Goal: Task Accomplishment & Management: Manage account settings

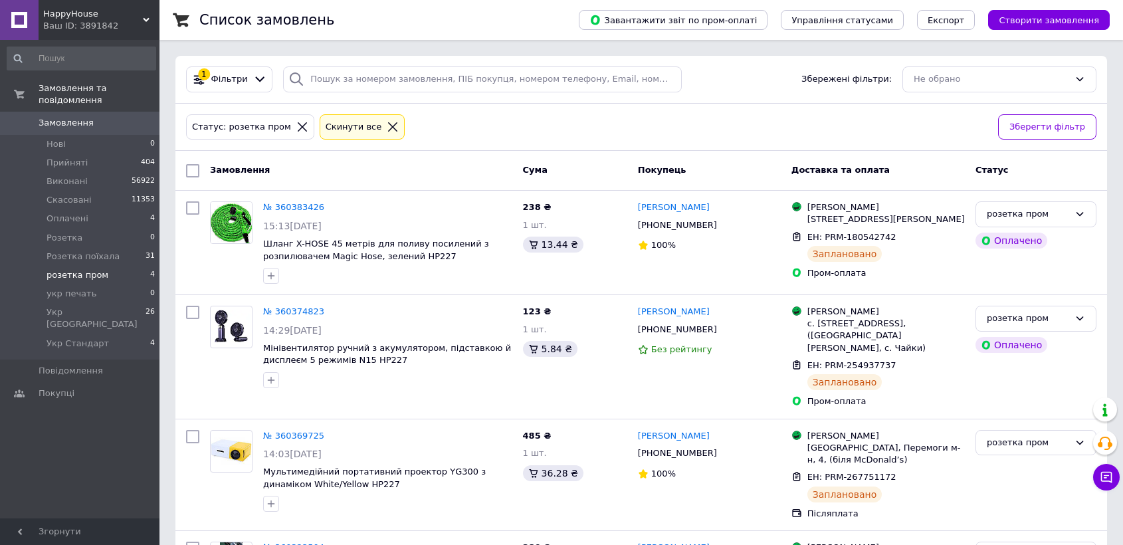
click at [86, 17] on span "HappyHouse" at bounding box center [93, 14] width 100 height 12
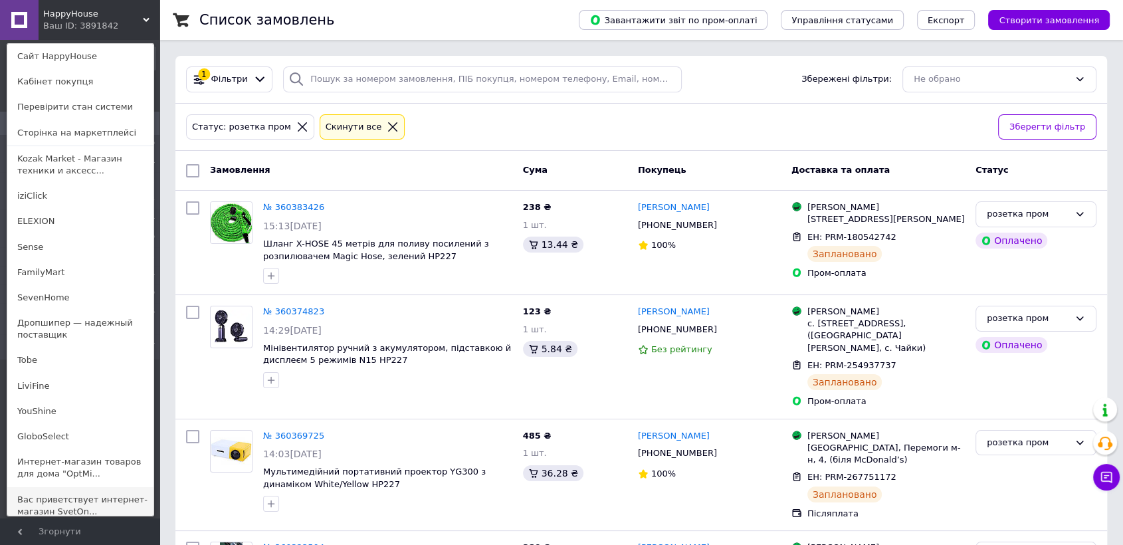
click at [74, 495] on link "Вас приветствует интернет-магазин SvetOn..." at bounding box center [80, 505] width 146 height 37
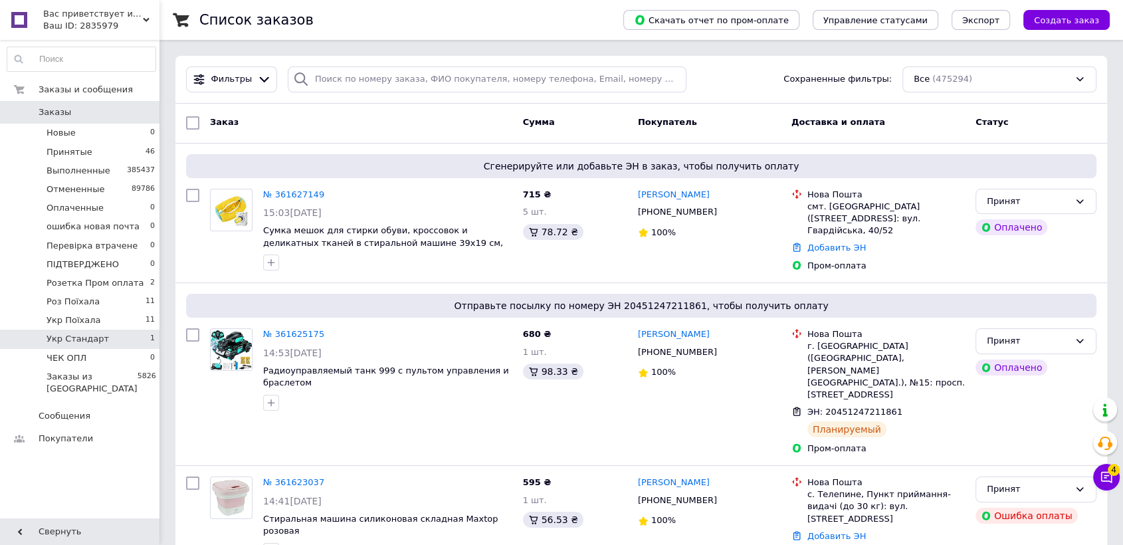
click at [94, 341] on span "Укр Стандарт" at bounding box center [78, 339] width 62 height 12
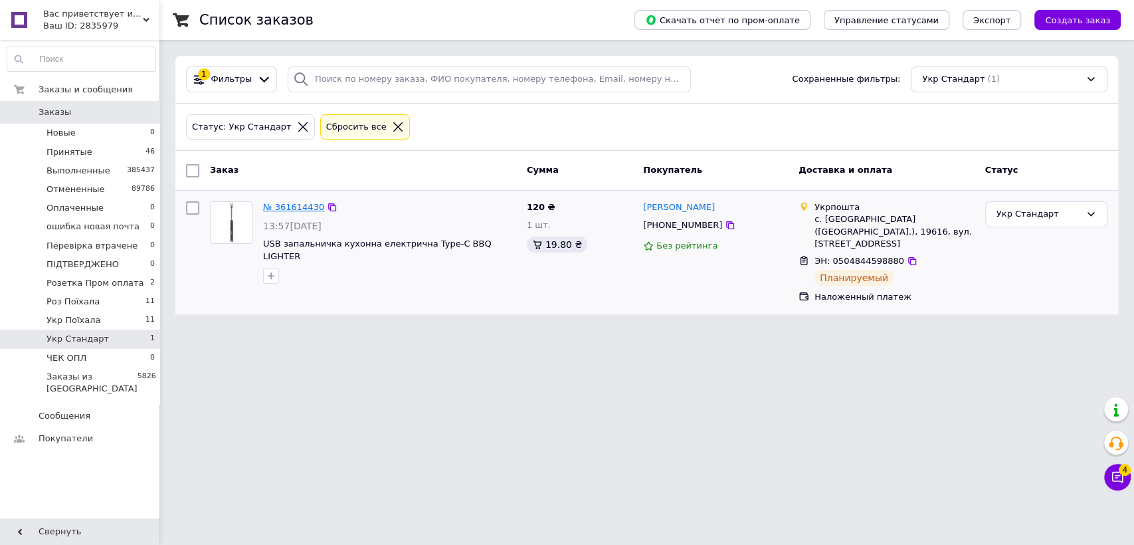
click at [300, 209] on link "№ 361614430" at bounding box center [293, 207] width 61 height 10
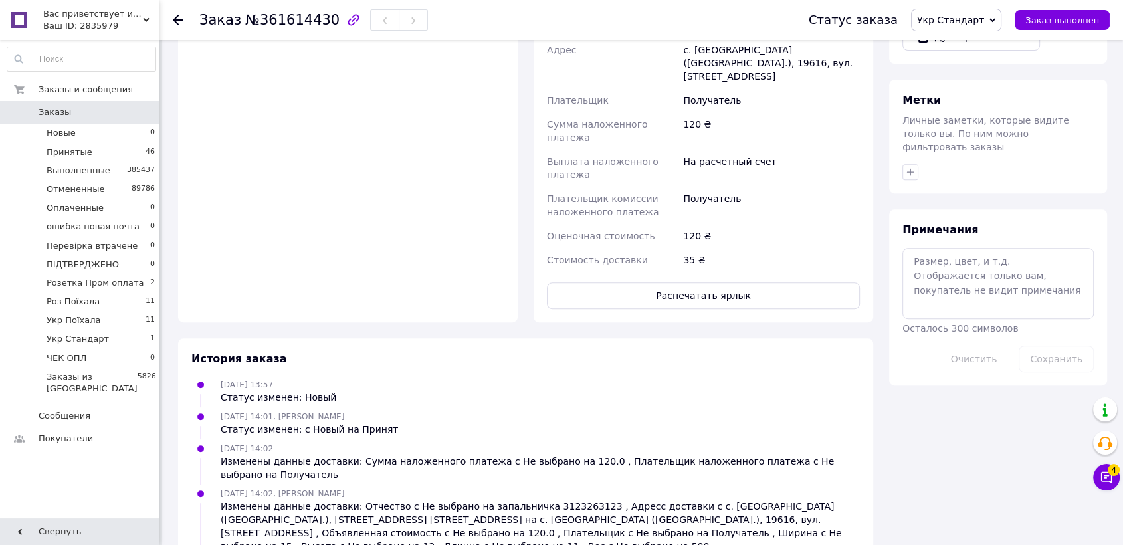
scroll to position [579, 0]
click at [630, 282] on button "Распечатать ярлык" at bounding box center [703, 295] width 313 height 27
click at [976, 17] on span "Укр Стандарт" at bounding box center [950, 20] width 67 height 11
click at [973, 139] on li "Укр Поїхала" at bounding box center [966, 132] width 110 height 20
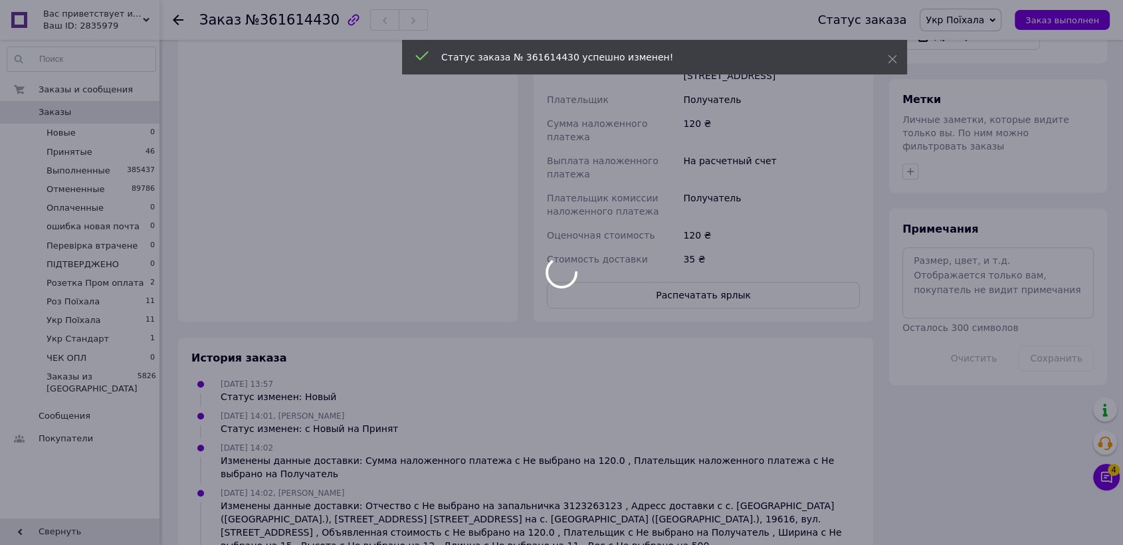
click at [112, 284] on div at bounding box center [561, 272] width 1123 height 545
click at [112, 284] on body "Вас приветствует интернет-магазин SvetOn! Ваш ID: 2835979 Сайт Вас приветствует…" at bounding box center [561, 49] width 1123 height 1257
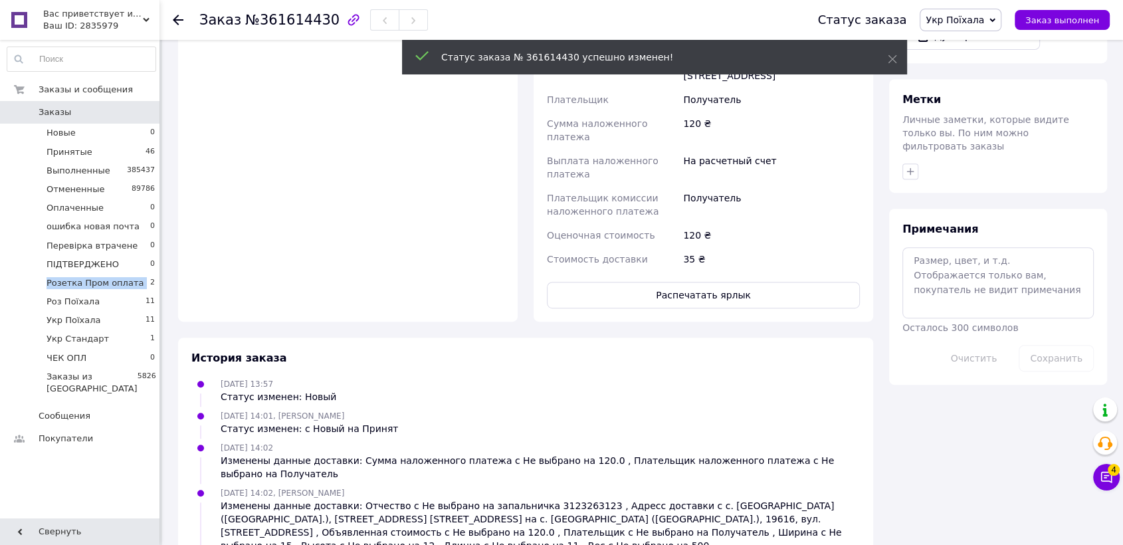
click at [112, 284] on span "Розетка Пром оплата" at bounding box center [95, 283] width 97 height 12
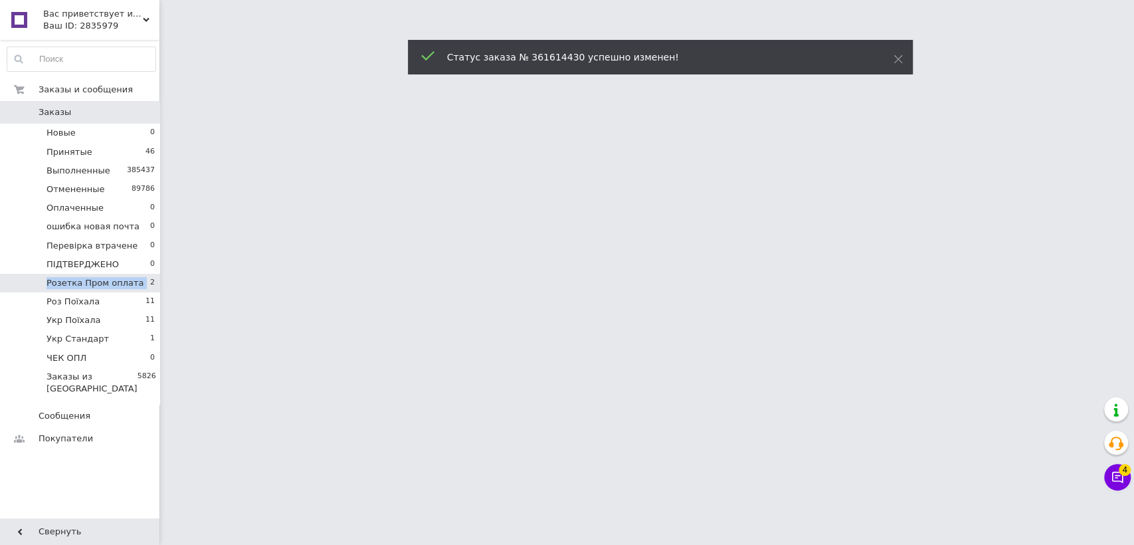
click at [104, 288] on span "Розетка Пром оплата" at bounding box center [95, 283] width 97 height 12
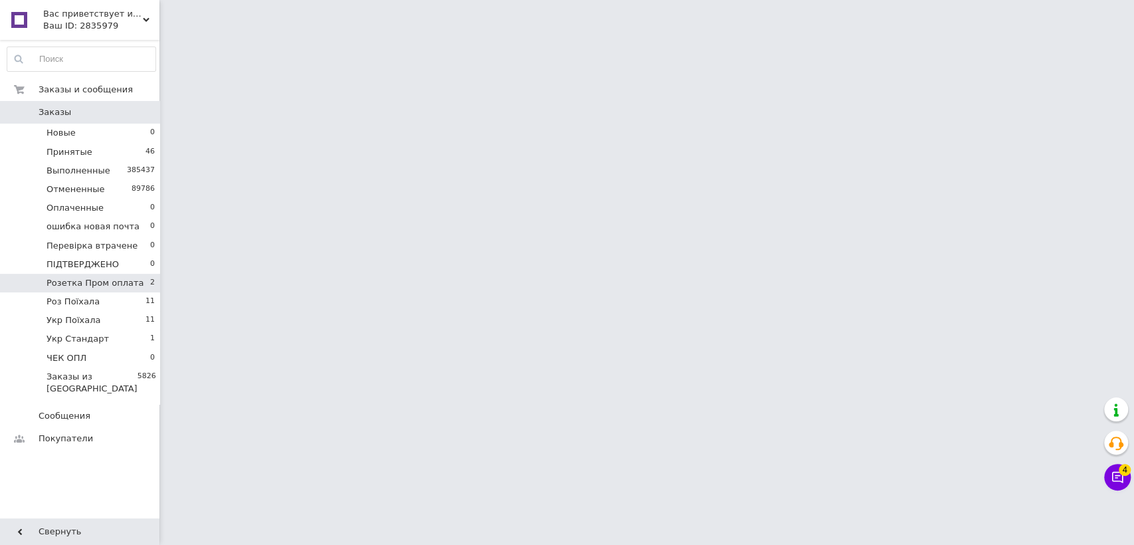
click at [104, 288] on span "Розетка Пром оплата" at bounding box center [95, 283] width 97 height 12
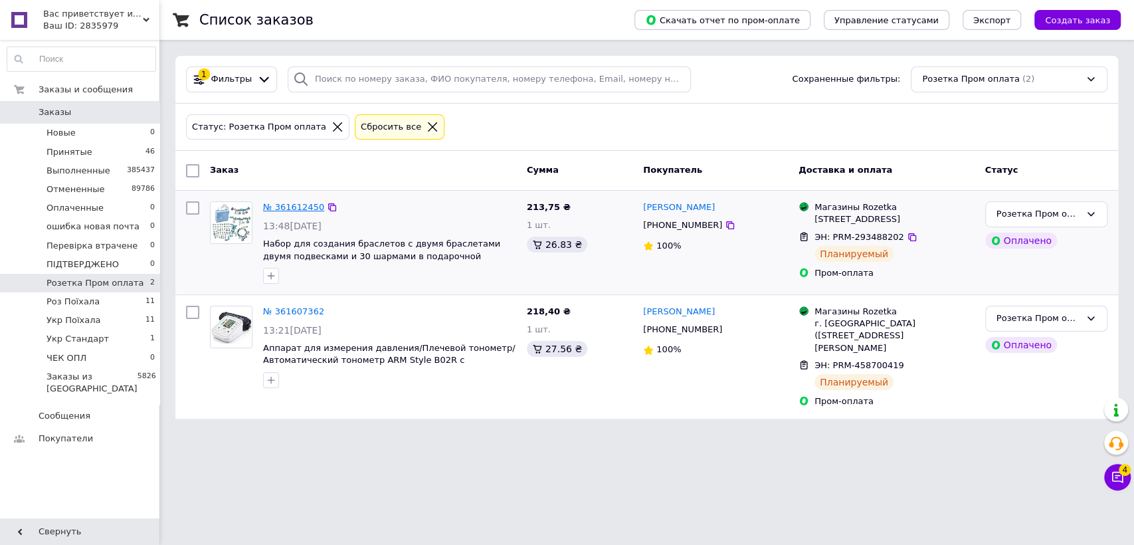
click at [297, 209] on link "№ 361612450" at bounding box center [293, 207] width 61 height 10
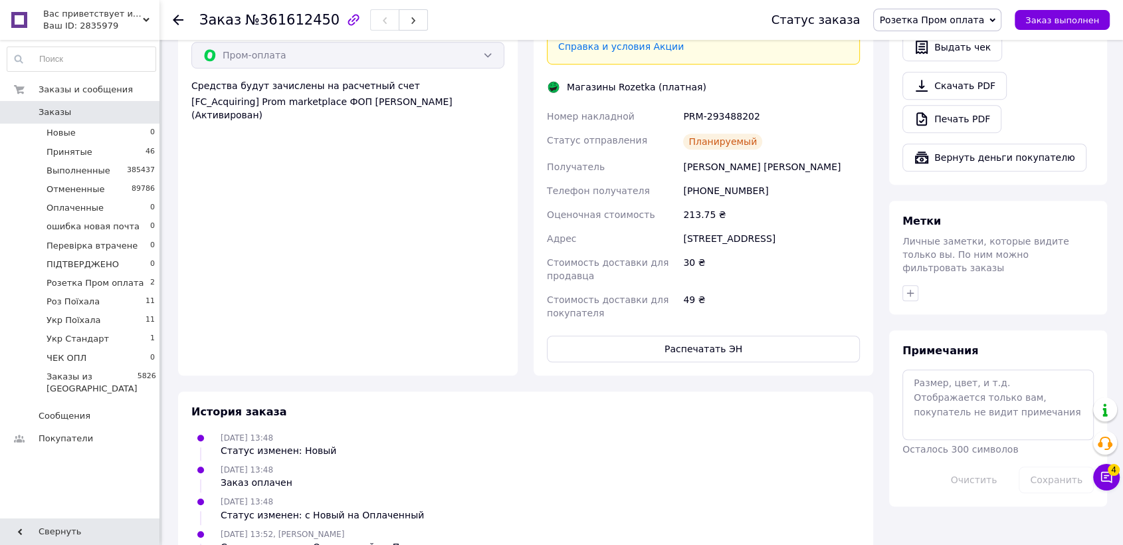
scroll to position [962, 0]
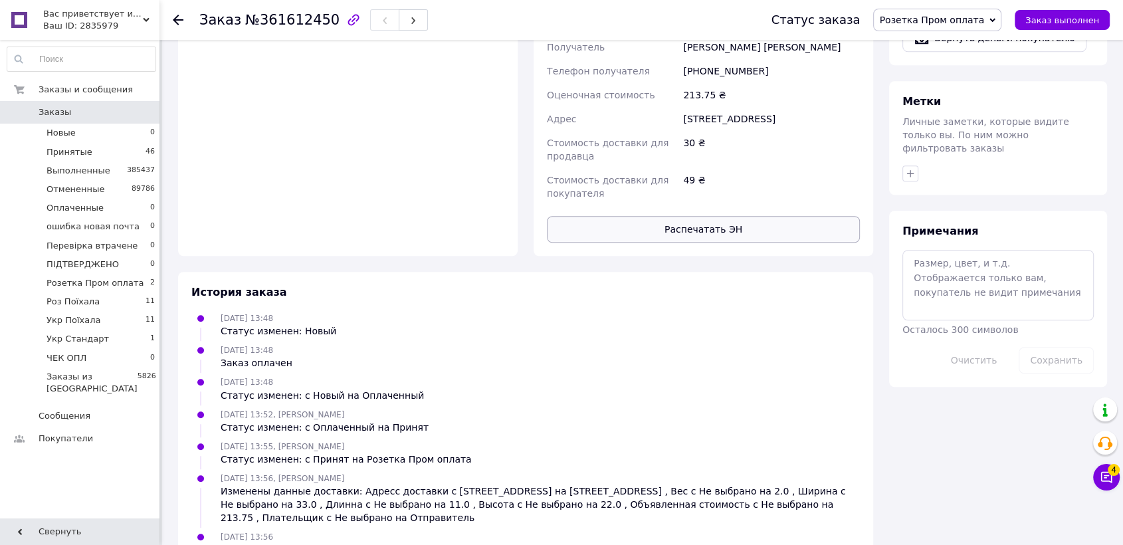
click at [695, 216] on button "Распечатать ЭН" at bounding box center [703, 229] width 313 height 27
click at [411, 23] on use "button" at bounding box center [413, 20] width 4 height 7
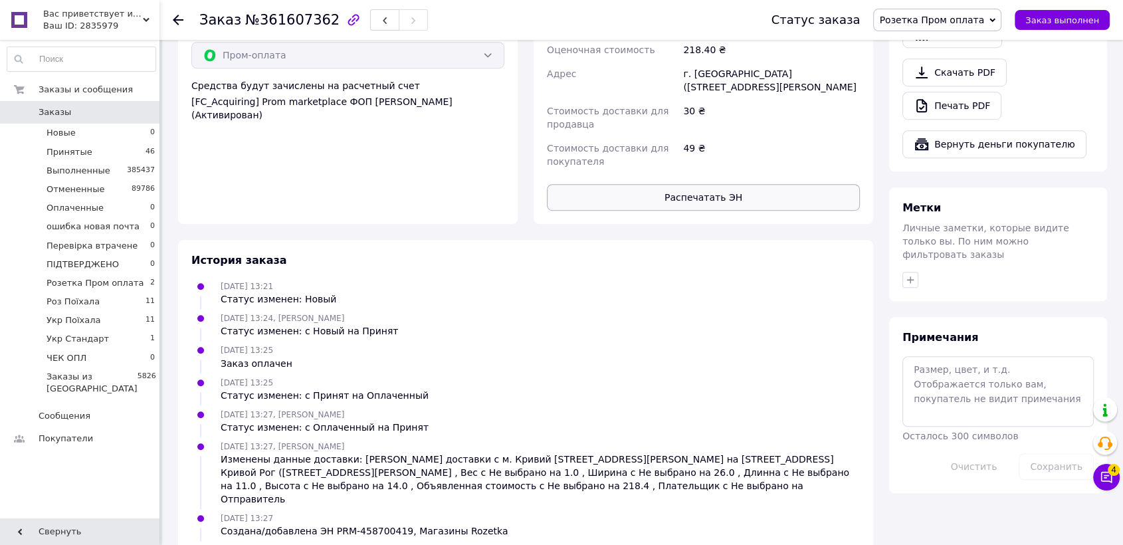
scroll to position [962, 0]
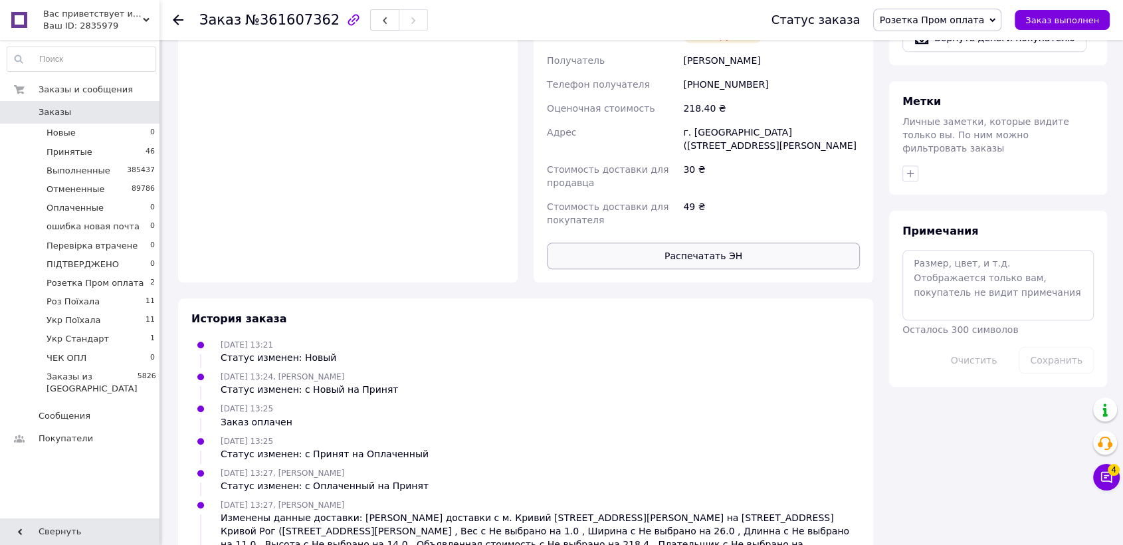
click at [652, 242] on button "Распечатать ЭН" at bounding box center [703, 255] width 313 height 27
click at [80, 282] on span "Розетка Пром оплата" at bounding box center [95, 283] width 97 height 12
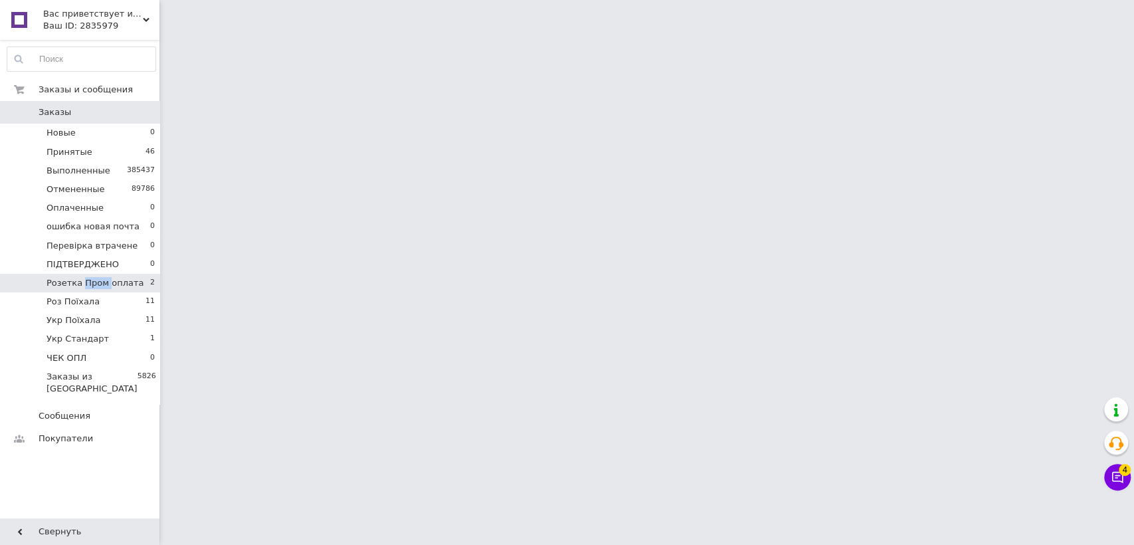
click at [80, 282] on span "Розетка Пром оплата" at bounding box center [95, 283] width 97 height 12
click at [77, 282] on span "Розетка Пром оплата" at bounding box center [95, 283] width 97 height 12
click at [75, 282] on span "Розетка Пром оплата" at bounding box center [95, 283] width 97 height 12
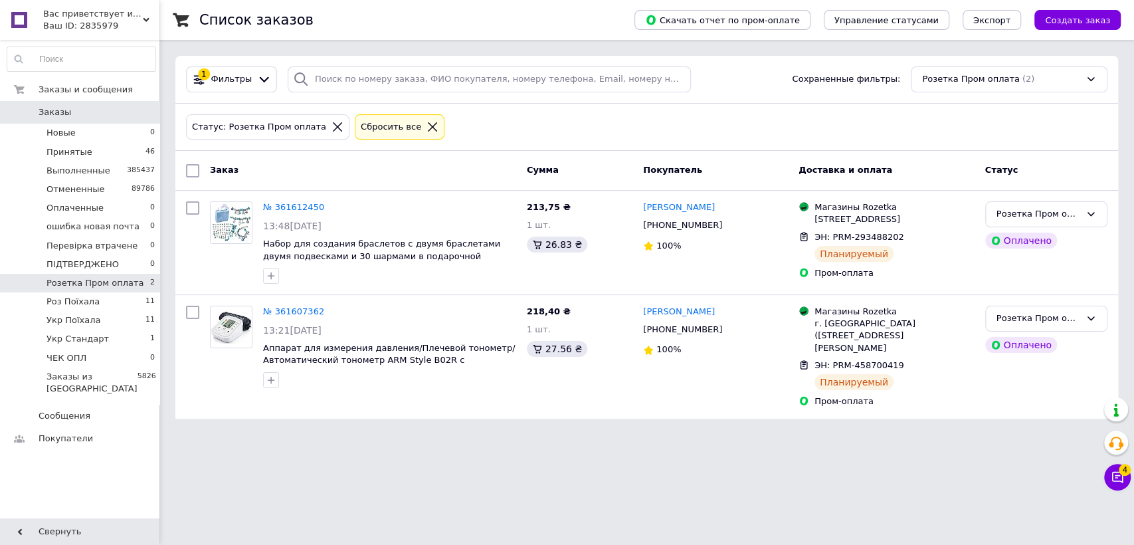
click at [75, 282] on span "Розетка Пром оплата" at bounding box center [95, 283] width 97 height 12
click at [193, 168] on input "checkbox" at bounding box center [192, 170] width 13 height 13
checkbox input "true"
drag, startPoint x: 207, startPoint y: 167, endPoint x: 247, endPoint y: 171, distance: 40.0
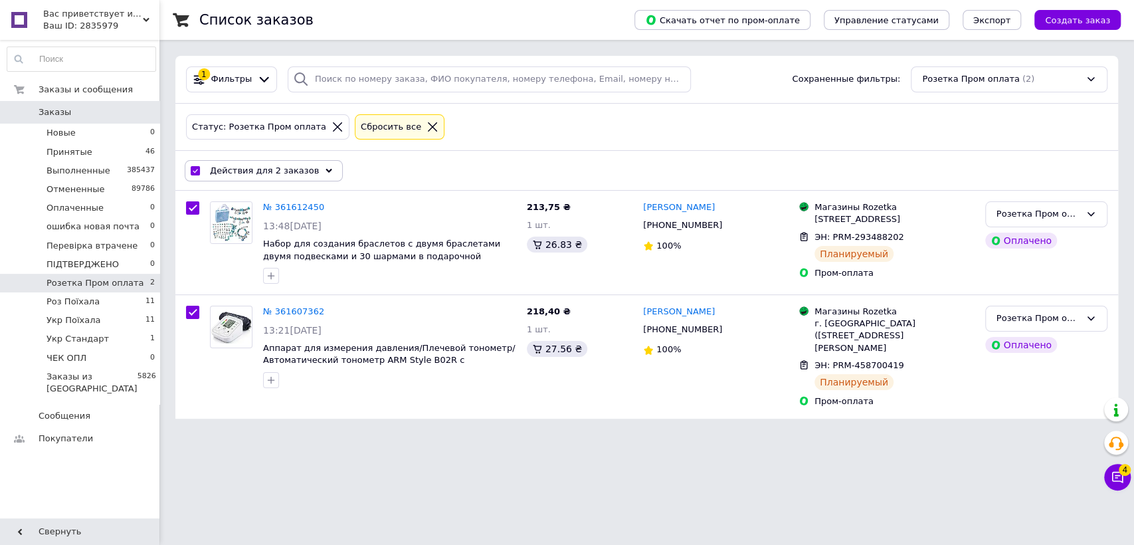
click at [213, 168] on div "Действия для 2 заказов" at bounding box center [264, 170] width 158 height 21
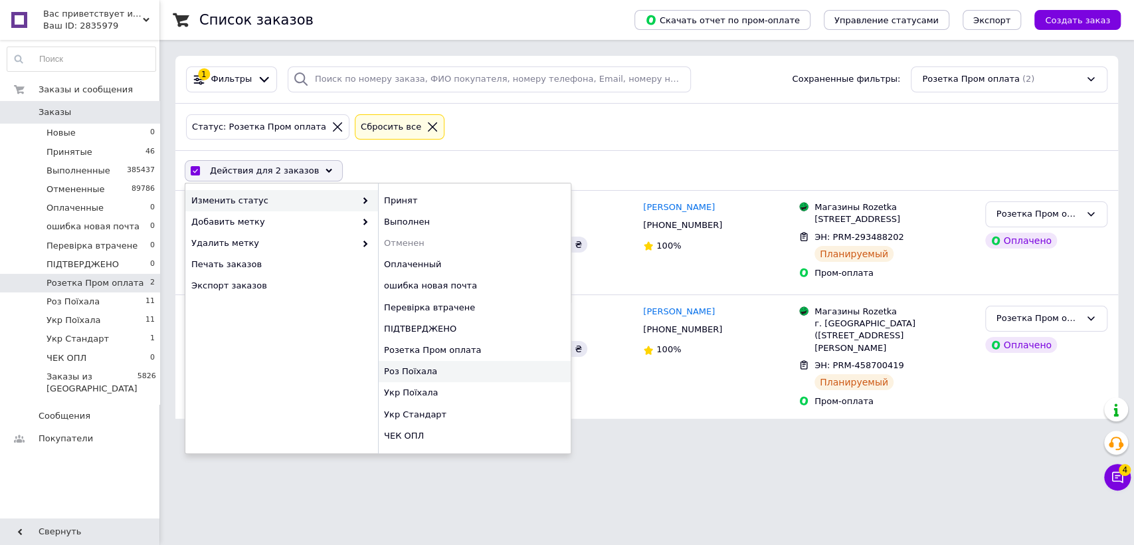
click at [441, 366] on div "Роз Поїхала" at bounding box center [474, 371] width 193 height 21
checkbox input "false"
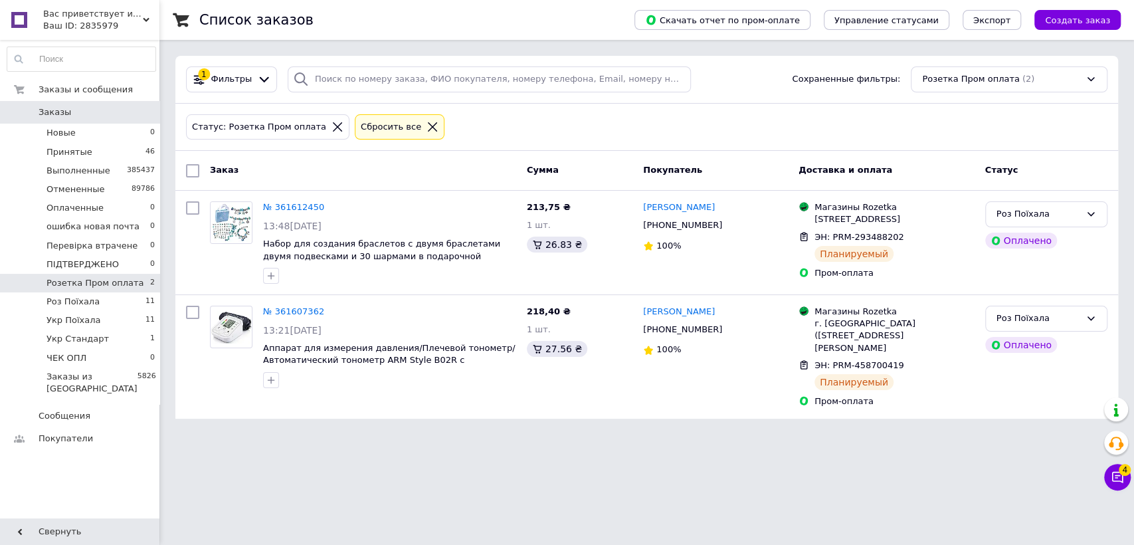
click at [130, 27] on div "Ваш ID: 2835979" at bounding box center [101, 26] width 116 height 12
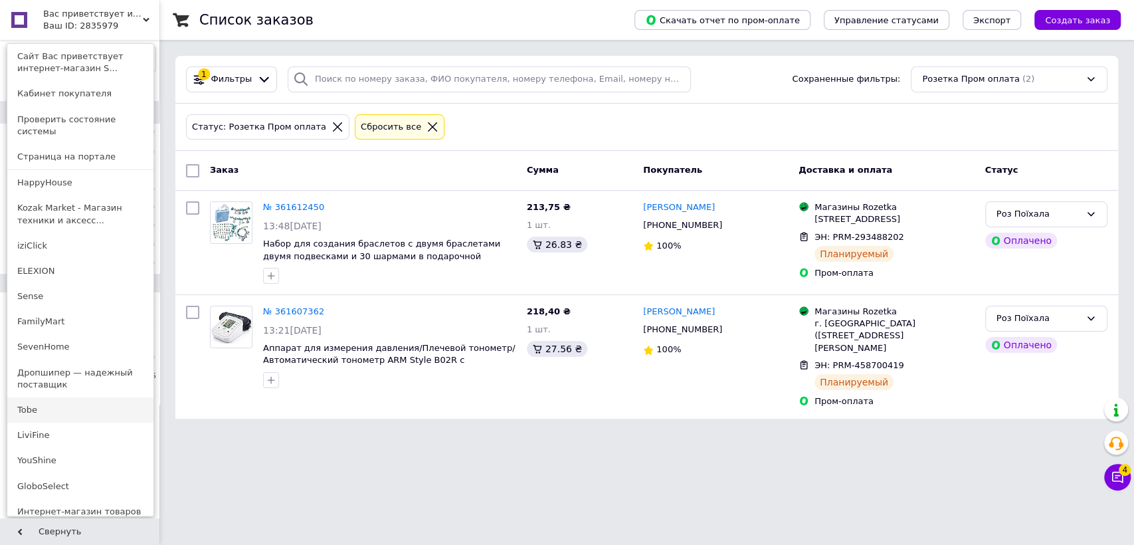
click at [83, 399] on link "Tobe" at bounding box center [80, 409] width 146 height 25
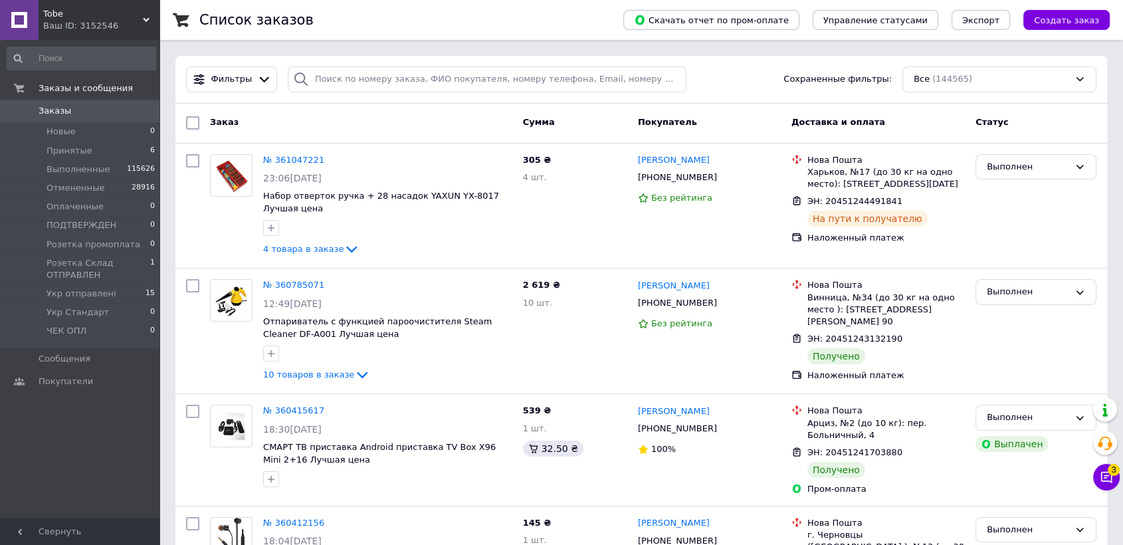
click at [106, 24] on div "Ваш ID: 3152546" at bounding box center [101, 26] width 116 height 12
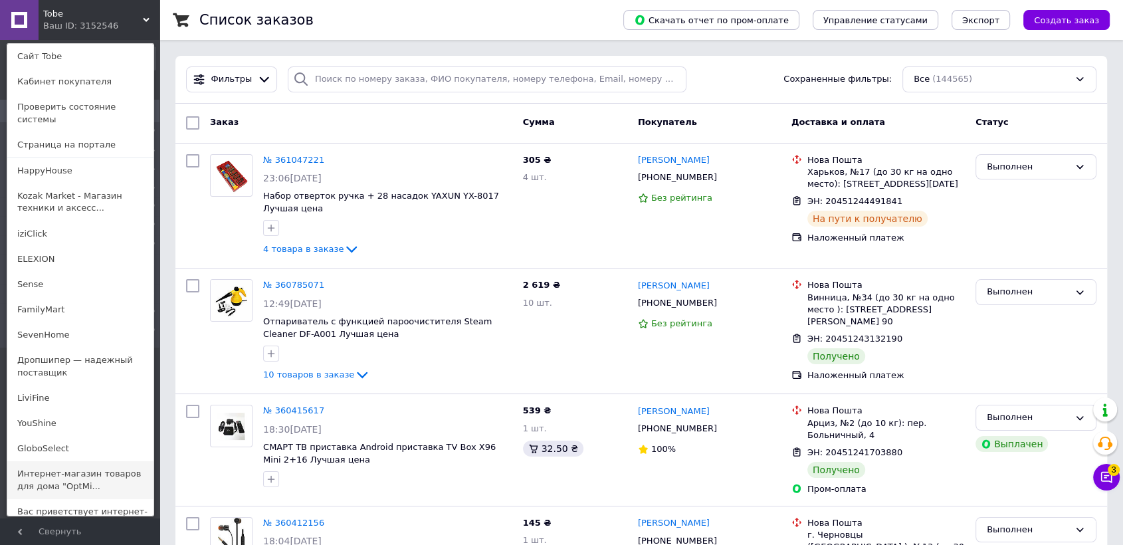
click at [78, 483] on link "Интернет-магазин товаров для дома "OptMi..." at bounding box center [80, 479] width 146 height 37
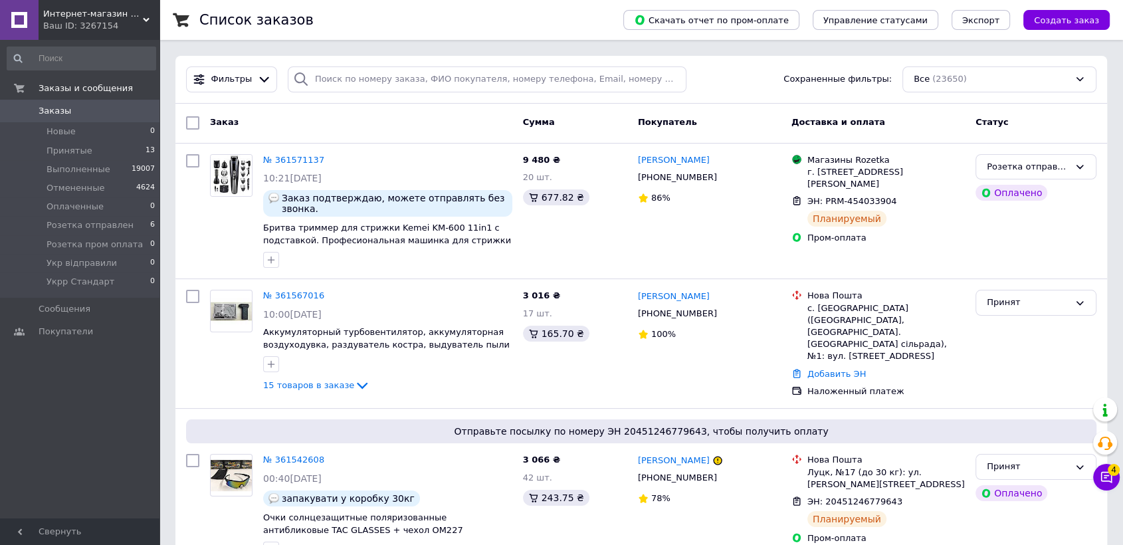
click at [94, 25] on div "Ваш ID: 3267154" at bounding box center [101, 26] width 116 height 12
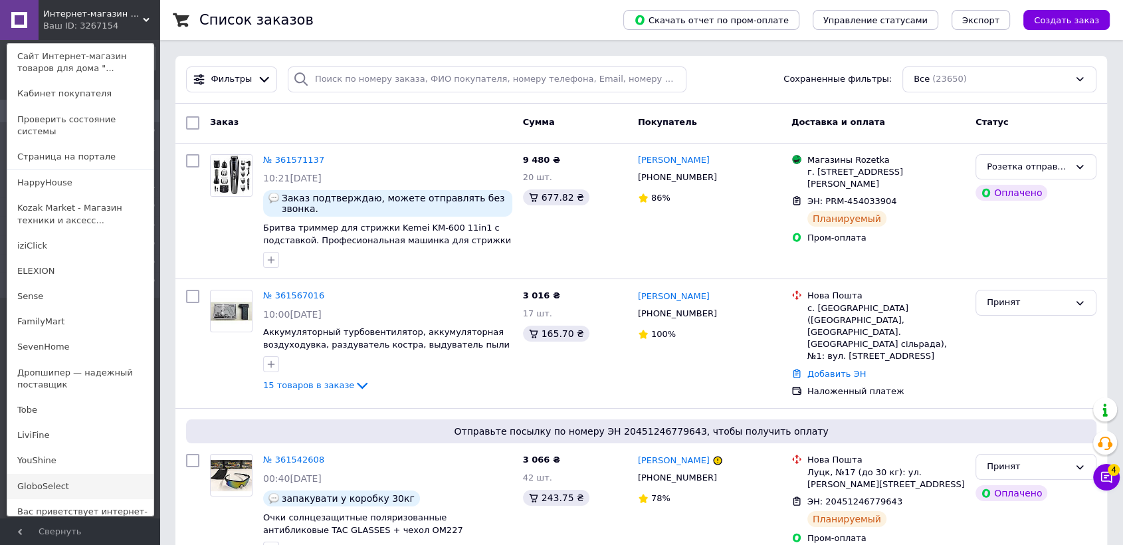
click at [71, 485] on link "GloboSelect" at bounding box center [80, 486] width 146 height 25
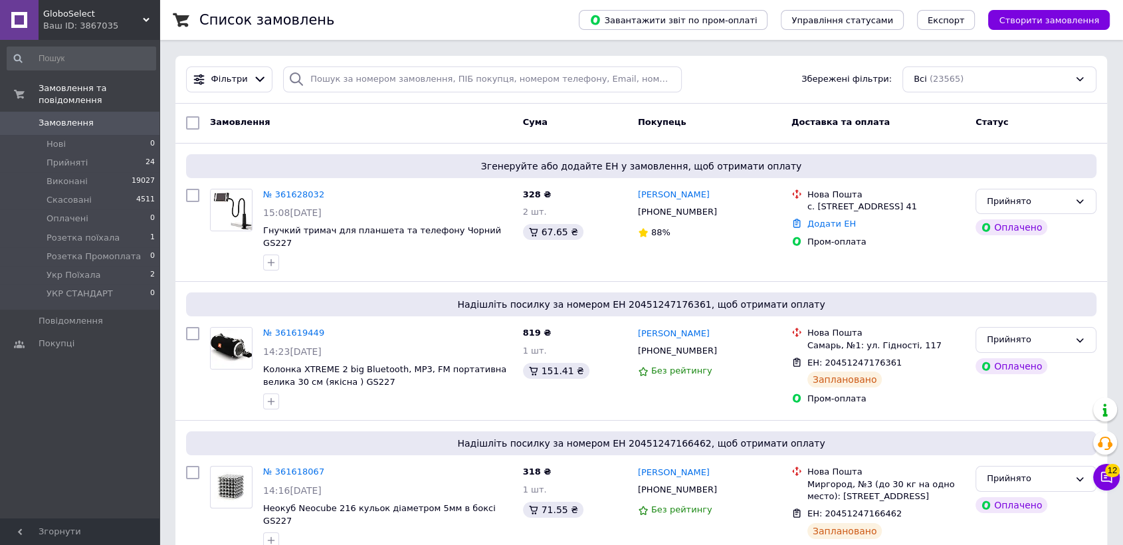
click at [98, 9] on span "GloboSelect" at bounding box center [93, 14] width 100 height 12
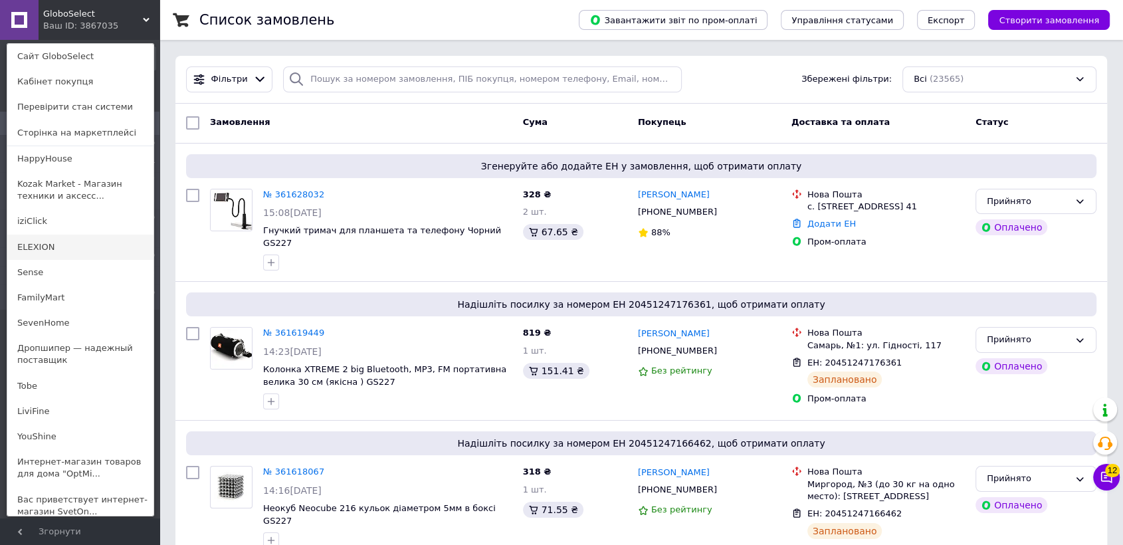
click at [89, 242] on link "ELEXION" at bounding box center [80, 247] width 146 height 25
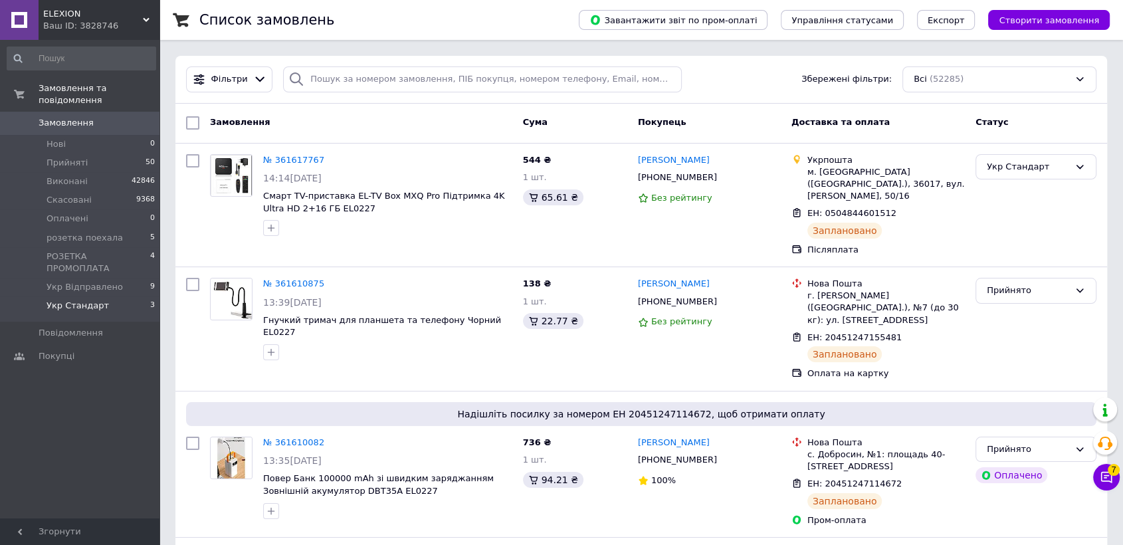
click at [118, 296] on li "Укр Стандарт 3" at bounding box center [81, 308] width 163 height 25
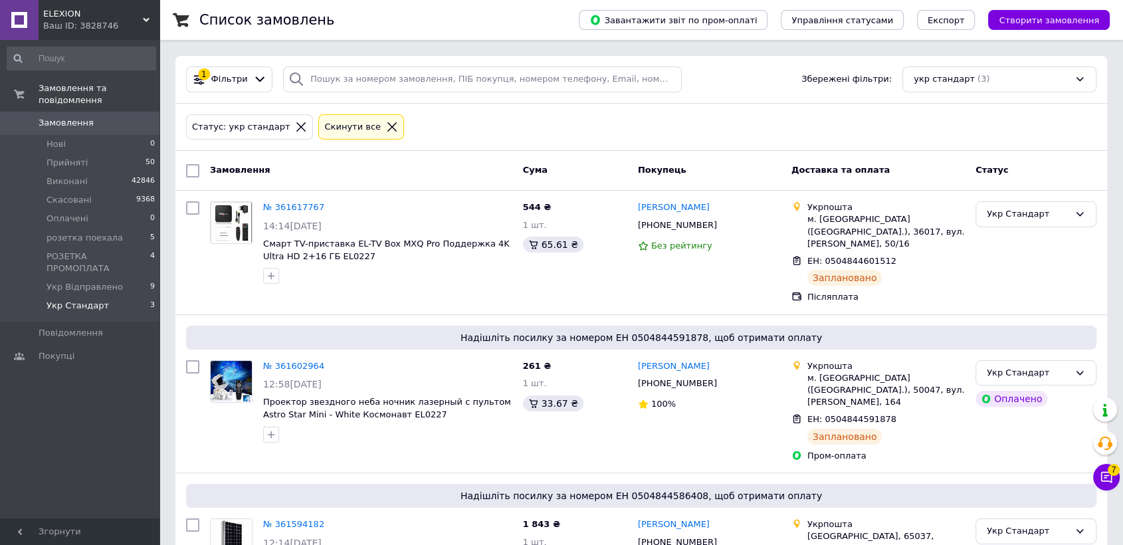
click at [118, 296] on li "Укр Стандарт 3" at bounding box center [81, 308] width 163 height 25
click at [186, 169] on input "checkbox" at bounding box center [192, 170] width 13 height 13
checkbox input "true"
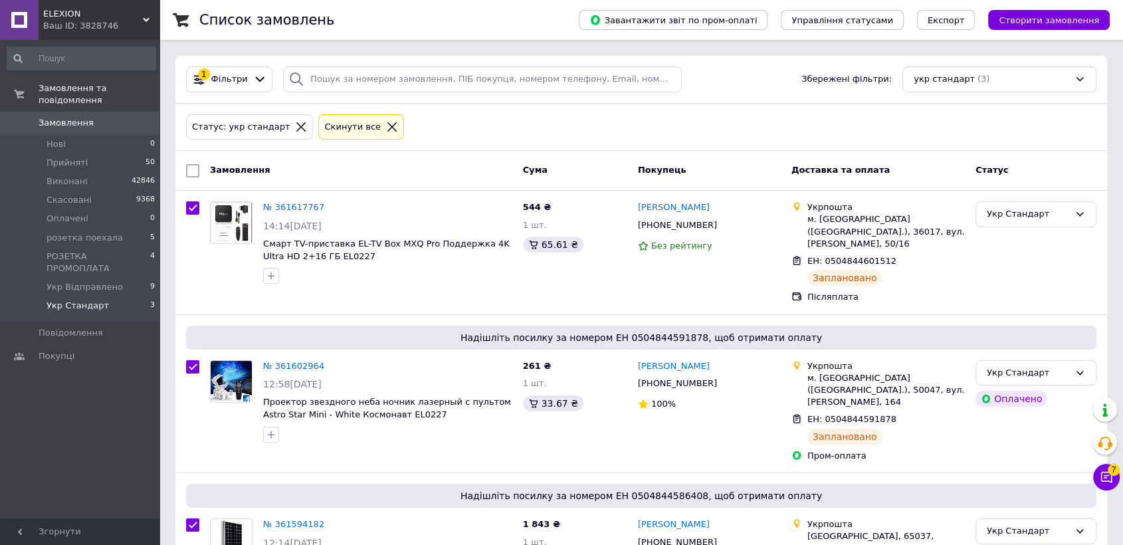
checkbox input "true"
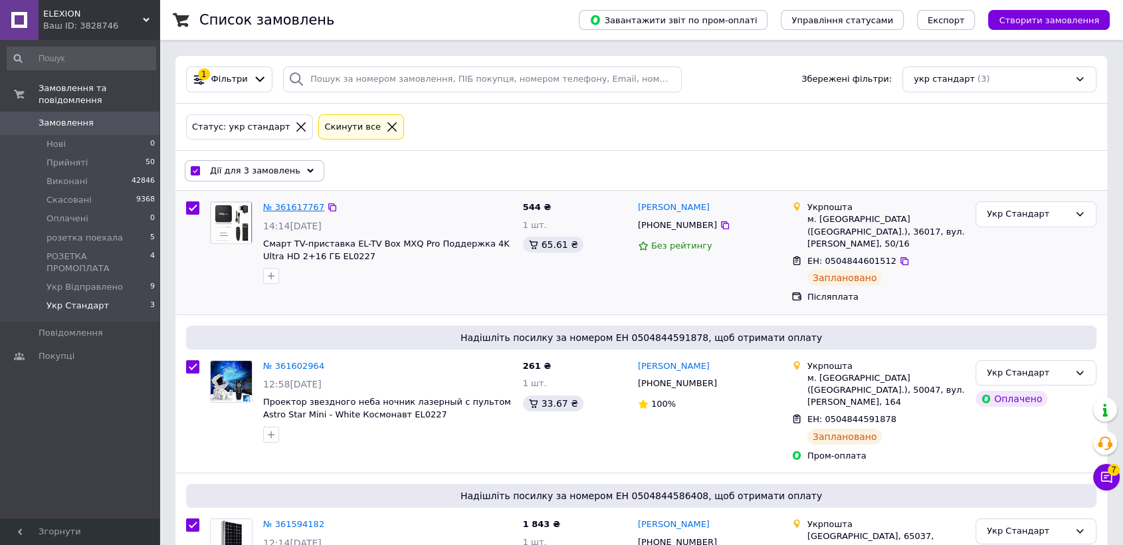
drag, startPoint x: 275, startPoint y: 195, endPoint x: 274, endPoint y: 203, distance: 8.0
click at [274, 203] on div "№ 361617767 14:14, 12.09.2025 Смарт TV-приставка EL-TV Box MXQ Pro Поддержка 4K…" at bounding box center [388, 242] width 260 height 93
click at [274, 203] on link "№ 361617767" at bounding box center [293, 207] width 61 height 10
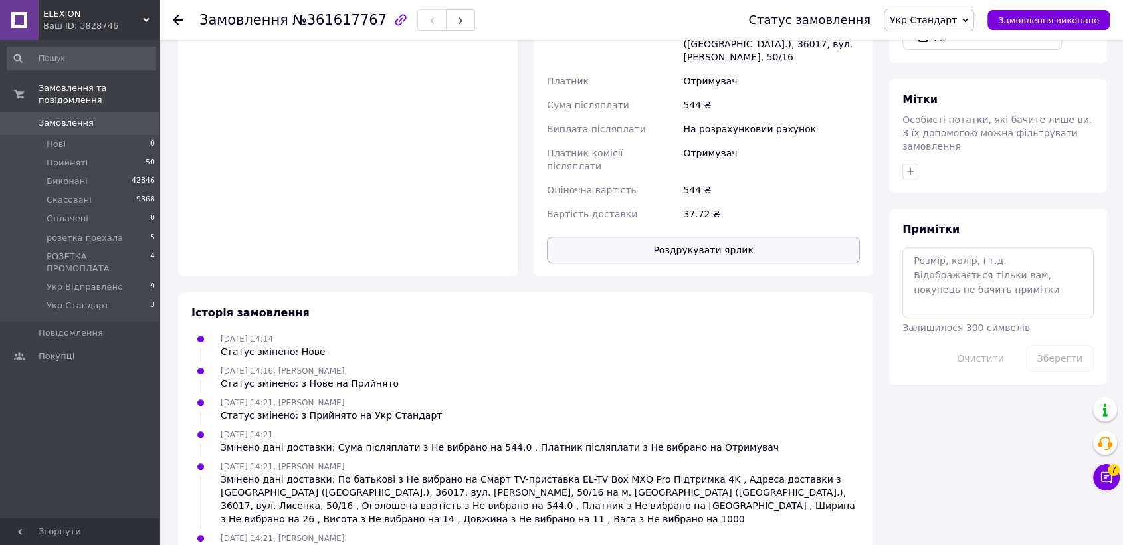
scroll to position [588, 0]
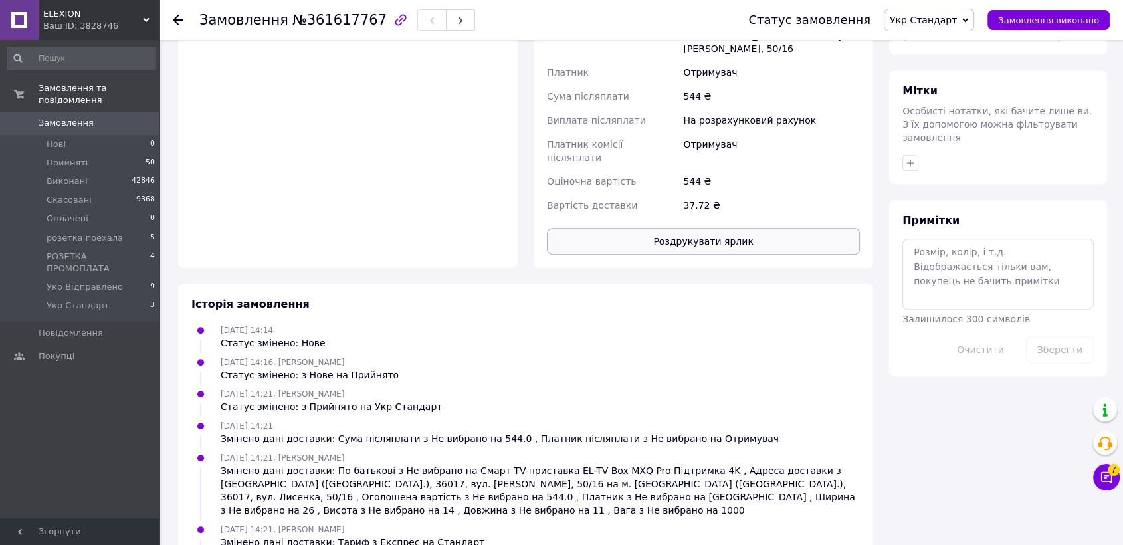
click at [686, 228] on button "Роздрукувати ярлик" at bounding box center [703, 241] width 313 height 27
click at [456, 23] on icon "button" at bounding box center [460, 21] width 8 height 8
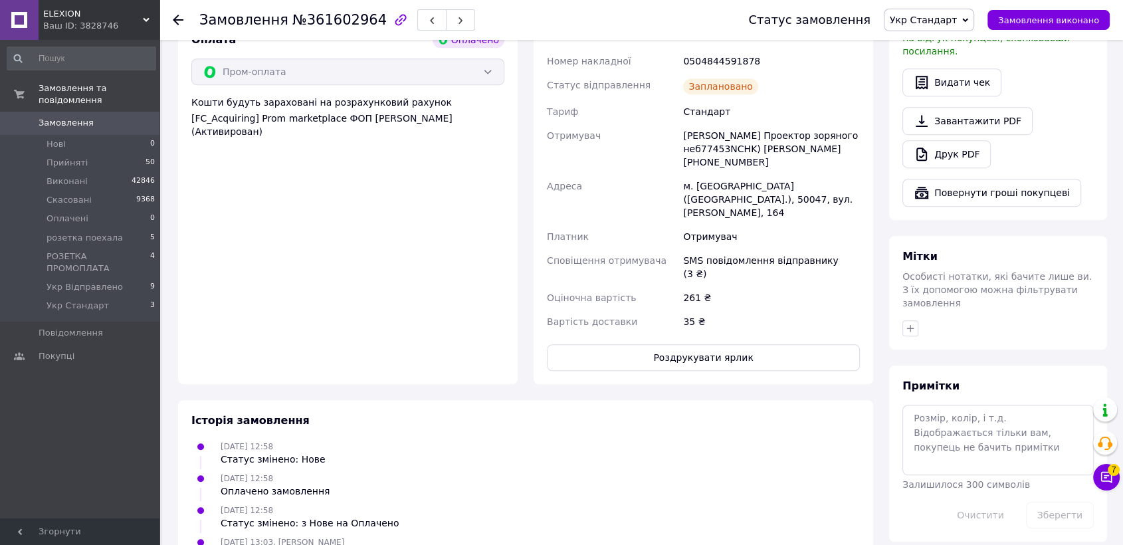
scroll to position [949, 0]
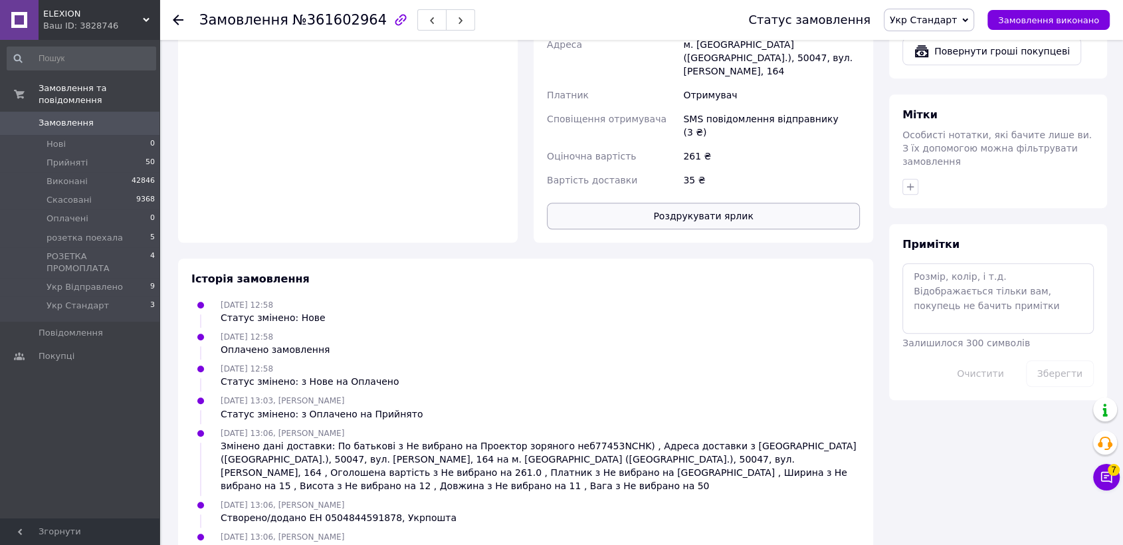
click at [642, 203] on button "Роздрукувати ярлик" at bounding box center [703, 216] width 313 height 27
click at [446, 23] on button "button" at bounding box center [460, 19] width 29 height 21
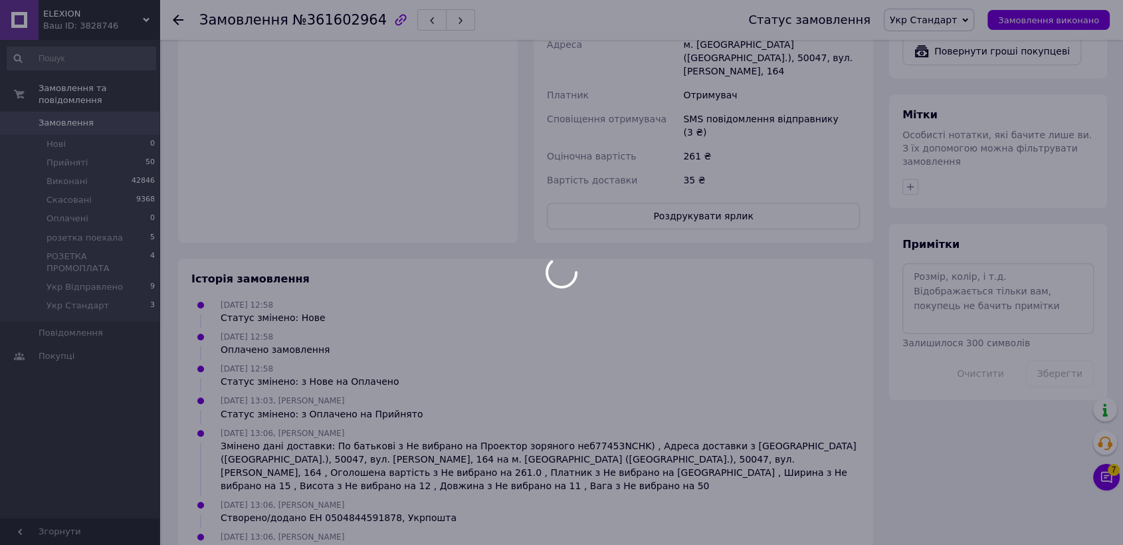
scroll to position [62, 0]
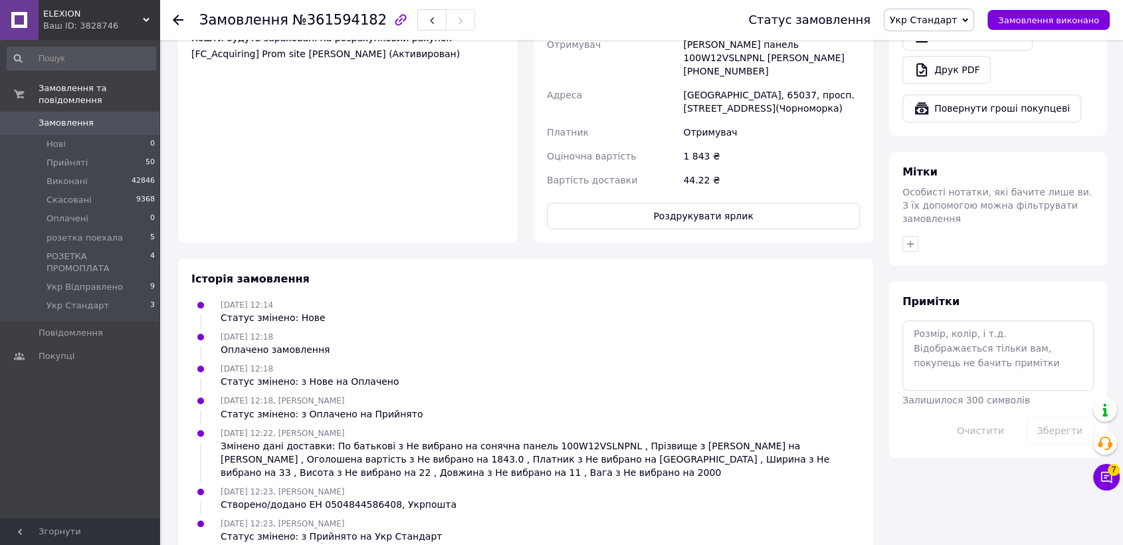
click at [603, 212] on div "Доставка Спецтариф Укрпошта Стандарт 35 ₴ - до 30 кг і об'ємом до 20 000 см³ 10…" at bounding box center [702, 10] width 339 height 466
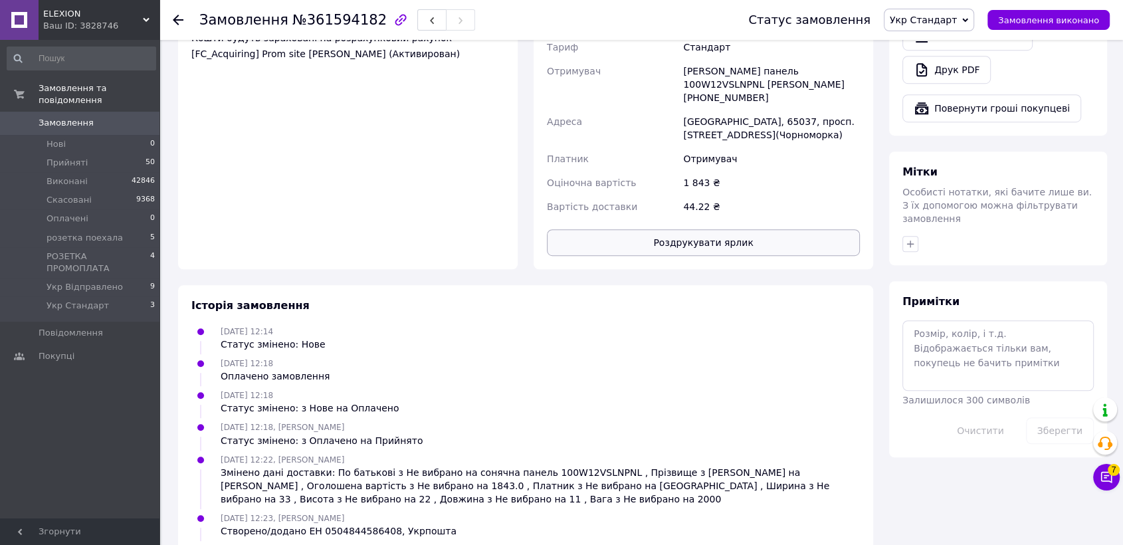
scroll to position [872, 0]
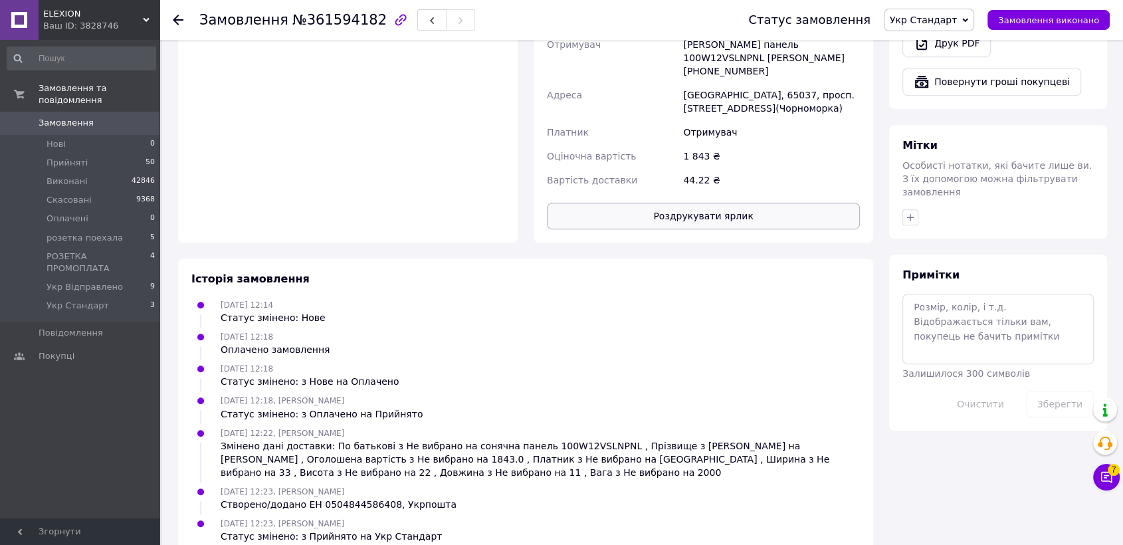
click at [605, 203] on button "Роздрукувати ярлик" at bounding box center [703, 216] width 313 height 27
click at [141, 296] on li "Укр Стандарт 3" at bounding box center [81, 308] width 163 height 25
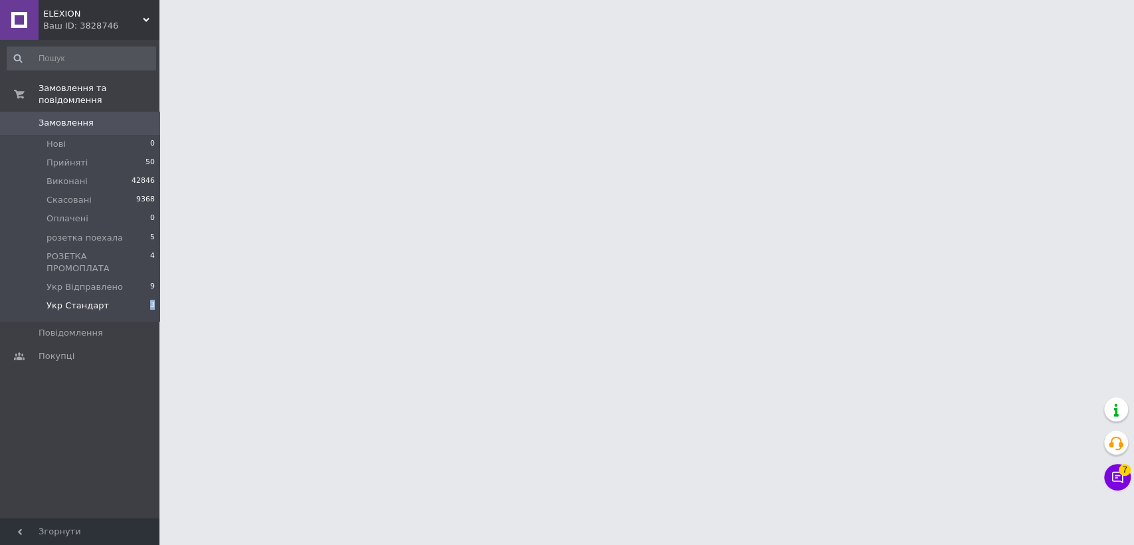
click at [141, 296] on li "Укр Стандарт 3" at bounding box center [81, 308] width 163 height 25
click at [120, 296] on li "Укр Стандарт 3" at bounding box center [81, 308] width 163 height 25
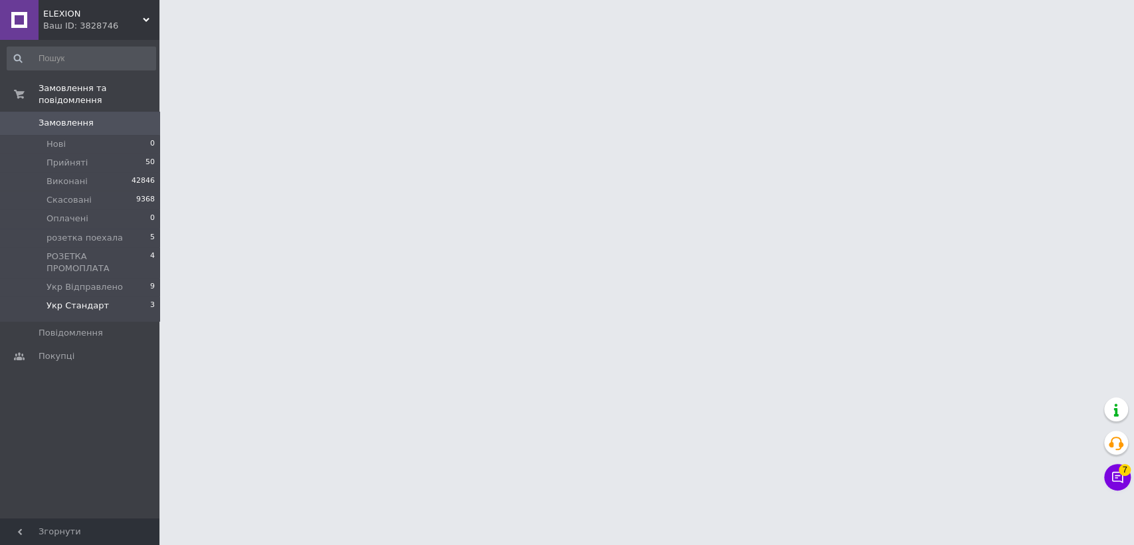
click at [120, 296] on li "Укр Стандарт 3" at bounding box center [81, 308] width 163 height 25
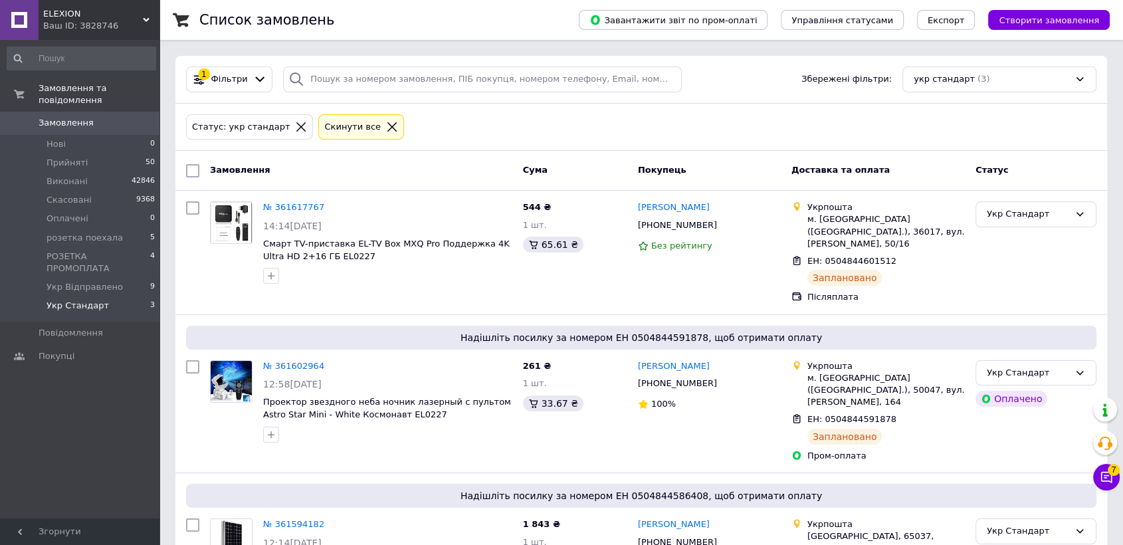
click at [191, 165] on input "checkbox" at bounding box center [192, 170] width 13 height 13
checkbox input "true"
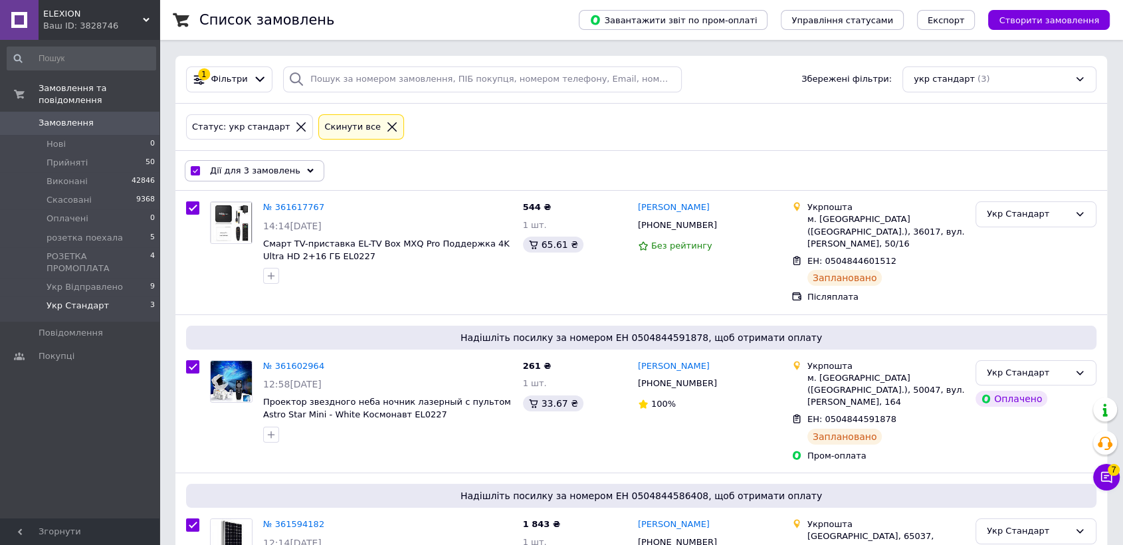
click at [250, 171] on span "Дії для 3 замовлень" at bounding box center [255, 171] width 90 height 12
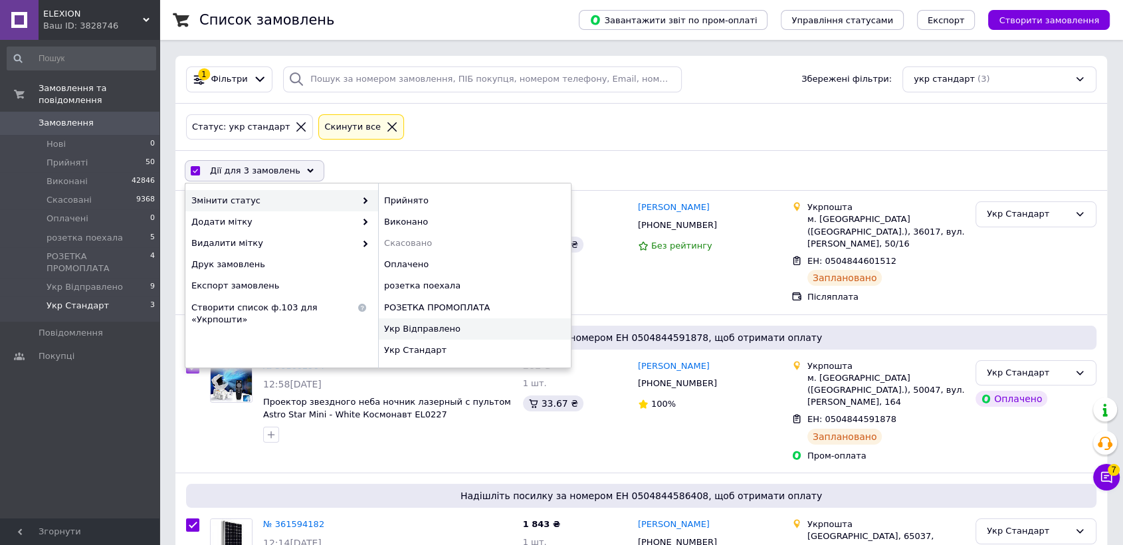
click at [484, 321] on div "Укр Відправлено" at bounding box center [474, 328] width 193 height 21
checkbox input "false"
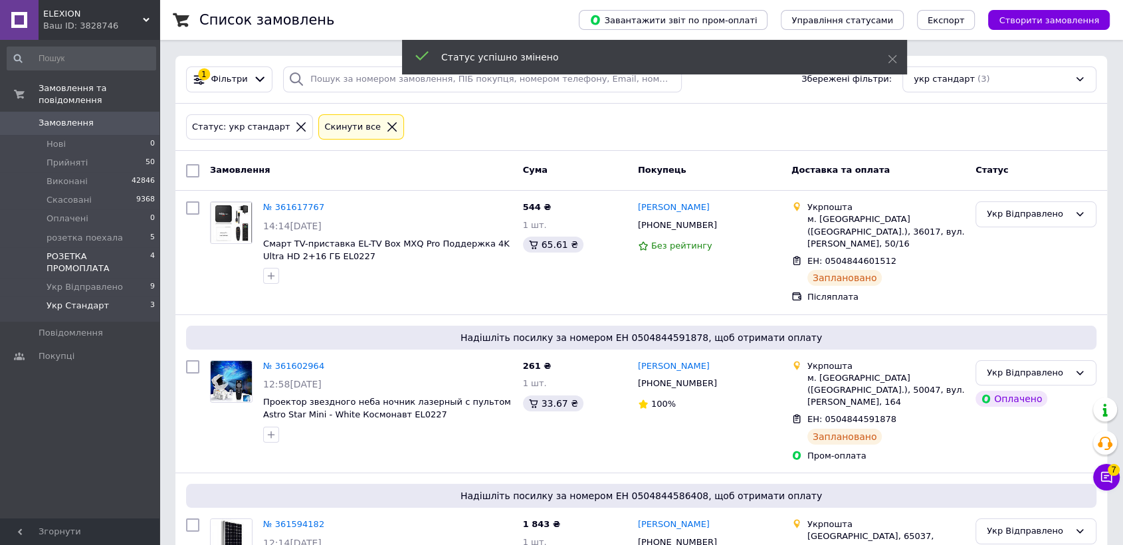
click at [92, 250] on span "РОЗЕТКА ПРОМОПЛАТА" at bounding box center [99, 262] width 104 height 24
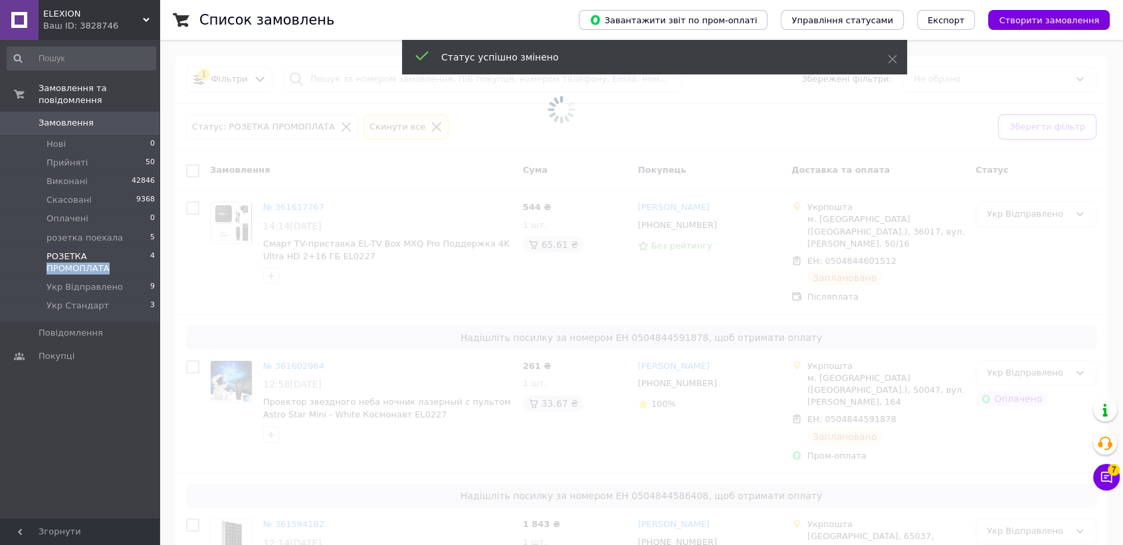
click at [92, 250] on span "РОЗЕТКА ПРОМОПЛАТА" at bounding box center [99, 262] width 104 height 24
drag, startPoint x: 92, startPoint y: 241, endPoint x: 80, endPoint y: 245, distance: 12.0
click at [90, 250] on span "РОЗЕТКА ПРОМОПЛАТА" at bounding box center [99, 262] width 104 height 24
click at [80, 250] on span "РОЗЕТКА ПРОМОПЛАТА" at bounding box center [99, 262] width 104 height 24
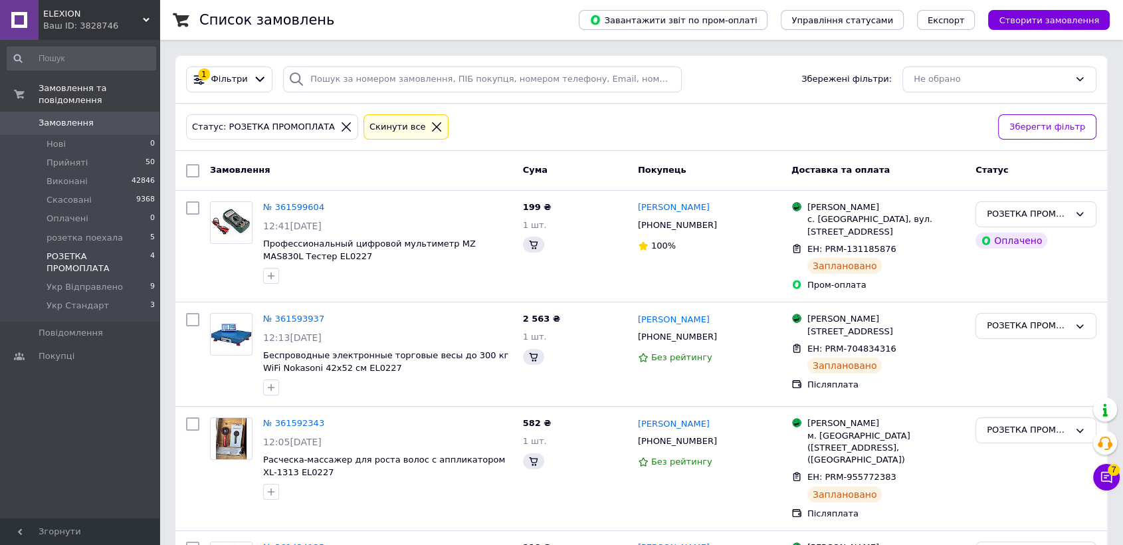
click at [80, 250] on span "РОЗЕТКА ПРОМОПЛАТА" at bounding box center [99, 262] width 104 height 24
click at [189, 165] on input "checkbox" at bounding box center [192, 170] width 13 height 13
checkbox input "true"
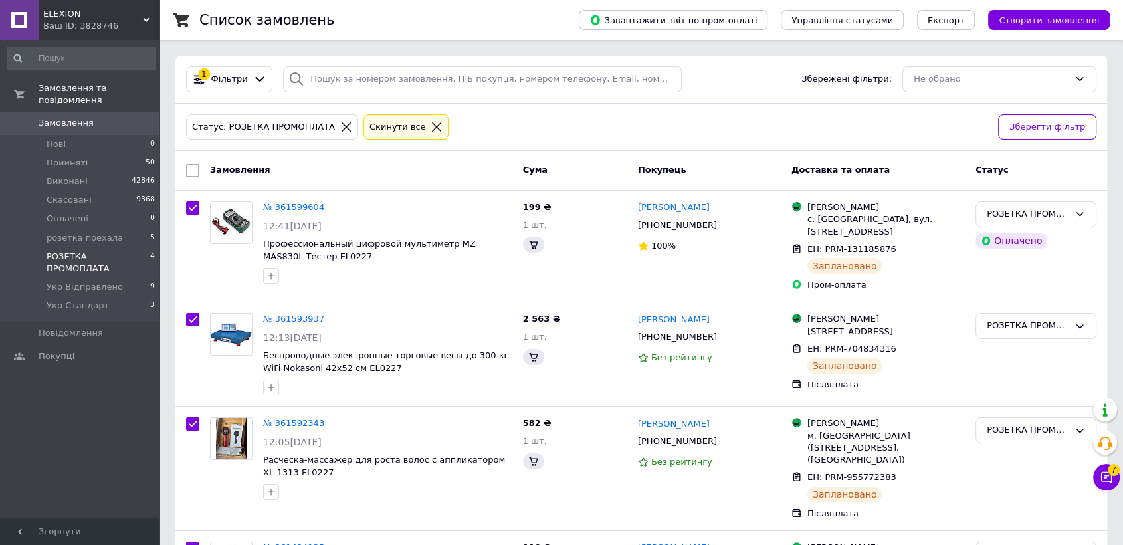
checkbox input "true"
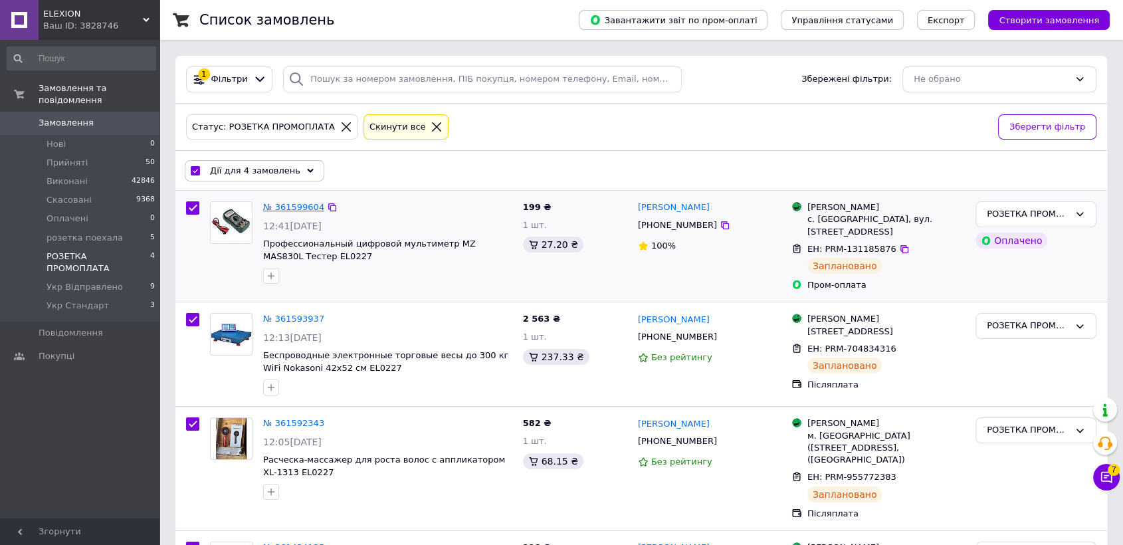
click at [289, 203] on link "№ 361599604" at bounding box center [293, 207] width 61 height 10
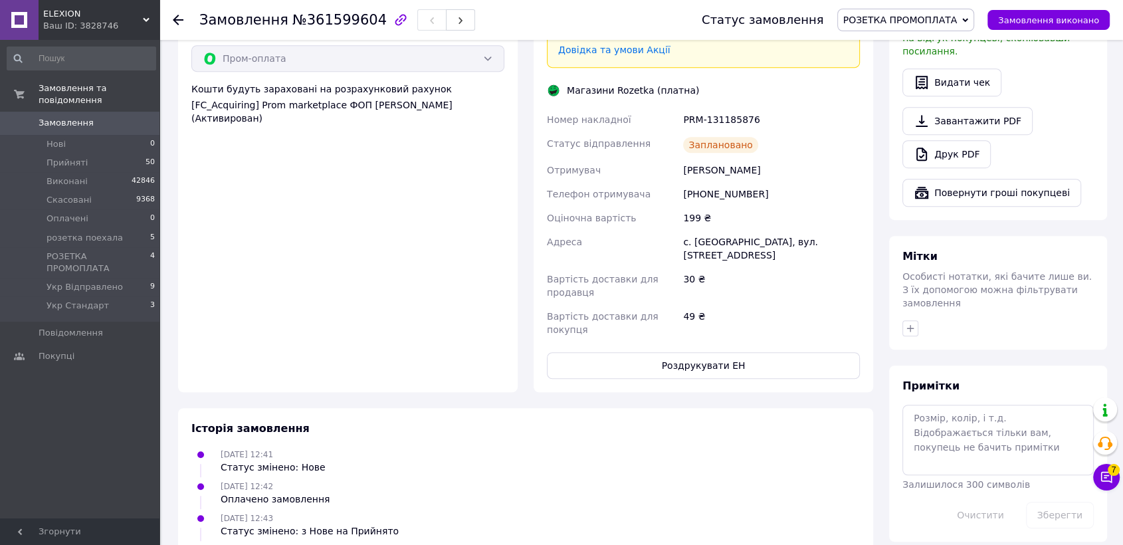
scroll to position [894, 0]
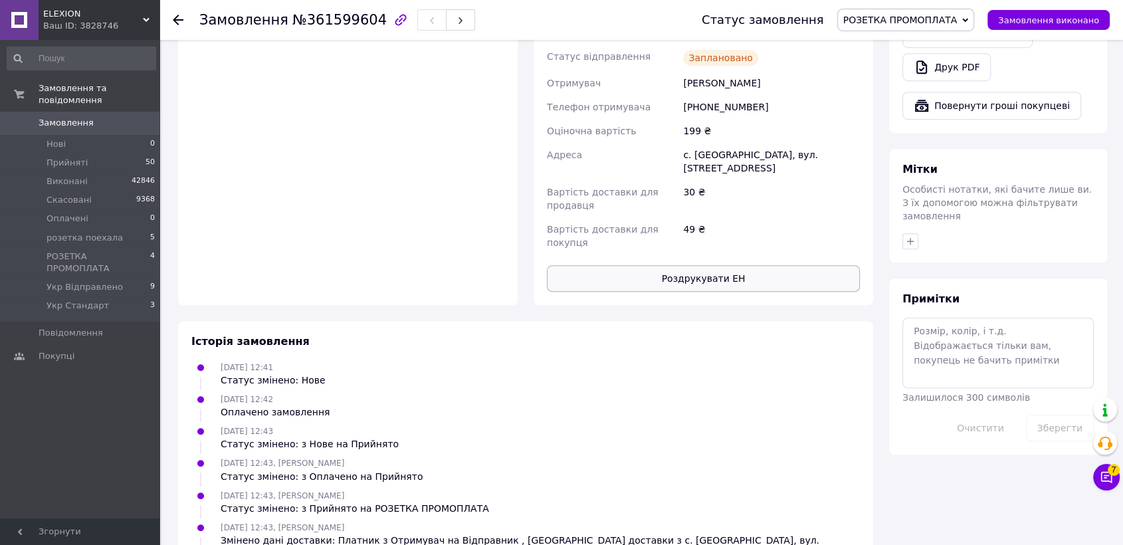
click at [680, 265] on button "Роздрукувати ЕН" at bounding box center [703, 278] width 313 height 27
click at [446, 21] on button "button" at bounding box center [460, 19] width 29 height 21
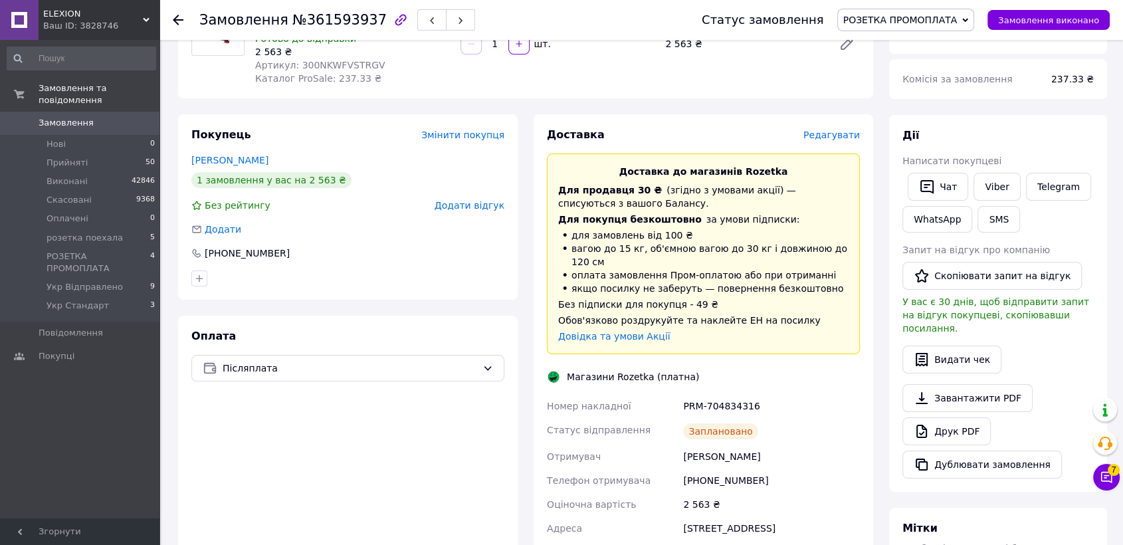
scroll to position [496, 0]
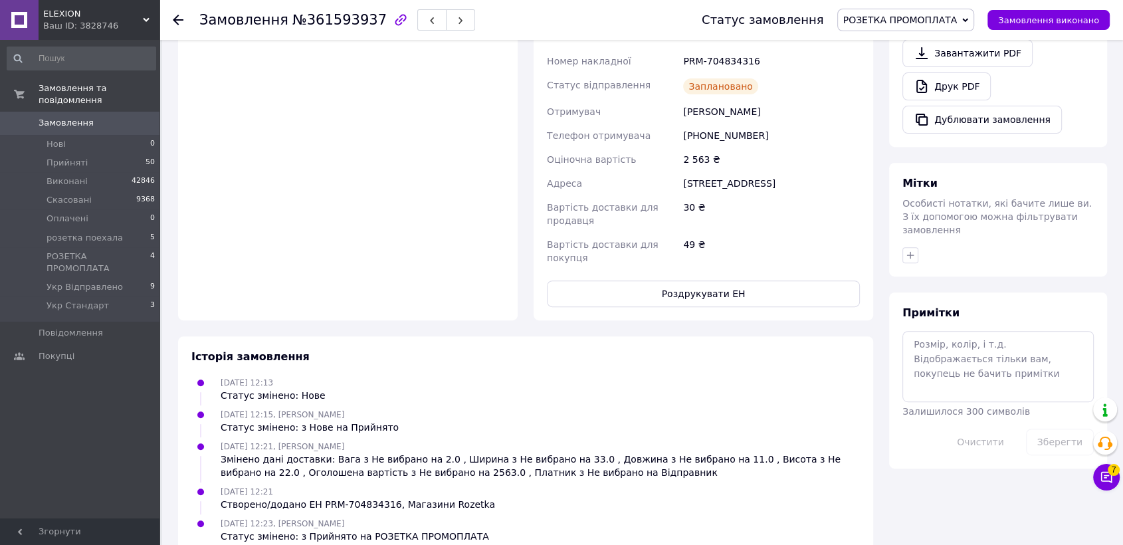
click at [682, 252] on div "Доставка Редагувати Доставка до магазинів Rozetka Для продавця 30 ₴   (згідно з…" at bounding box center [703, 45] width 313 height 524
click at [603, 280] on button "Роздрукувати ЕН" at bounding box center [703, 293] width 313 height 27
click at [458, 22] on use "button" at bounding box center [460, 20] width 4 height 7
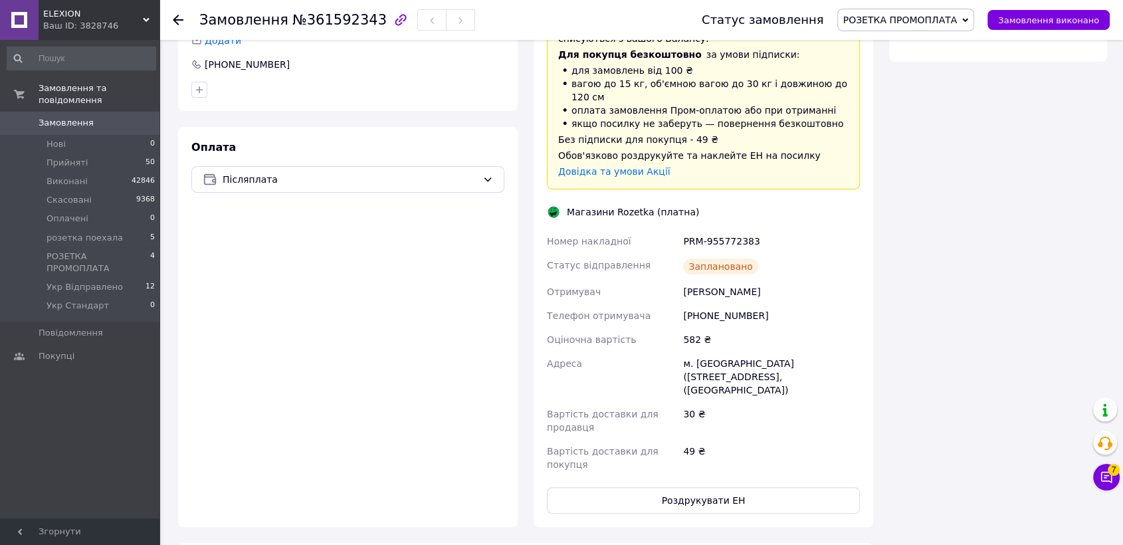
scroll to position [496, 0]
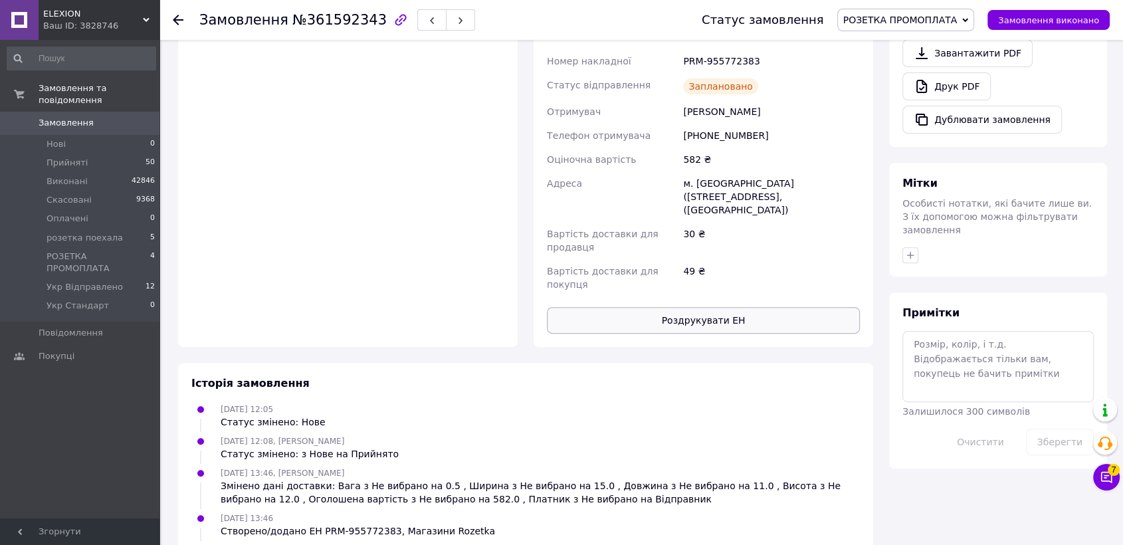
click at [686, 307] on button "Роздрукувати ЕН" at bounding box center [703, 320] width 313 height 27
click at [456, 25] on span "button" at bounding box center [460, 20] width 8 height 10
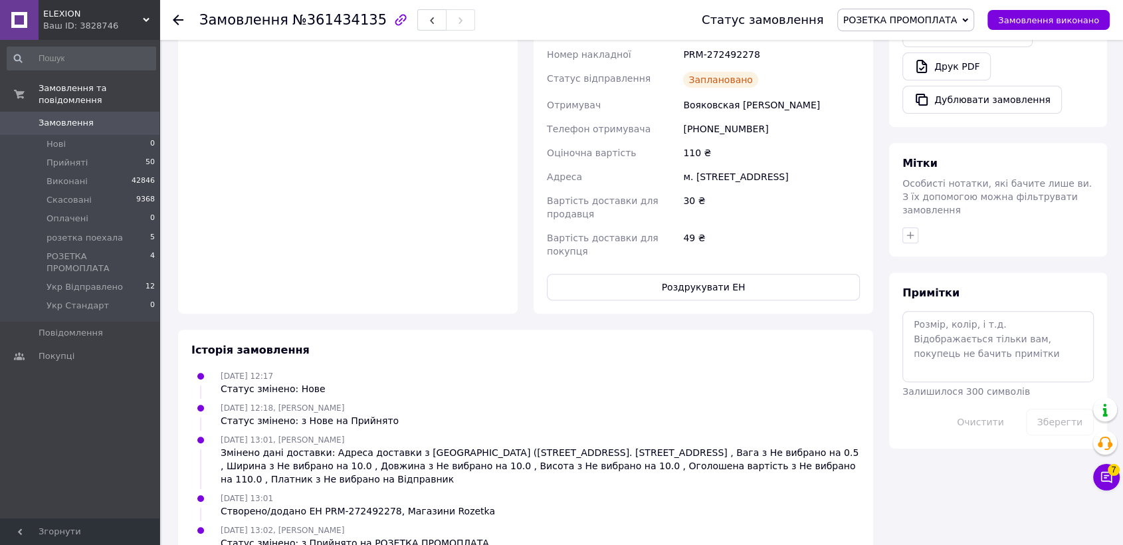
scroll to position [522, 0]
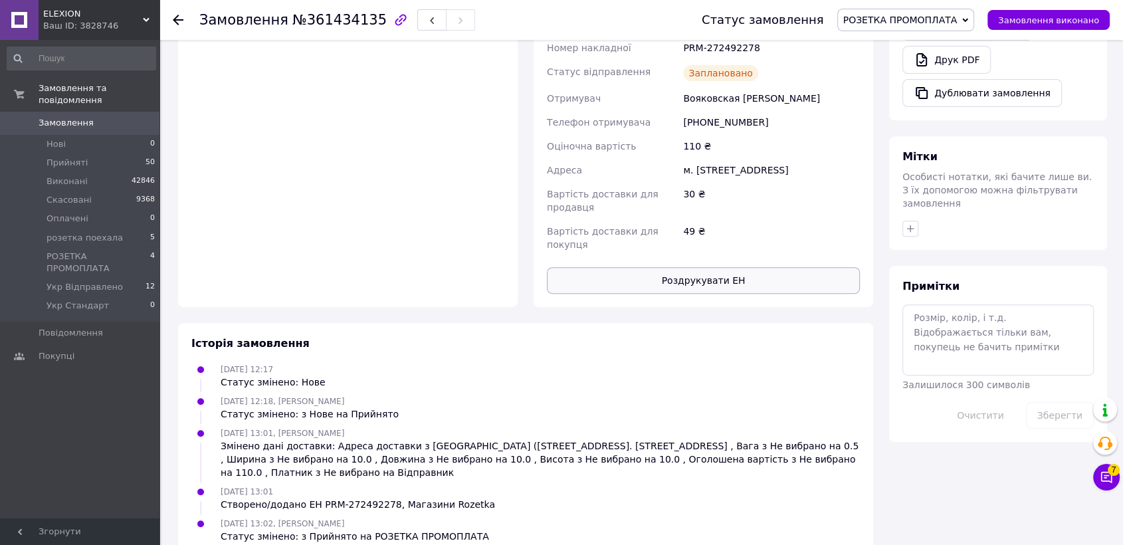
click at [664, 267] on button "Роздрукувати ЕН" at bounding box center [703, 280] width 313 height 27
click at [122, 250] on span "РОЗЕТКА ПРОМОПЛАТА" at bounding box center [99, 262] width 104 height 24
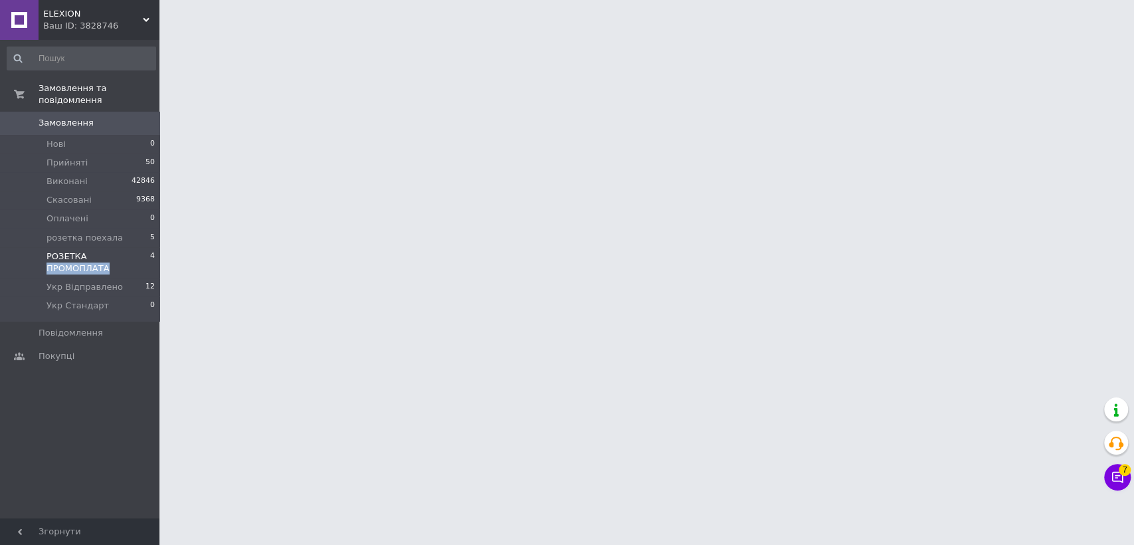
click at [122, 250] on span "РОЗЕТКА ПРОМОПЛАТА" at bounding box center [99, 262] width 104 height 24
drag, startPoint x: 122, startPoint y: 245, endPoint x: 106, endPoint y: 244, distance: 15.3
click at [120, 250] on span "РОЗЕТКА ПРОМОПЛАТА" at bounding box center [99, 262] width 104 height 24
click at [106, 250] on span "РОЗЕТКА ПРОМОПЛАТА" at bounding box center [99, 262] width 104 height 24
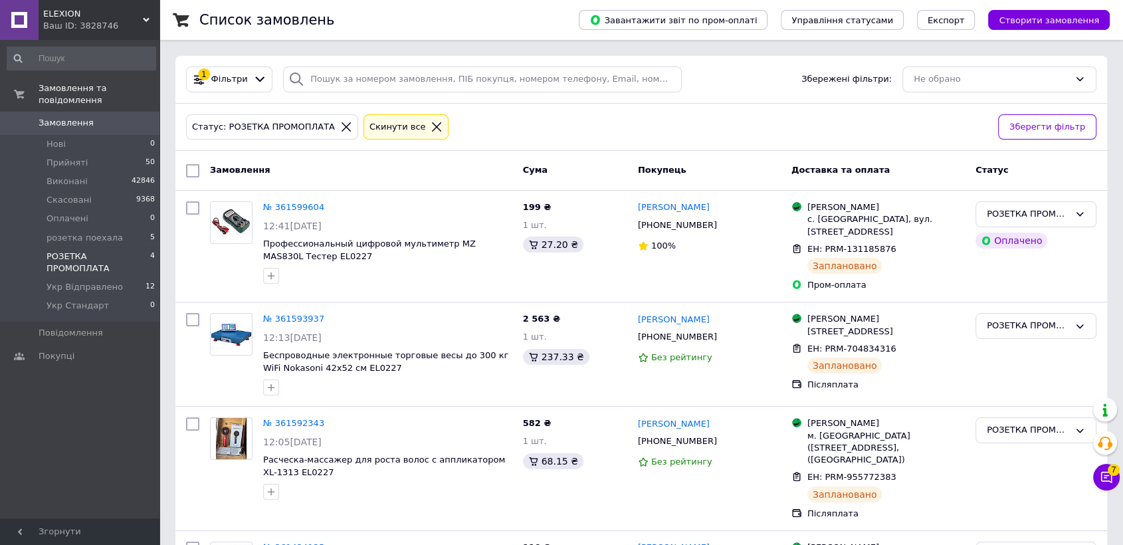
click at [195, 168] on input "checkbox" at bounding box center [192, 170] width 13 height 13
checkbox input "true"
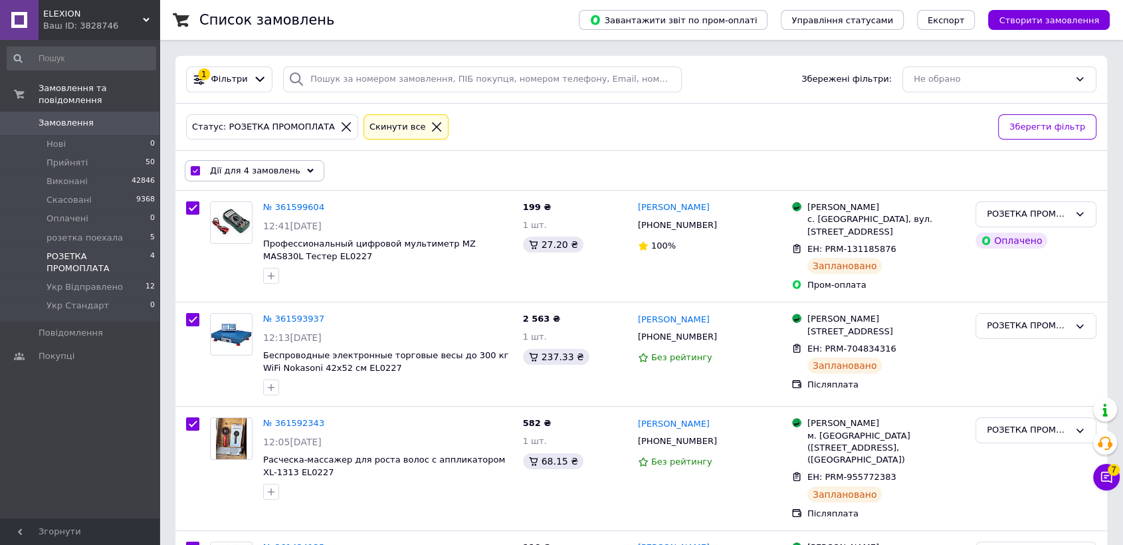
click at [278, 157] on div "Дії для 4 замовлень Вибрати все 4 замовлень Вибрані всі 4 замовлень Скасувати в…" at bounding box center [641, 170] width 926 height 35
click at [296, 177] on div "Дії для 4 замовлень" at bounding box center [255, 170] width 140 height 21
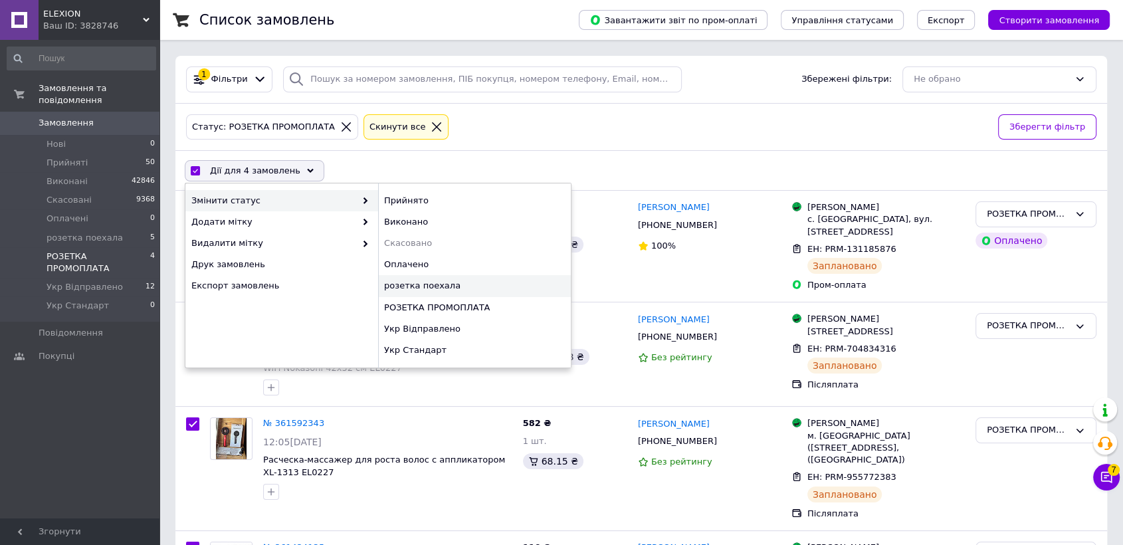
click at [501, 281] on div "розетка поехала" at bounding box center [474, 285] width 193 height 21
checkbox input "false"
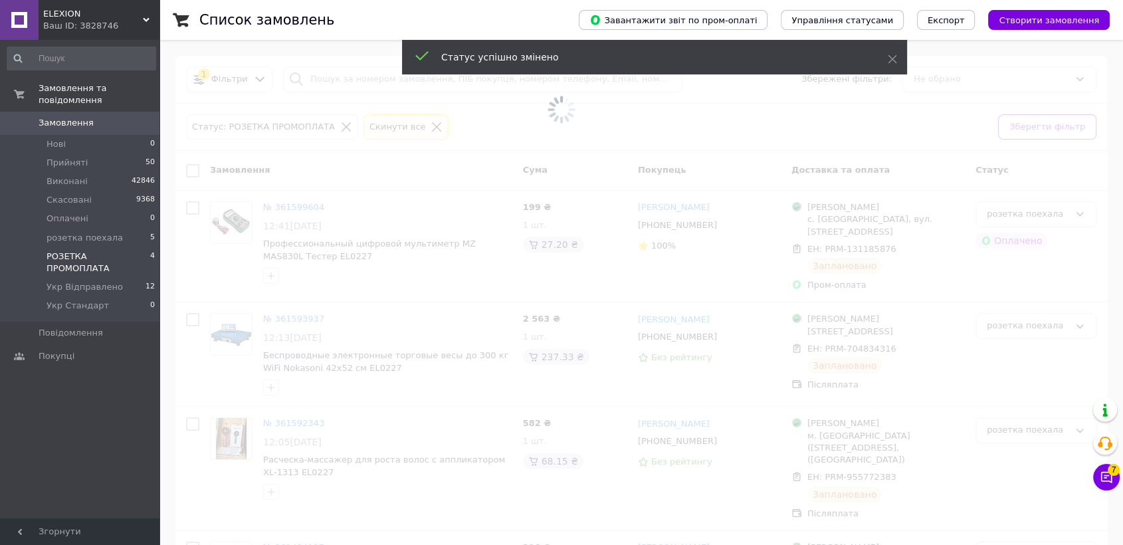
click at [104, 3] on div "ELEXION Ваш ID: 3828746" at bounding box center [99, 20] width 121 height 40
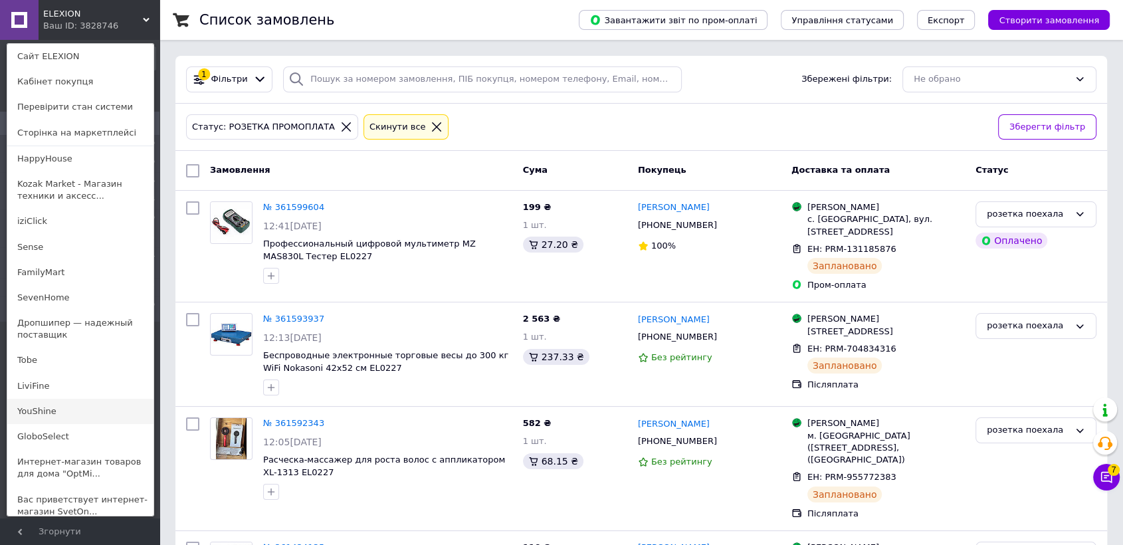
click at [51, 415] on link "YouShine" at bounding box center [80, 411] width 146 height 25
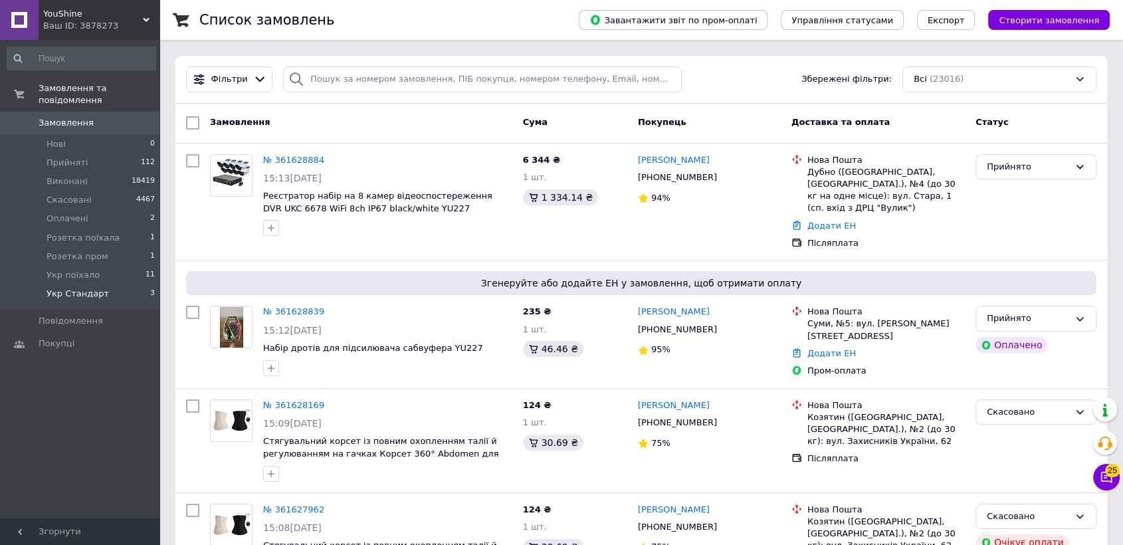
click at [106, 284] on li "Укр Стандарт 3" at bounding box center [81, 296] width 163 height 25
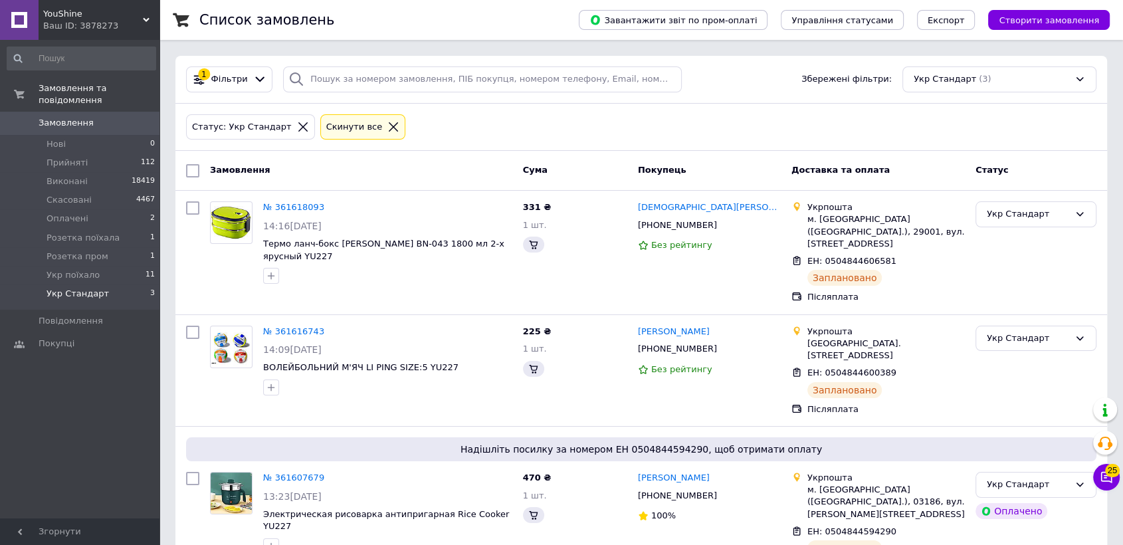
click at [106, 284] on li "Укр Стандарт 3" at bounding box center [81, 296] width 163 height 25
click at [310, 211] on link "№ 361618093" at bounding box center [293, 207] width 61 height 10
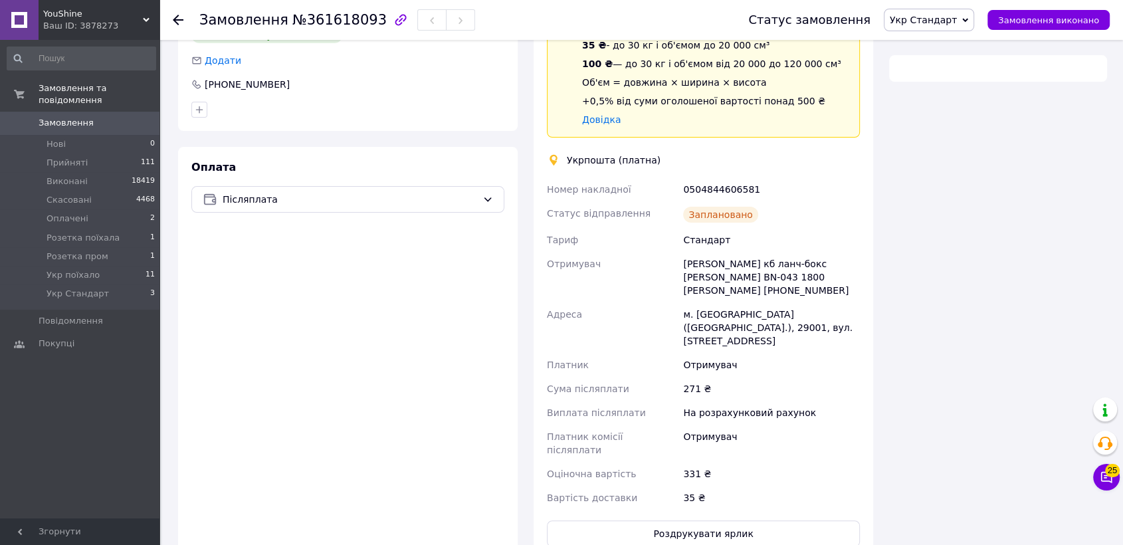
scroll to position [329, 0]
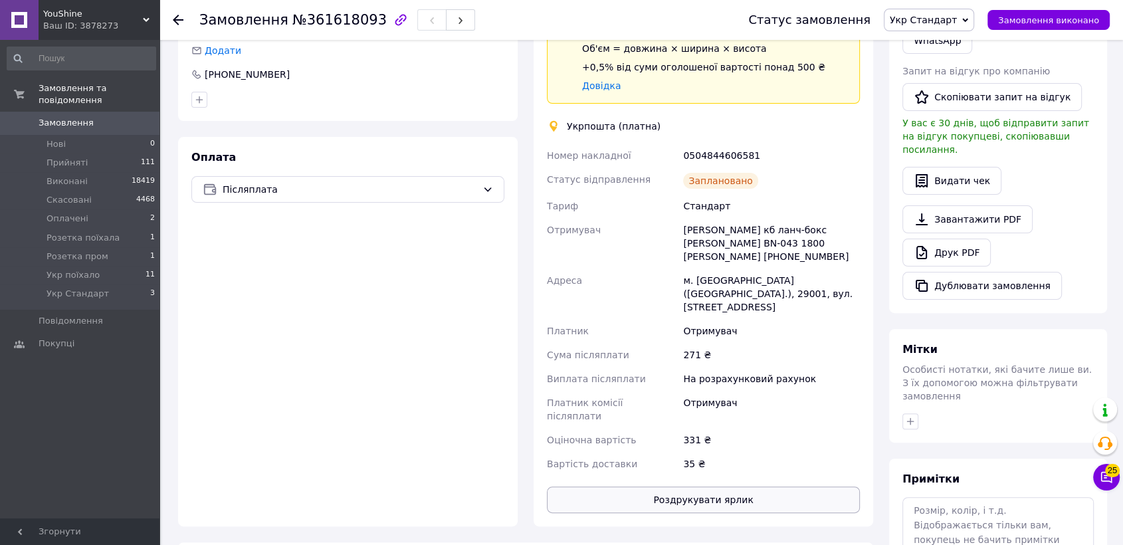
drag, startPoint x: 616, startPoint y: 479, endPoint x: 624, endPoint y: 458, distance: 22.5
click at [618, 477] on div "Доставка Редагувати Спецтариф Укрпошта Стандарт 35 ₴ - до 30 кг і об'ємом до 20…" at bounding box center [702, 231] width 339 height 591
click at [624, 486] on button "Роздрукувати ярлик" at bounding box center [703, 499] width 313 height 27
click at [456, 25] on span "button" at bounding box center [460, 20] width 8 height 10
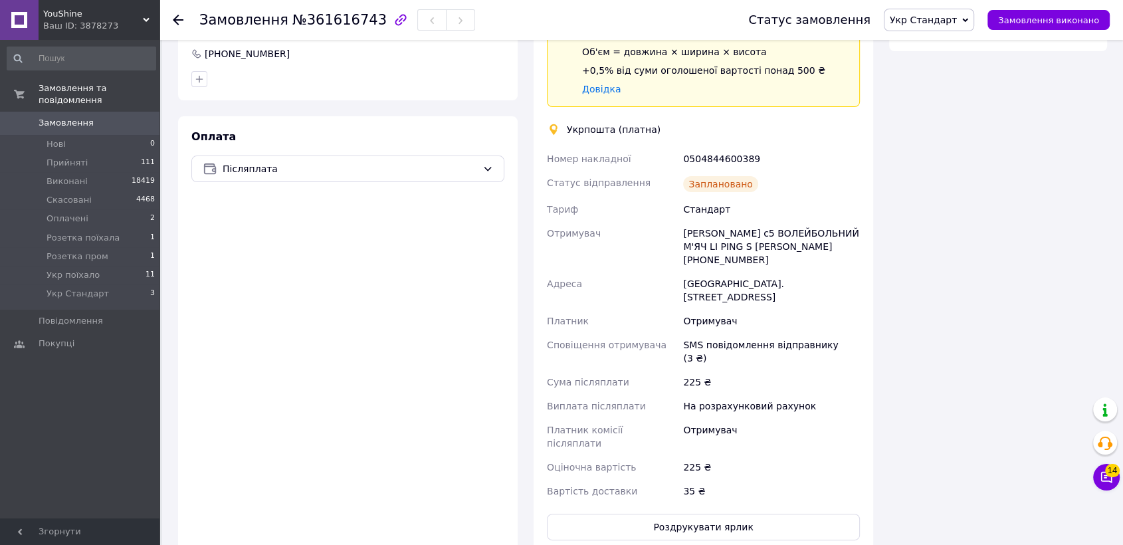
scroll to position [551, 0]
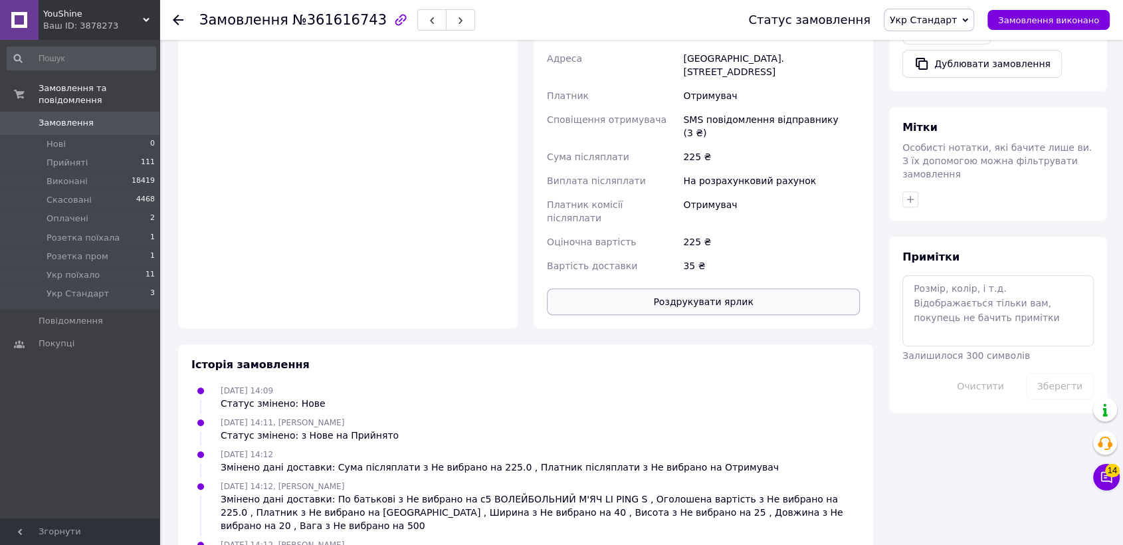
click at [632, 288] on button "Роздрукувати ярлик" at bounding box center [703, 301] width 313 height 27
click at [446, 23] on button "button" at bounding box center [460, 19] width 29 height 21
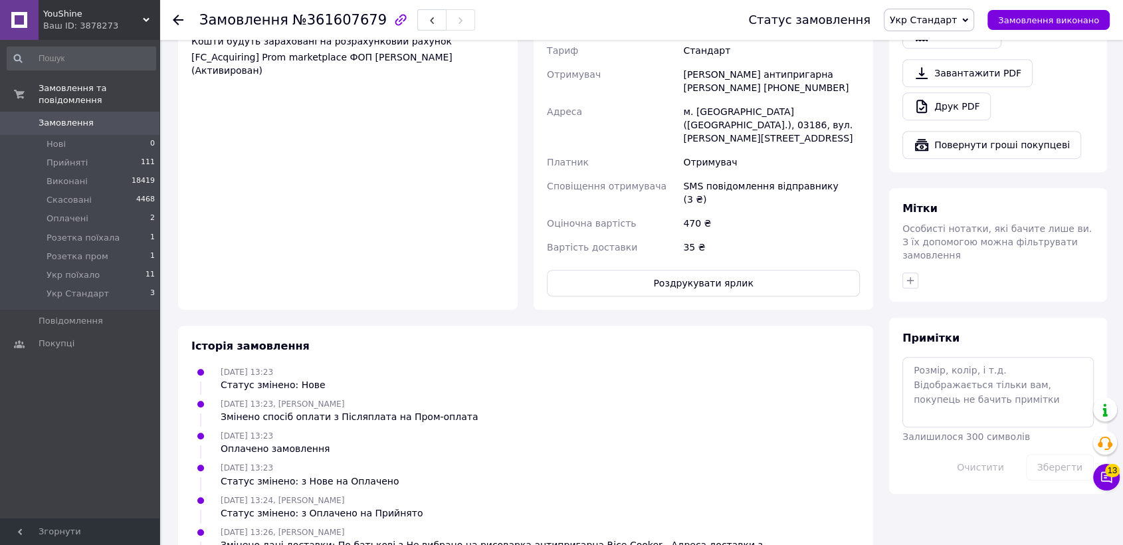
scroll to position [941, 0]
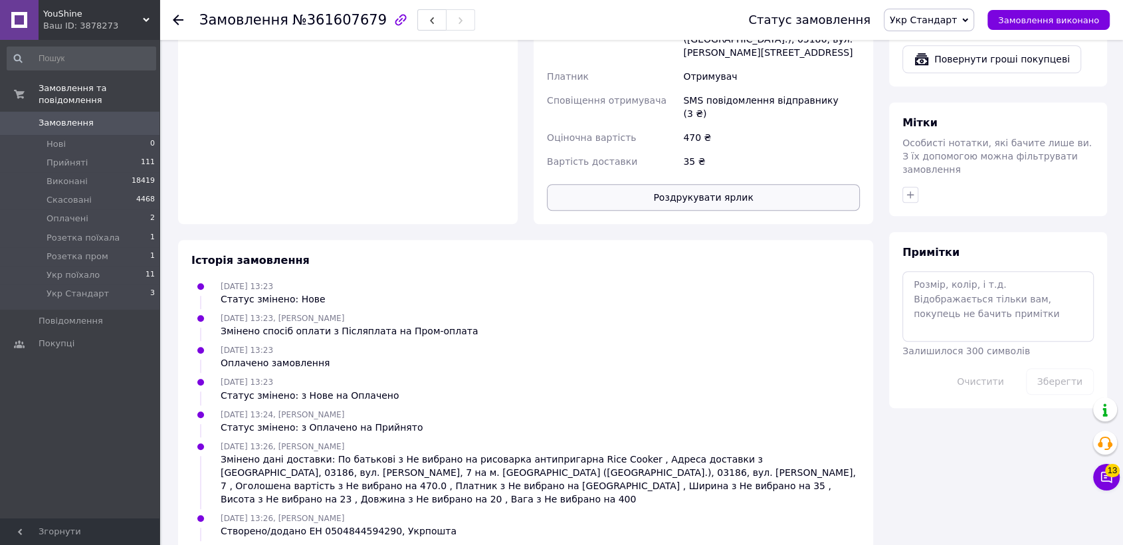
click at [650, 184] on button "Роздрукувати ярлик" at bounding box center [703, 197] width 313 height 27
click at [62, 288] on span "Укр Стандарт" at bounding box center [78, 294] width 62 height 12
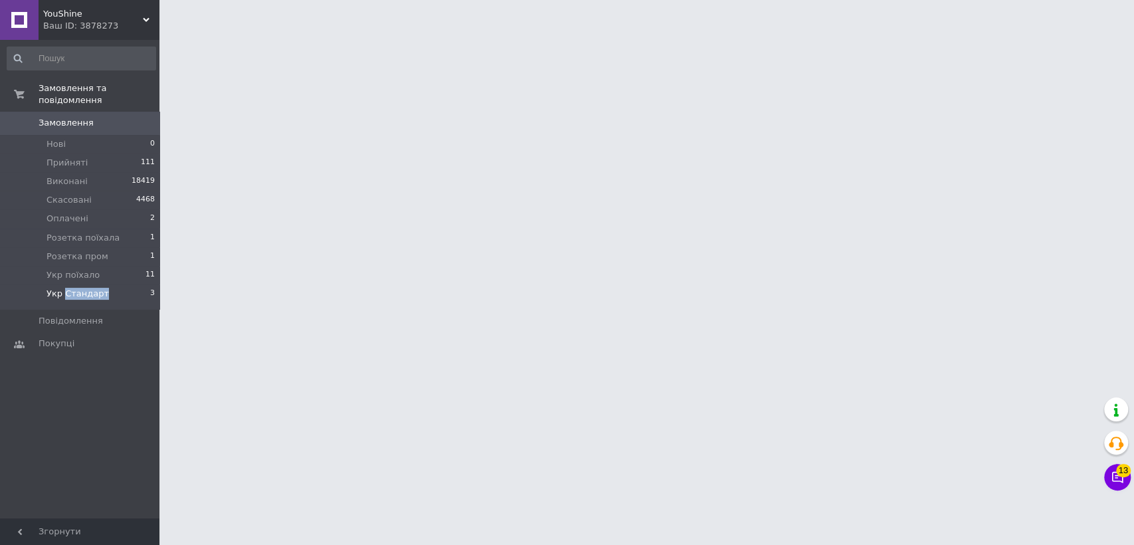
click at [62, 288] on span "Укр Стандарт" at bounding box center [78, 294] width 62 height 12
drag, startPoint x: 62, startPoint y: 283, endPoint x: 21, endPoint y: 280, distance: 41.3
click at [50, 288] on span "Укр Стандарт" at bounding box center [78, 294] width 62 height 12
click at [21, 284] on li "Укр Стандарт 3" at bounding box center [81, 296] width 163 height 25
click at [41, 284] on li "Укр Стандарт 3" at bounding box center [81, 296] width 163 height 25
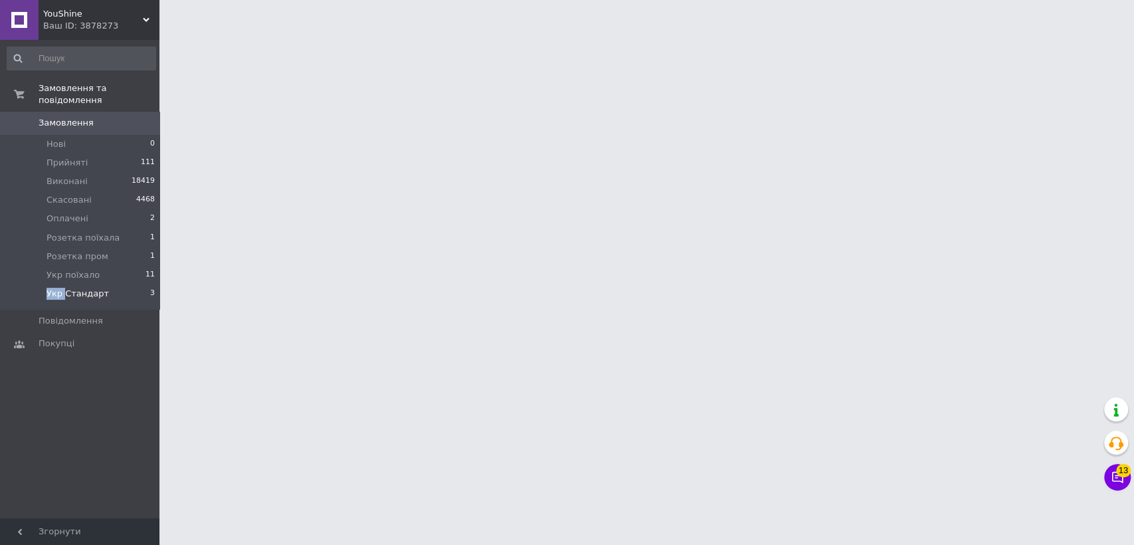
drag, startPoint x: 41, startPoint y: 281, endPoint x: 73, endPoint y: 279, distance: 31.9
click at [42, 284] on li "Укр Стандарт 3" at bounding box center [81, 296] width 163 height 25
click at [73, 288] on span "Укр Стандарт" at bounding box center [78, 294] width 62 height 12
click at [84, 288] on span "Укр Стандарт" at bounding box center [78, 294] width 62 height 12
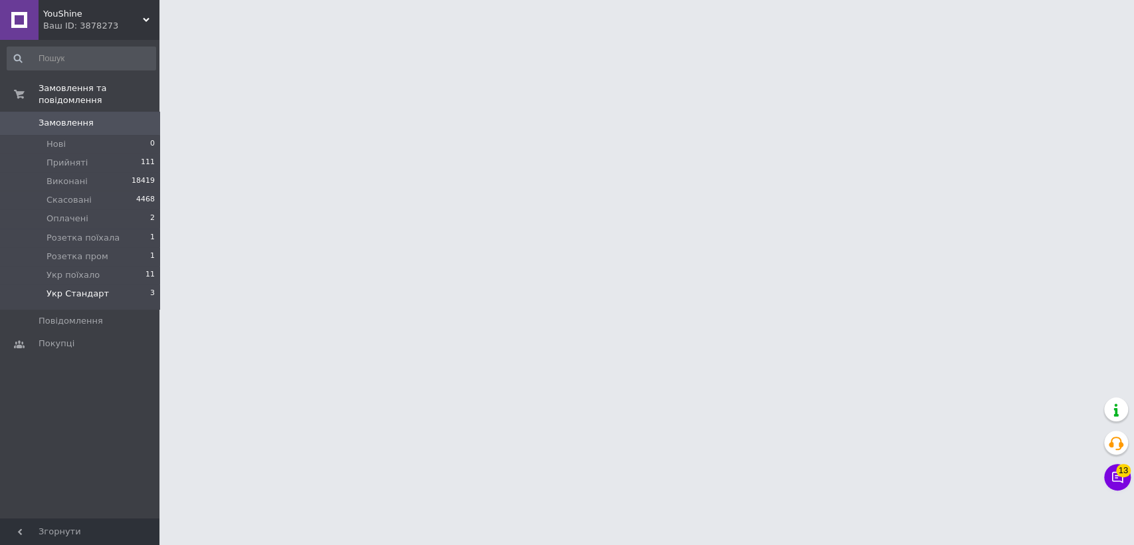
click at [84, 288] on span "Укр Стандарт" at bounding box center [78, 294] width 62 height 12
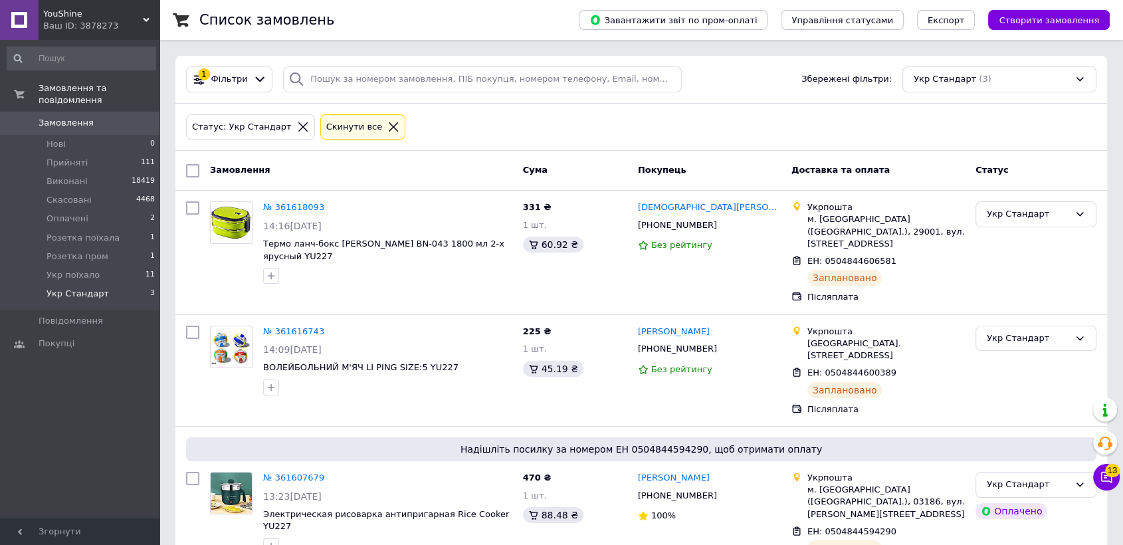
click at [196, 171] on input "checkbox" at bounding box center [192, 170] width 13 height 13
checkbox input "true"
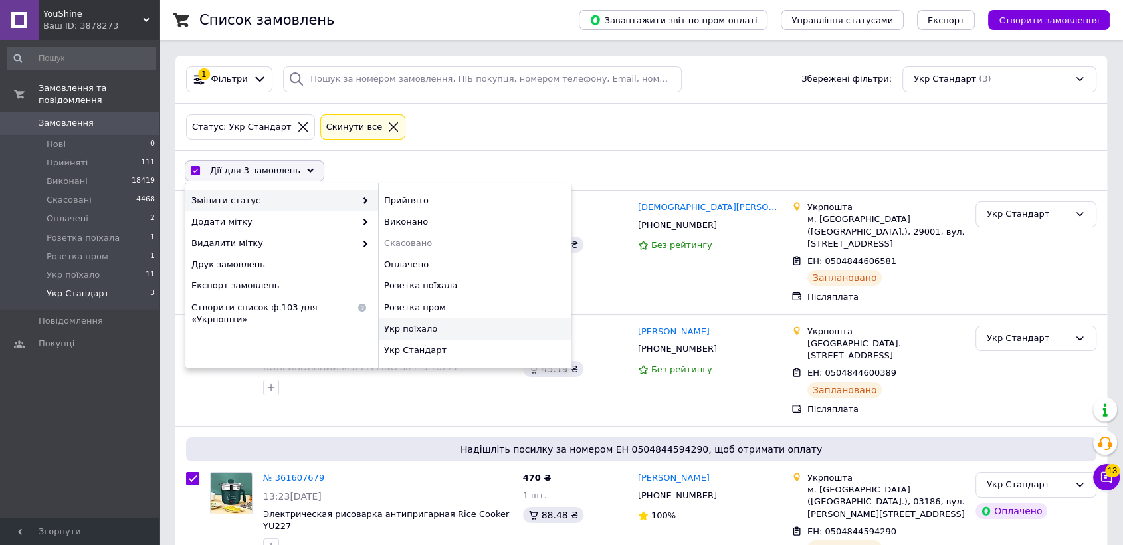
click at [424, 332] on div "Укр поїхало" at bounding box center [474, 328] width 193 height 21
checkbox input "false"
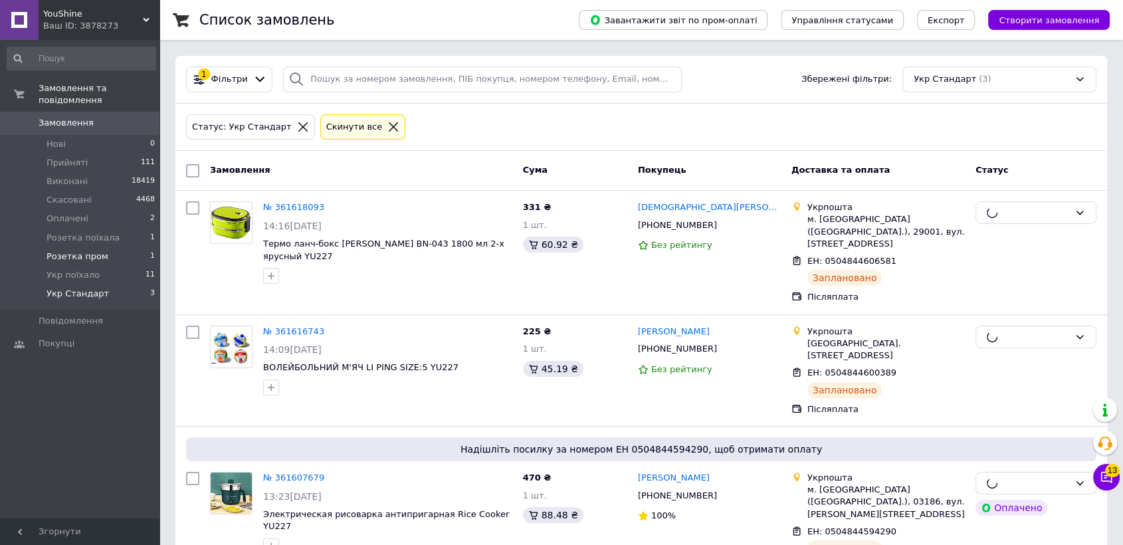
click at [122, 247] on li "Розетка пром 1" at bounding box center [81, 256] width 163 height 19
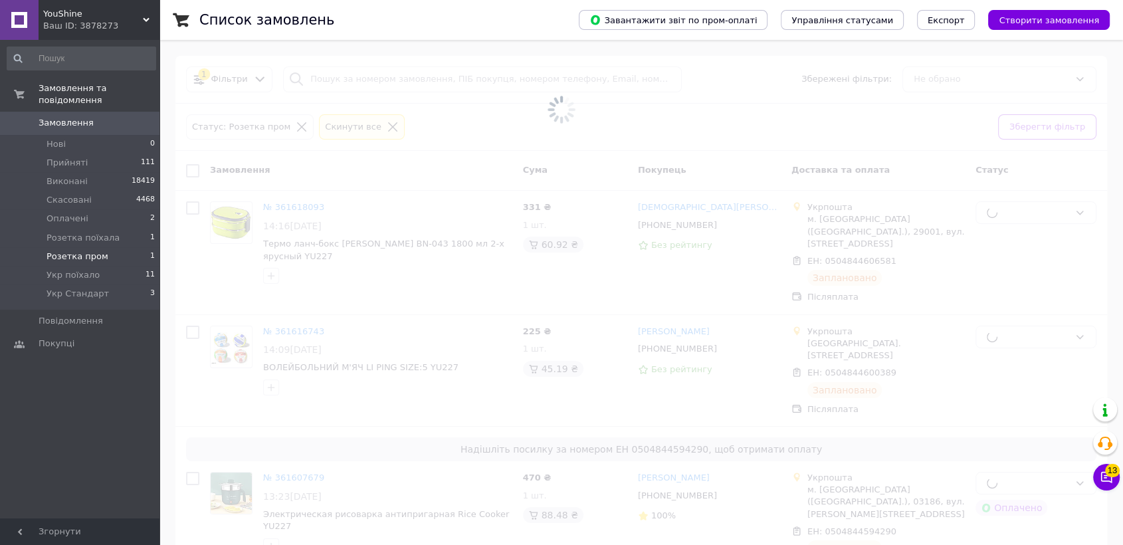
click at [122, 247] on li "Розетка пром 1" at bounding box center [81, 256] width 163 height 19
drag, startPoint x: 122, startPoint y: 236, endPoint x: 114, endPoint y: 238, distance: 7.6
click at [121, 247] on li "Розетка пром 1" at bounding box center [81, 256] width 163 height 19
click at [114, 247] on li "Розетка пром 1" at bounding box center [81, 256] width 163 height 19
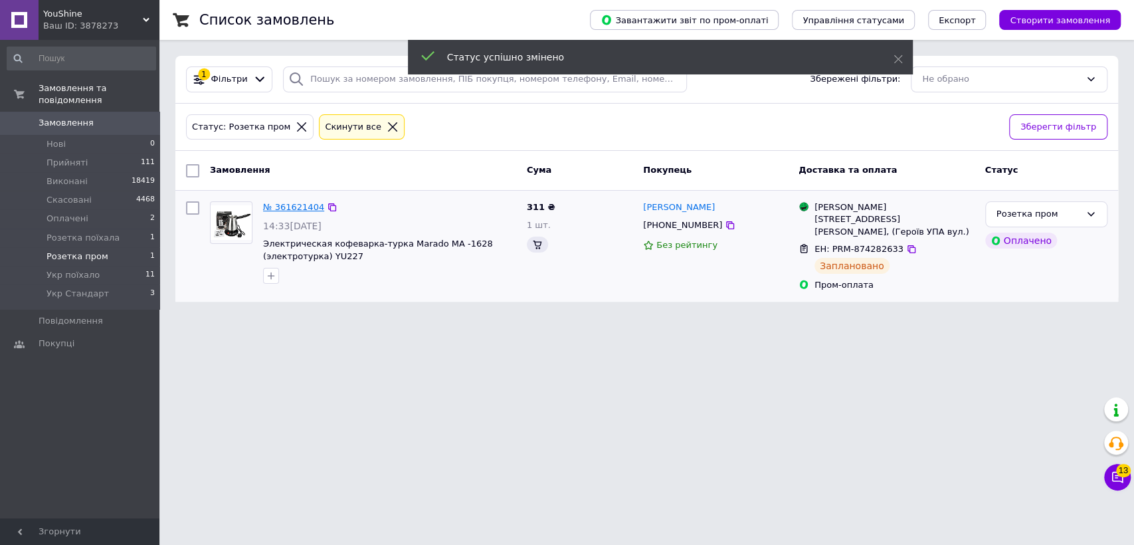
click at [296, 205] on link "№ 361621404" at bounding box center [293, 207] width 61 height 10
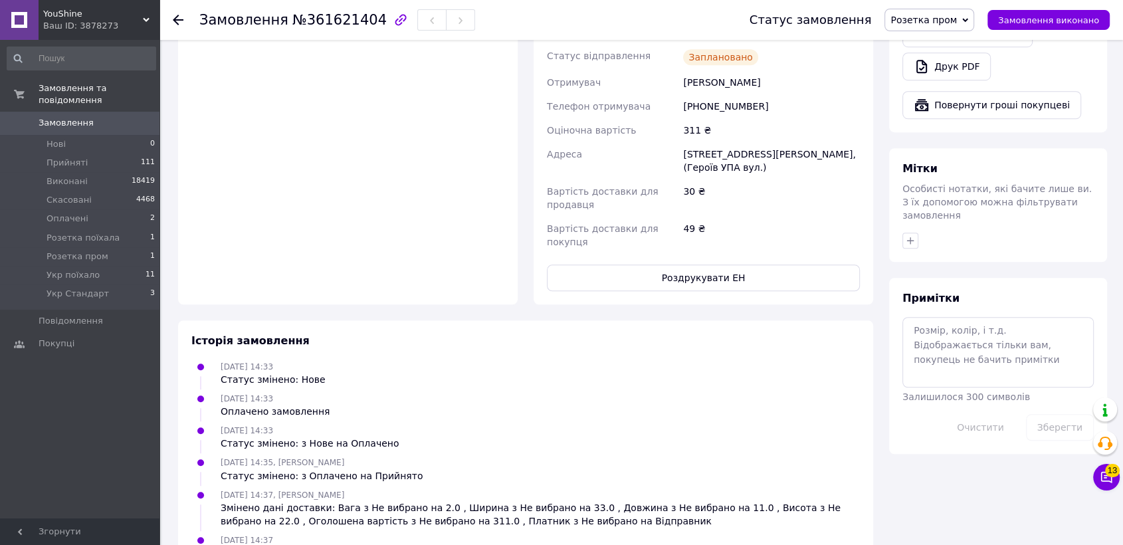
scroll to position [930, 0]
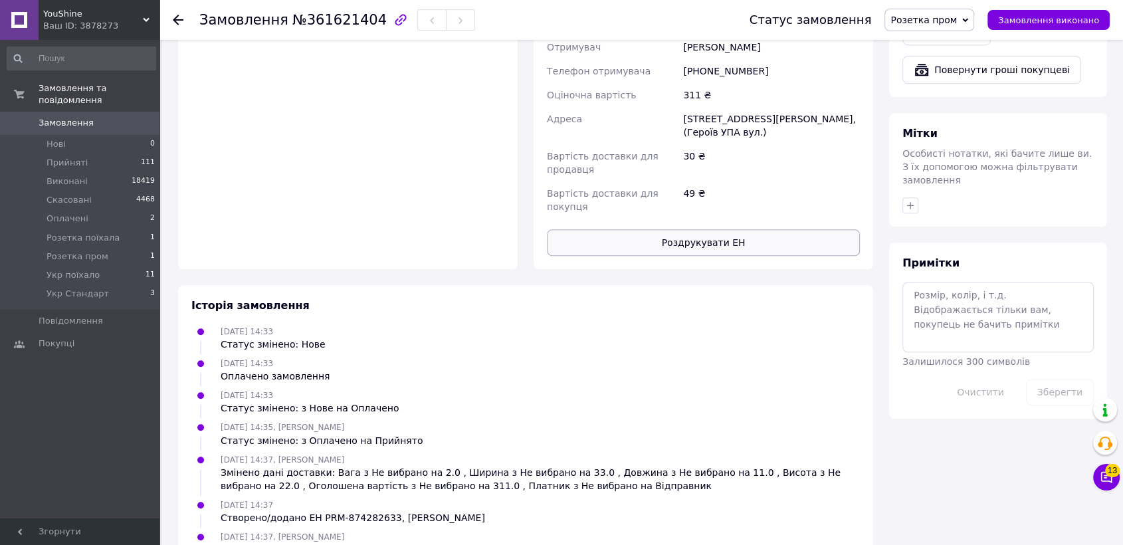
click at [659, 229] on button "Роздрукувати ЕН" at bounding box center [703, 242] width 313 height 27
click at [903, 19] on div "Статус замовлення Розетка пром Прийнято Виконано Скасовано Оплачено Розетка пої…" at bounding box center [922, 20] width 373 height 23
click at [913, 15] on span "Розетка пром" at bounding box center [923, 20] width 66 height 11
click at [958, 111] on li "Розетка поїхала" at bounding box center [929, 112] width 88 height 20
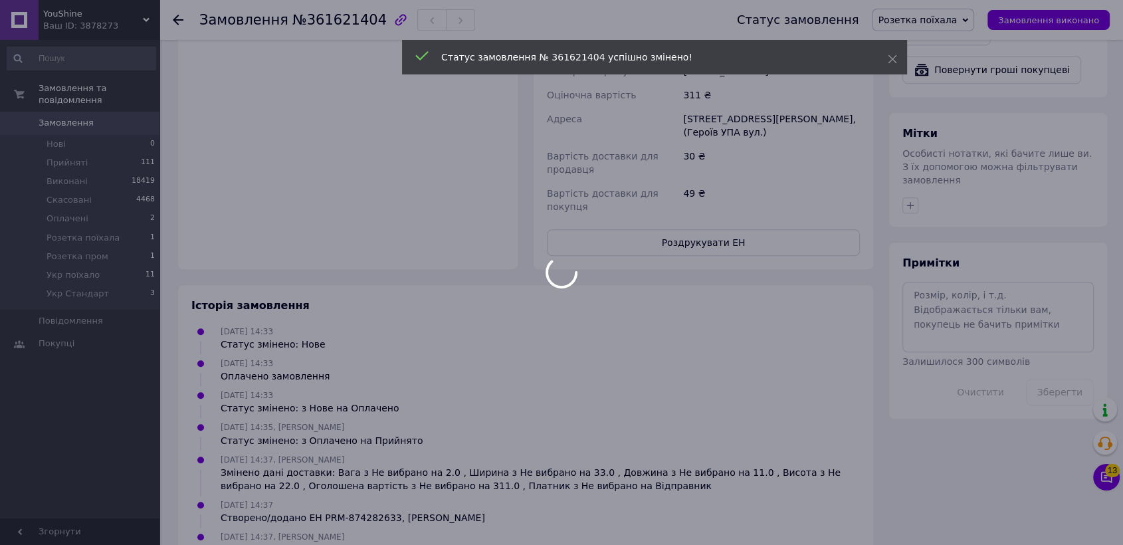
click at [106, 25] on div at bounding box center [561, 272] width 1123 height 545
click at [106, 25] on div "Ваш ID: 3878273" at bounding box center [101, 26] width 116 height 12
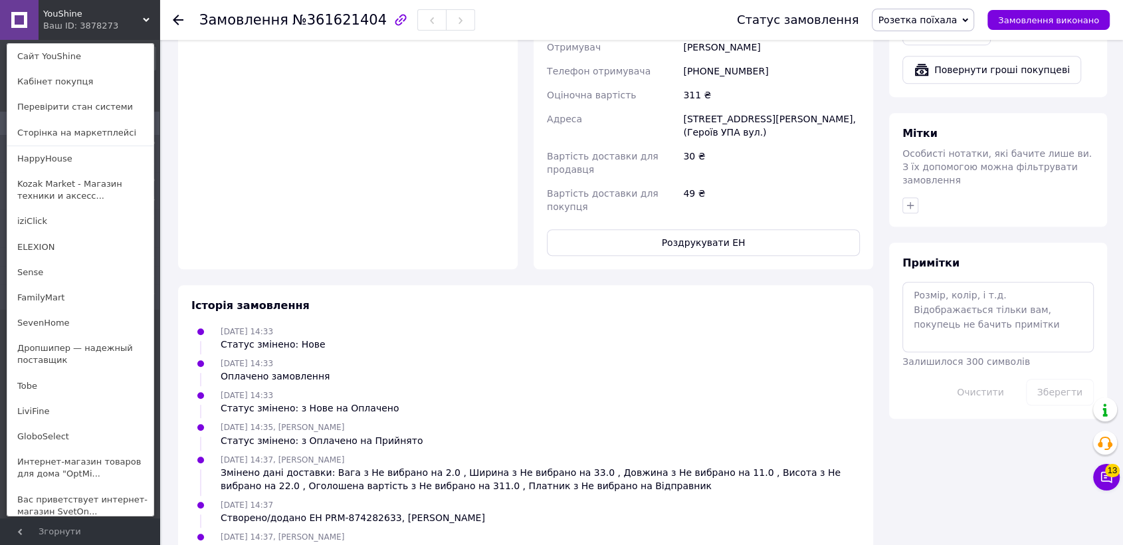
click at [116, 190] on link "Kozak Market - Магазин техники и аксесс..." at bounding box center [80, 189] width 146 height 37
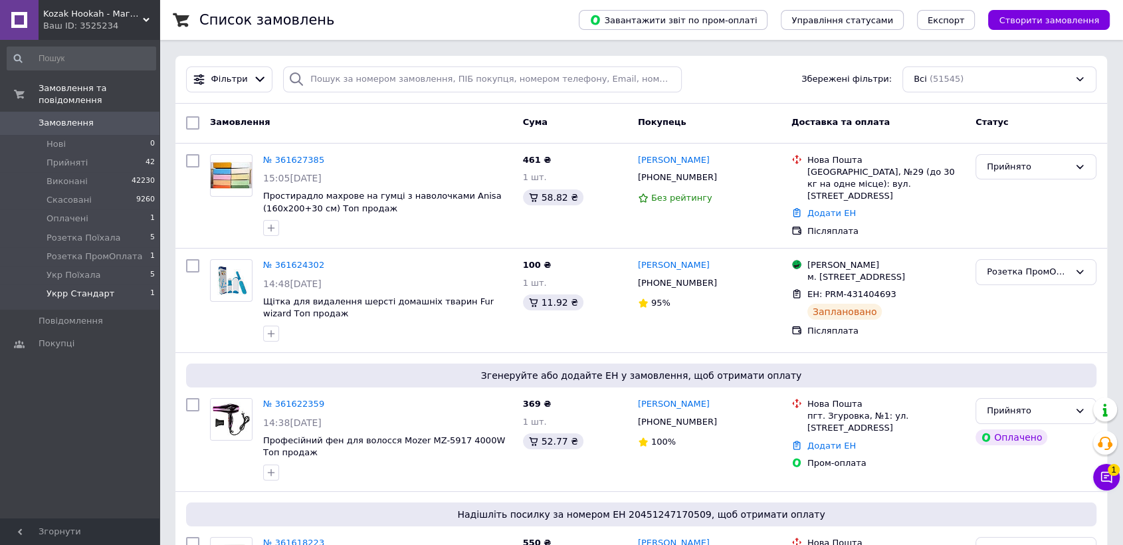
click at [96, 284] on li "Укрр Стандарт 1" at bounding box center [81, 296] width 163 height 25
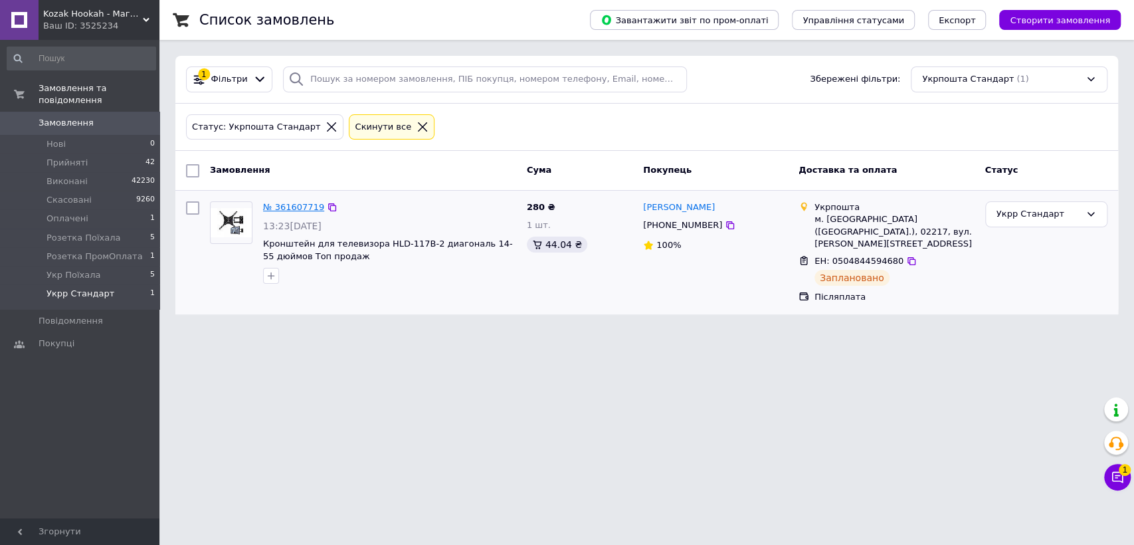
click at [282, 203] on link "№ 361607719" at bounding box center [293, 207] width 61 height 10
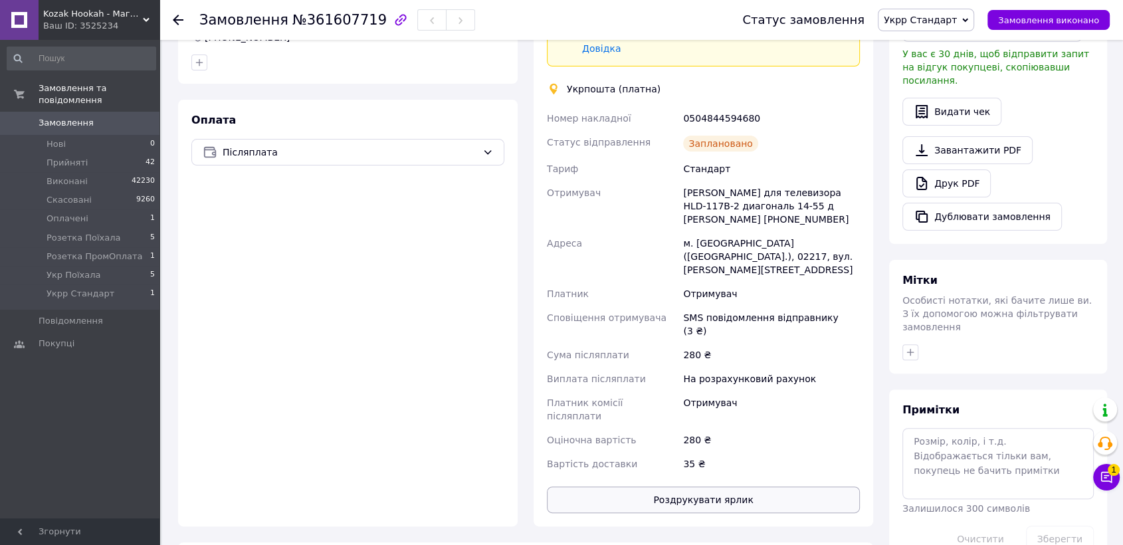
scroll to position [605, 0]
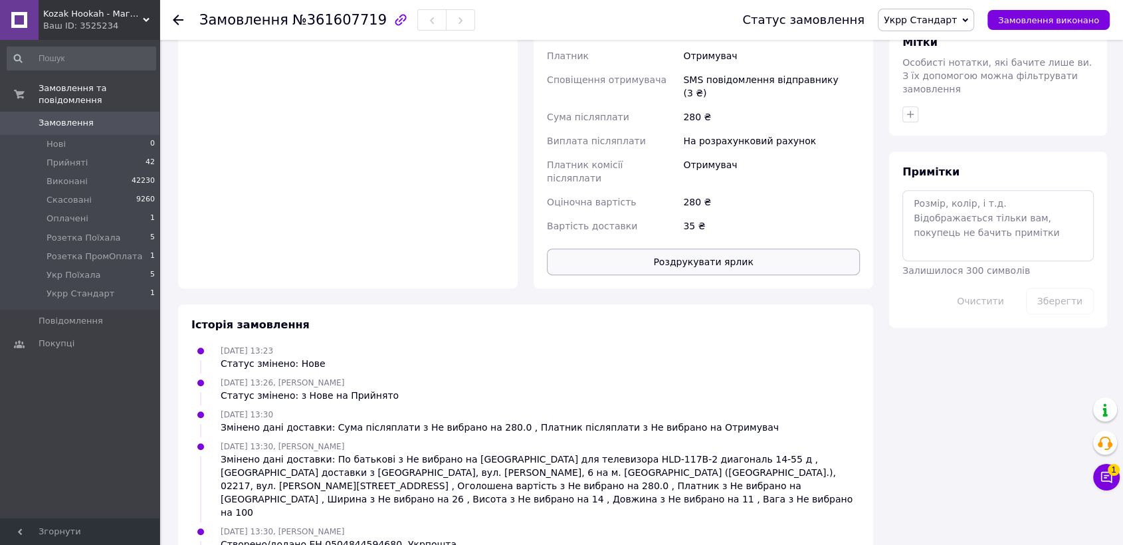
click at [646, 248] on button "Роздрукувати ярлик" at bounding box center [703, 261] width 313 height 27
click at [938, 17] on span "Укрр Стандарт" at bounding box center [920, 20] width 73 height 11
drag, startPoint x: 957, startPoint y: 151, endPoint x: 868, endPoint y: 167, distance: 90.4
click at [957, 151] on li "Укр Поїхала" at bounding box center [933, 151] width 110 height 20
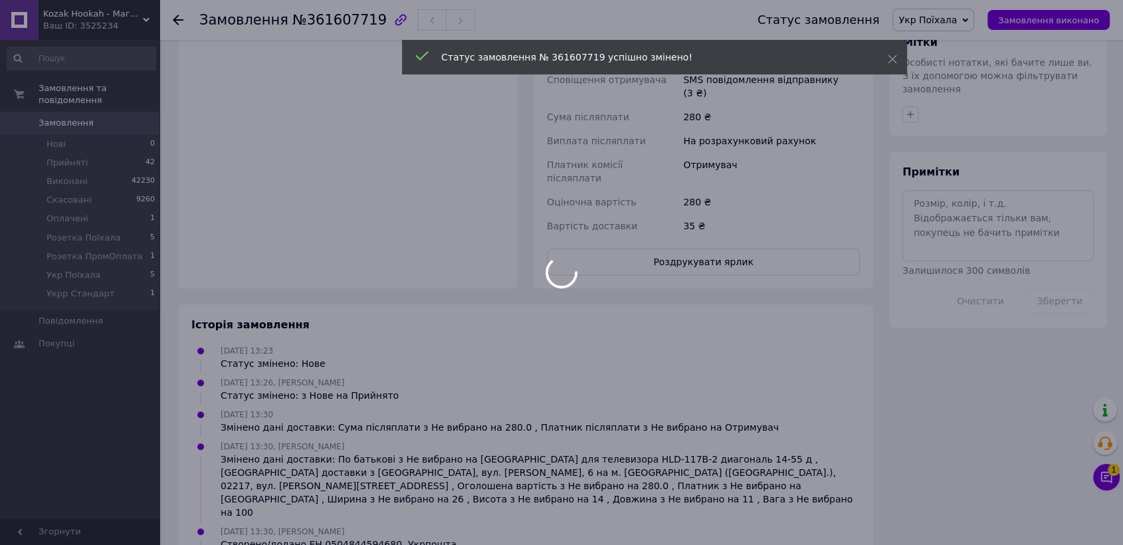
click at [81, 243] on div at bounding box center [561, 272] width 1123 height 545
click at [80, 244] on div at bounding box center [561, 272] width 1123 height 545
click at [69, 244] on div at bounding box center [561, 272] width 1123 height 545
click at [45, 244] on div at bounding box center [561, 272] width 1123 height 545
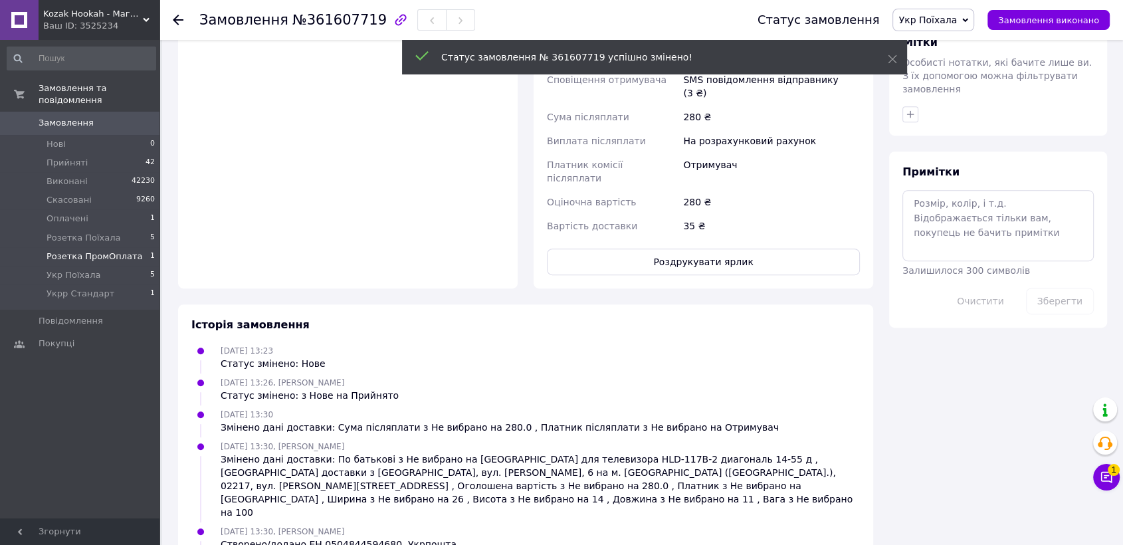
click at [90, 250] on span "Розетка ПромОплата" at bounding box center [95, 256] width 96 height 12
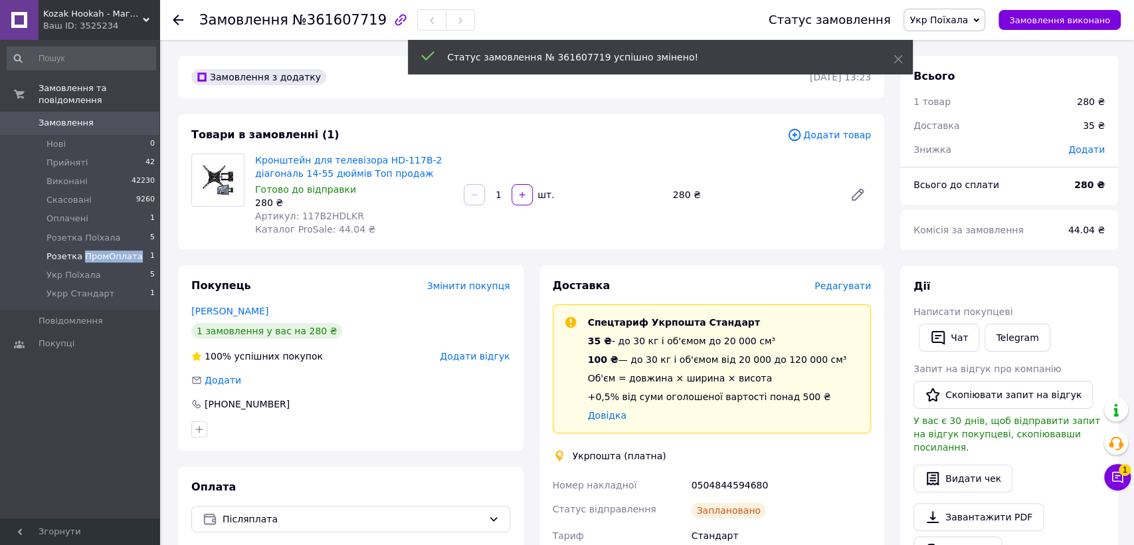
click at [90, 250] on span "Розетка ПромОплата" at bounding box center [95, 256] width 96 height 12
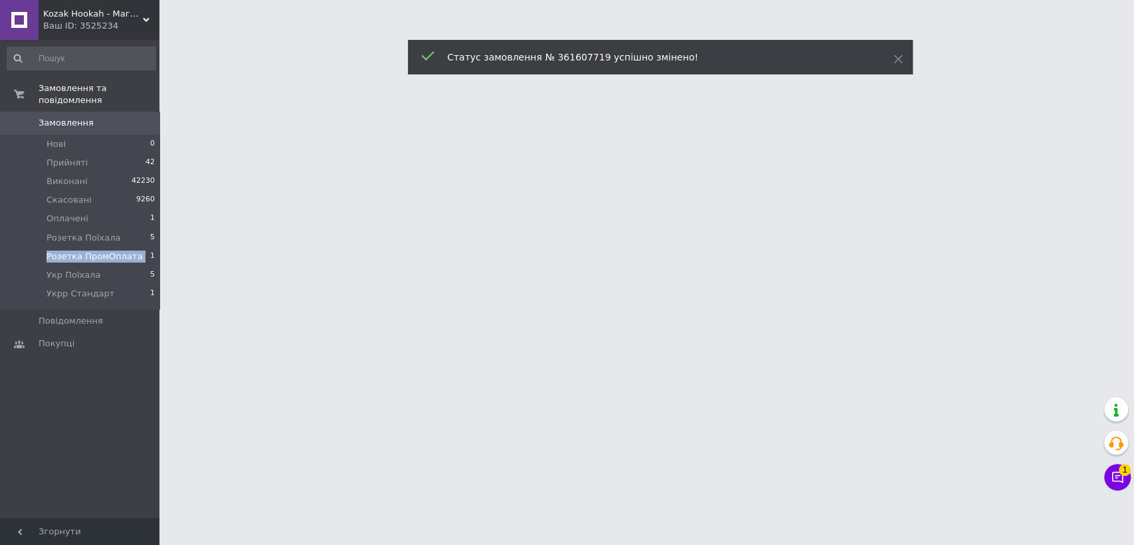
drag, startPoint x: 90, startPoint y: 248, endPoint x: 67, endPoint y: 250, distance: 23.4
click at [84, 250] on li "Розетка ПромОплата 1" at bounding box center [81, 256] width 163 height 19
click at [67, 250] on span "Розетка ПромОплата" at bounding box center [95, 256] width 96 height 12
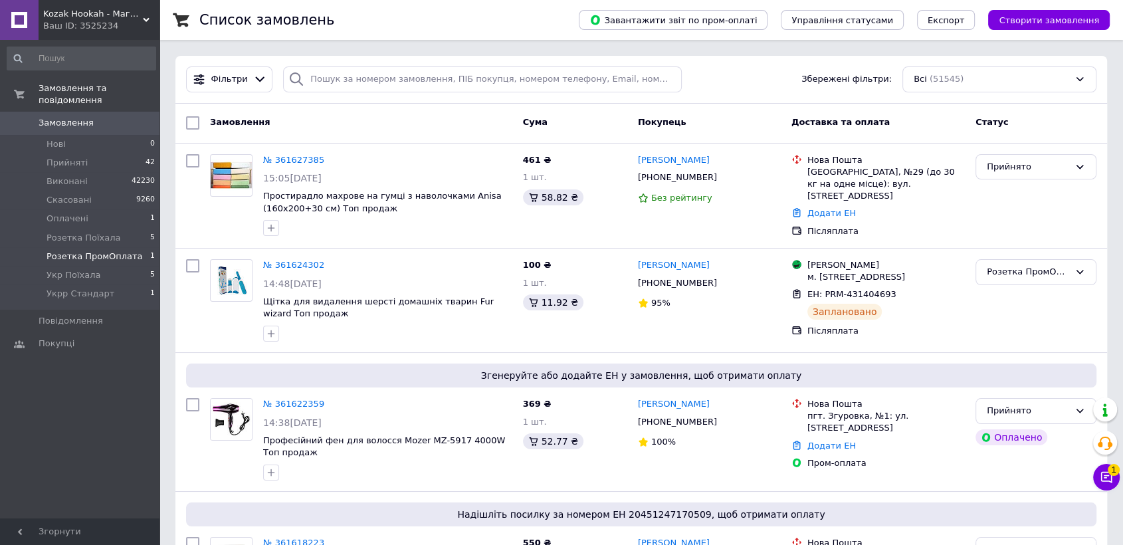
click at [137, 247] on li "Розетка ПромОплата 1" at bounding box center [81, 256] width 163 height 19
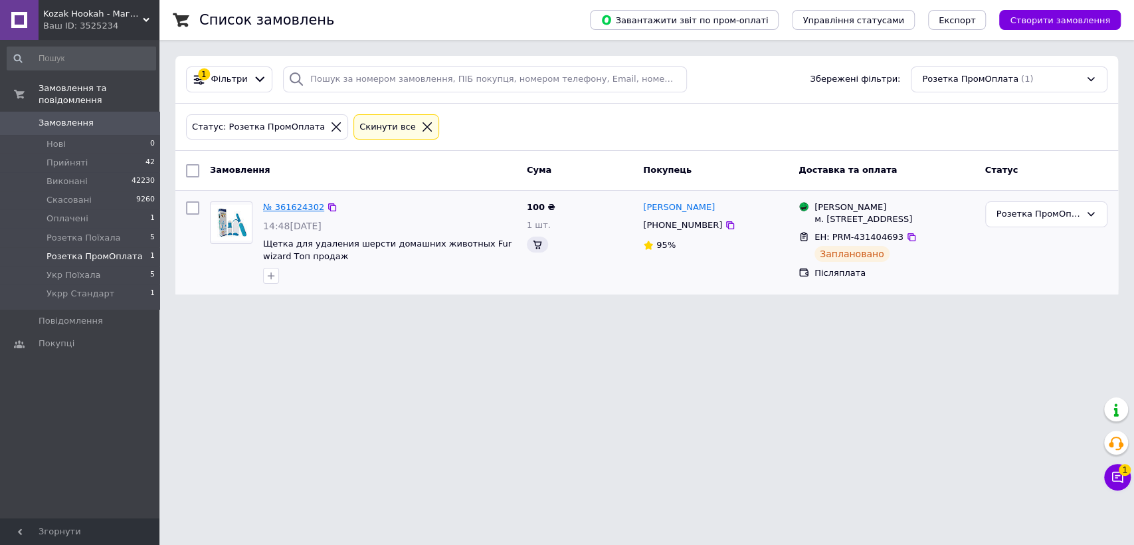
click at [276, 203] on link "№ 361624302" at bounding box center [293, 207] width 61 height 10
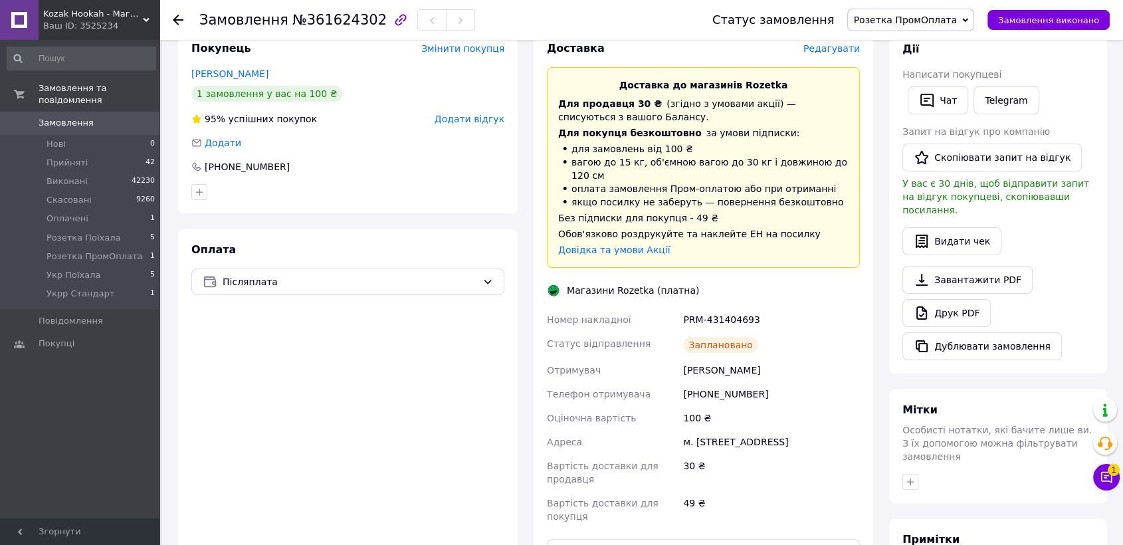
scroll to position [460, 0]
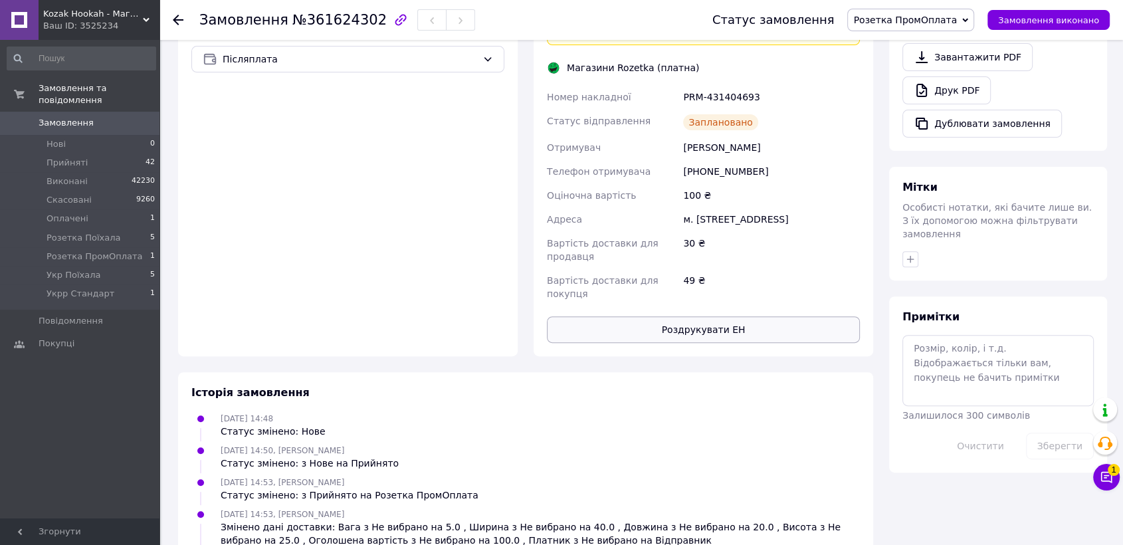
click at [676, 316] on button "Роздрукувати ЕН" at bounding box center [703, 329] width 313 height 27
click at [898, 16] on span "Розетка ПромОплата" at bounding box center [905, 20] width 104 height 11
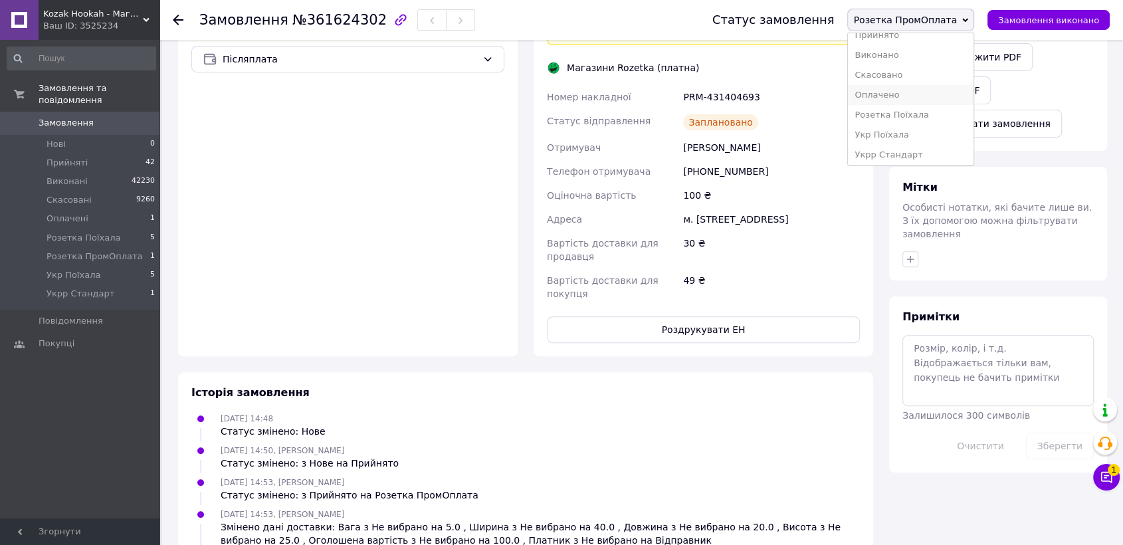
scroll to position [15, 0]
click at [919, 108] on li "Розетка Поїхала" at bounding box center [911, 112] width 126 height 20
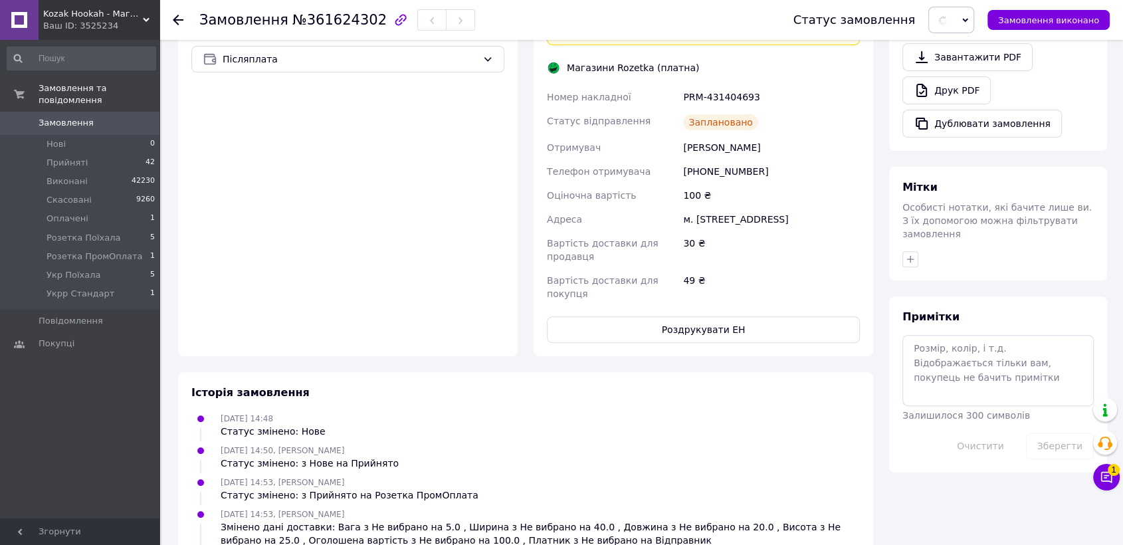
click at [134, 29] on div "Ваш ID: 3525234" at bounding box center [101, 26] width 116 height 12
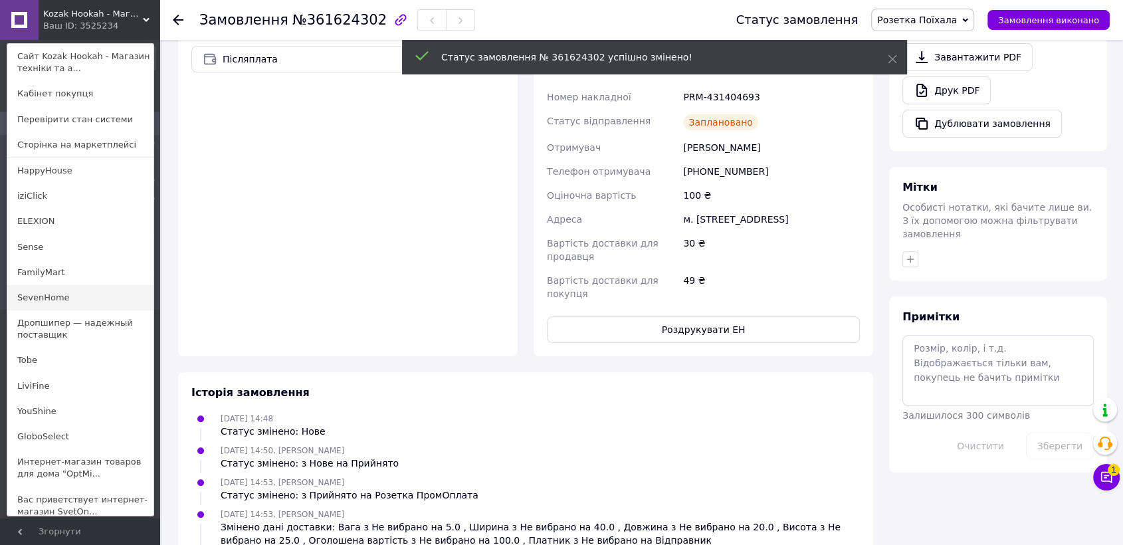
click at [52, 296] on link "SevenHome" at bounding box center [80, 297] width 146 height 25
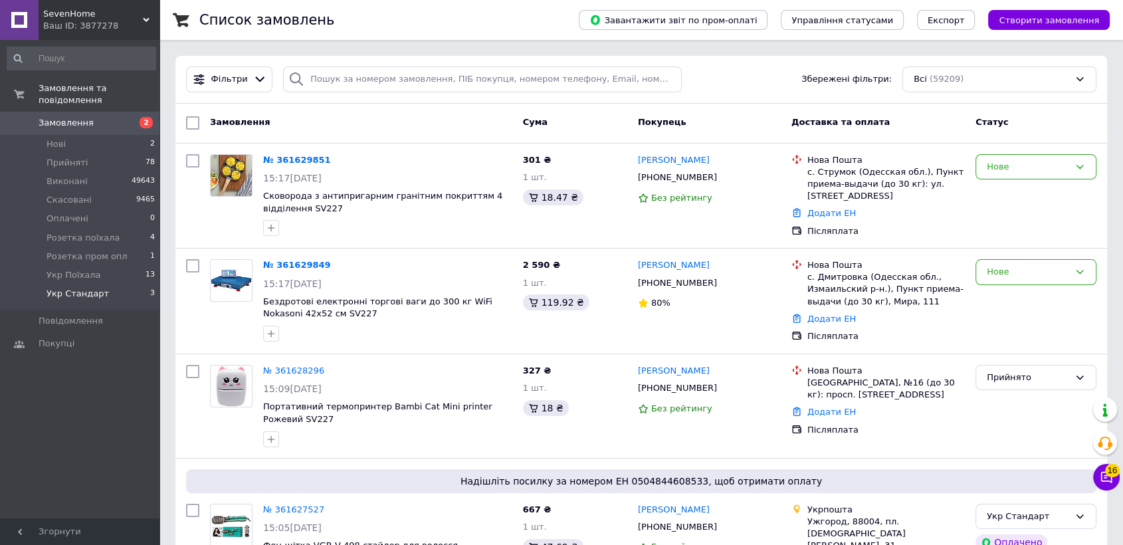
click at [106, 284] on li "Укр Стандарт 3" at bounding box center [81, 296] width 163 height 25
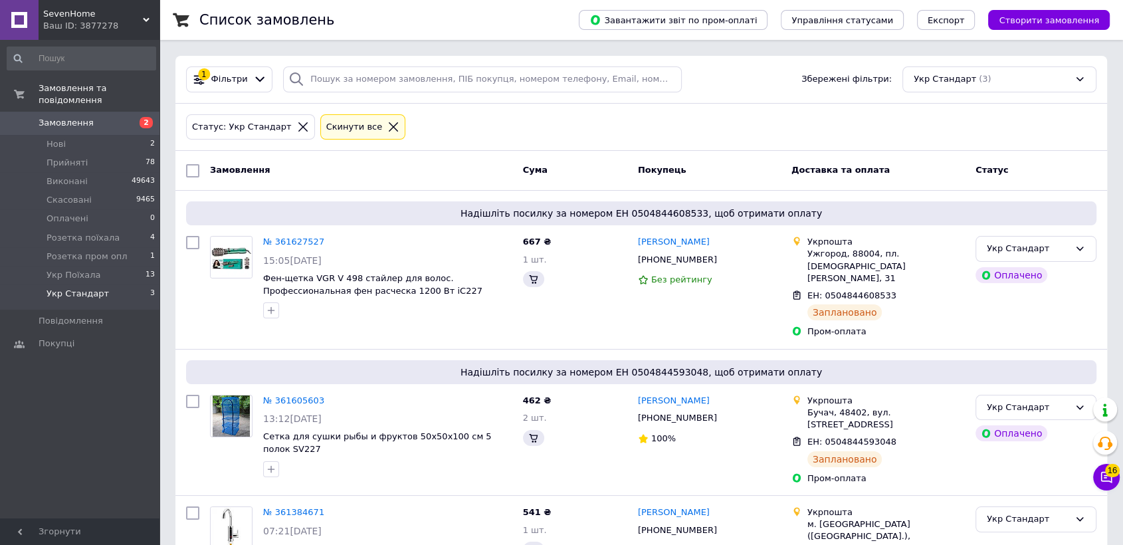
click at [106, 284] on li "Укр Стандарт 3" at bounding box center [81, 296] width 163 height 25
click at [306, 244] on link "№ 361627527" at bounding box center [293, 241] width 61 height 10
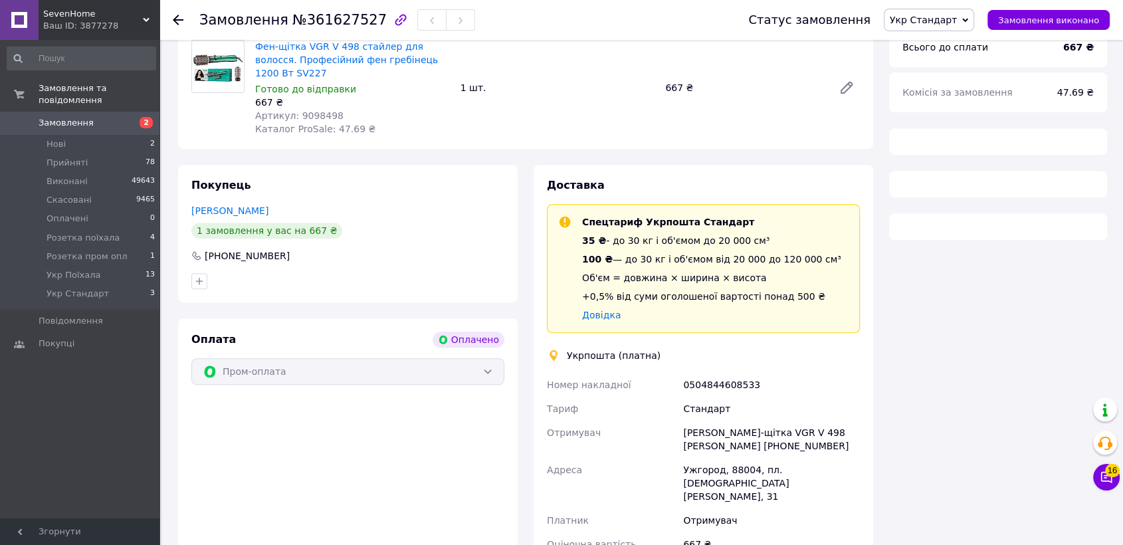
scroll to position [601, 0]
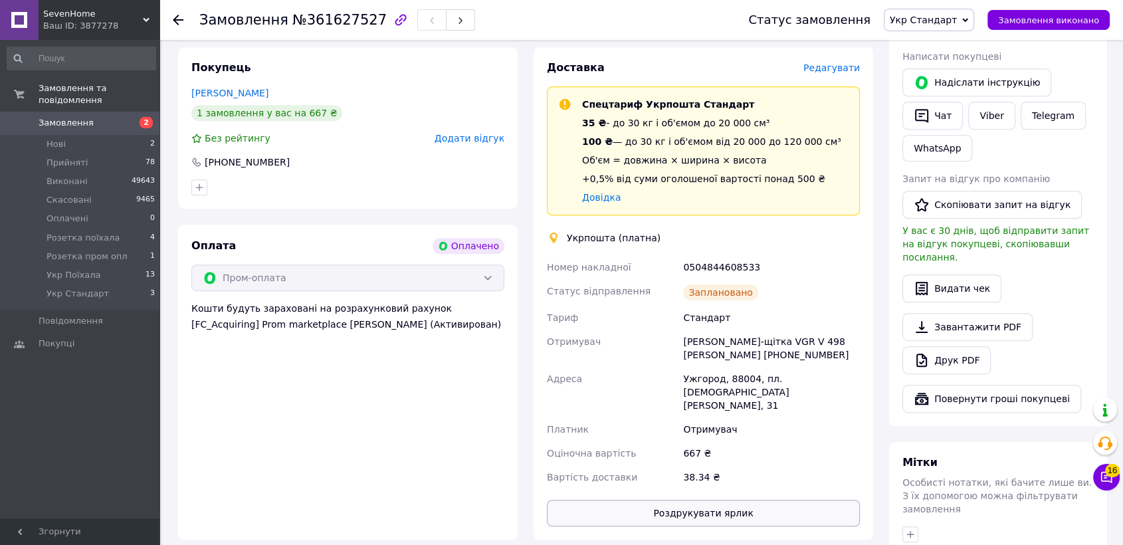
click at [611, 500] on button "Роздрукувати ярлик" at bounding box center [703, 513] width 313 height 27
click at [456, 17] on icon "button" at bounding box center [460, 21] width 8 height 8
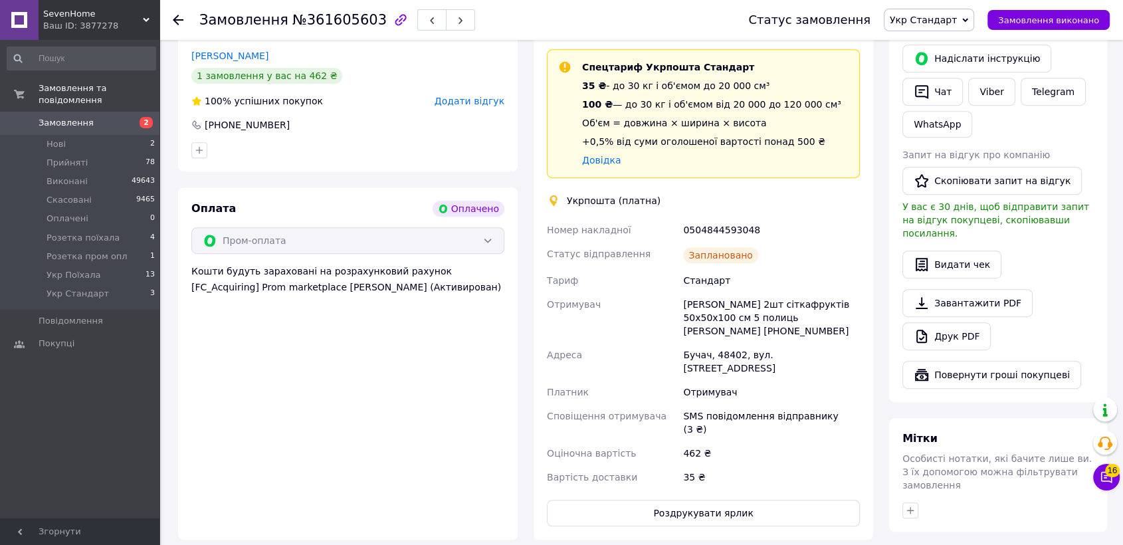
scroll to position [858, 0]
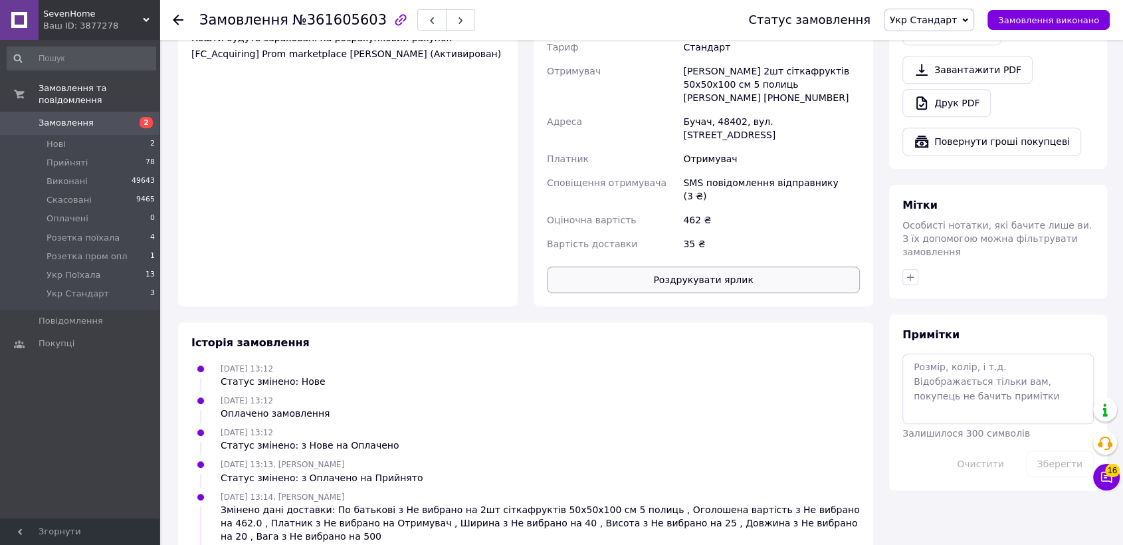
click at [601, 266] on button "Роздрукувати ярлик" at bounding box center [703, 279] width 313 height 27
click at [456, 17] on span "button" at bounding box center [460, 20] width 8 height 10
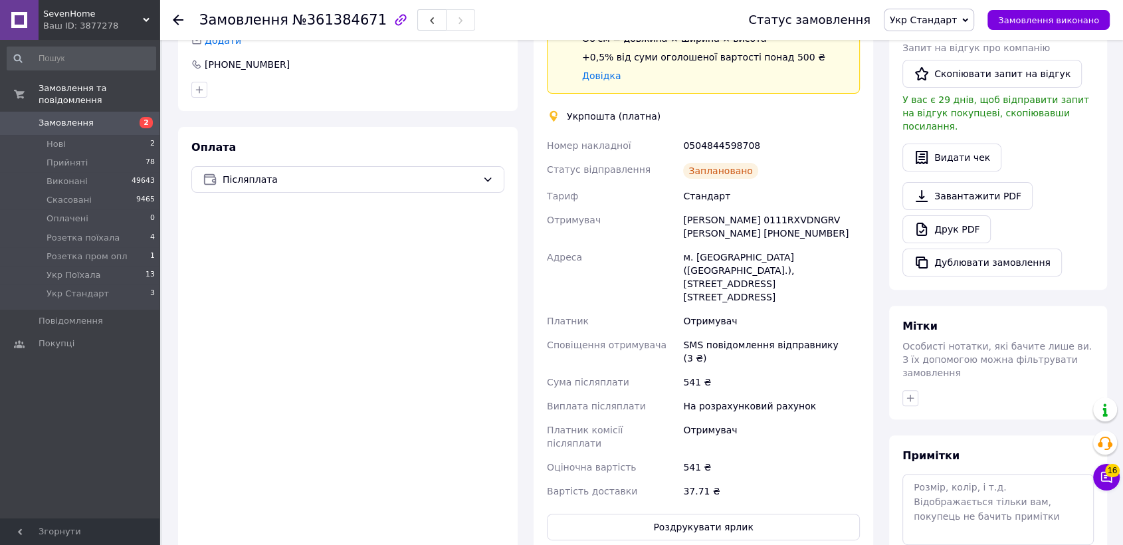
scroll to position [578, 0]
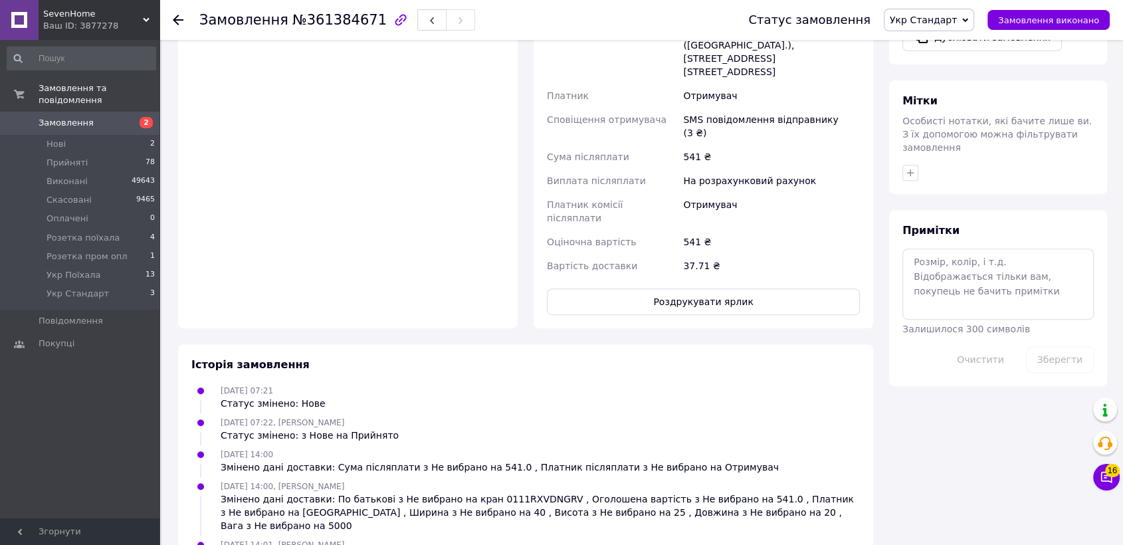
drag, startPoint x: 662, startPoint y: 190, endPoint x: 646, endPoint y: 213, distance: 27.8
click at [662, 254] on div "Вартість доставки" at bounding box center [612, 266] width 136 height 24
click at [632, 288] on button "Роздрукувати ярлик" at bounding box center [703, 301] width 313 height 27
click at [105, 292] on li "Укр Стандарт 3" at bounding box center [81, 296] width 163 height 25
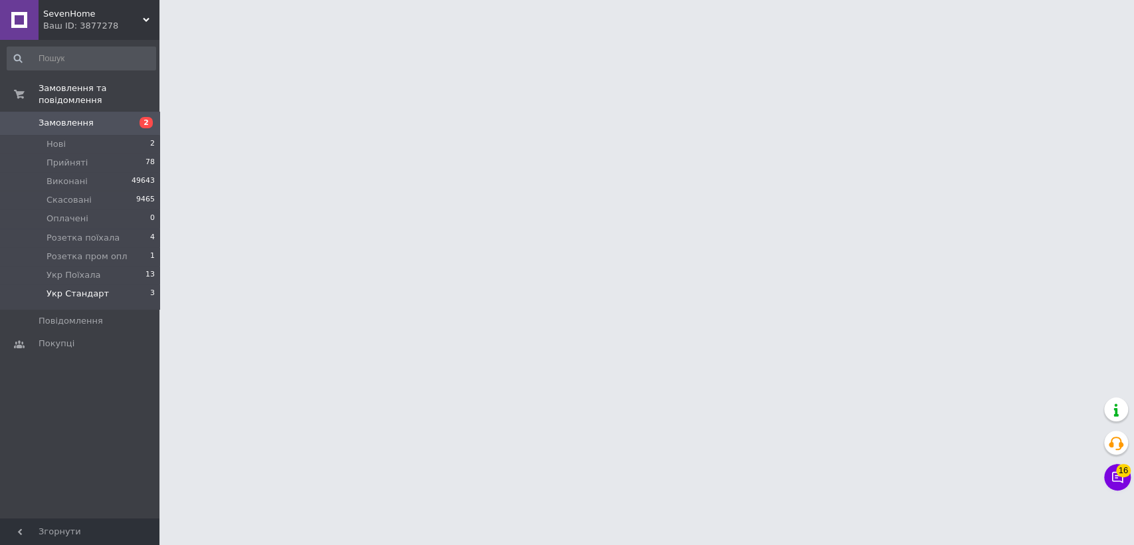
click at [105, 292] on li "Укр Стандарт 3" at bounding box center [81, 296] width 163 height 25
click at [88, 288] on span "Укр Стандарт" at bounding box center [78, 294] width 62 height 12
click at [92, 288] on span "Укр Стандарт" at bounding box center [78, 294] width 62 height 12
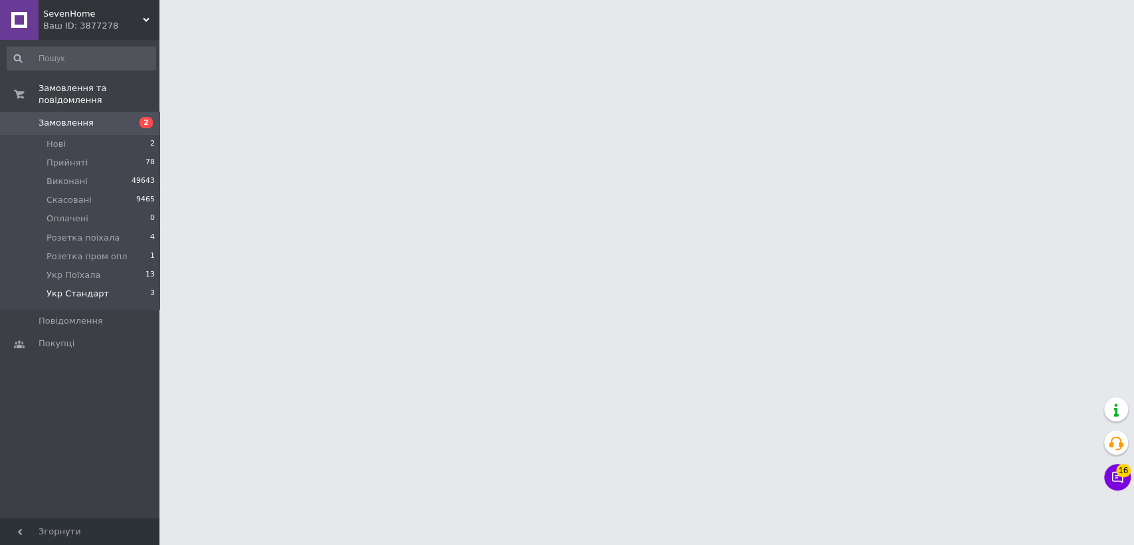
click at [92, 288] on span "Укр Стандарт" at bounding box center [78, 294] width 62 height 12
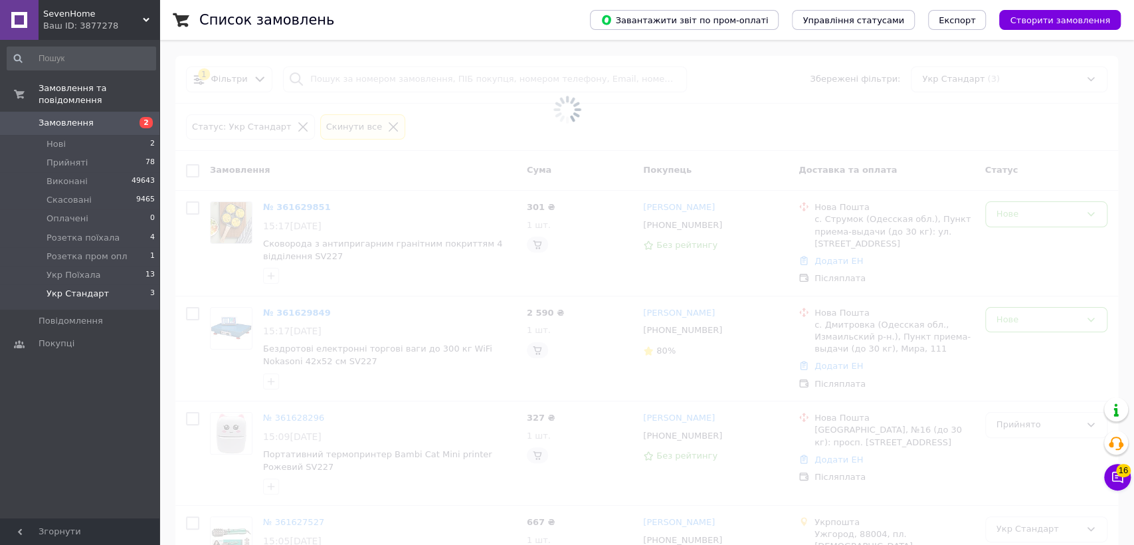
click at [92, 288] on span "Укр Стандарт" at bounding box center [78, 294] width 62 height 12
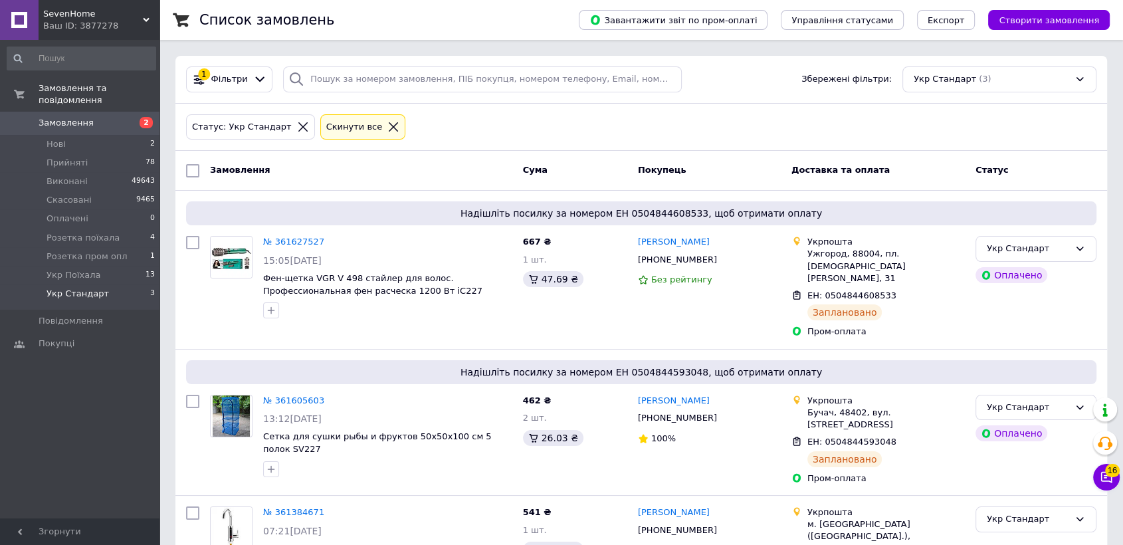
click at [193, 172] on input "checkbox" at bounding box center [192, 170] width 13 height 13
checkbox input "true"
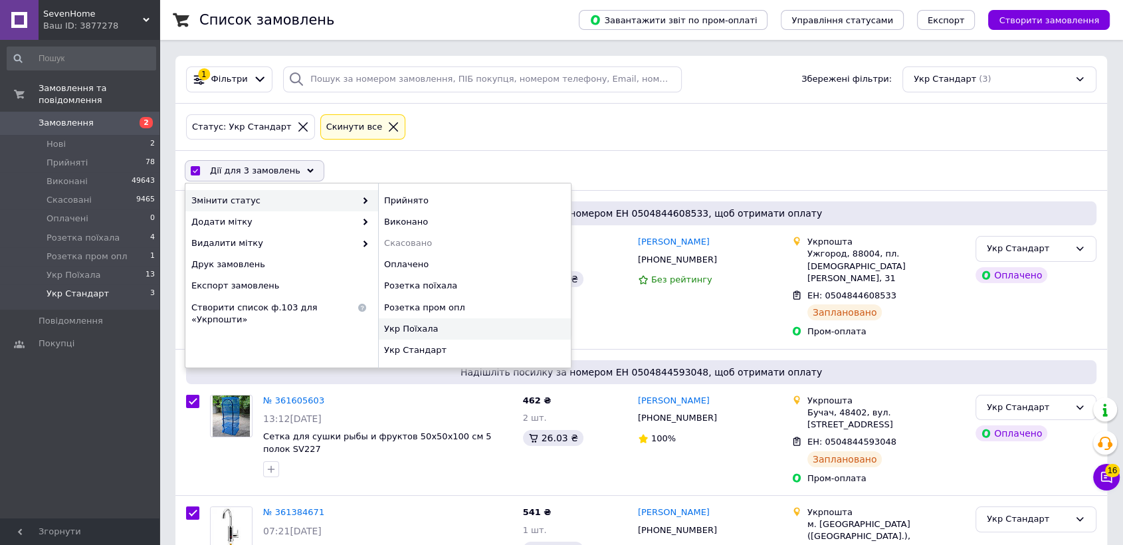
click at [514, 321] on div "Укр Поїхала" at bounding box center [474, 328] width 193 height 21
checkbox input "false"
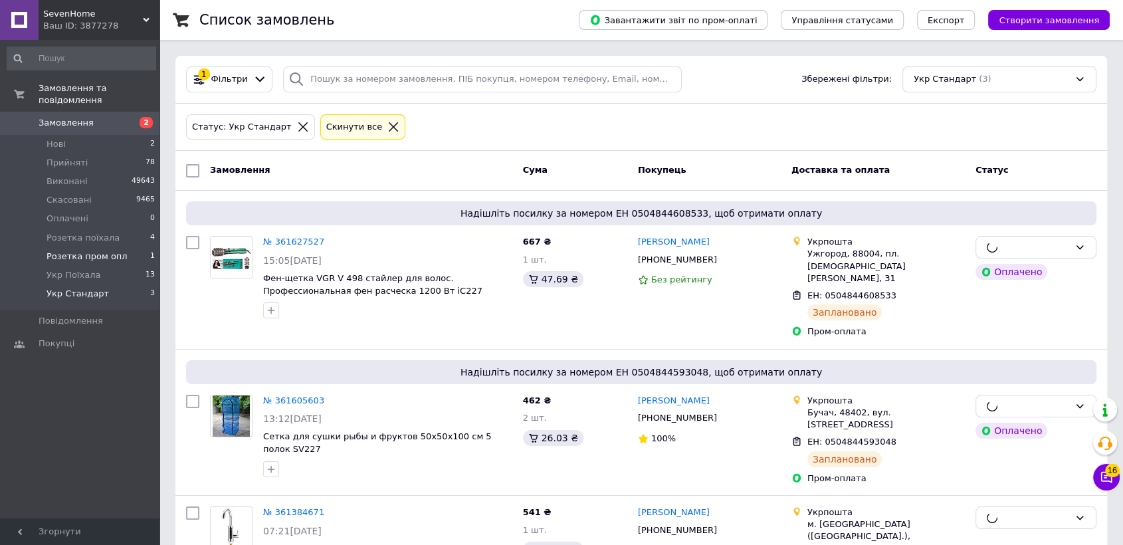
click at [101, 250] on span "Розетка пром опл" at bounding box center [87, 256] width 81 height 12
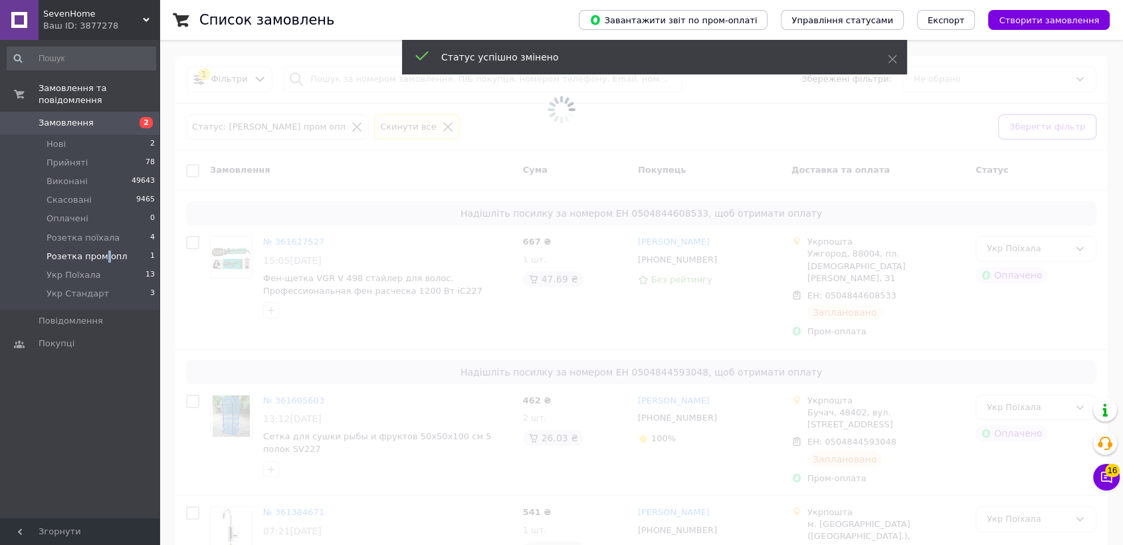
click at [101, 250] on span "Розетка пром опл" at bounding box center [87, 256] width 81 height 12
click at [78, 250] on span "Розетка пром опл" at bounding box center [87, 256] width 81 height 12
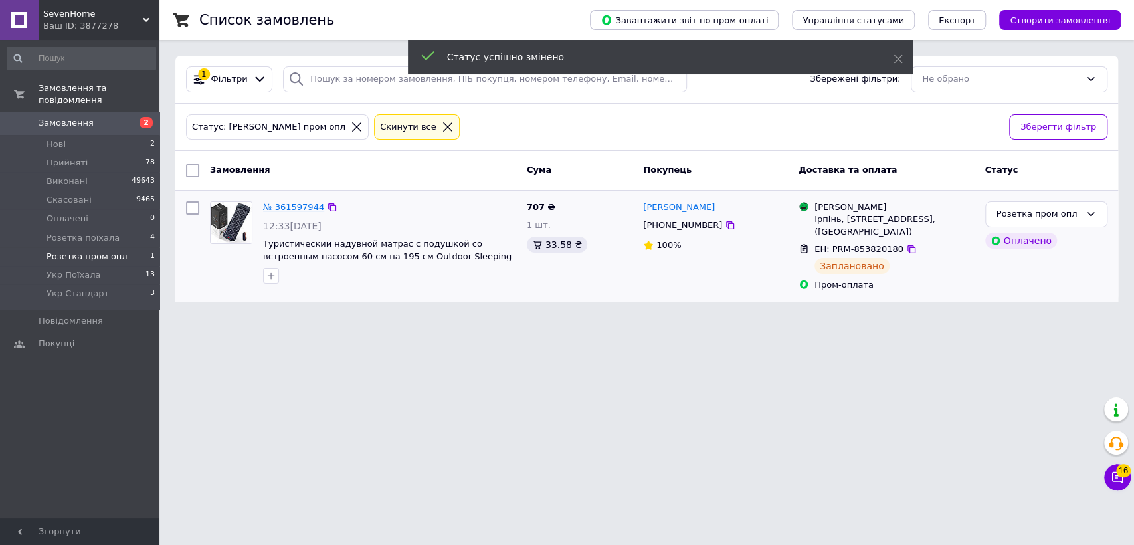
click at [302, 202] on link "№ 361597944" at bounding box center [293, 207] width 61 height 10
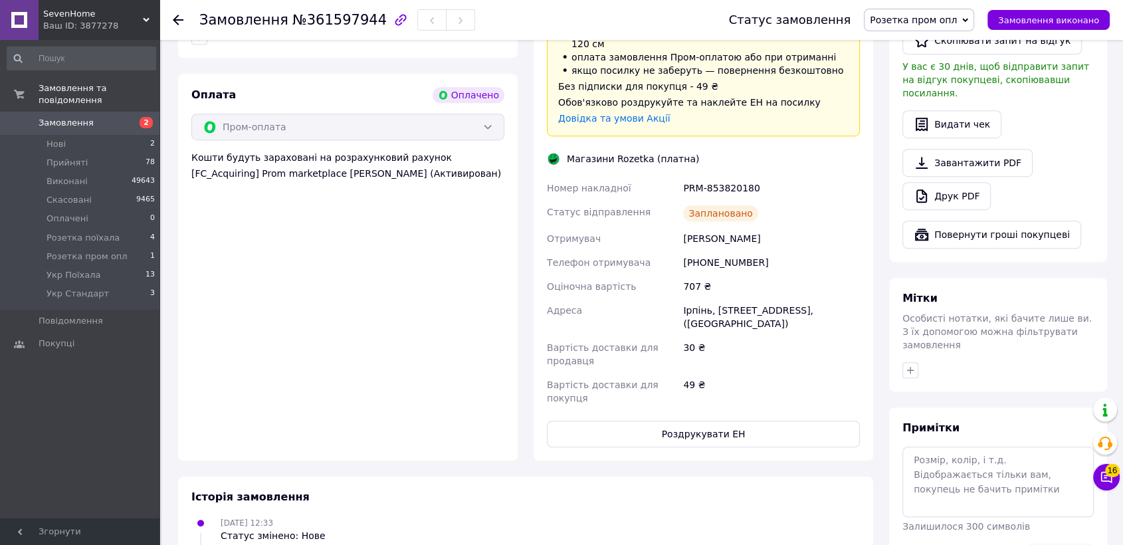
scroll to position [820, 0]
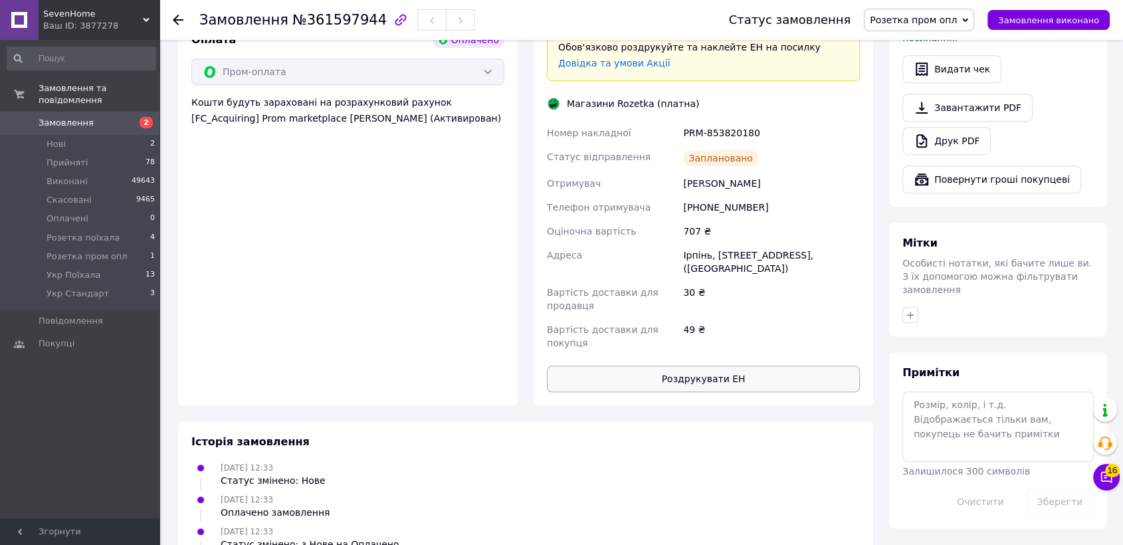
click at [554, 365] on button "Роздрукувати ЕН" at bounding box center [703, 378] width 313 height 27
drag, startPoint x: 915, startPoint y: 16, endPoint x: 913, endPoint y: 25, distance: 9.4
click at [913, 17] on span "Розетка пром опл" at bounding box center [913, 20] width 87 height 11
click at [942, 107] on li "Розетка поїхала" at bounding box center [918, 112] width 109 height 20
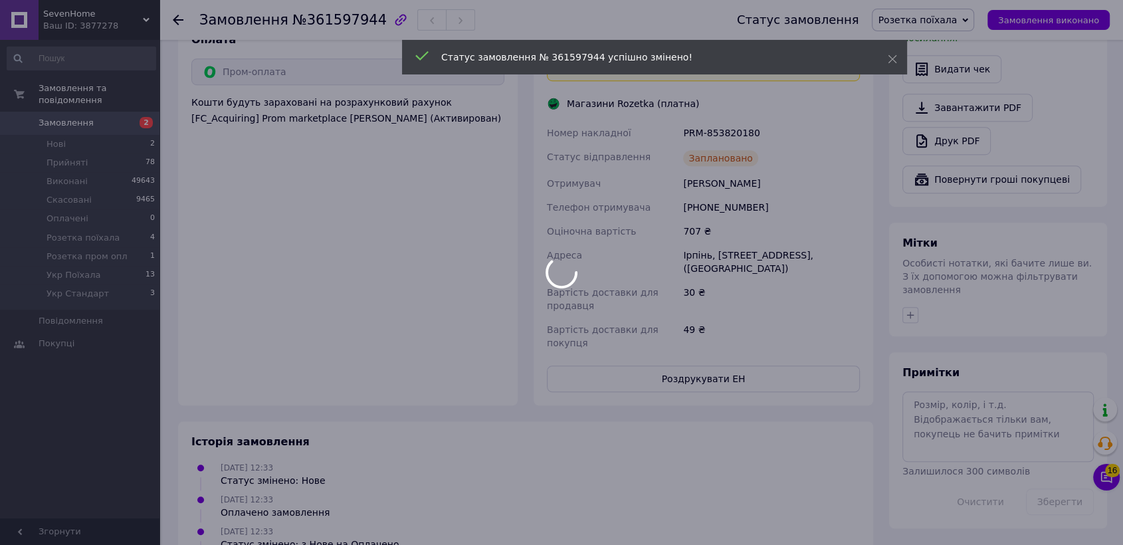
click at [80, 30] on div at bounding box center [561, 272] width 1123 height 545
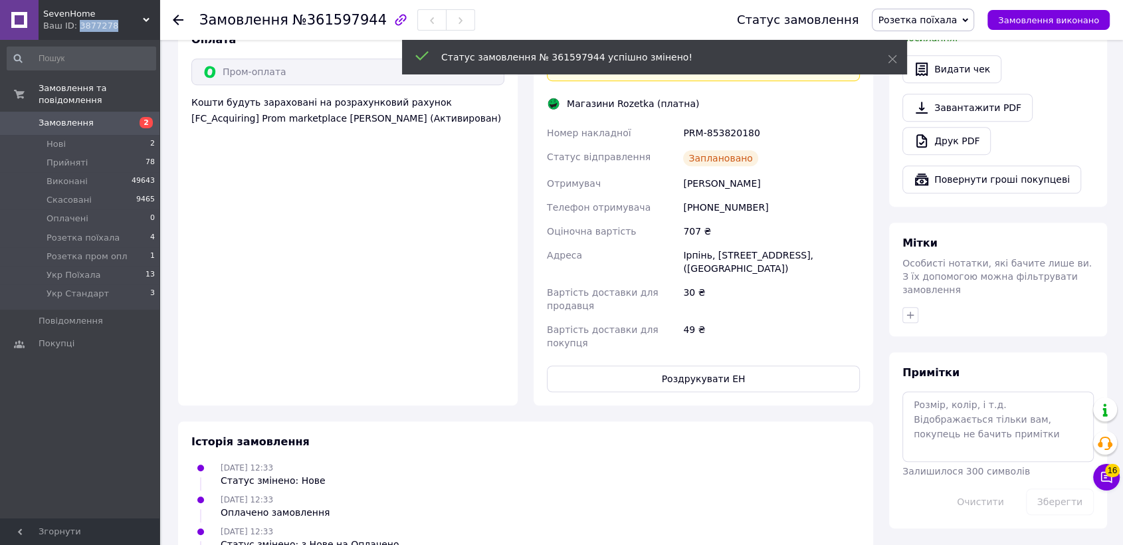
click at [80, 30] on div "Ваш ID: 3877278" at bounding box center [101, 26] width 116 height 12
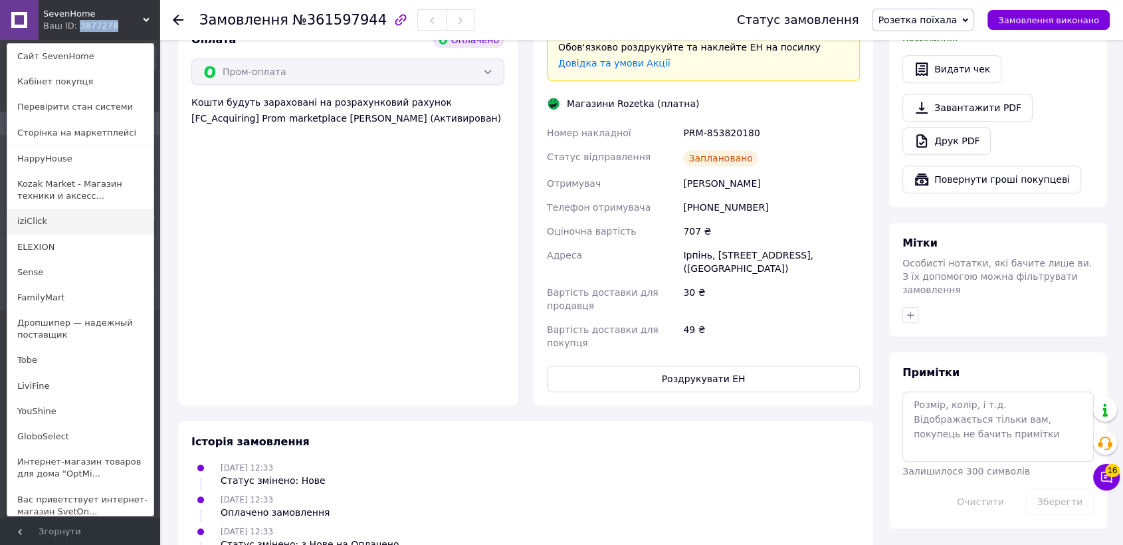
click at [75, 231] on link "iziClick" at bounding box center [80, 221] width 146 height 25
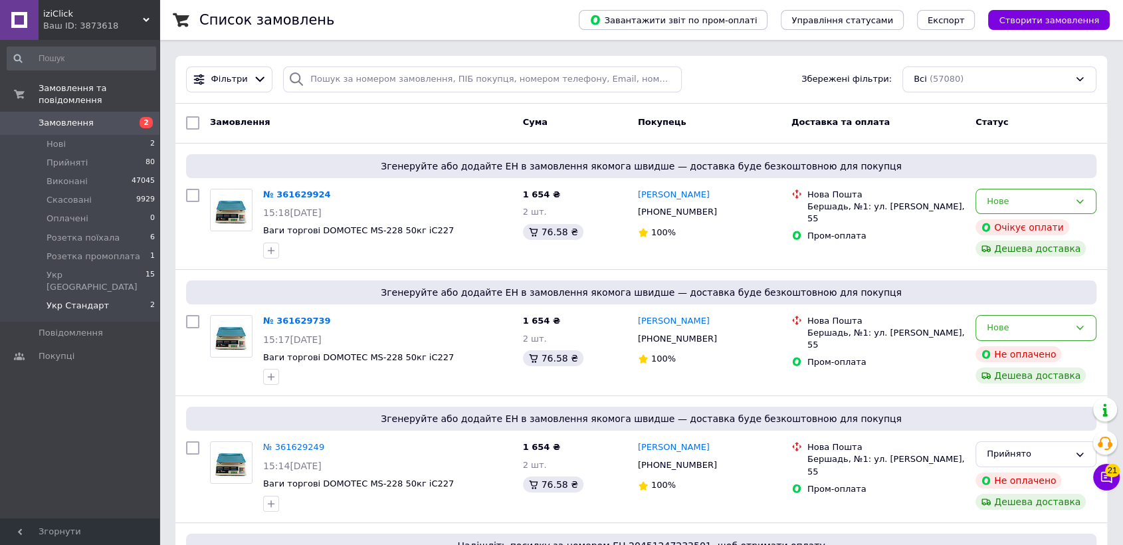
click at [81, 300] on span "Укр Стандарт" at bounding box center [78, 306] width 62 height 12
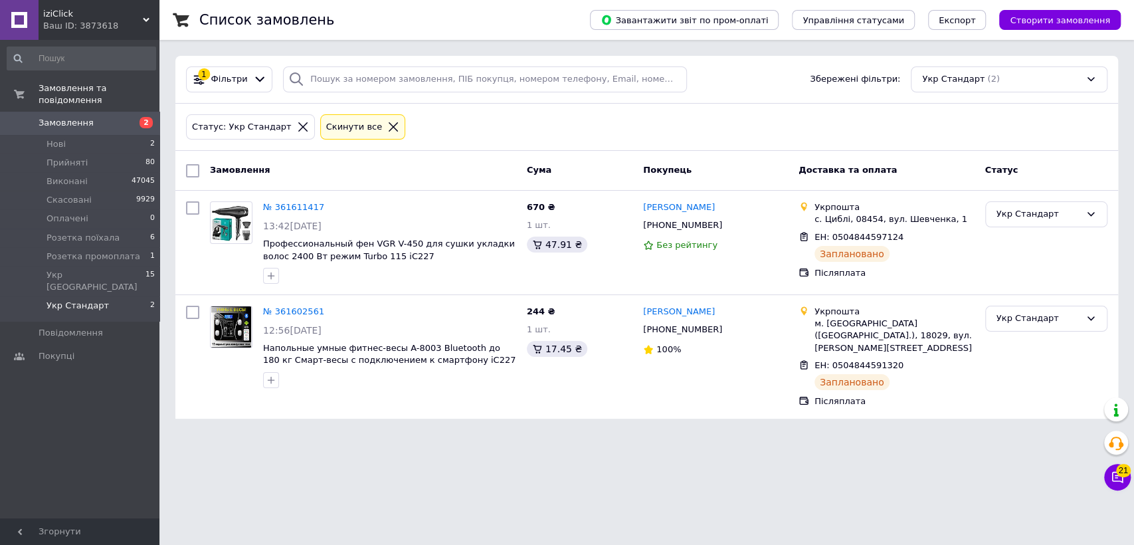
click at [99, 296] on li "Укр Стандарт 2" at bounding box center [81, 308] width 163 height 25
click at [276, 203] on link "№ 361611417" at bounding box center [293, 207] width 61 height 10
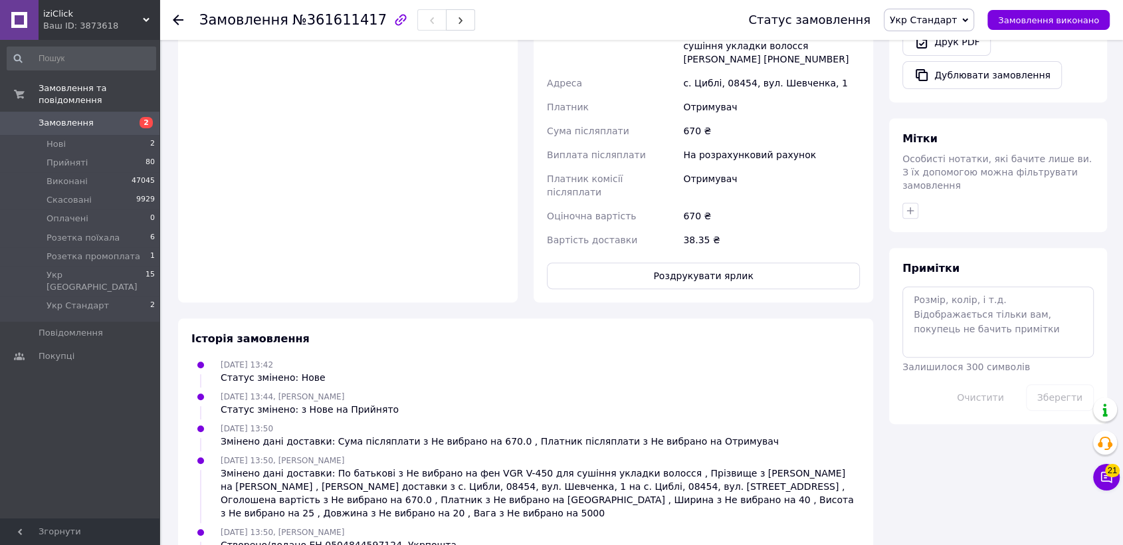
scroll to position [581, 0]
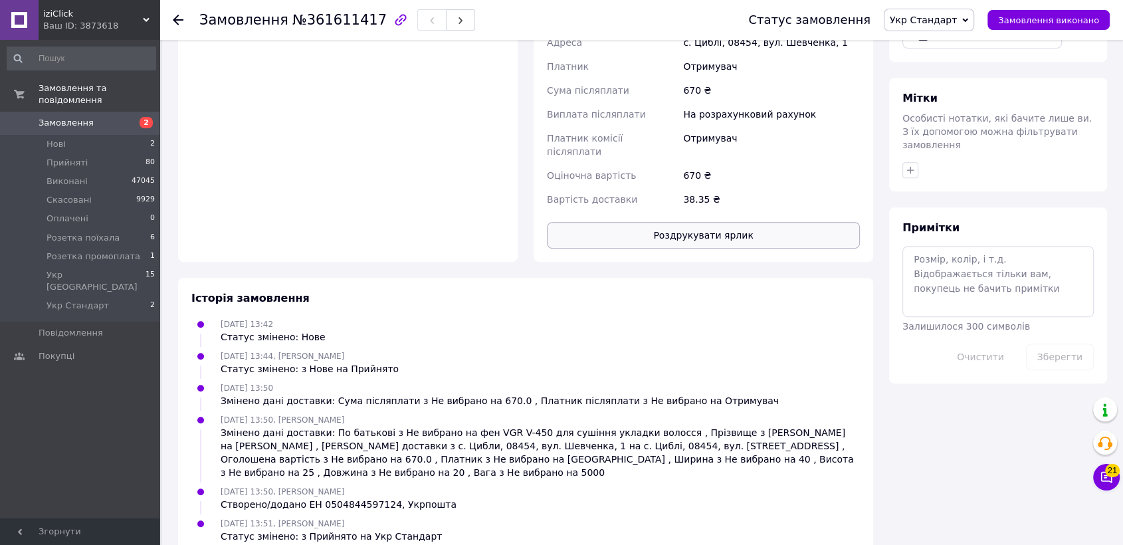
click at [680, 228] on button "Роздрукувати ярлик" at bounding box center [703, 235] width 313 height 27
click at [456, 19] on icon "button" at bounding box center [460, 21] width 8 height 8
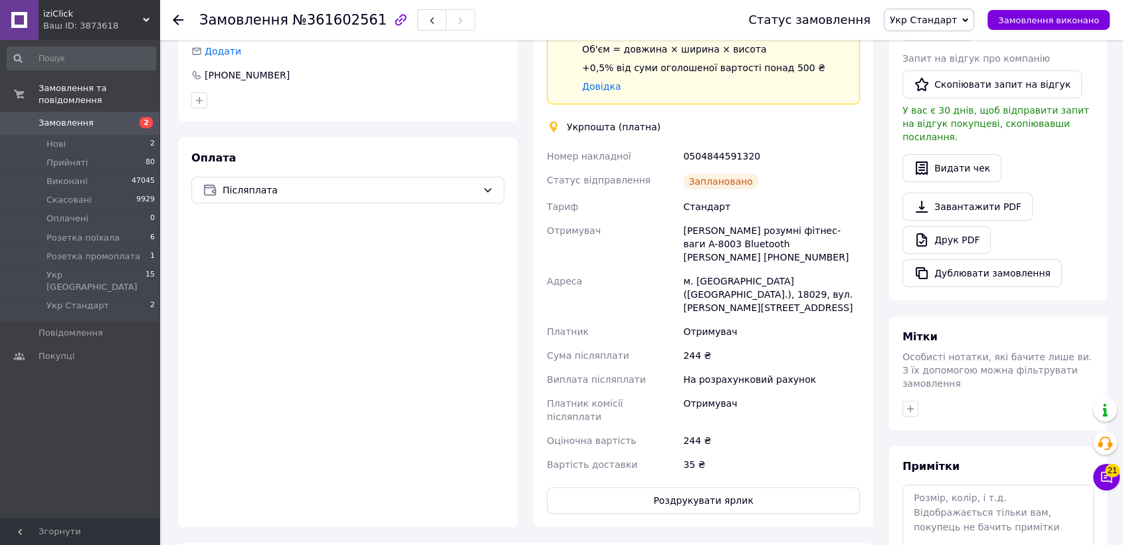
scroll to position [581, 0]
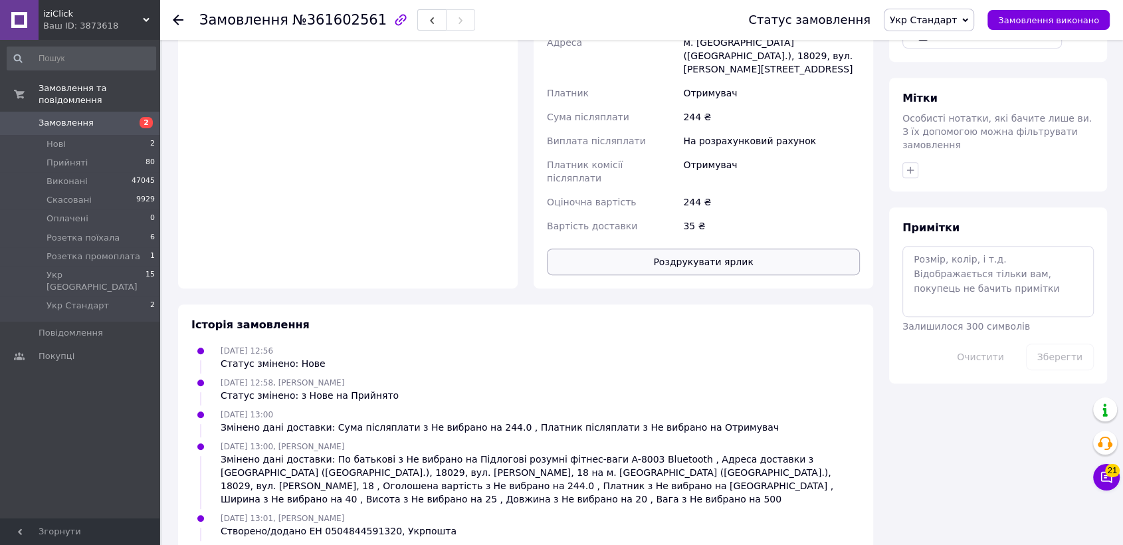
click at [719, 248] on button "Роздрукувати ярлик" at bounding box center [703, 261] width 313 height 27
click at [100, 296] on li "Укр Стандарт 2" at bounding box center [81, 308] width 163 height 25
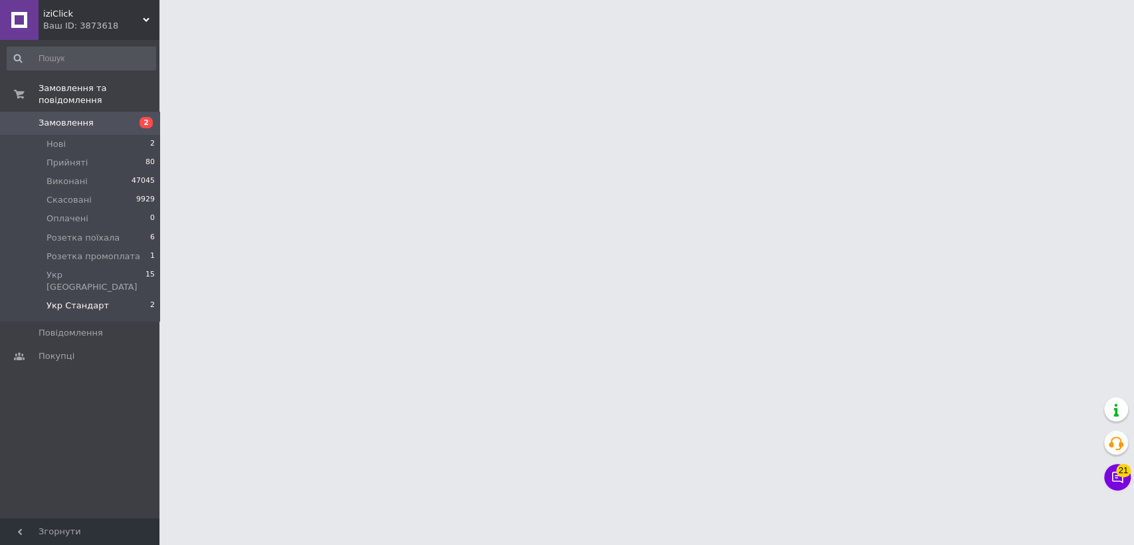
click at [100, 296] on li "Укр Стандарт 2" at bounding box center [81, 308] width 163 height 25
click at [94, 300] on span "Укр Стандарт" at bounding box center [78, 306] width 62 height 12
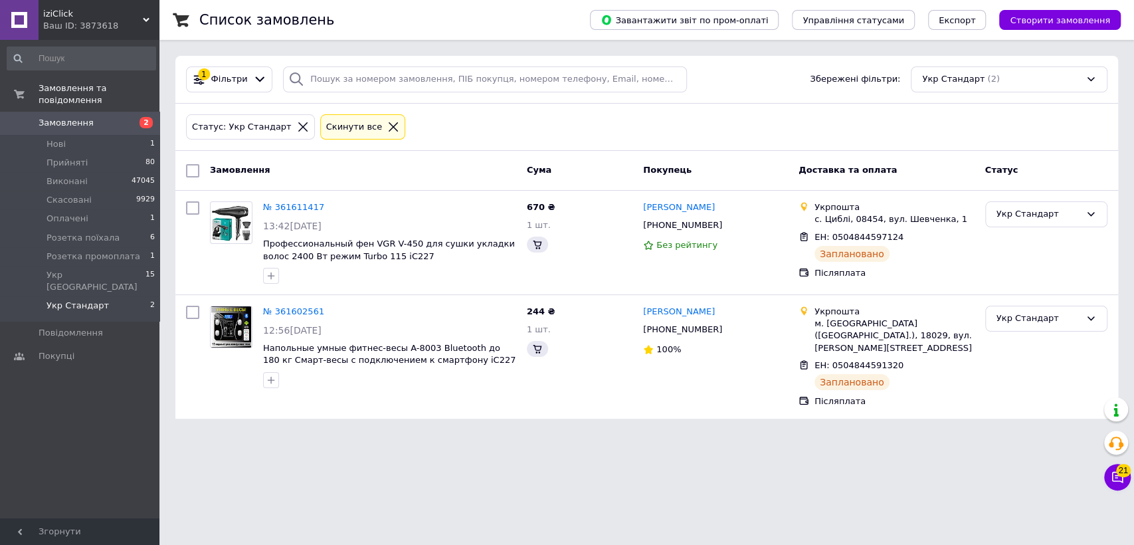
click at [193, 167] on input "checkbox" at bounding box center [192, 170] width 13 height 13
checkbox input "true"
click at [234, 161] on div "Дії для 2 замовлень" at bounding box center [255, 170] width 140 height 21
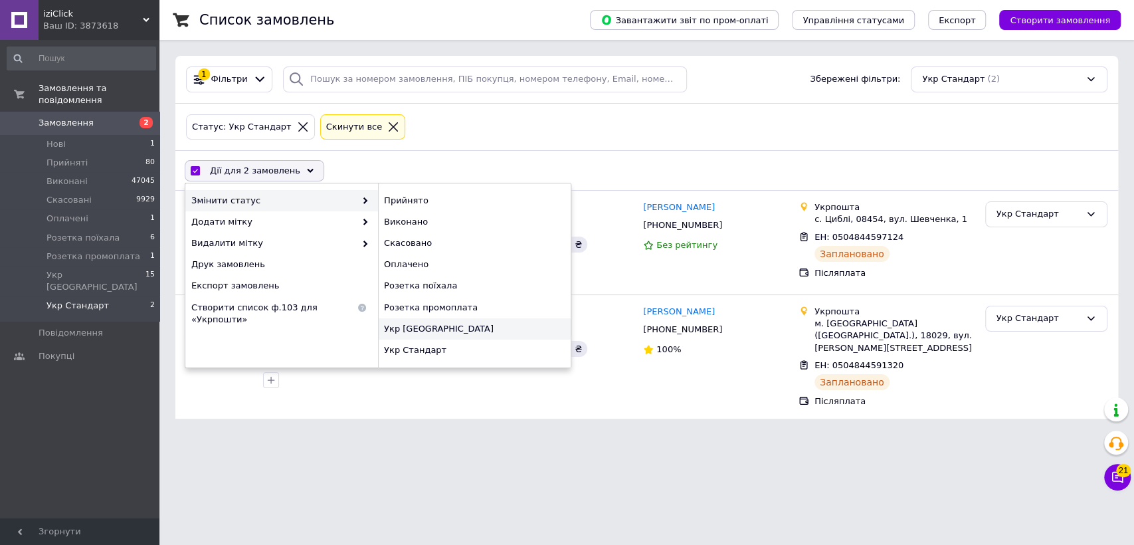
click at [432, 321] on div "Укр [GEOGRAPHIC_DATA]" at bounding box center [474, 328] width 193 height 21
checkbox input "false"
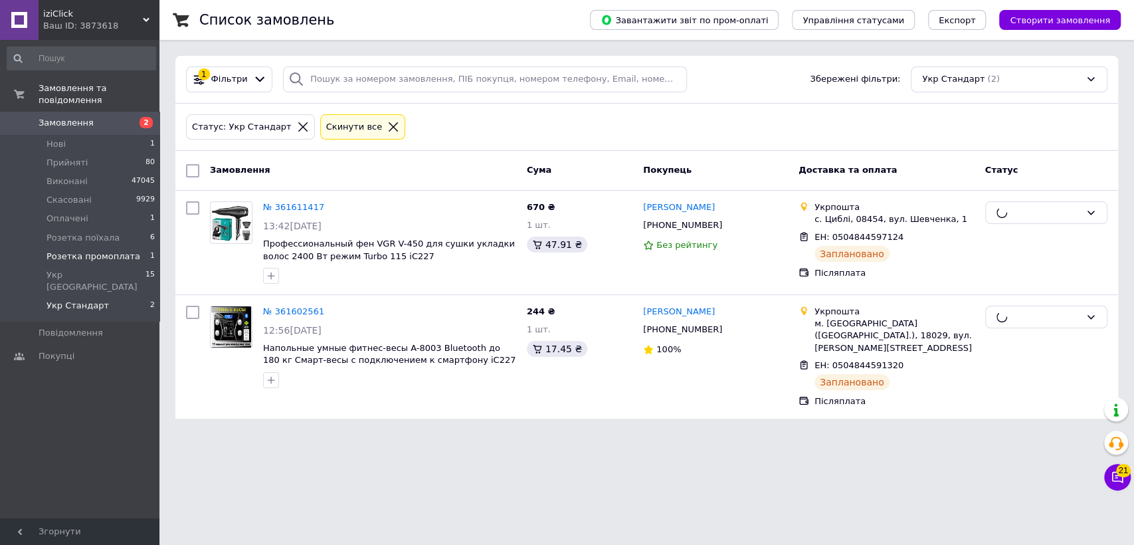
click at [109, 250] on span "Розетка промоплата" at bounding box center [94, 256] width 94 height 12
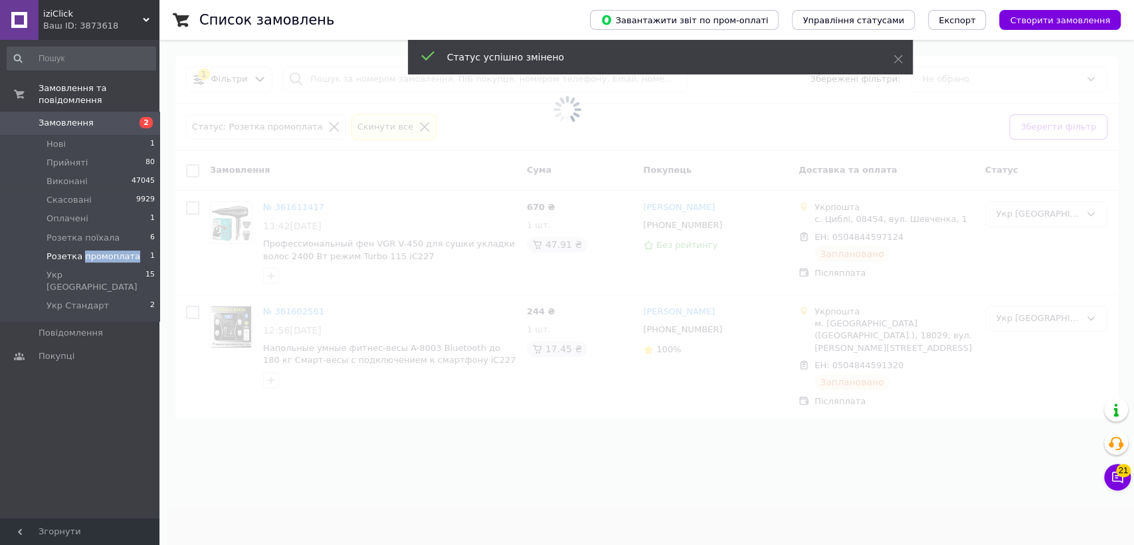
click at [109, 250] on span "Розетка промоплата" at bounding box center [94, 256] width 94 height 12
click at [94, 250] on span "Розетка промоплата" at bounding box center [94, 256] width 94 height 12
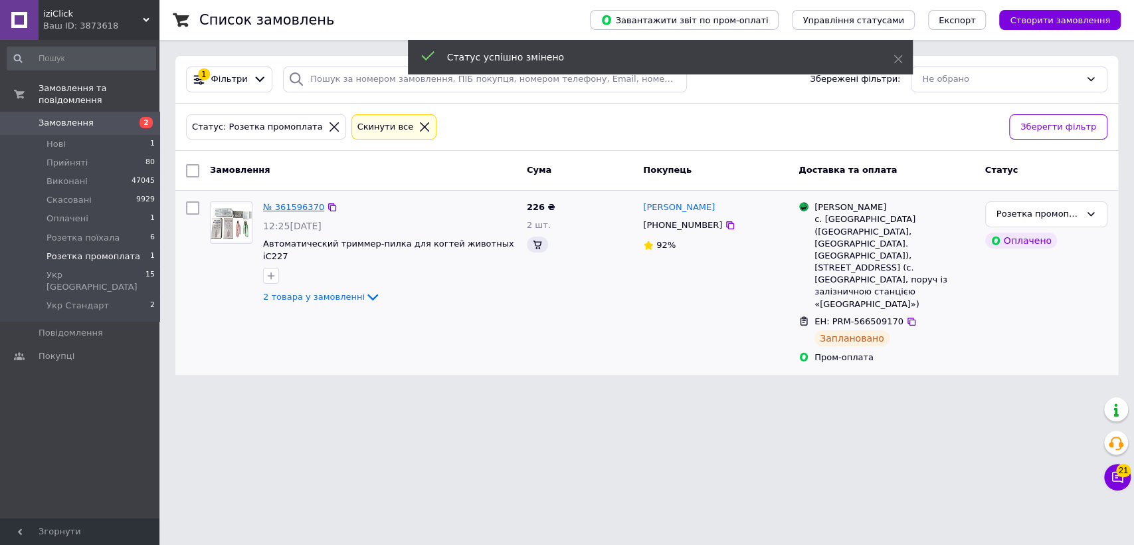
click at [295, 209] on link "№ 361596370" at bounding box center [293, 207] width 61 height 10
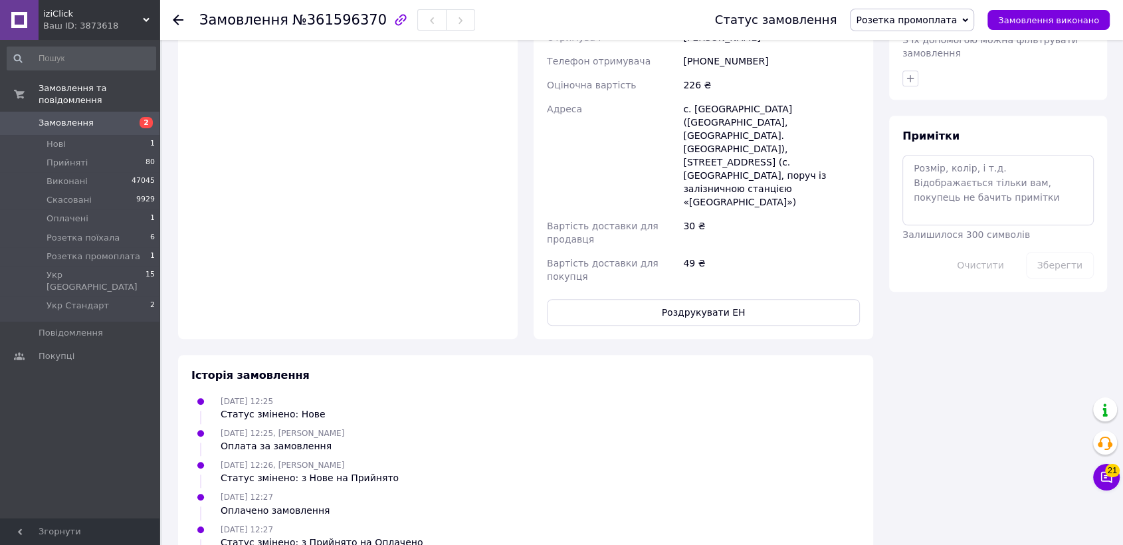
scroll to position [1062, 0]
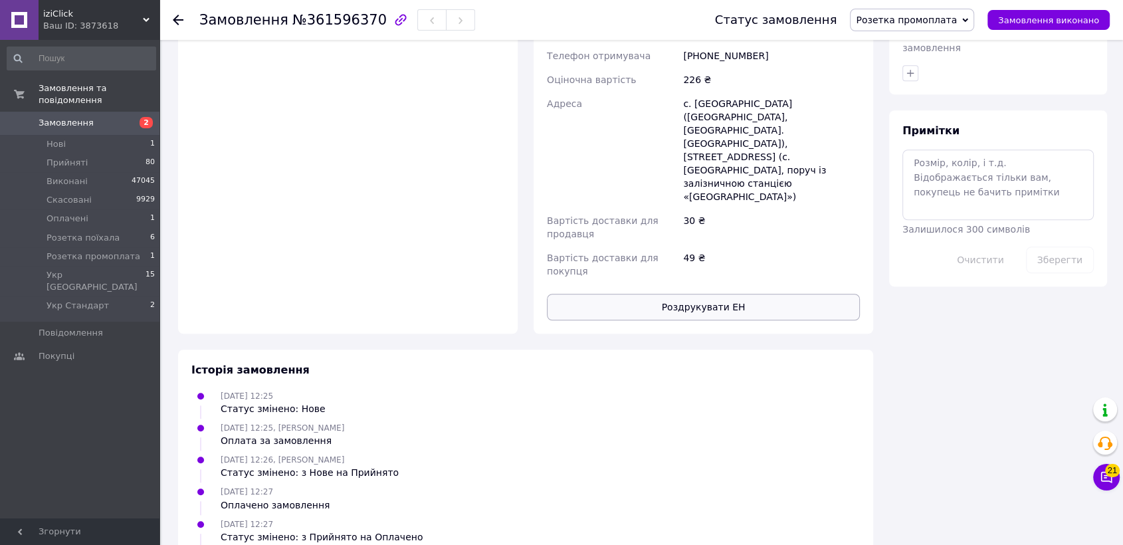
click at [648, 294] on button "Роздрукувати ЕН" at bounding box center [703, 307] width 313 height 27
click at [900, 15] on span "Розетка промоплата" at bounding box center [906, 20] width 101 height 11
click at [933, 102] on li "Розетка поїхала" at bounding box center [911, 112] width 123 height 20
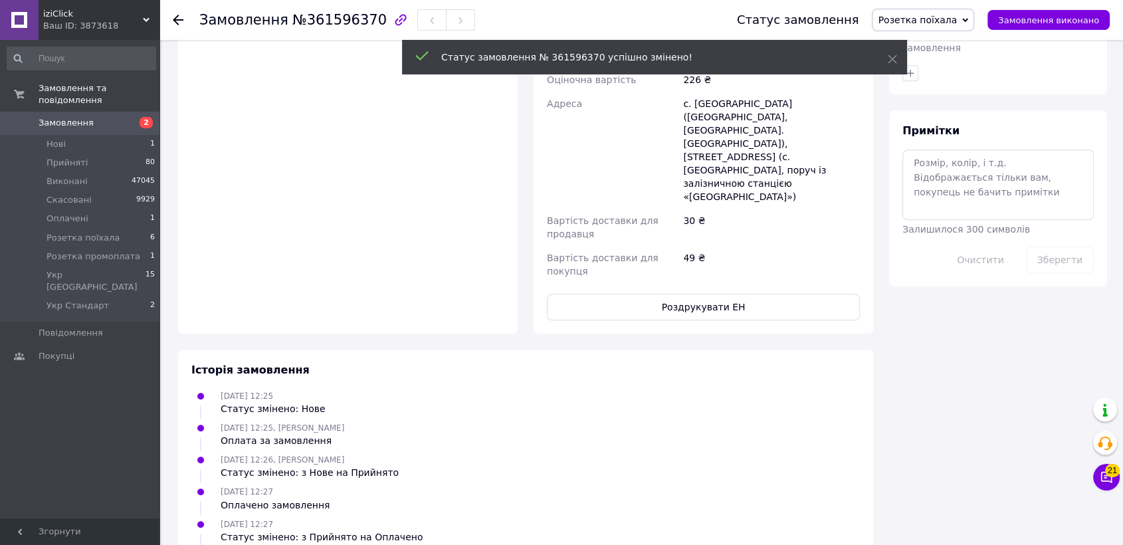
click at [105, 24] on div "Ваш ID: 3873618" at bounding box center [101, 26] width 116 height 12
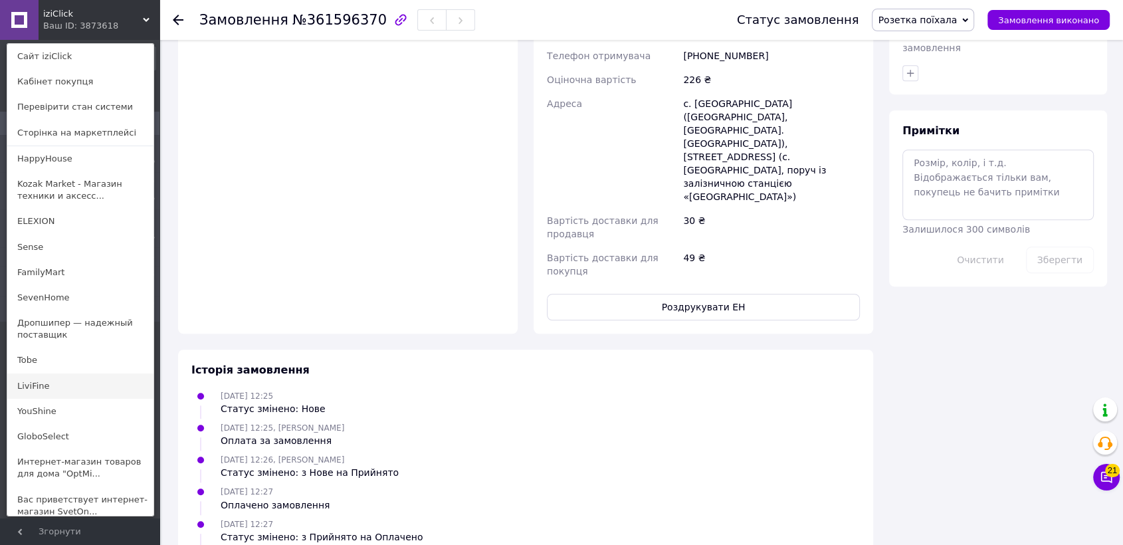
click at [54, 392] on link "LiviFine" at bounding box center [80, 385] width 146 height 25
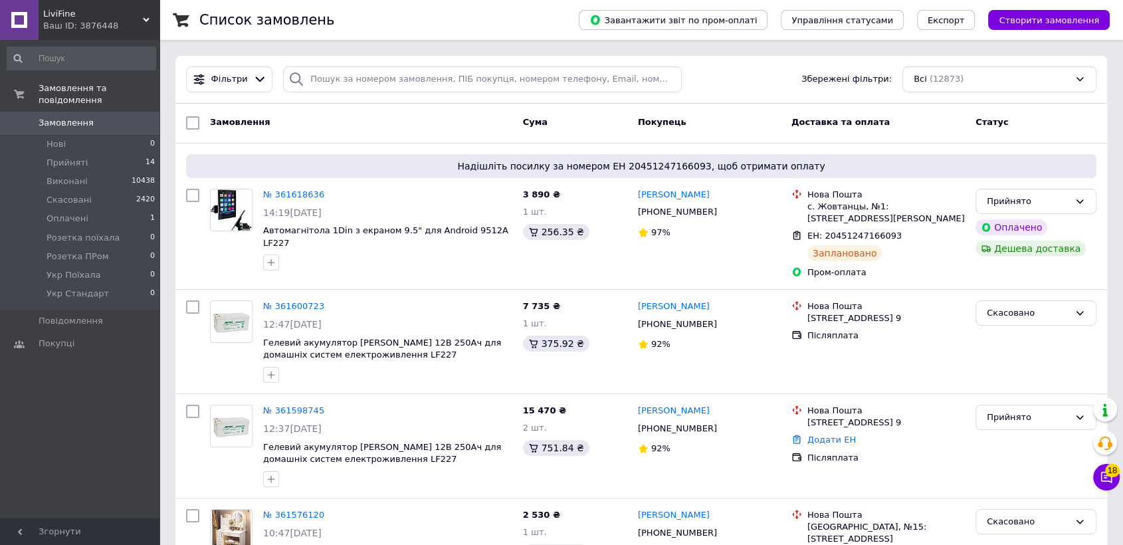
click at [96, 22] on div "Ваш ID: 3876448" at bounding box center [101, 26] width 116 height 12
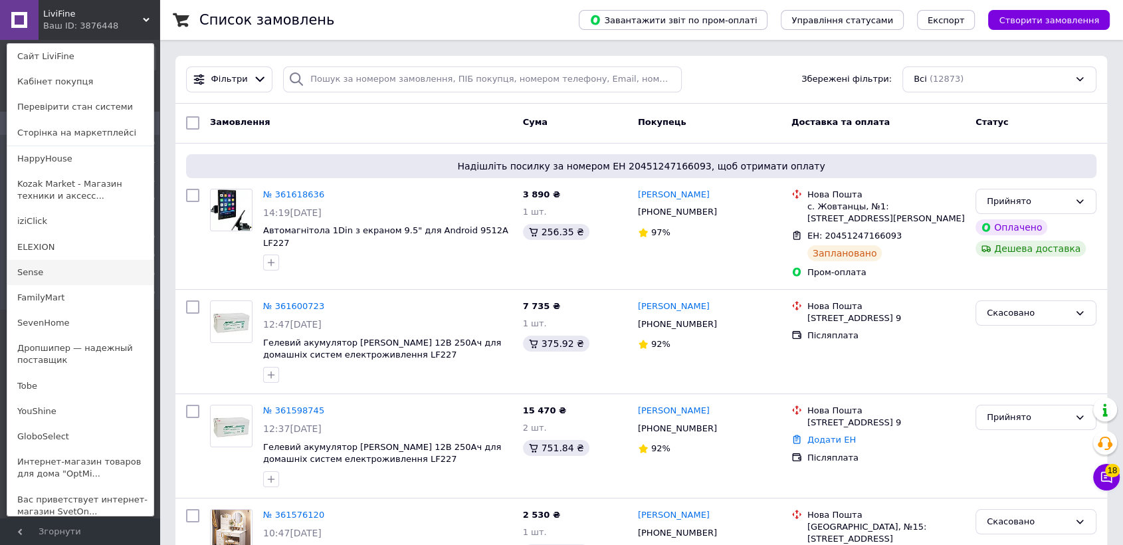
click at [88, 278] on link "Sense" at bounding box center [80, 272] width 146 height 25
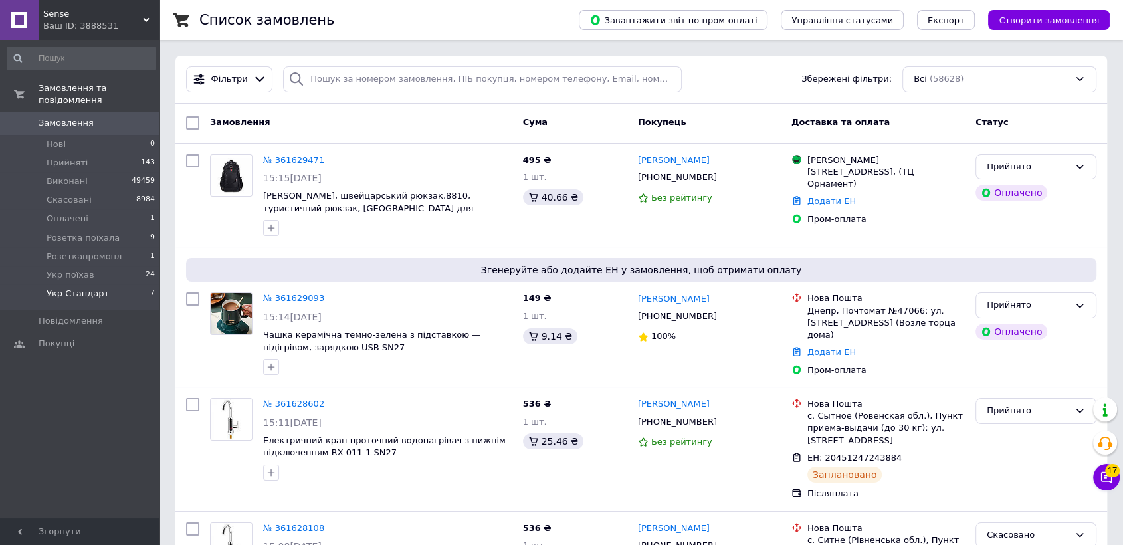
click at [121, 284] on li "Укр Стандарт 7" at bounding box center [81, 296] width 163 height 25
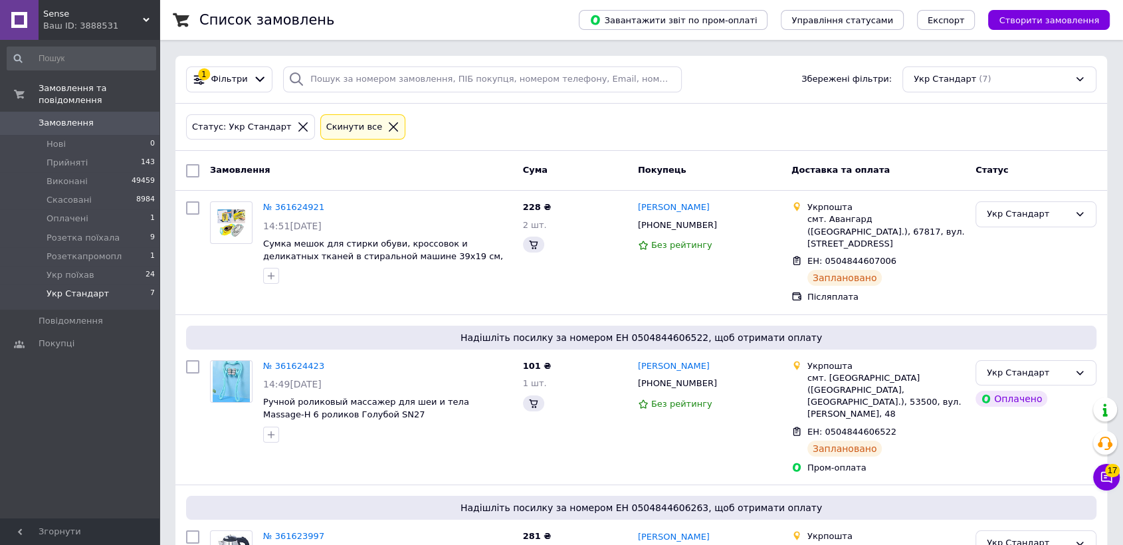
click at [121, 284] on li "Укр Стандарт 7" at bounding box center [81, 296] width 163 height 25
click at [187, 161] on div at bounding box center [193, 171] width 24 height 24
click at [188, 169] on input "checkbox" at bounding box center [192, 170] width 13 height 13
checkbox input "true"
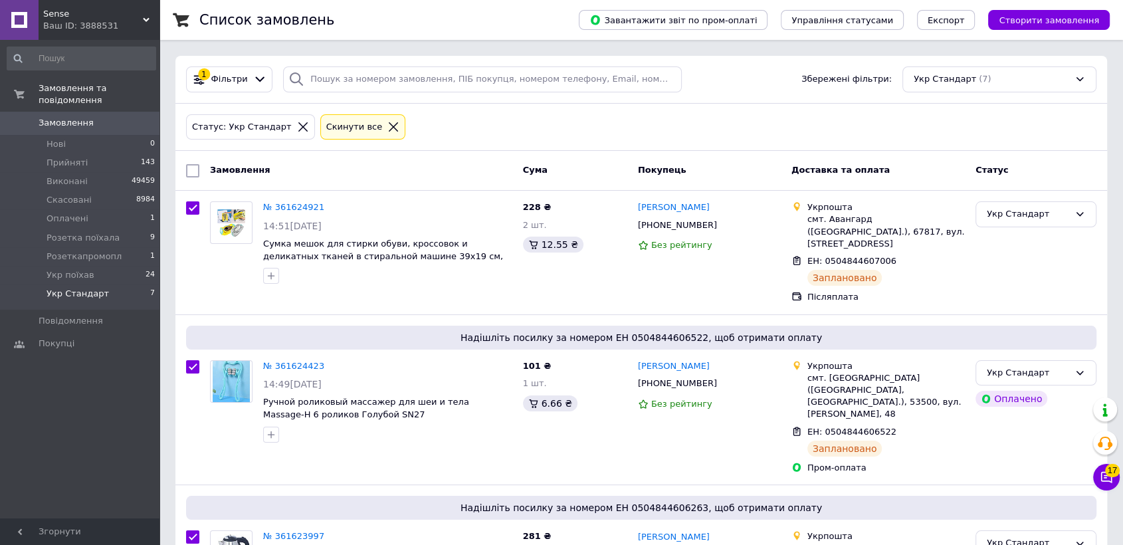
checkbox input "true"
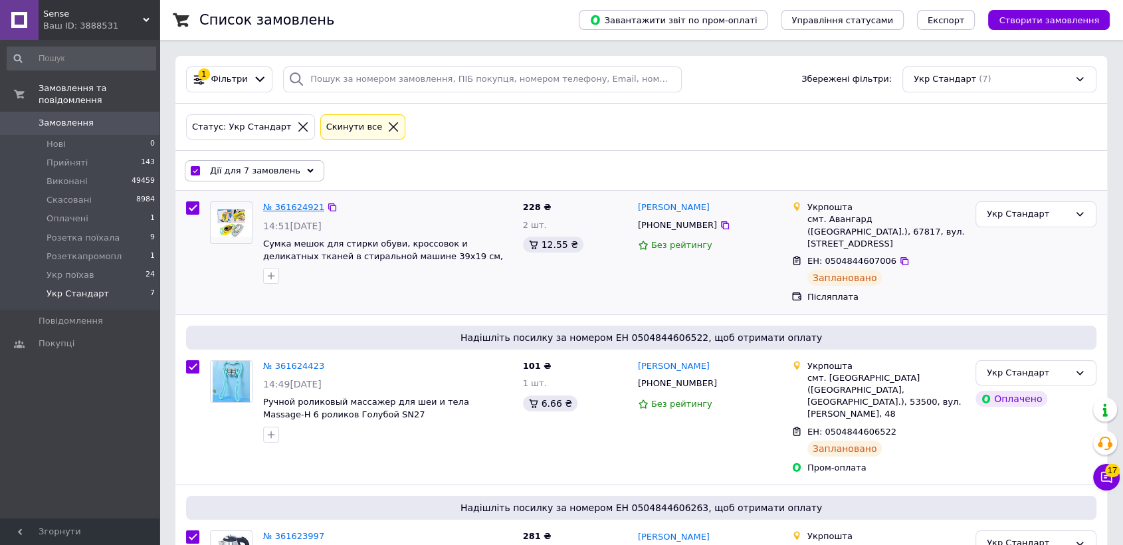
click at [282, 208] on link "№ 361624921" at bounding box center [293, 207] width 61 height 10
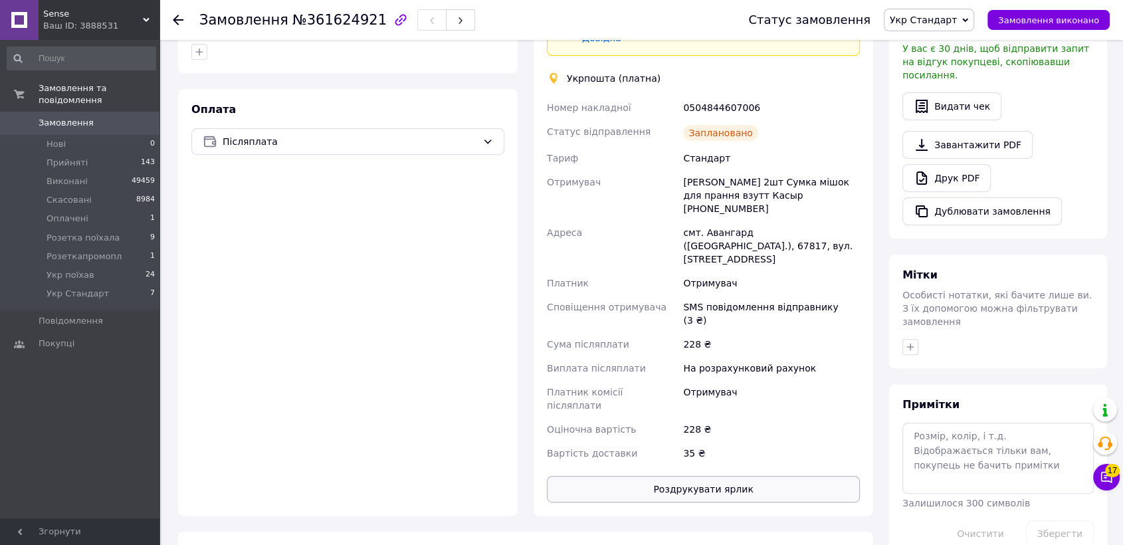
scroll to position [655, 0]
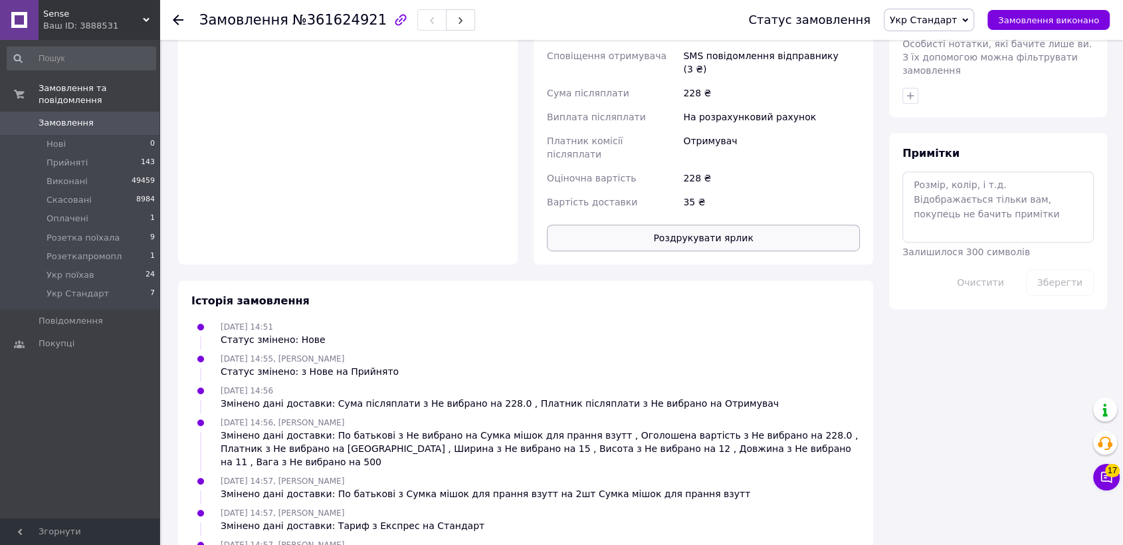
click at [646, 225] on button "Роздрукувати ярлик" at bounding box center [703, 238] width 313 height 27
click at [456, 17] on icon "button" at bounding box center [460, 21] width 8 height 8
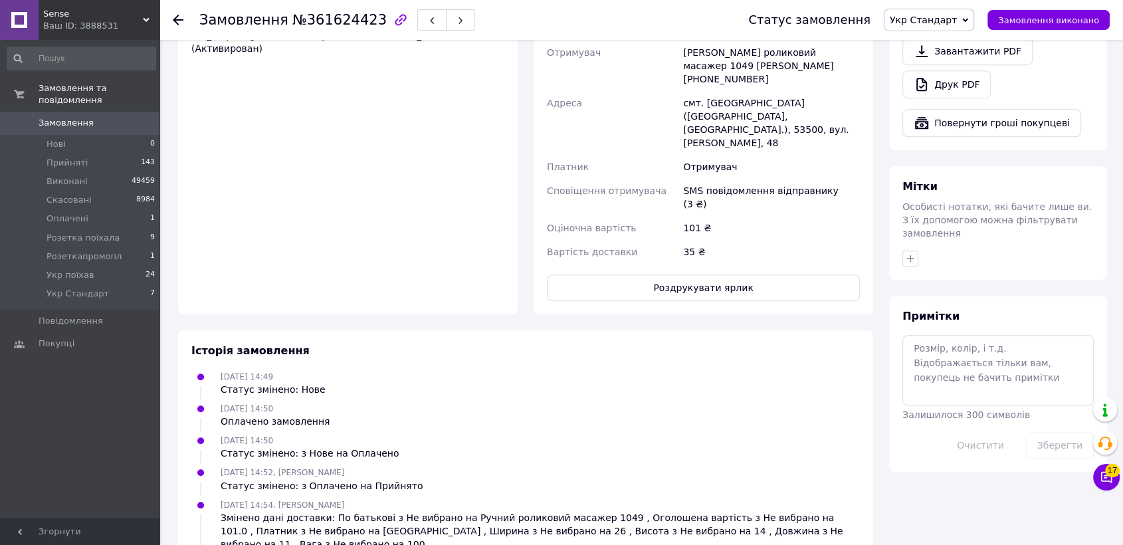
scroll to position [909, 0]
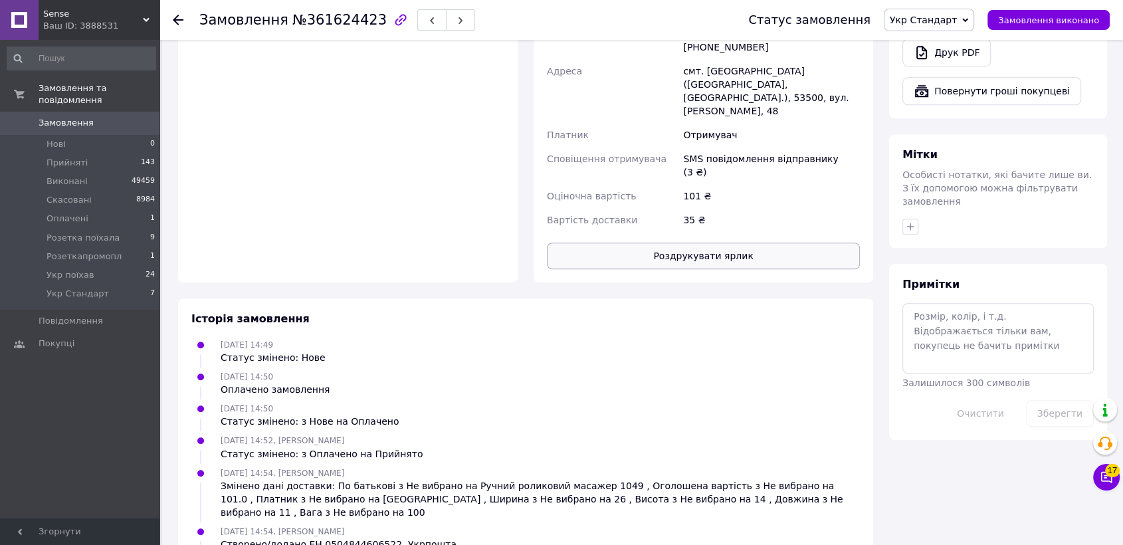
click at [662, 242] on button "Роздрукувати ярлик" at bounding box center [703, 255] width 313 height 27
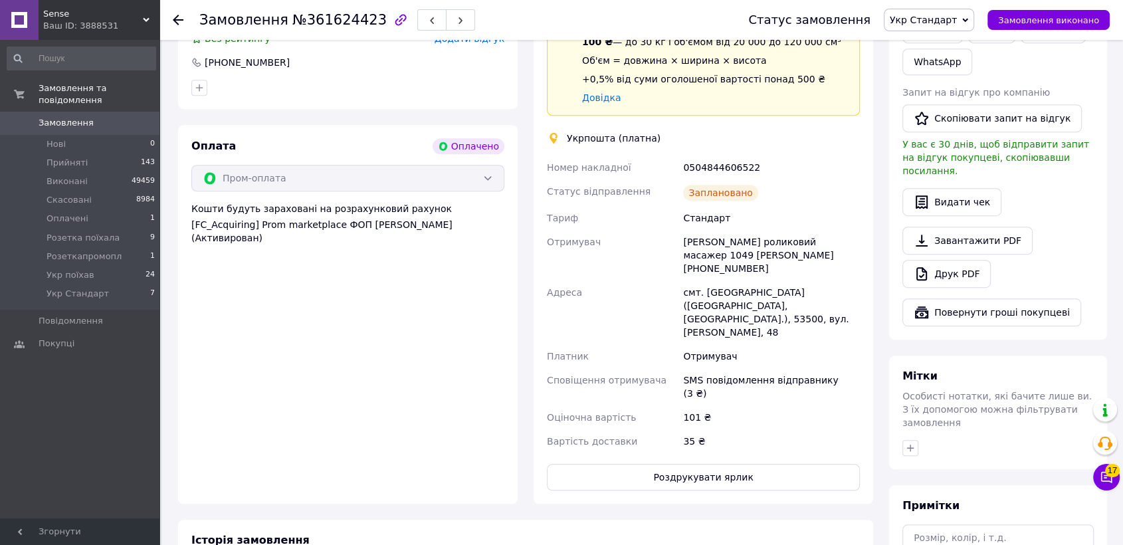
scroll to position [687, 0]
click at [456, 24] on icon "button" at bounding box center [460, 21] width 8 height 8
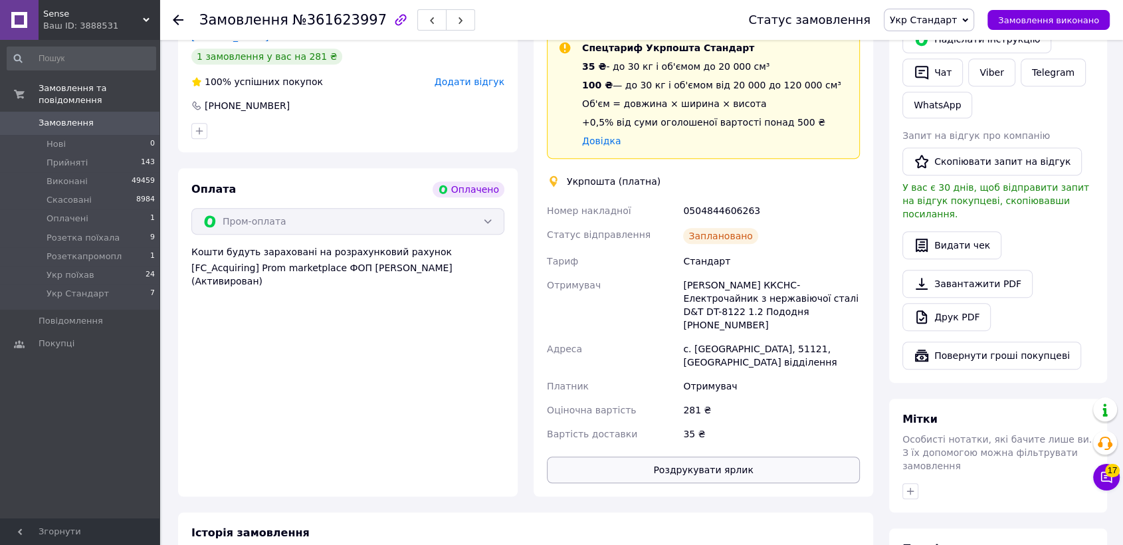
scroll to position [909, 0]
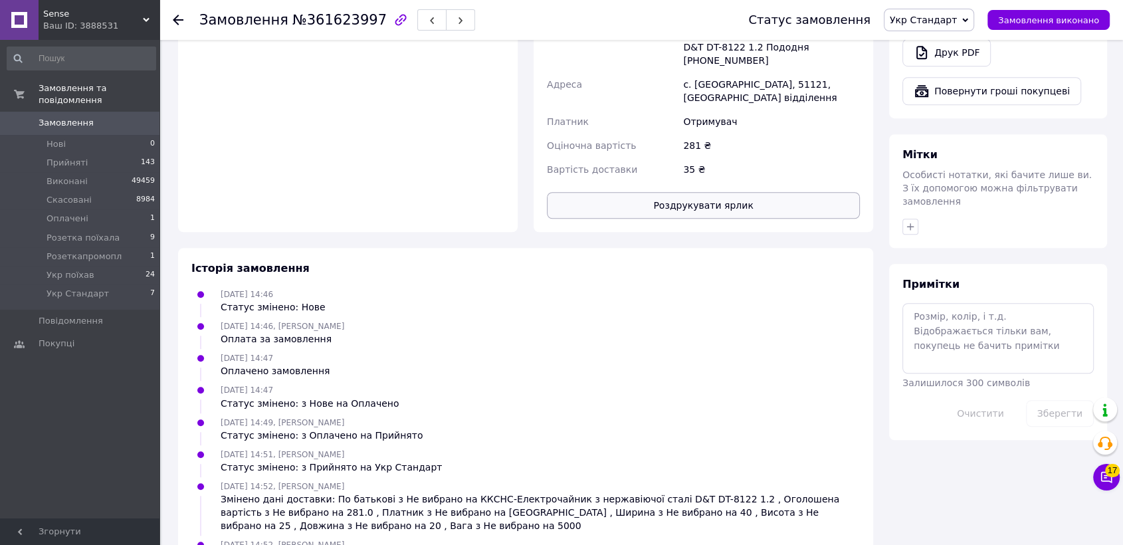
click at [641, 192] on button "Роздрукувати ярлик" at bounding box center [703, 205] width 313 height 27
click at [456, 16] on span "button" at bounding box center [460, 20] width 8 height 10
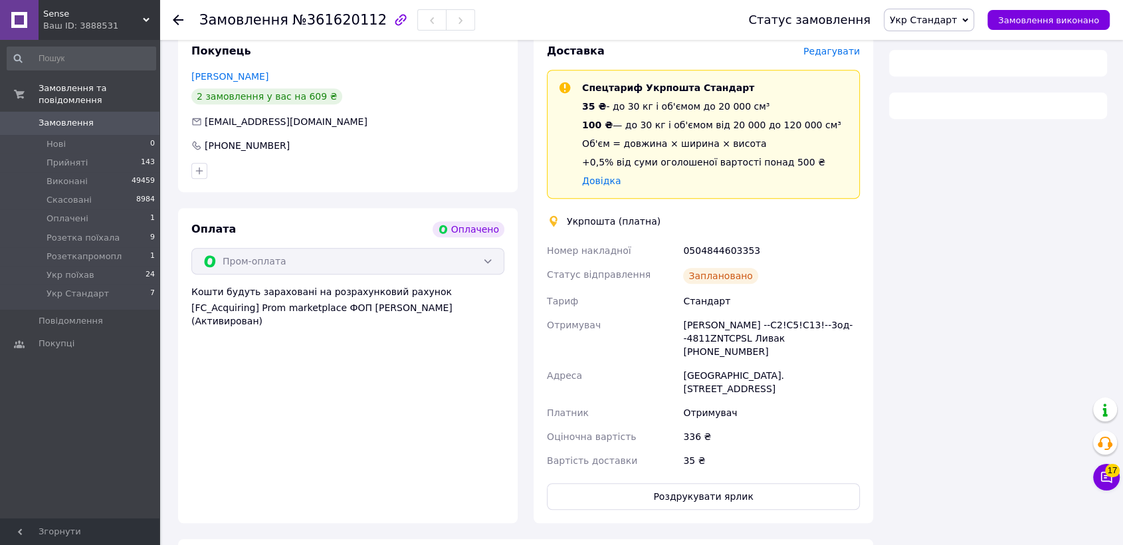
scroll to position [845, 0]
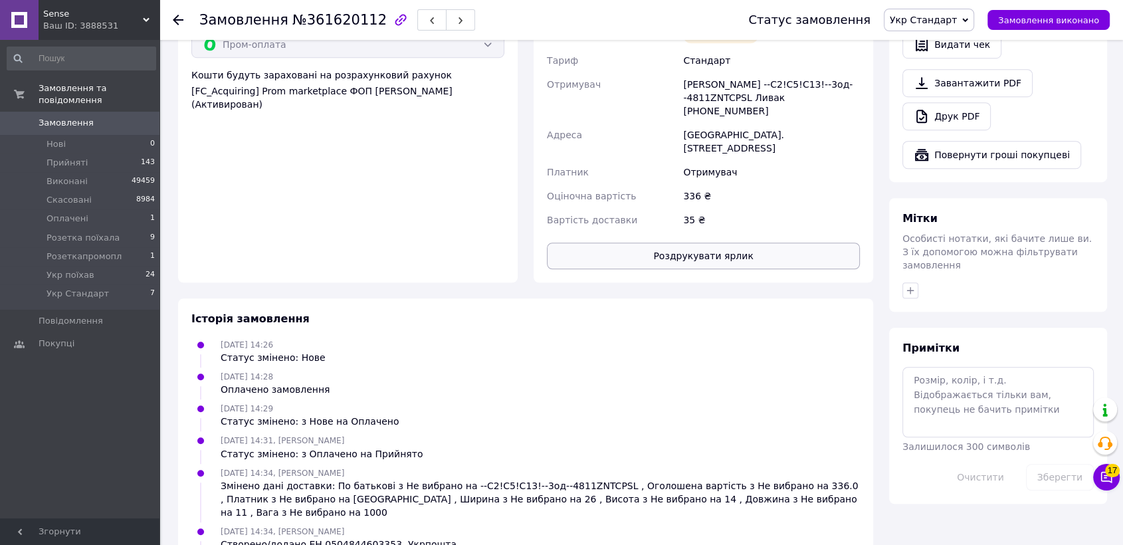
click at [628, 242] on button "Роздрукувати ярлик" at bounding box center [703, 255] width 313 height 27
click at [446, 28] on button "button" at bounding box center [460, 19] width 29 height 21
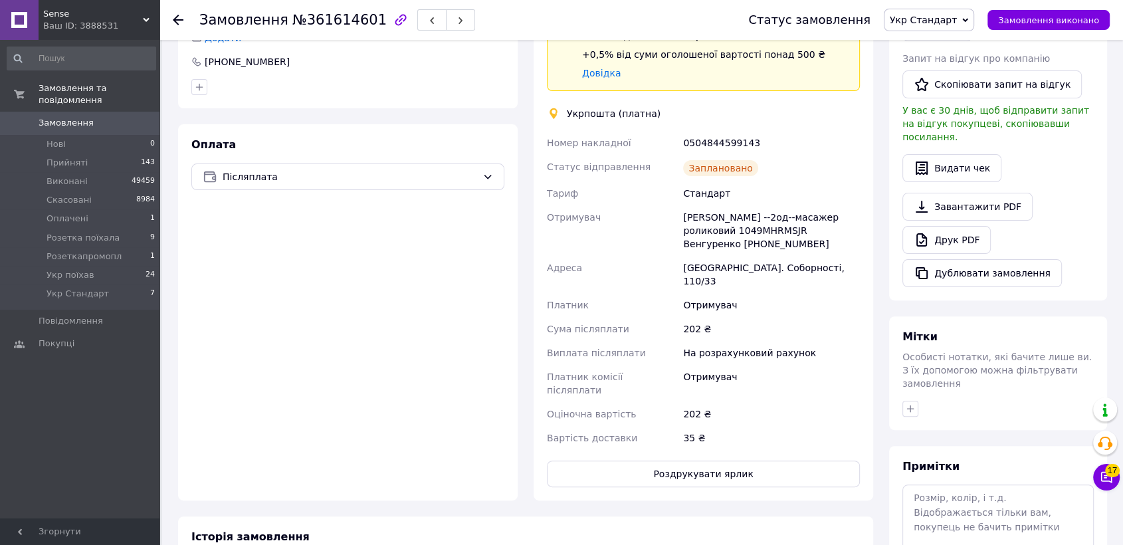
scroll to position [581, 0]
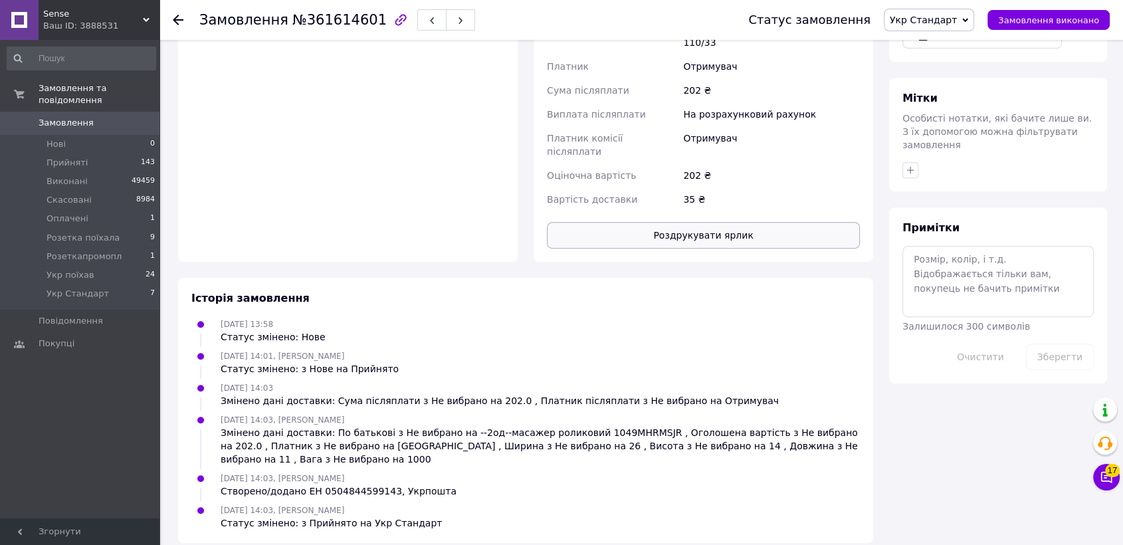
click at [674, 225] on button "Роздрукувати ярлик" at bounding box center [703, 235] width 313 height 27
click at [449, 19] on button "button" at bounding box center [460, 19] width 29 height 21
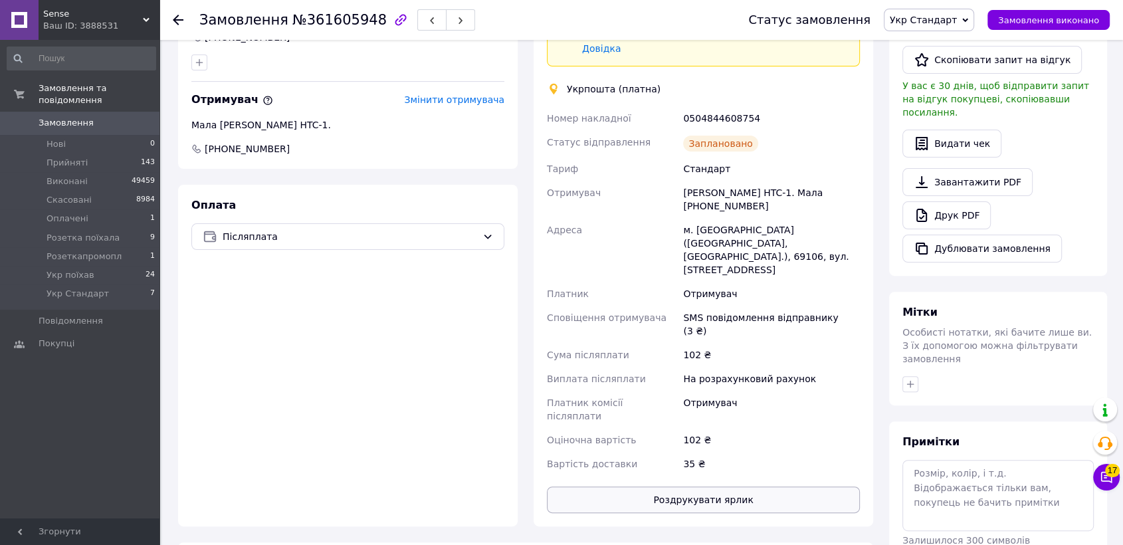
scroll to position [581, 0]
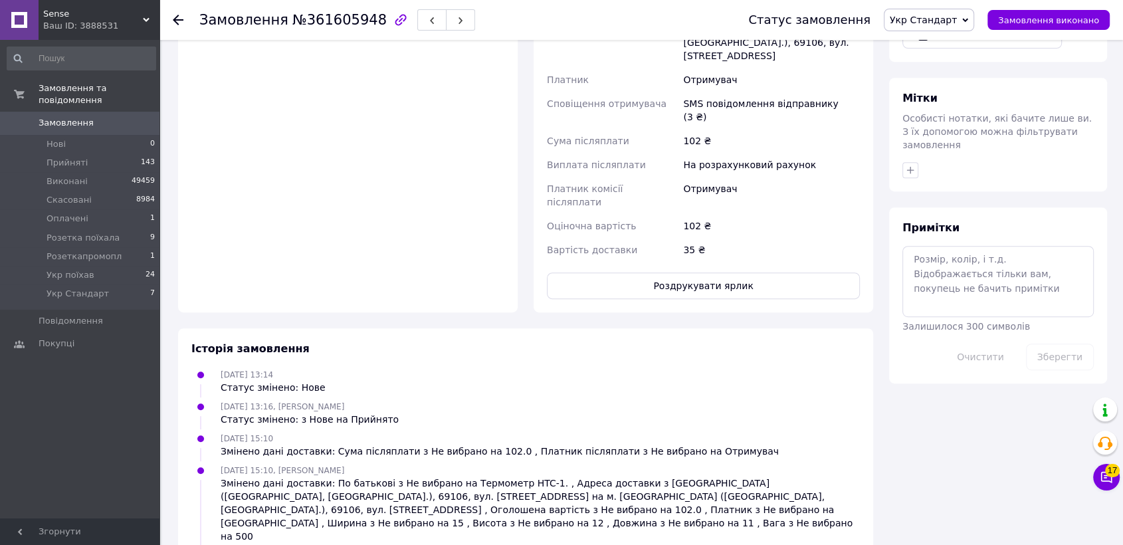
click at [612, 272] on button "Роздрукувати ярлик" at bounding box center [703, 285] width 313 height 27
click at [456, 17] on icon "button" at bounding box center [460, 21] width 8 height 8
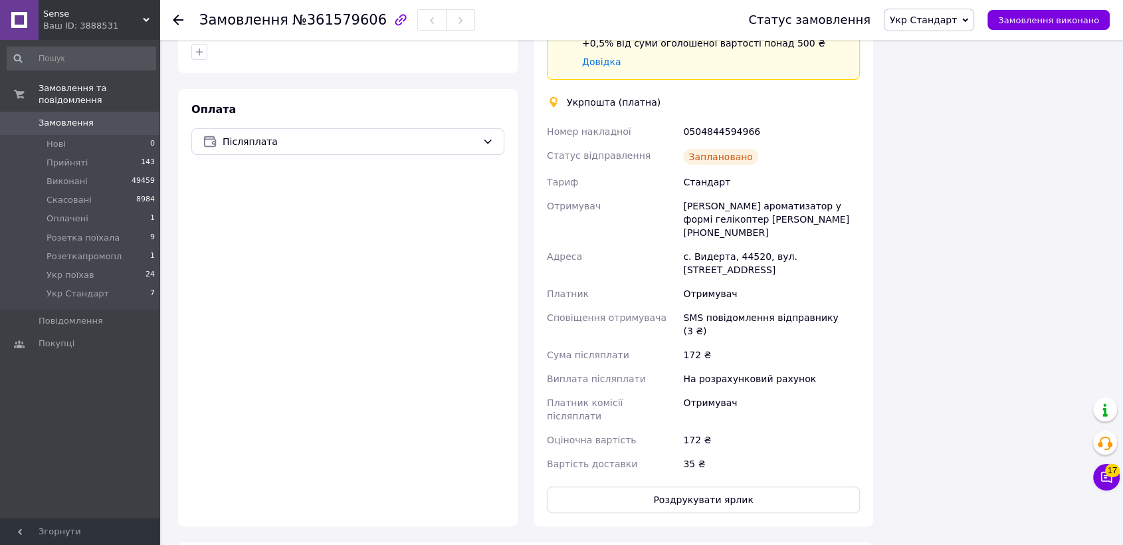
scroll to position [605, 0]
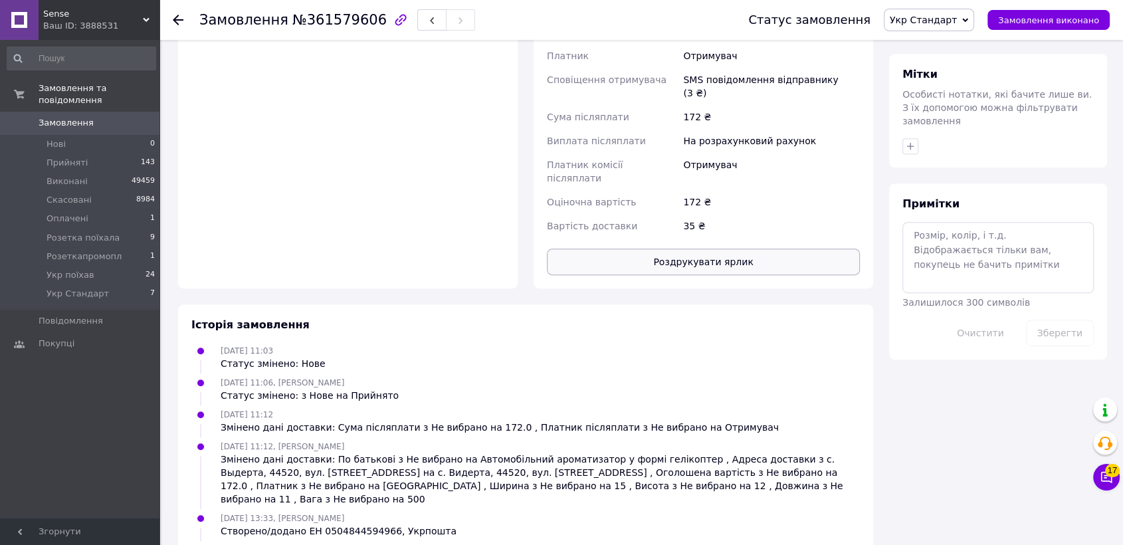
drag, startPoint x: 595, startPoint y: 235, endPoint x: 602, endPoint y: 228, distance: 9.9
click at [604, 248] on button "Роздрукувати ярлик" at bounding box center [703, 261] width 313 height 27
click at [128, 285] on li "Укр Стандарт 7" at bounding box center [81, 296] width 163 height 25
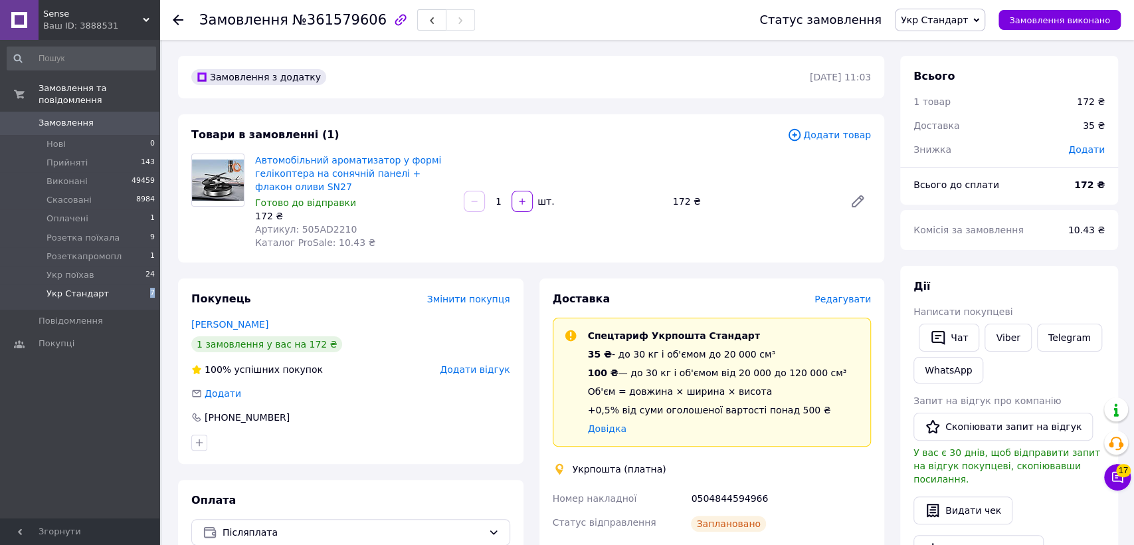
click at [128, 285] on li "Укр Стандарт 7" at bounding box center [81, 296] width 163 height 25
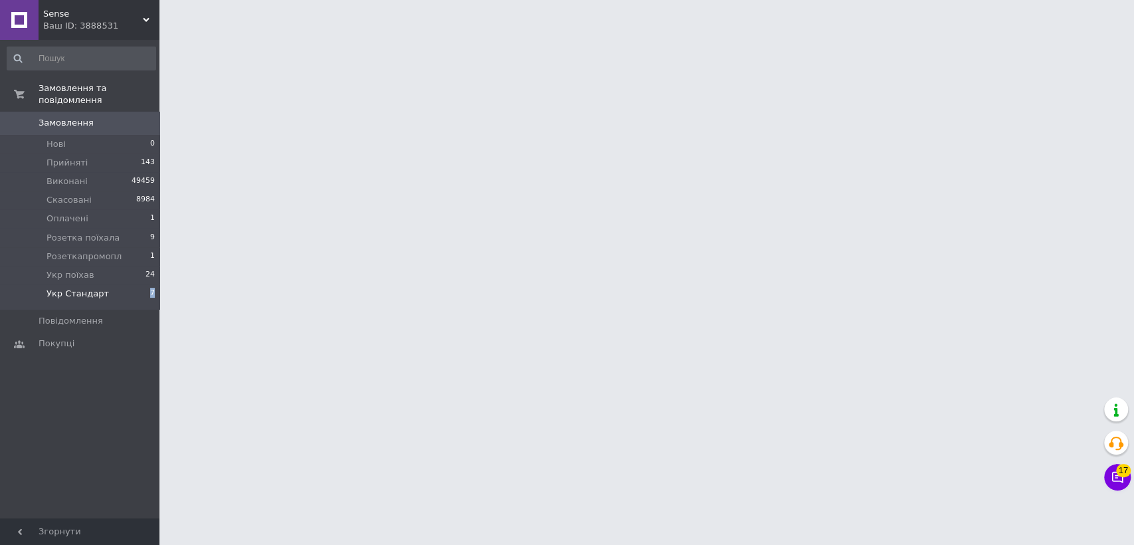
drag, startPoint x: 128, startPoint y: 285, endPoint x: 84, endPoint y: 282, distance: 43.9
click at [120, 285] on li "Укр Стандарт 7" at bounding box center [81, 296] width 163 height 25
click at [84, 288] on span "Укр Стандарт" at bounding box center [78, 294] width 62 height 12
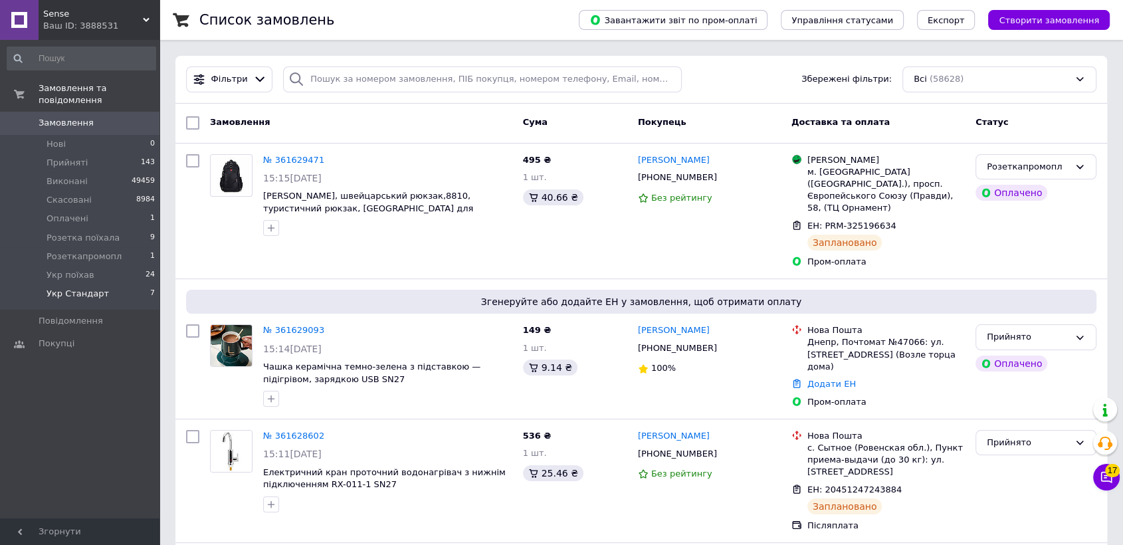
click at [84, 288] on span "Укр Стандарт" at bounding box center [78, 294] width 62 height 12
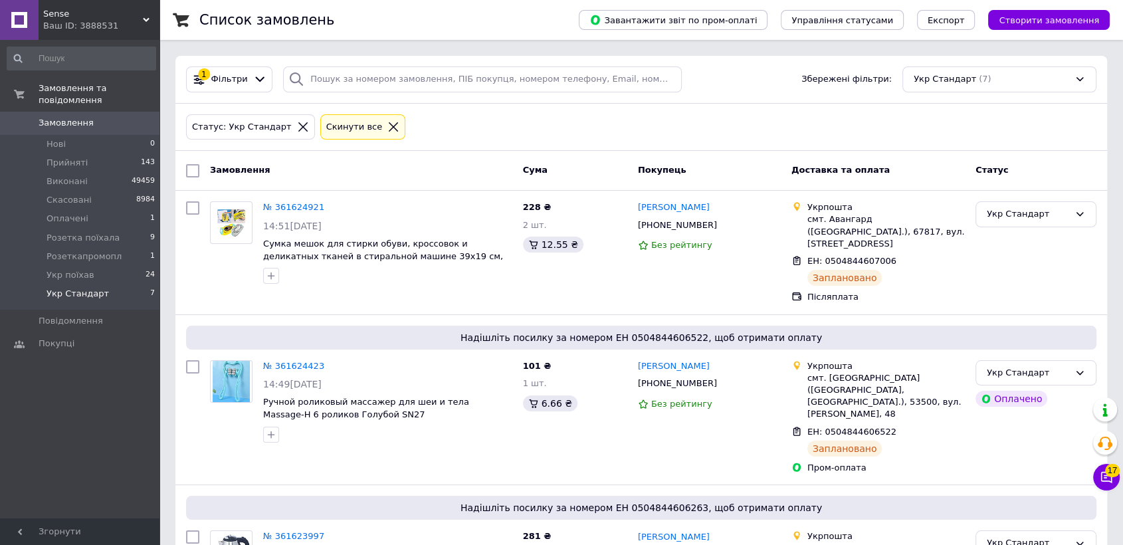
click at [197, 169] on input "checkbox" at bounding box center [192, 170] width 13 height 13
checkbox input "true"
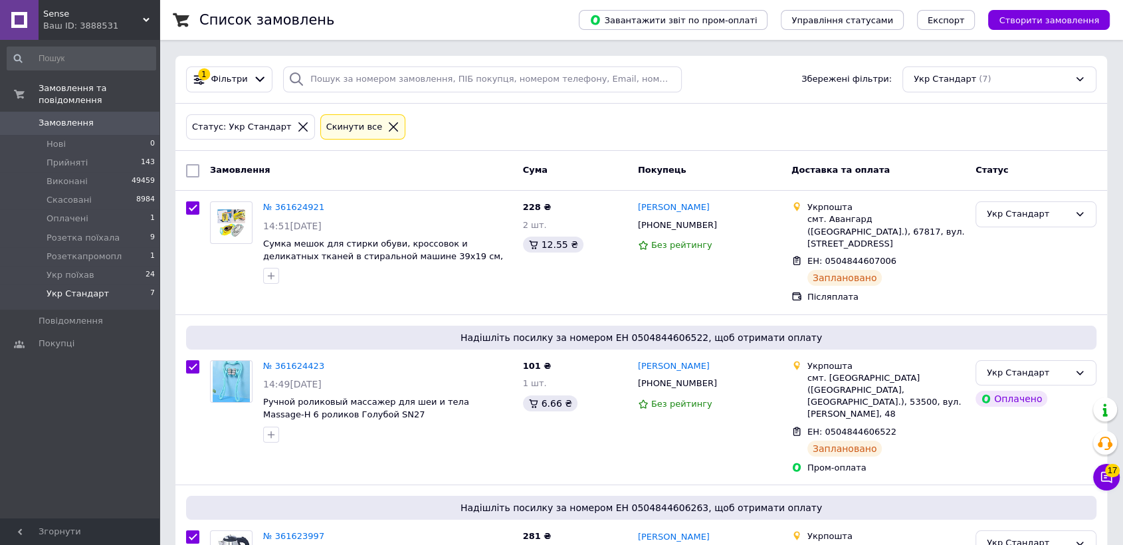
checkbox input "true"
drag, startPoint x: 235, startPoint y: 164, endPoint x: 313, endPoint y: 177, distance: 79.5
click at [238, 165] on span "Дії для 7 замовлень" at bounding box center [255, 171] width 90 height 12
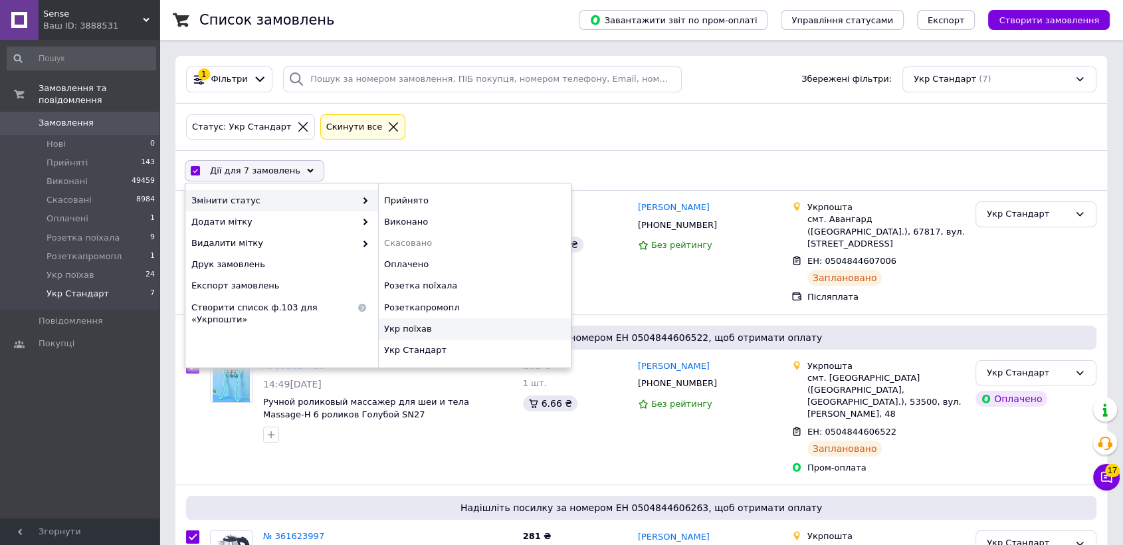
click at [405, 323] on div "Укр поїхав" at bounding box center [474, 328] width 193 height 21
checkbox input "false"
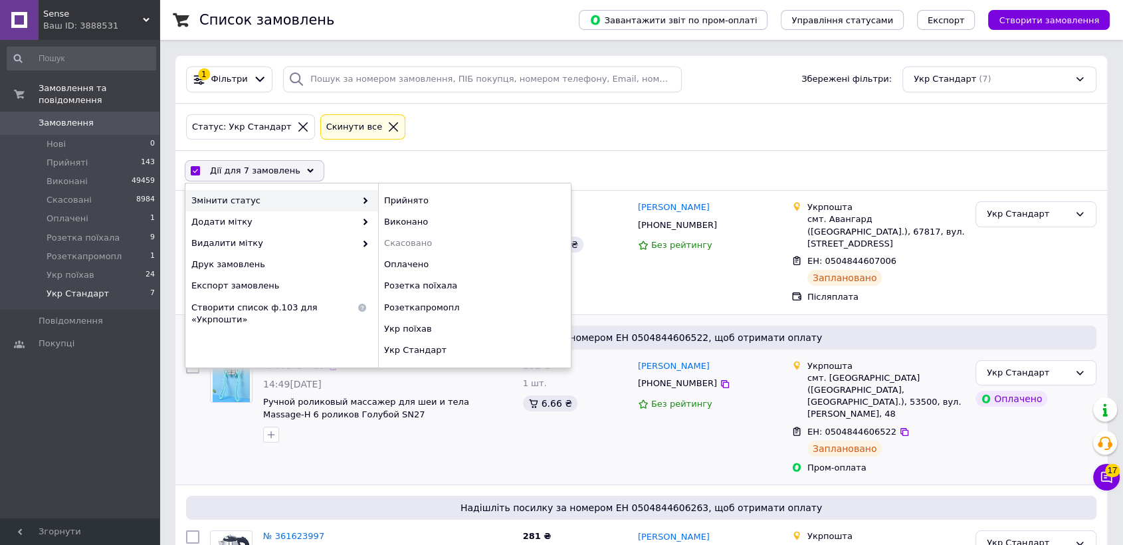
checkbox input "false"
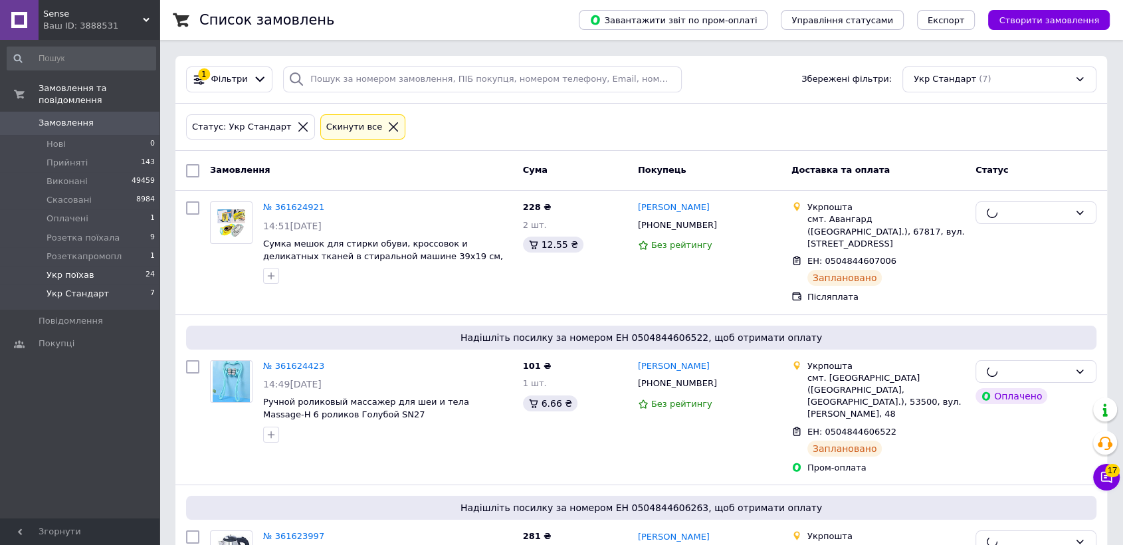
click at [54, 269] on span "Укр поїхав" at bounding box center [71, 275] width 48 height 12
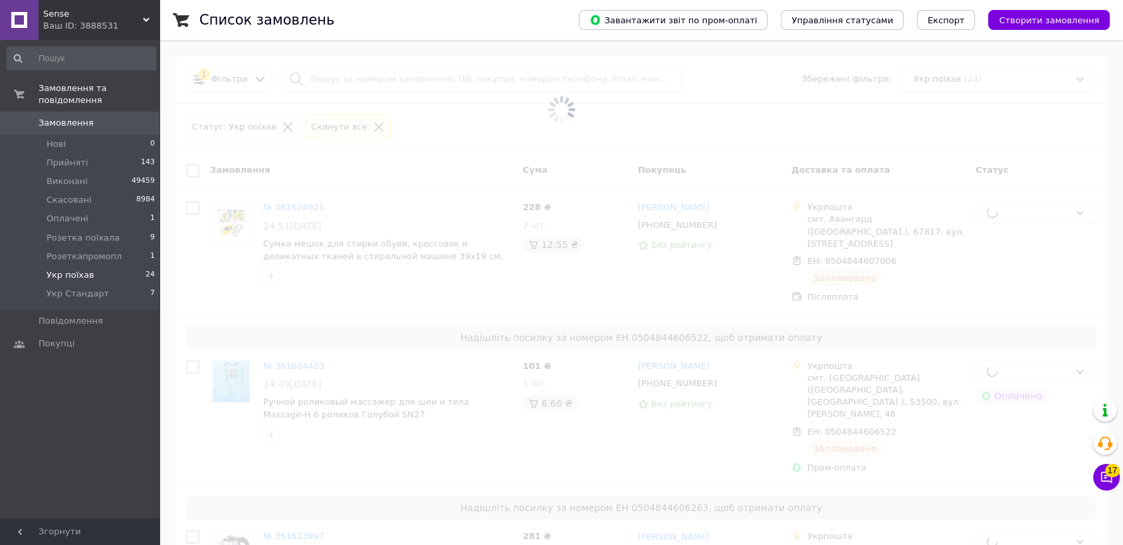
click at [69, 266] on li "Укр поїхав 24" at bounding box center [81, 275] width 163 height 19
click at [74, 250] on span "Розеткапромопл" at bounding box center [84, 256] width 75 height 12
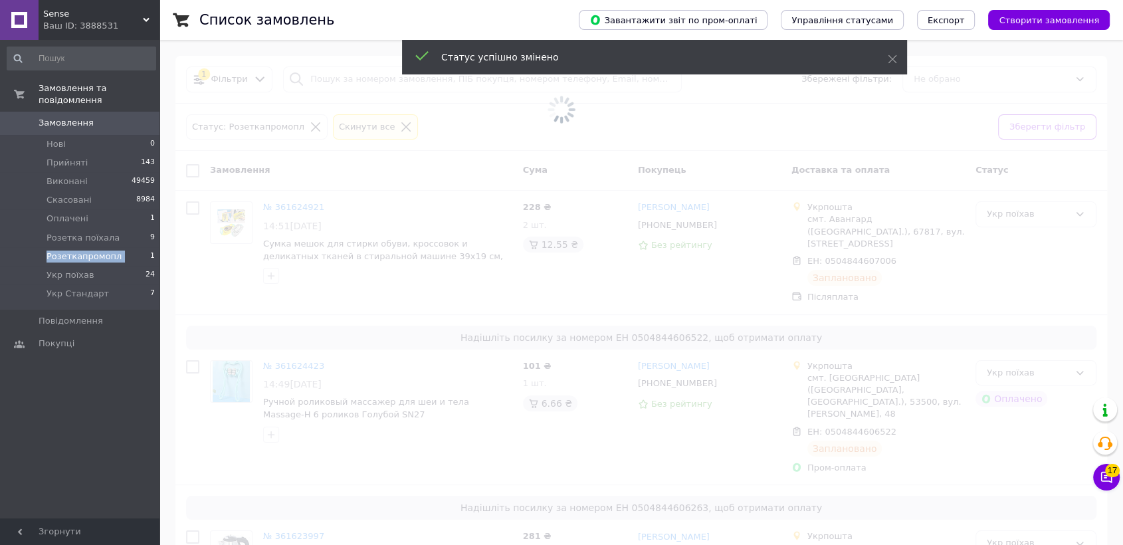
click at [74, 250] on span "Розеткапромопл" at bounding box center [84, 256] width 75 height 12
click at [72, 250] on span "Розеткапромопл" at bounding box center [84, 256] width 75 height 12
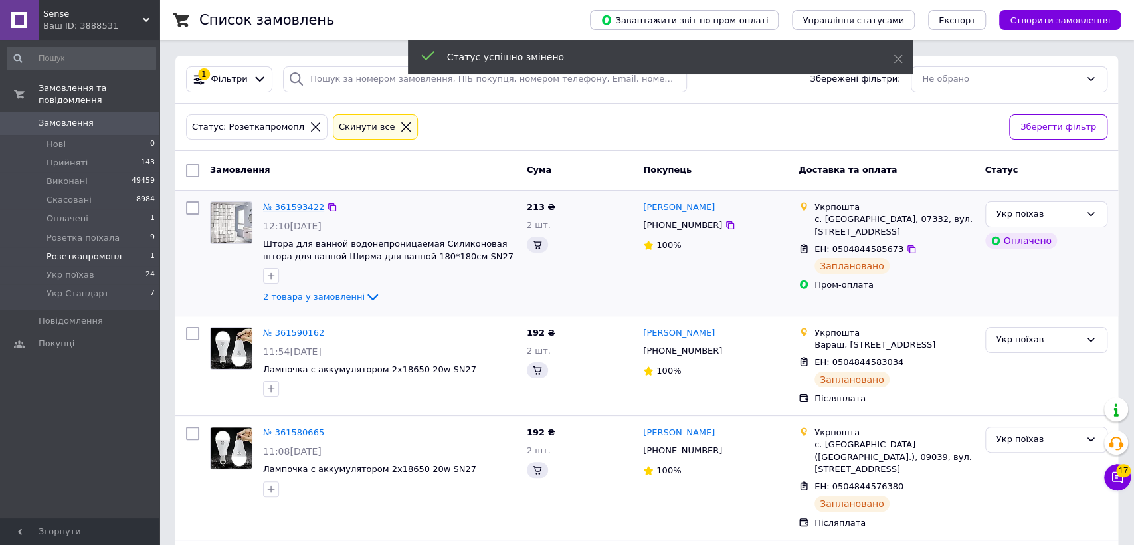
click at [265, 203] on div "№ 361593422 12:10, 12.09.2025 Штора для ванной водонепроницаемая Силиконовая шт…" at bounding box center [646, 253] width 943 height 125
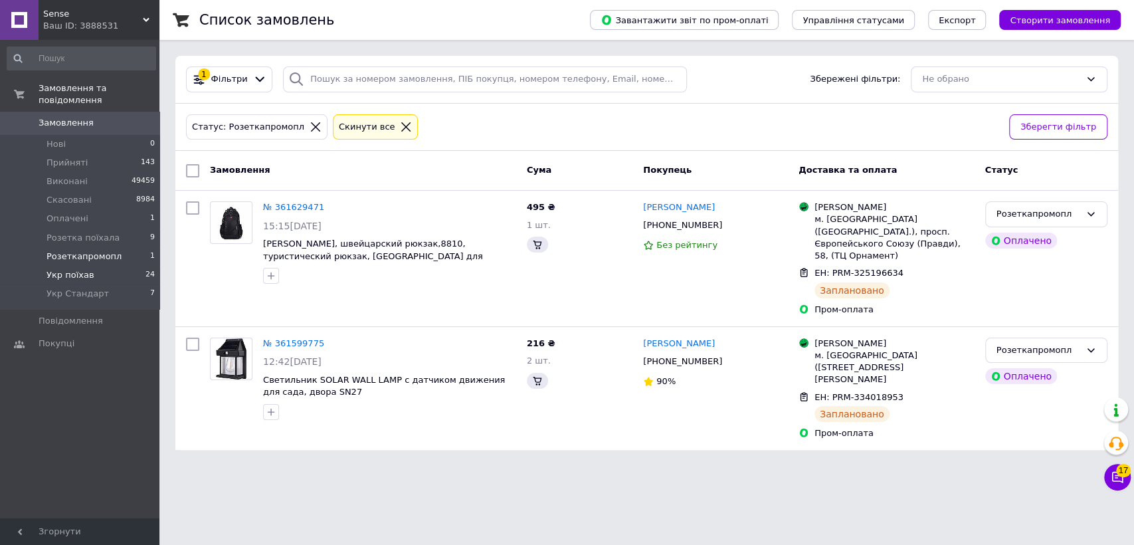
click at [66, 266] on li "Укр поїхав 24" at bounding box center [81, 275] width 163 height 19
click at [80, 250] on span "Розеткапромопл" at bounding box center [84, 256] width 75 height 12
click at [117, 229] on li "Розетка поїхала 9" at bounding box center [81, 238] width 163 height 19
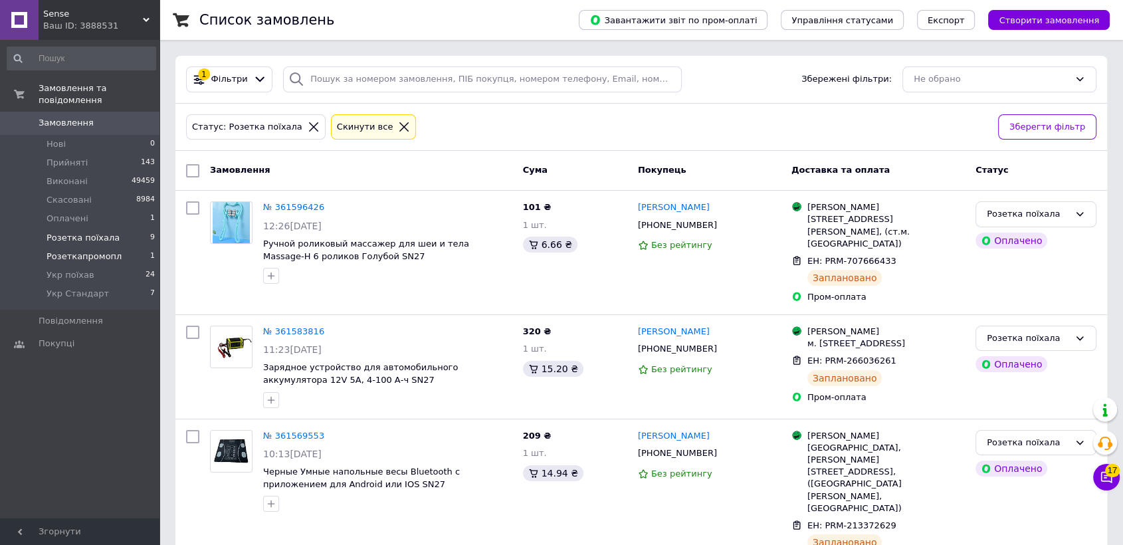
click at [110, 250] on span "Розеткапромопл" at bounding box center [84, 256] width 75 height 12
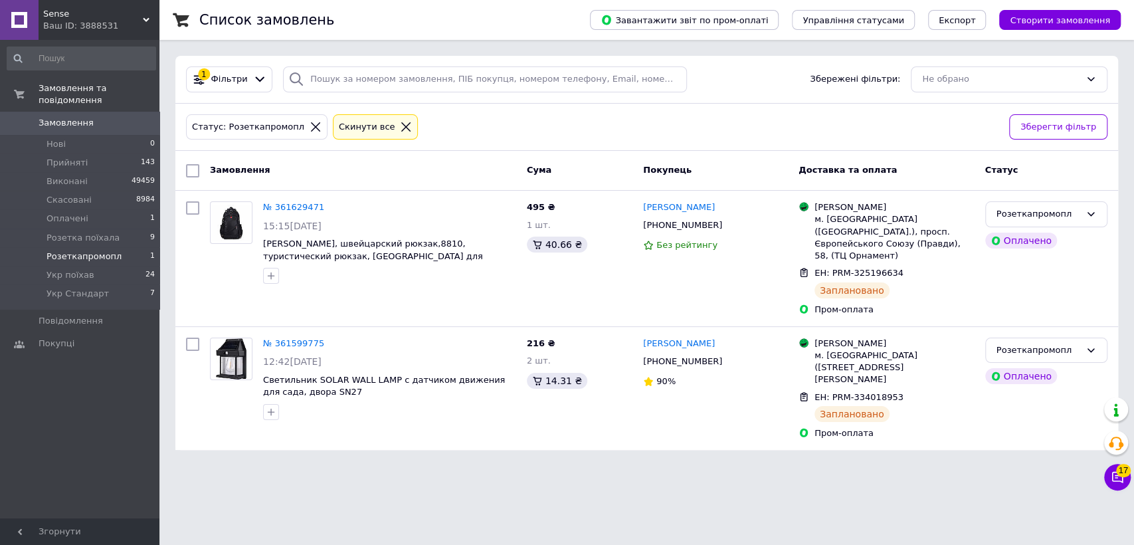
click at [288, 207] on link "№ 361629471" at bounding box center [293, 207] width 61 height 10
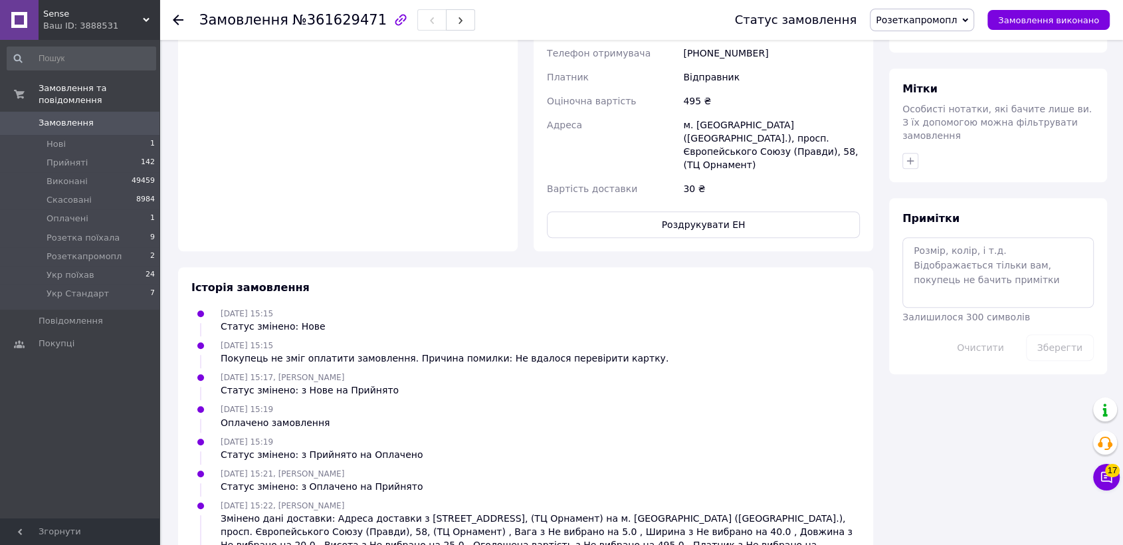
scroll to position [1020, 0]
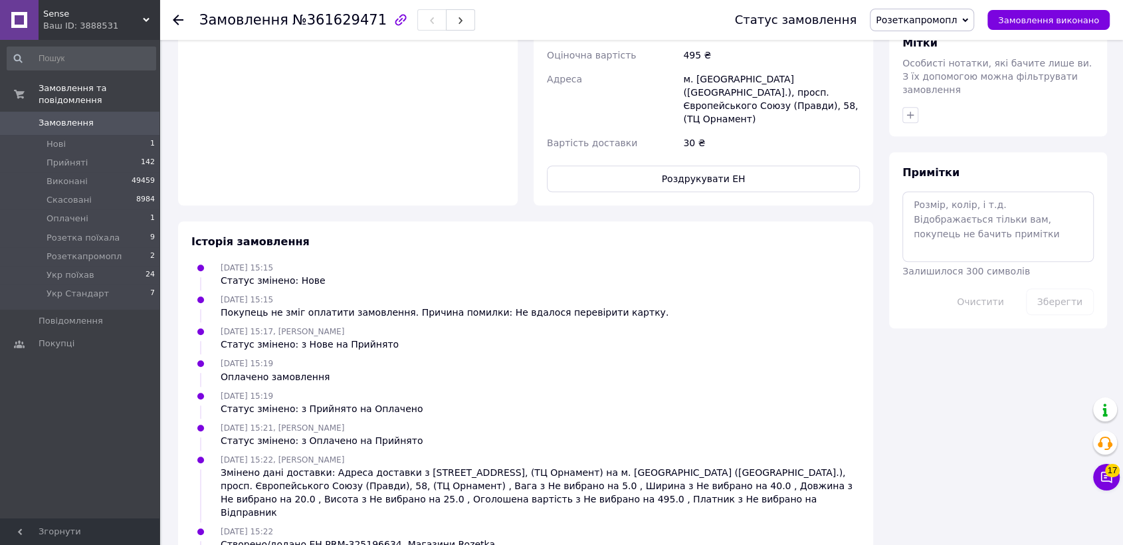
click at [642, 165] on button "Роздрукувати ЕН" at bounding box center [703, 178] width 313 height 27
click at [446, 21] on button "button" at bounding box center [460, 19] width 29 height 21
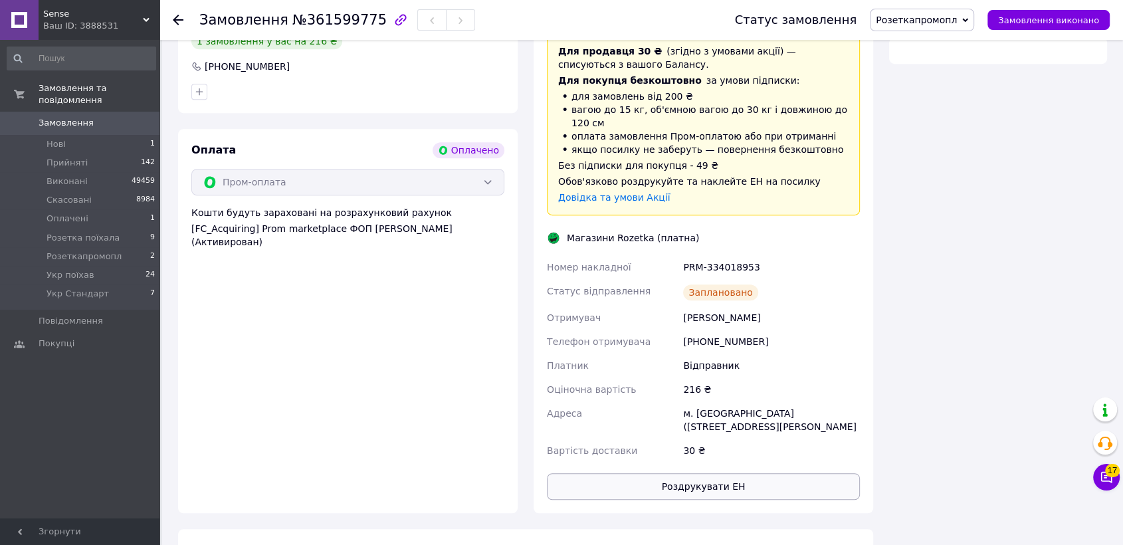
scroll to position [917, 0]
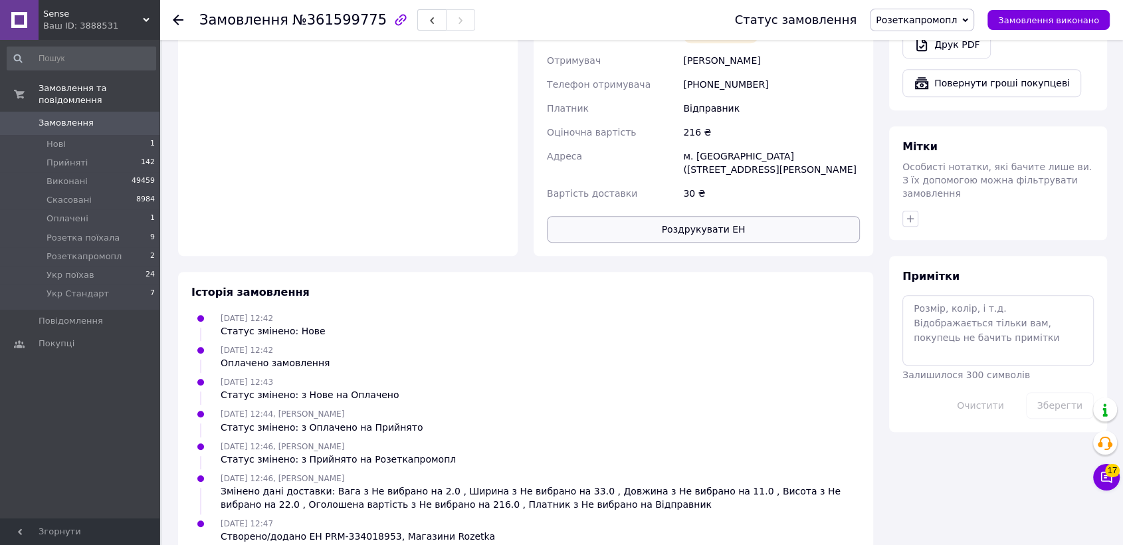
click at [670, 216] on button "Роздрукувати ЕН" at bounding box center [703, 229] width 313 height 27
click at [117, 247] on li "Розеткапромопл 2" at bounding box center [81, 256] width 163 height 19
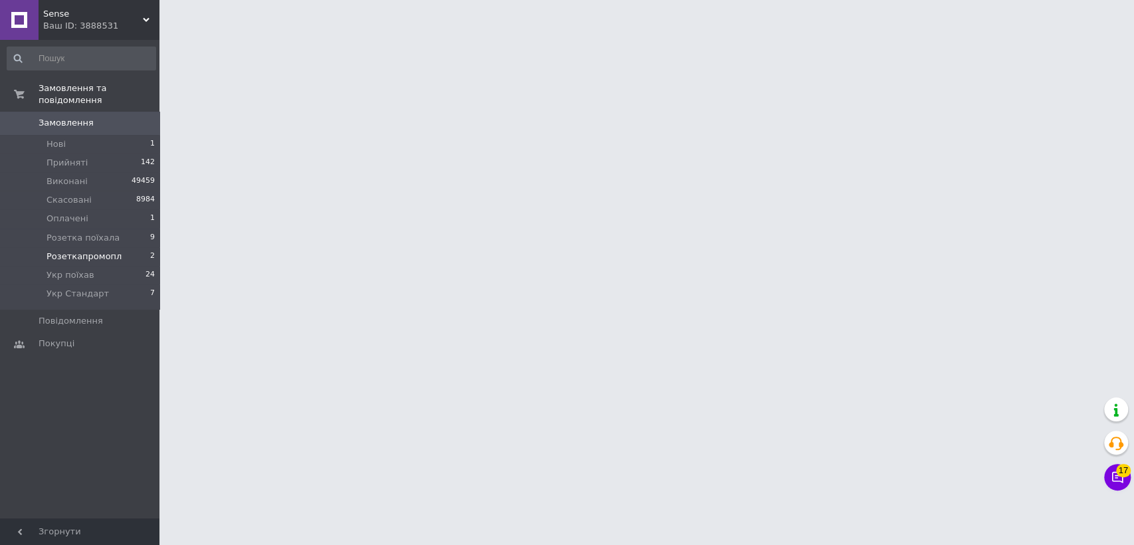
click at [117, 247] on li "Розеткапромопл 2" at bounding box center [81, 256] width 163 height 19
click at [109, 250] on span "Розеткапромопл" at bounding box center [84, 256] width 75 height 12
click at [108, 250] on span "Розеткапромопл" at bounding box center [84, 256] width 75 height 12
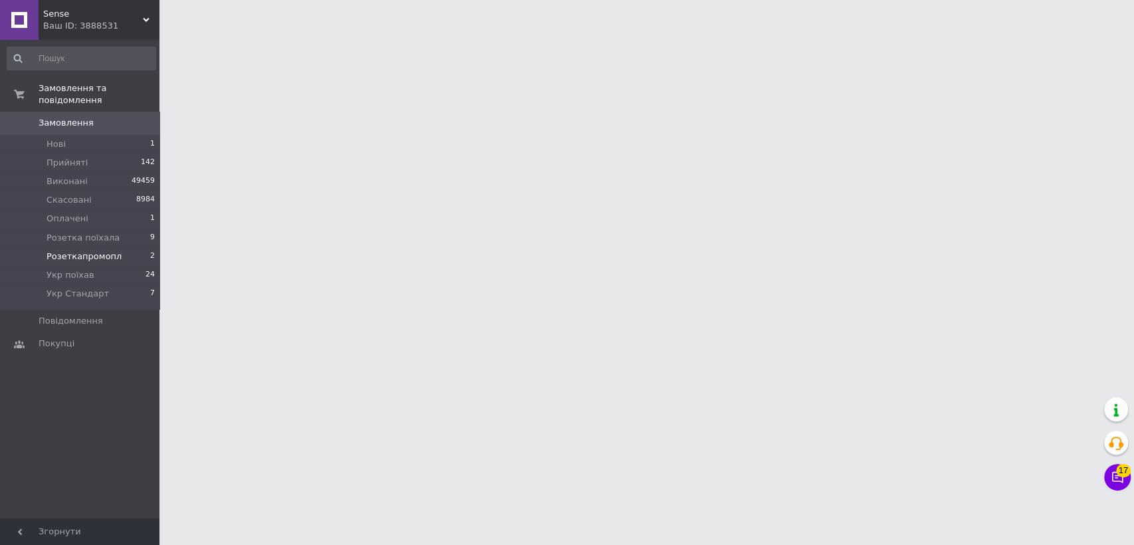
click at [108, 250] on span "Розеткапромопл" at bounding box center [84, 256] width 75 height 12
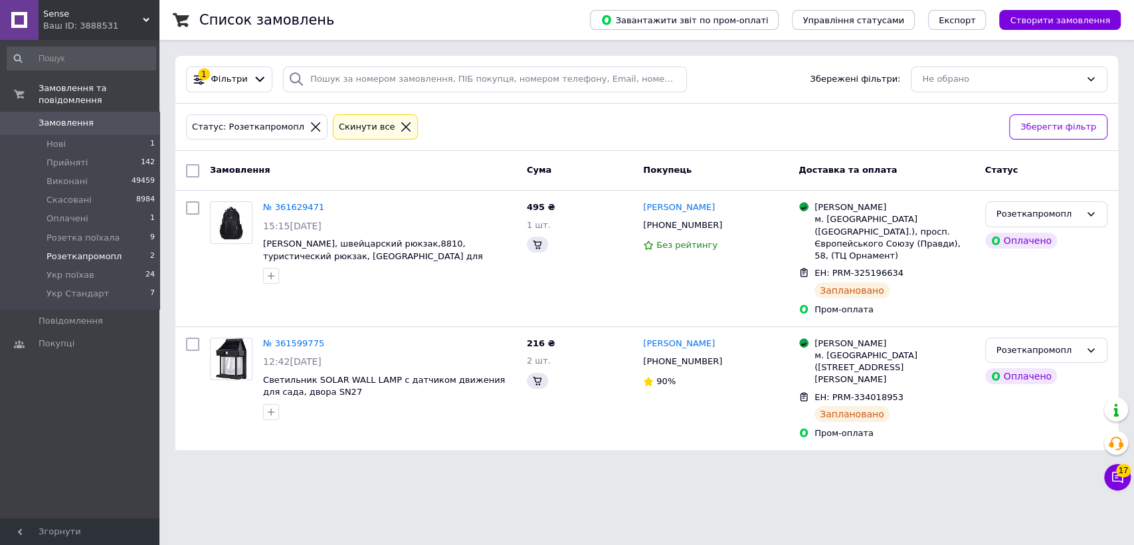
click at [196, 167] on input "checkbox" at bounding box center [192, 170] width 13 height 13
checkbox input "true"
click at [223, 166] on span "Дії для 2 замовлень" at bounding box center [255, 171] width 90 height 12
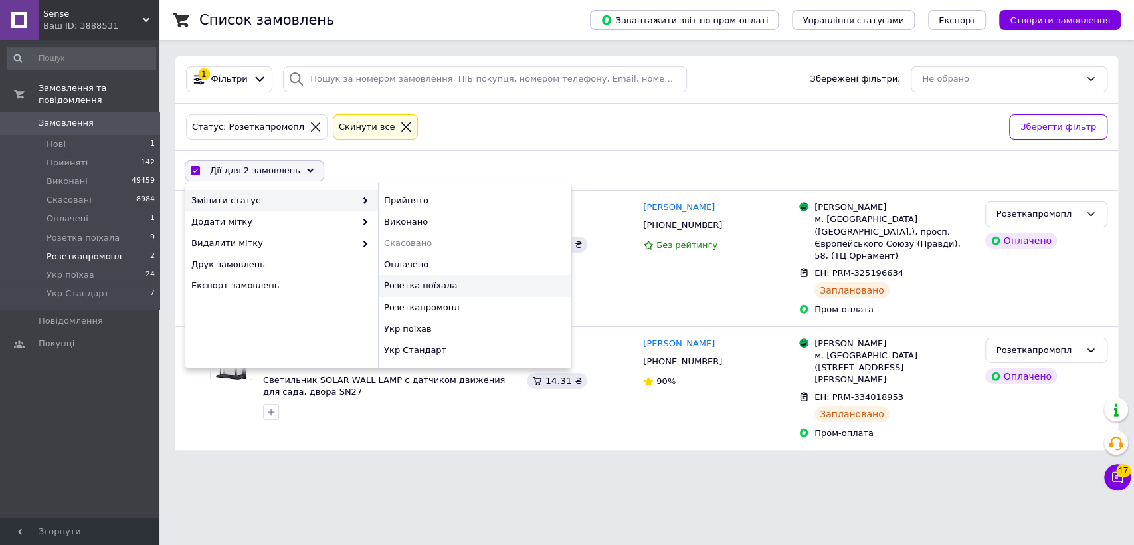
click at [422, 287] on div "Розетка поїхала" at bounding box center [474, 285] width 193 height 21
checkbox input "false"
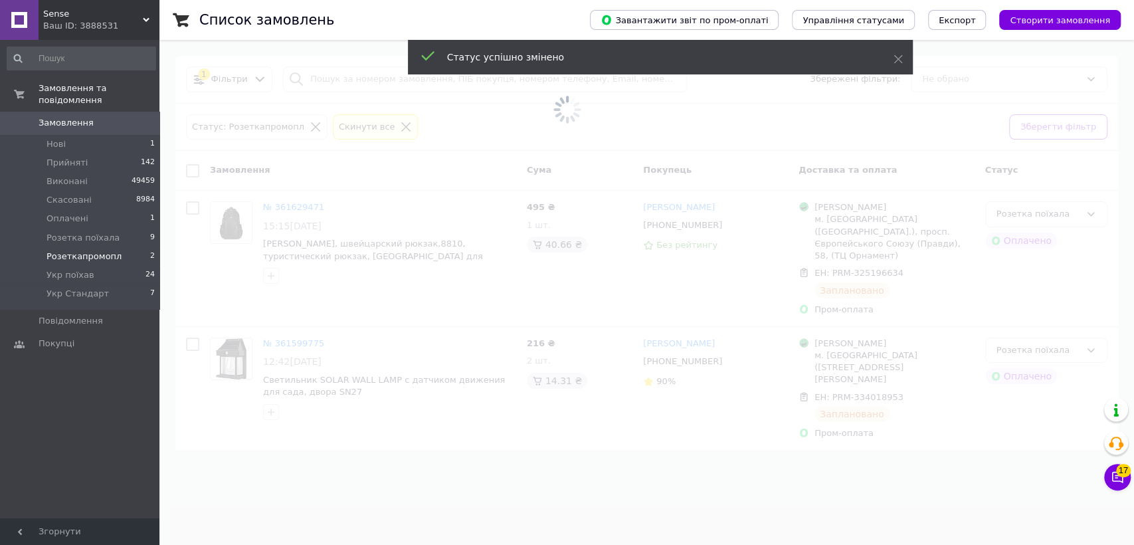
click at [110, 28] on div "Ваш ID: 3888531" at bounding box center [101, 26] width 116 height 12
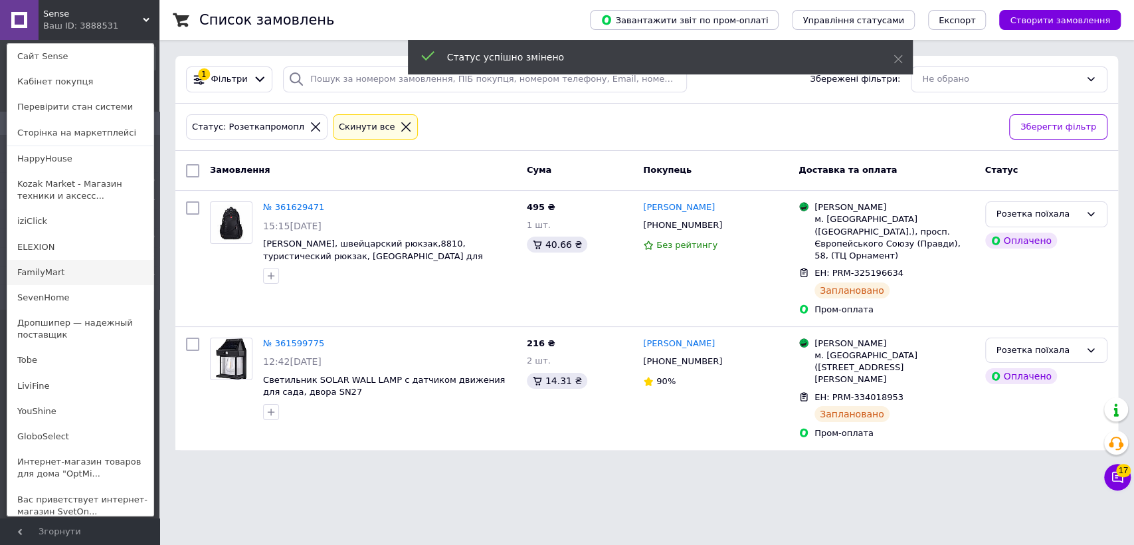
click at [52, 278] on link "FamilyMart" at bounding box center [80, 272] width 146 height 25
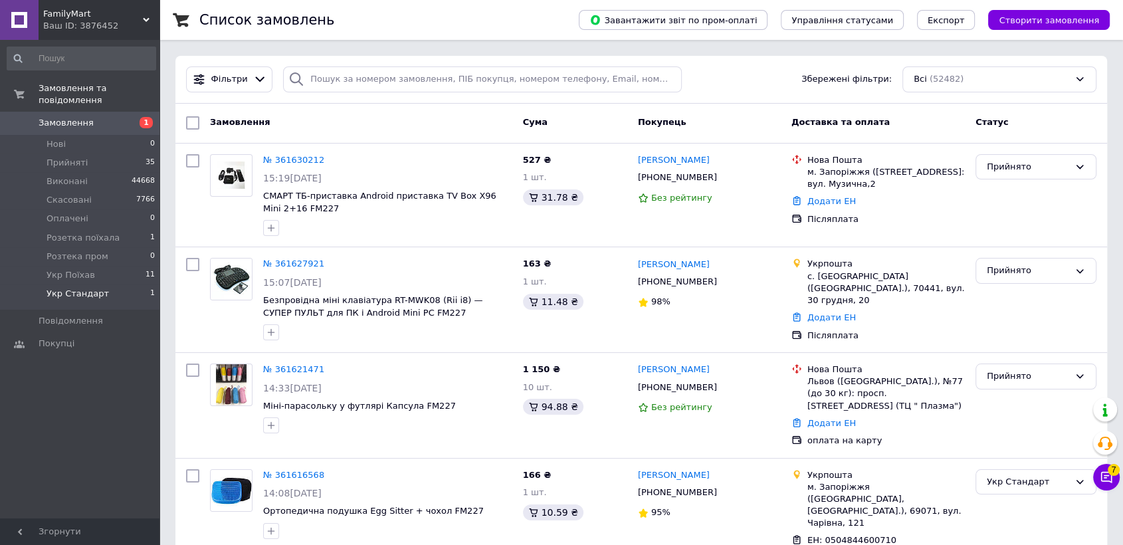
click at [112, 289] on li "Укр Стандарт 1" at bounding box center [81, 296] width 163 height 25
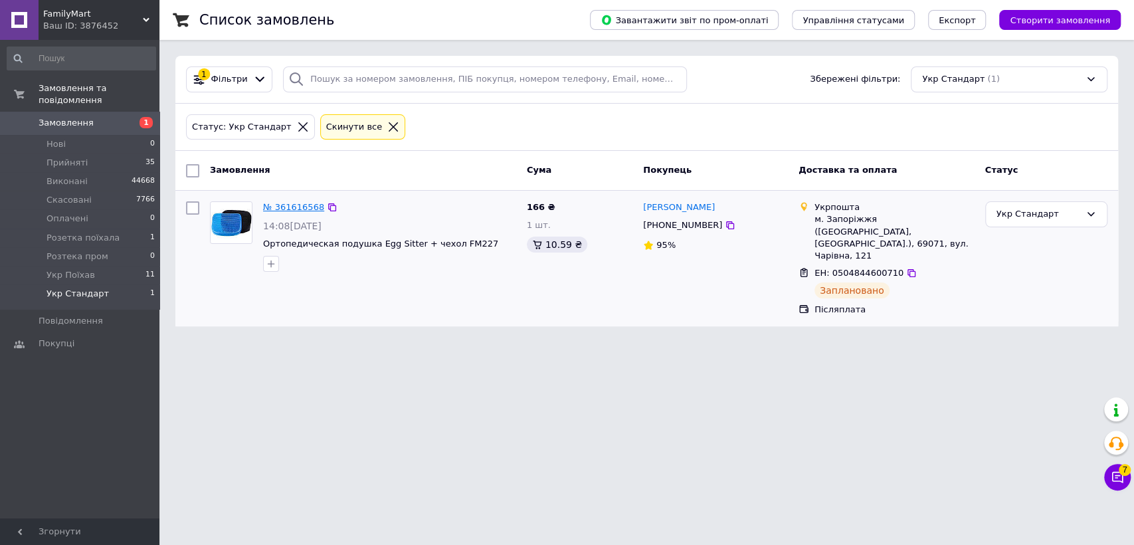
click at [272, 208] on link "№ 361616568" at bounding box center [293, 207] width 61 height 10
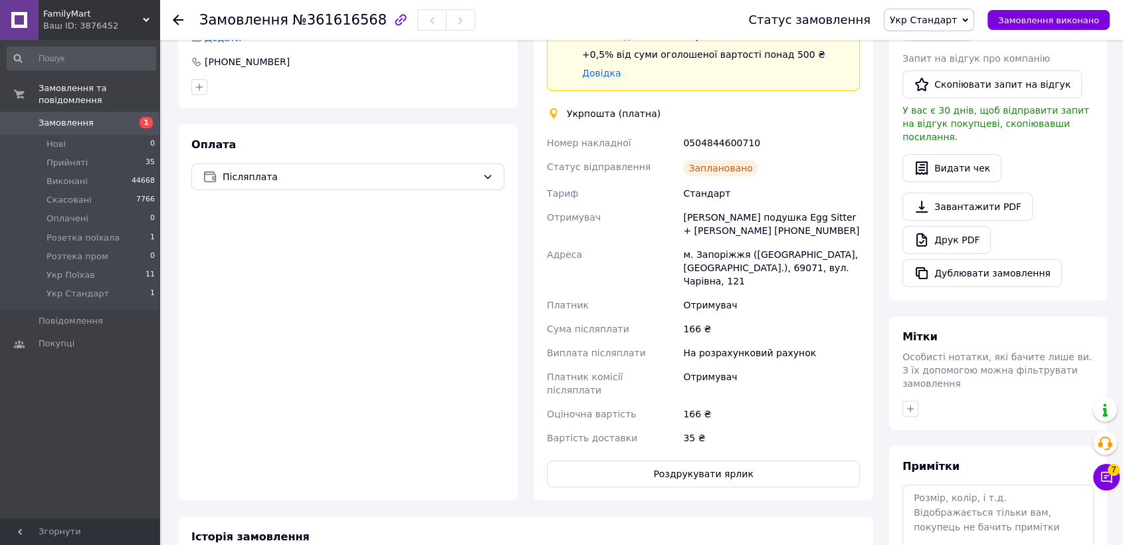
scroll to position [567, 0]
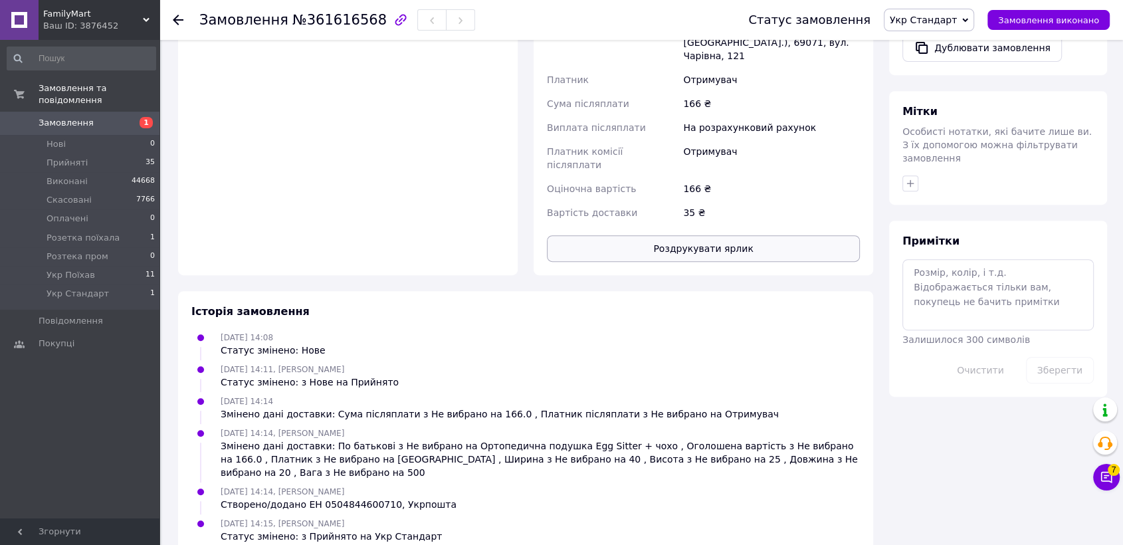
click at [725, 244] on button "Роздрукувати ярлик" at bounding box center [703, 248] width 313 height 27
click at [919, 27] on span "Укр Стандарт" at bounding box center [929, 20] width 90 height 23
click at [951, 145] on li "Укр Поїхав" at bounding box center [928, 151] width 89 height 20
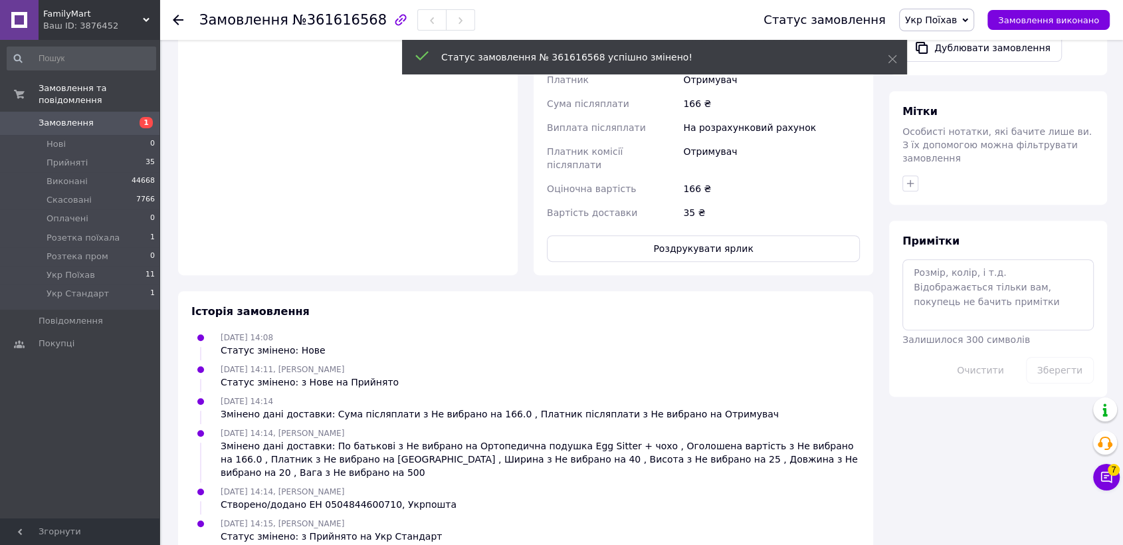
click at [94, 6] on div "FamilyMart Ваш ID: 3876452" at bounding box center [99, 20] width 121 height 40
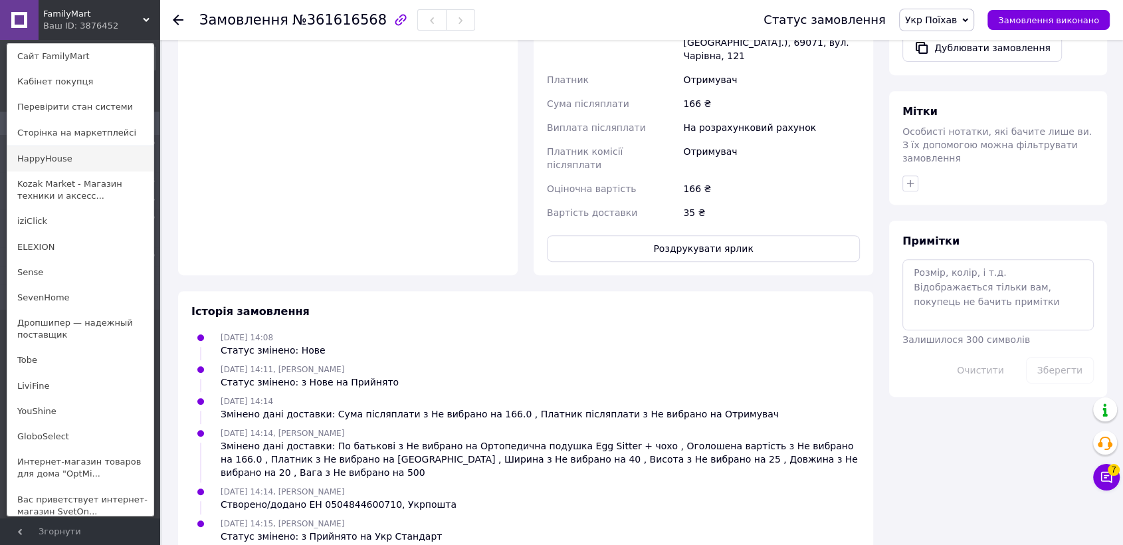
click at [94, 162] on link "HappyHouse" at bounding box center [80, 158] width 146 height 25
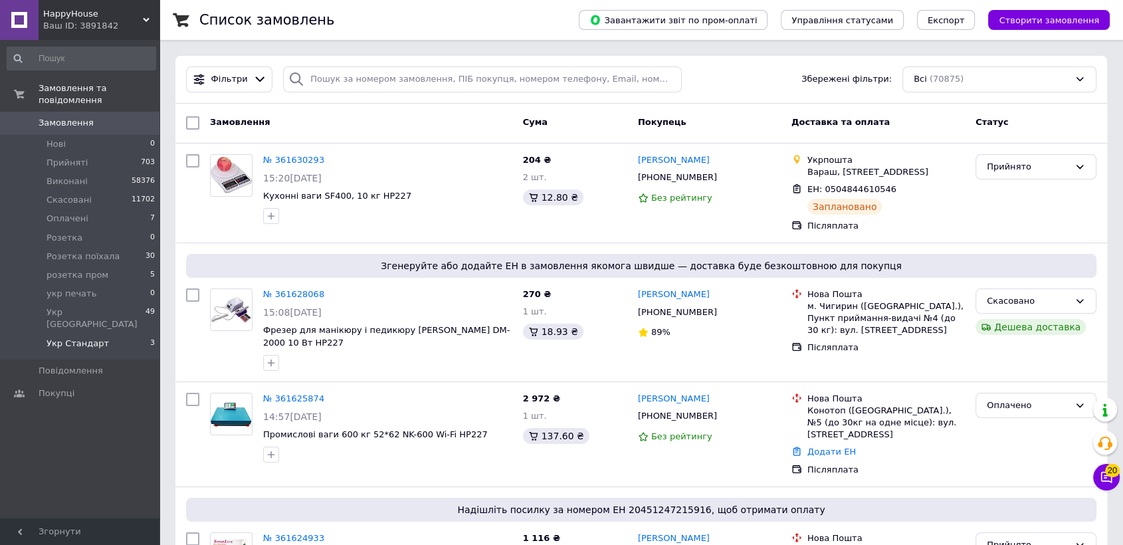
click at [141, 334] on li "Укр Стандарт 3" at bounding box center [81, 346] width 163 height 25
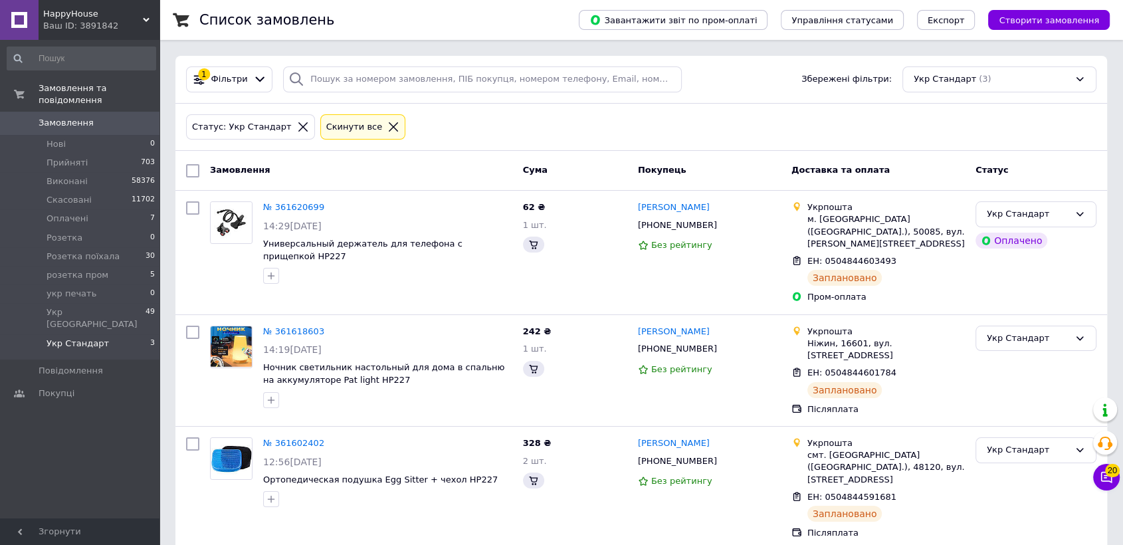
click at [129, 334] on li "Укр Стандарт 3" at bounding box center [81, 346] width 163 height 25
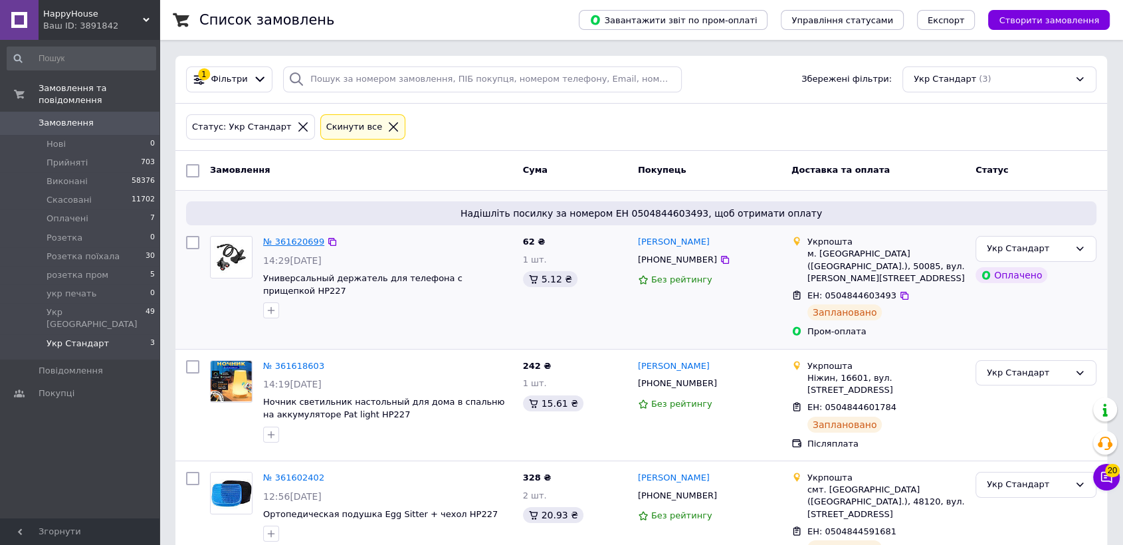
click at [287, 240] on link "№ 361620699" at bounding box center [293, 241] width 61 height 10
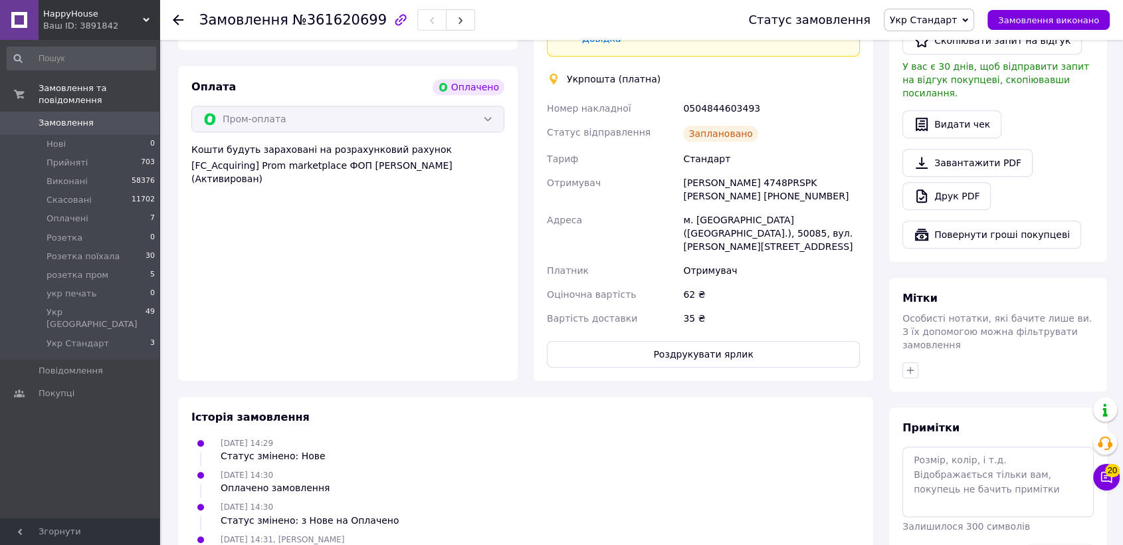
scroll to position [890, 0]
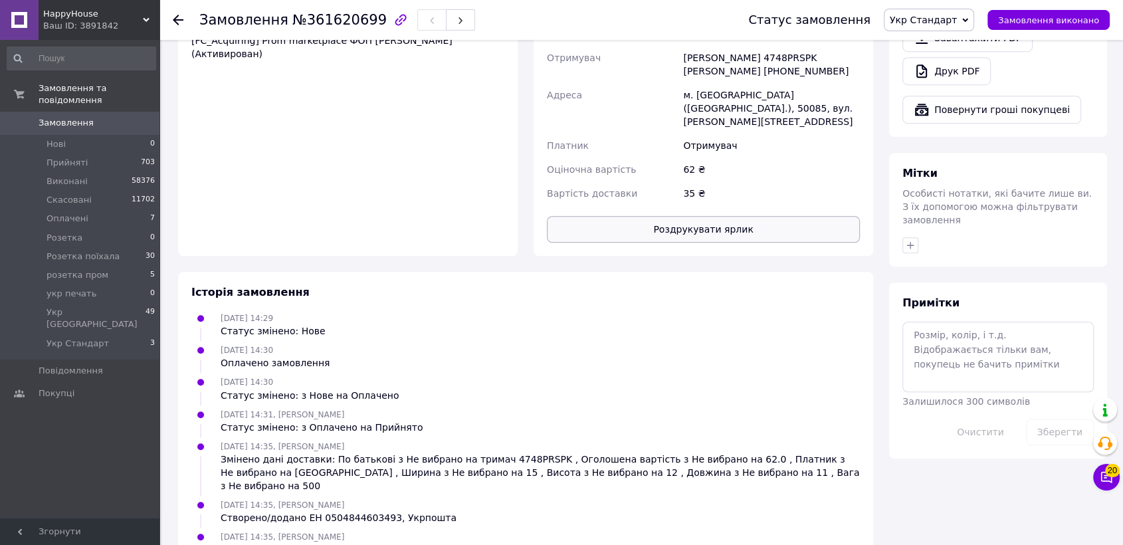
click at [682, 216] on button "Роздрукувати ярлик" at bounding box center [703, 229] width 313 height 27
click at [446, 27] on button "button" at bounding box center [460, 19] width 29 height 21
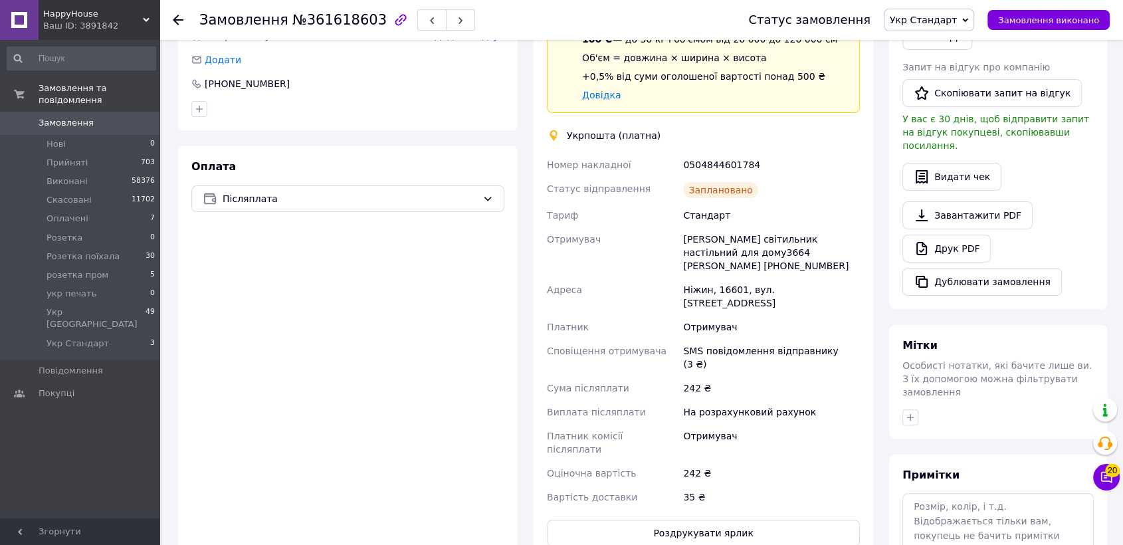
scroll to position [488, 0]
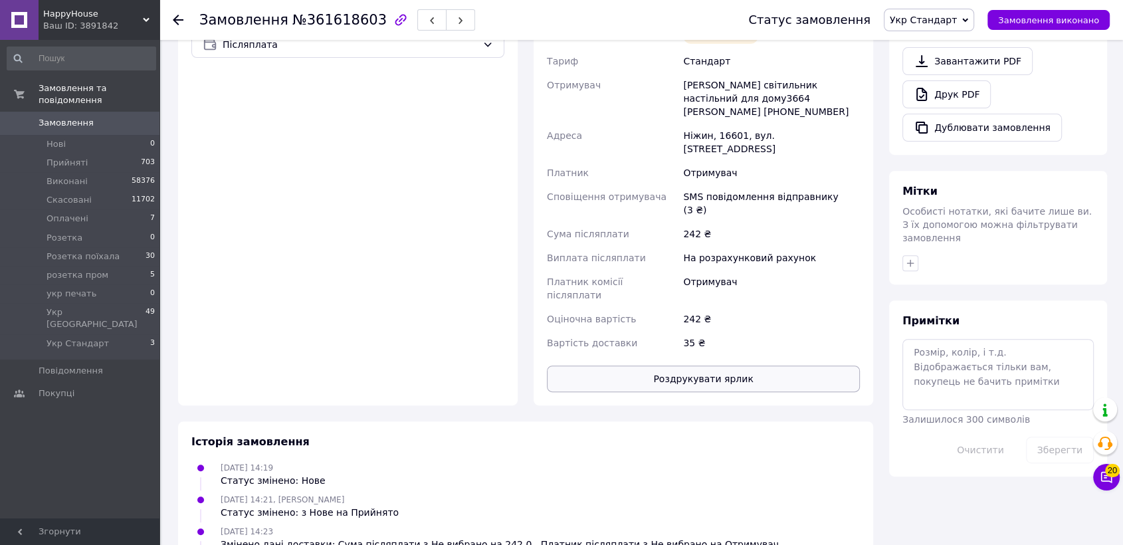
click at [599, 365] on button "Роздрукувати ярлик" at bounding box center [703, 378] width 313 height 27
click at [446, 21] on button "button" at bounding box center [460, 19] width 29 height 21
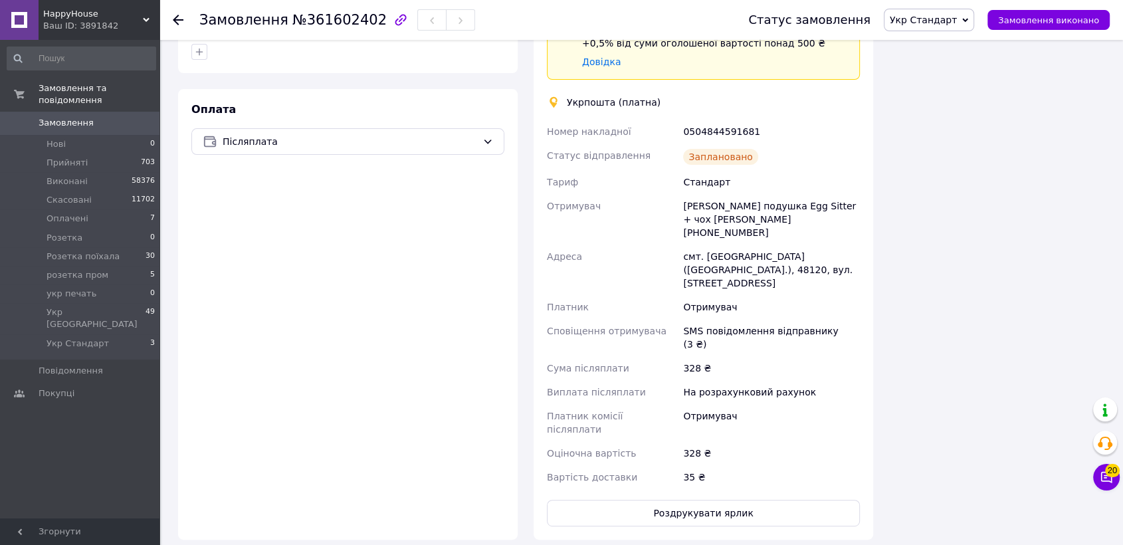
scroll to position [578, 0]
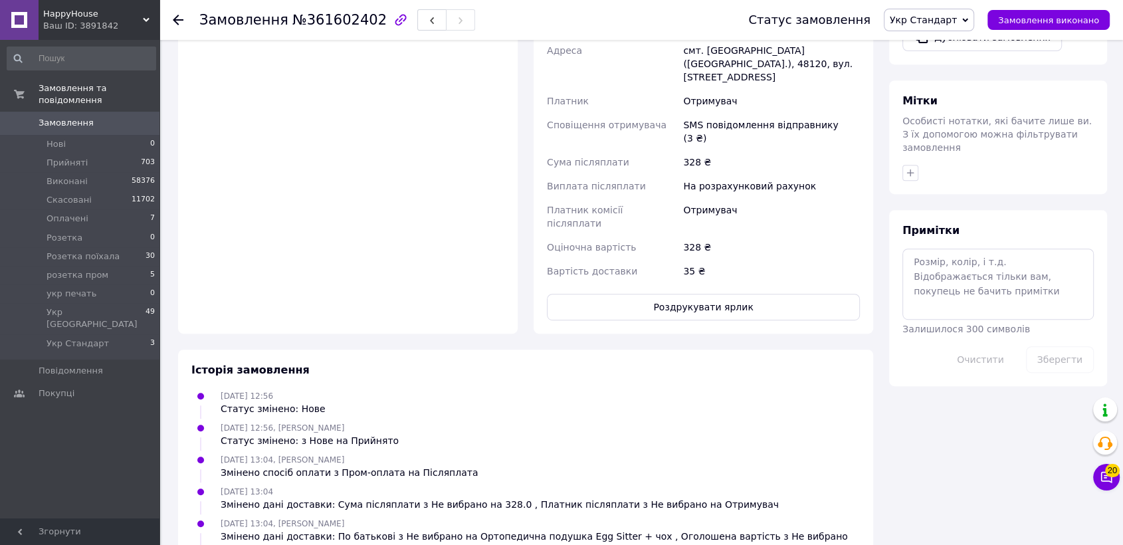
click at [635, 259] on div "Вартість доставки" at bounding box center [612, 271] width 136 height 24
click at [618, 294] on button "Роздрукувати ярлик" at bounding box center [703, 307] width 313 height 27
click at [94, 337] on span "Укр Стандарт" at bounding box center [78, 343] width 62 height 12
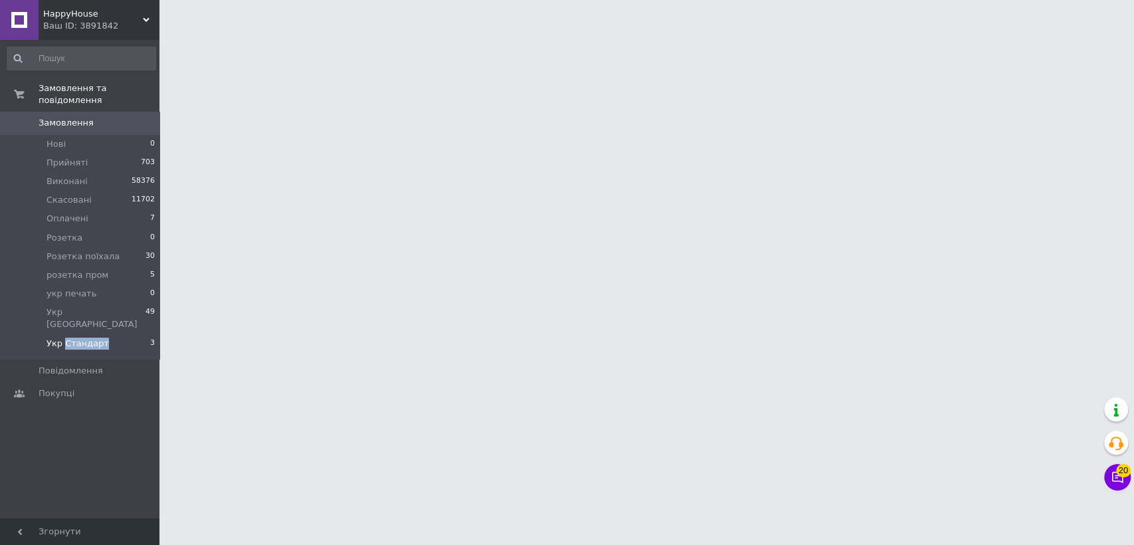
click at [94, 337] on span "Укр Стандарт" at bounding box center [78, 343] width 62 height 12
drag, startPoint x: 94, startPoint y: 316, endPoint x: 86, endPoint y: 316, distance: 8.0
click at [92, 337] on span "Укр Стандарт" at bounding box center [78, 343] width 62 height 12
click at [86, 337] on span "Укр Стандарт" at bounding box center [78, 343] width 62 height 12
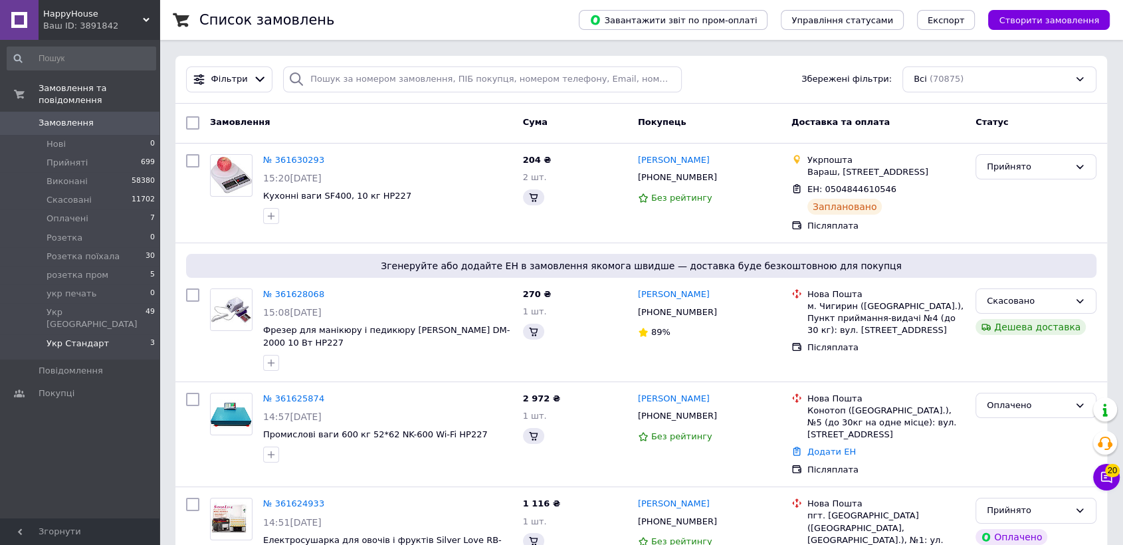
click at [86, 337] on span "Укр Стандарт" at bounding box center [78, 343] width 62 height 12
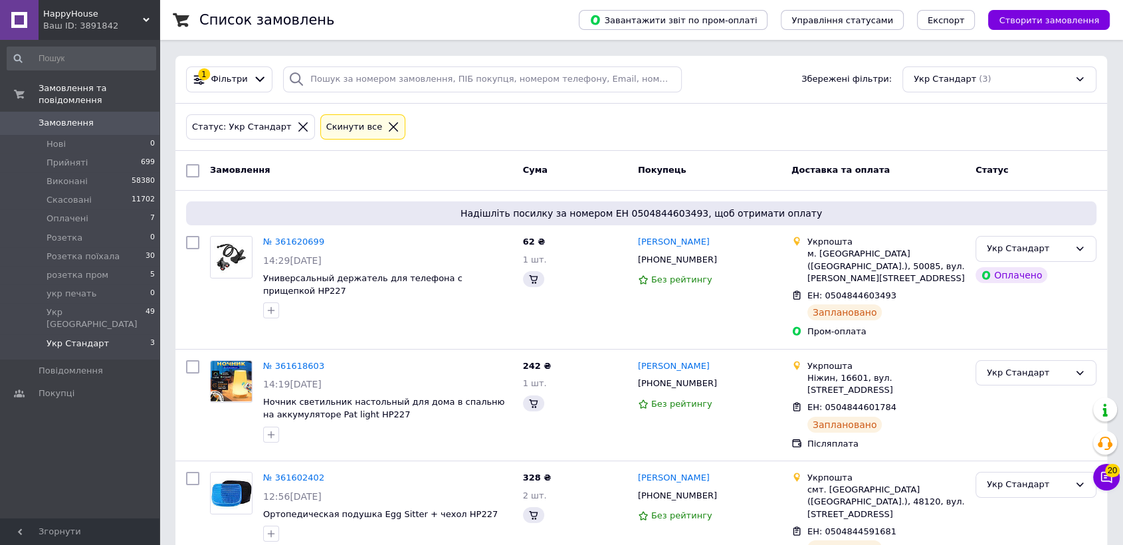
click at [198, 178] on div at bounding box center [193, 171] width 24 height 24
click at [197, 175] on input "checkbox" at bounding box center [192, 170] width 13 height 13
checkbox input "true"
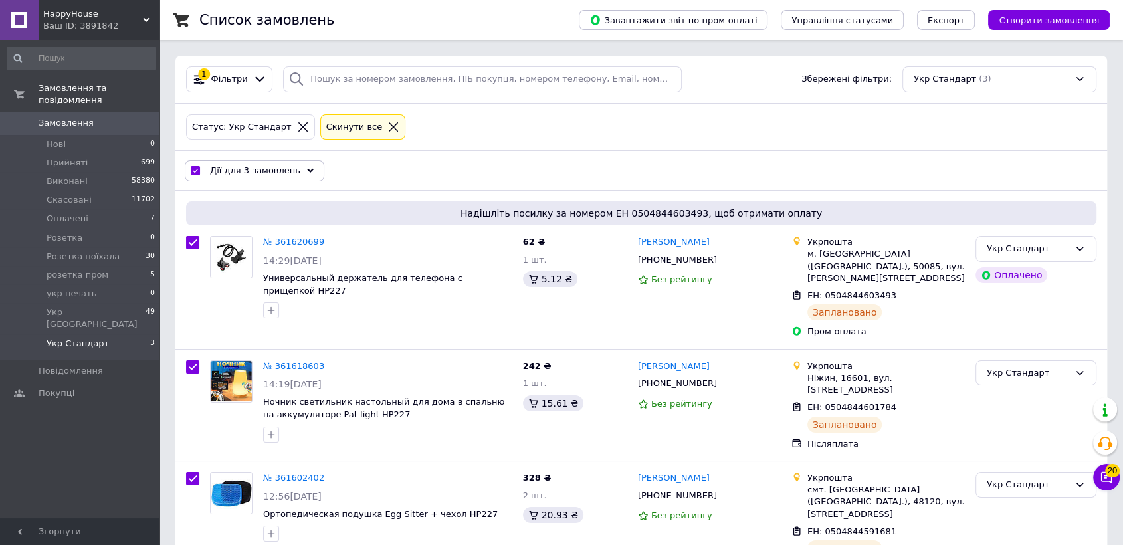
click at [232, 175] on div "Дії для 3 замовлень" at bounding box center [255, 170] width 140 height 21
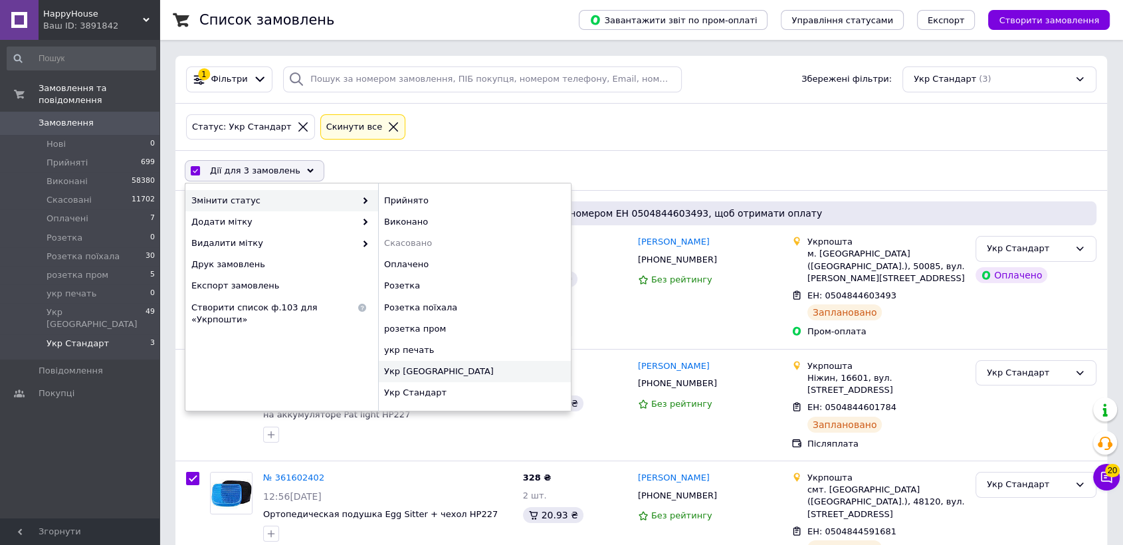
click at [412, 365] on div "Укр [GEOGRAPHIC_DATA]" at bounding box center [474, 371] width 193 height 21
checkbox input "false"
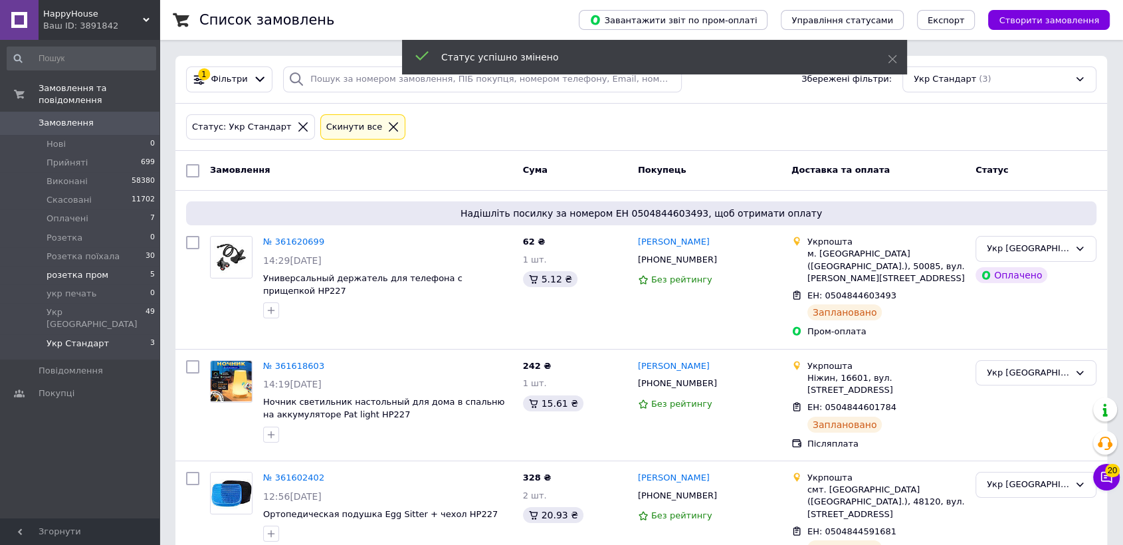
click at [112, 266] on li "розетка пром 5" at bounding box center [81, 275] width 163 height 19
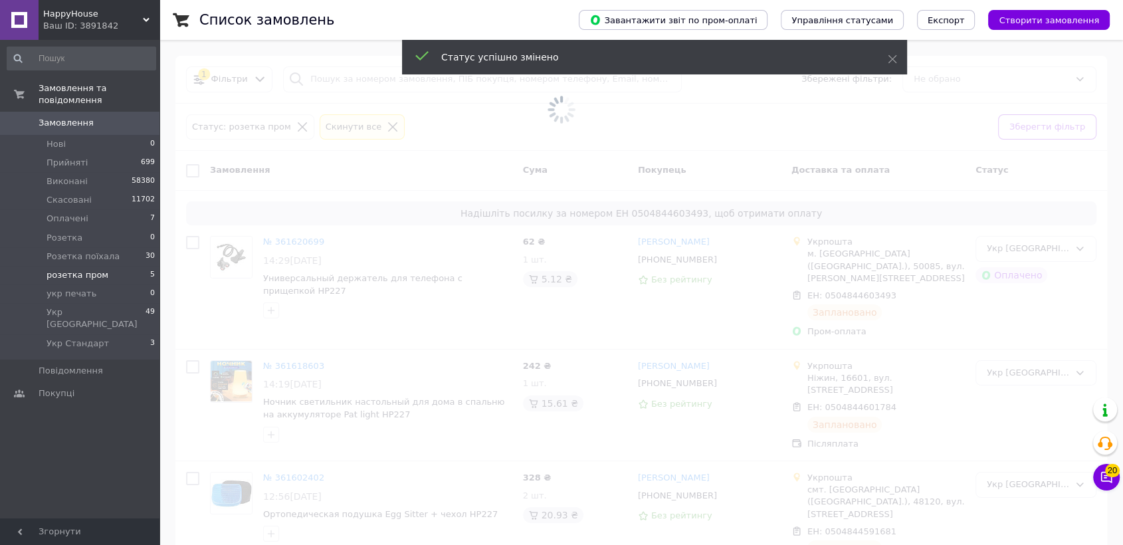
click at [112, 266] on li "розетка пром 5" at bounding box center [81, 275] width 163 height 19
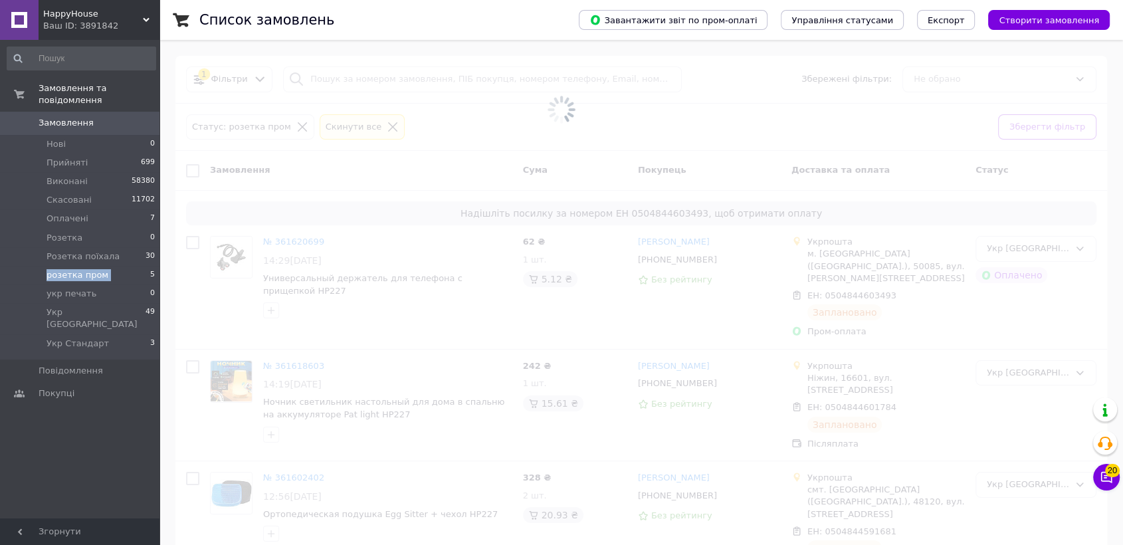
click at [112, 266] on li "розетка пром 5" at bounding box center [81, 275] width 163 height 19
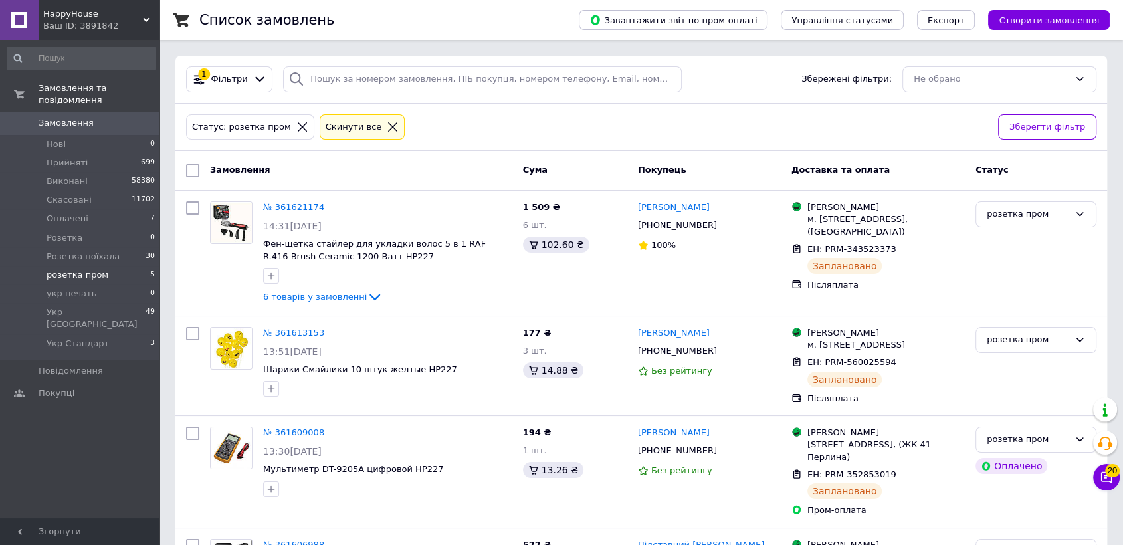
click at [112, 266] on li "розетка пром 5" at bounding box center [81, 275] width 163 height 19
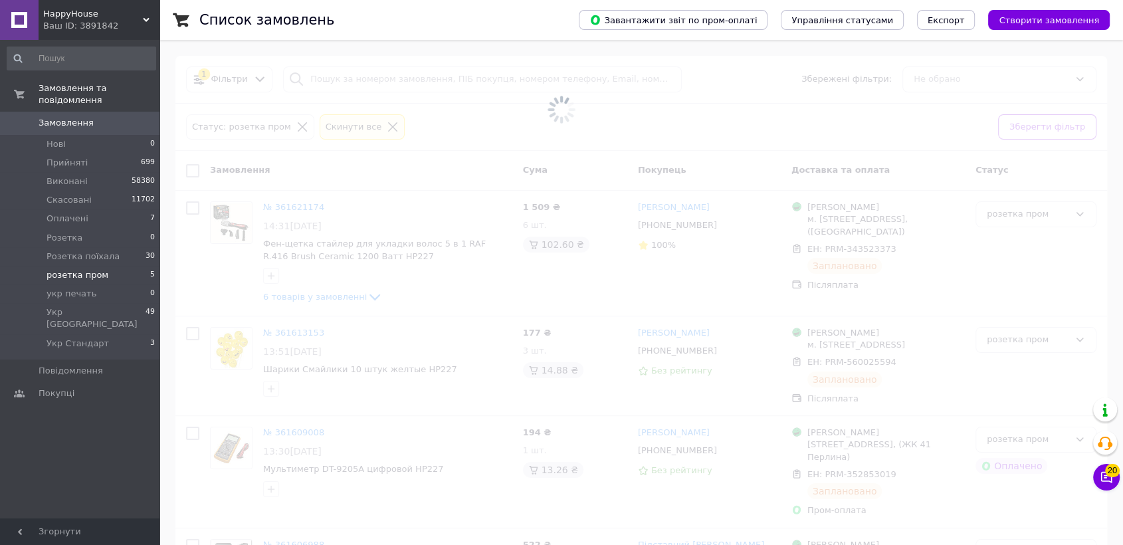
click at [186, 169] on span at bounding box center [561, 109] width 1123 height 219
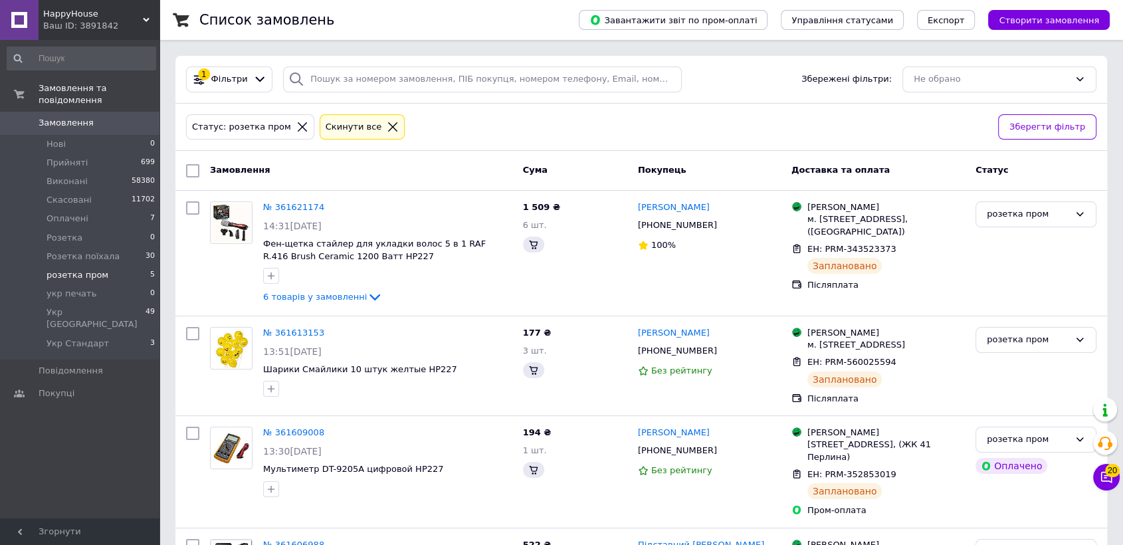
click at [196, 169] on input "checkbox" at bounding box center [192, 170] width 13 height 13
checkbox input "true"
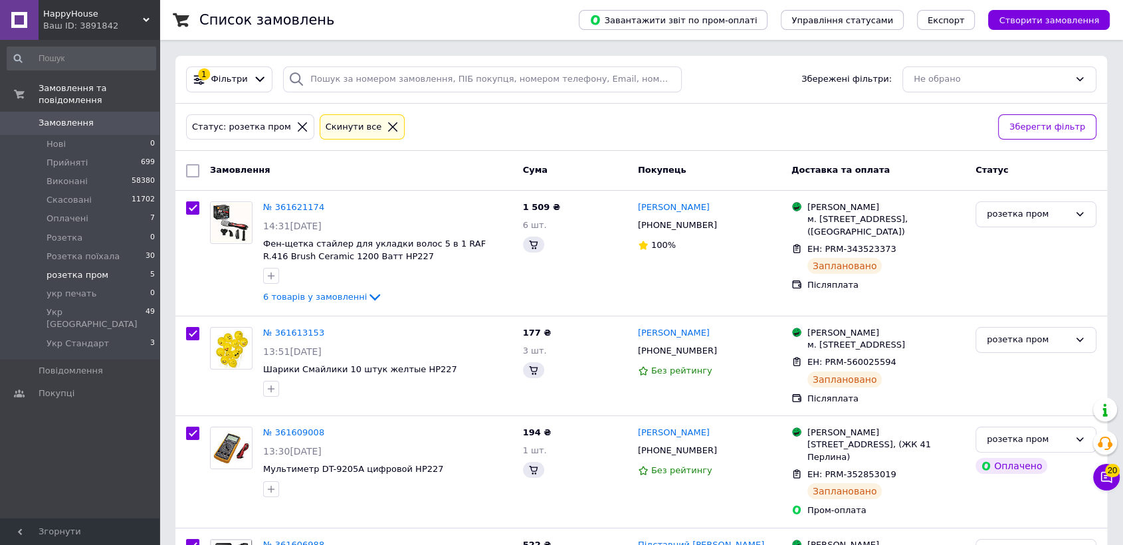
checkbox input "true"
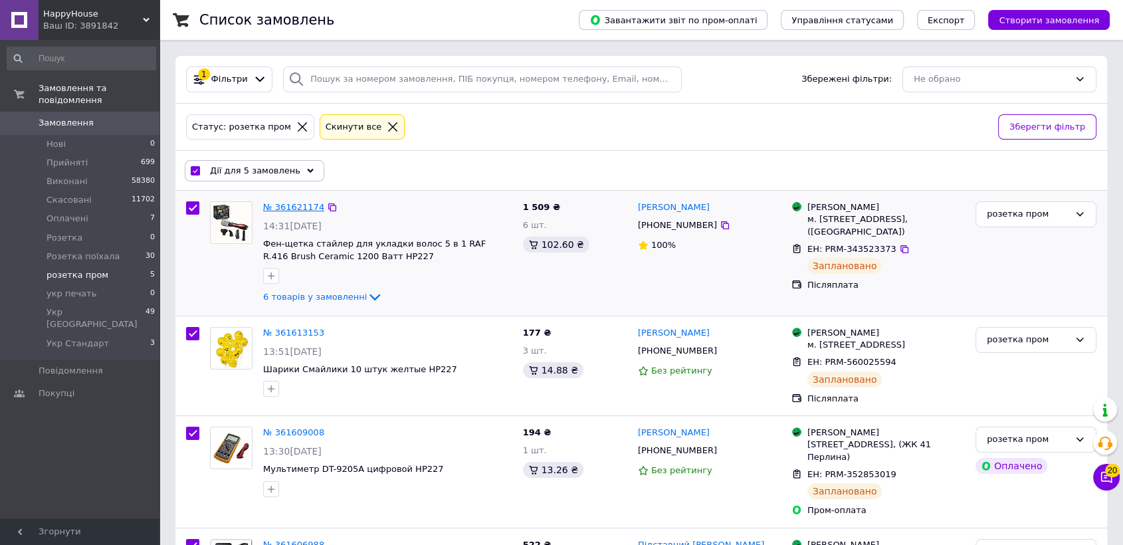
click at [278, 210] on link "№ 361621174" at bounding box center [293, 207] width 61 height 10
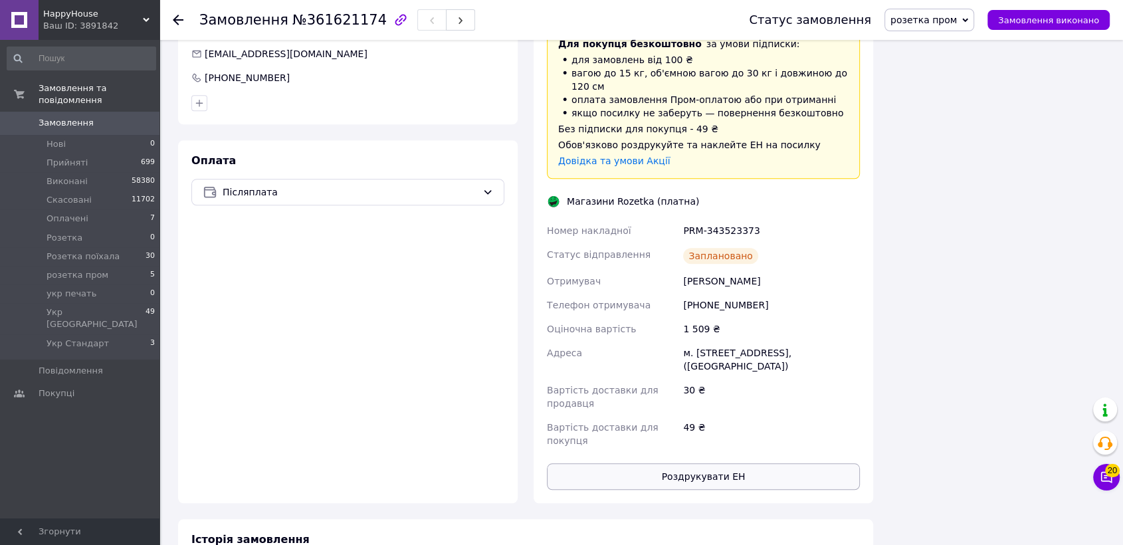
scroll to position [1030, 0]
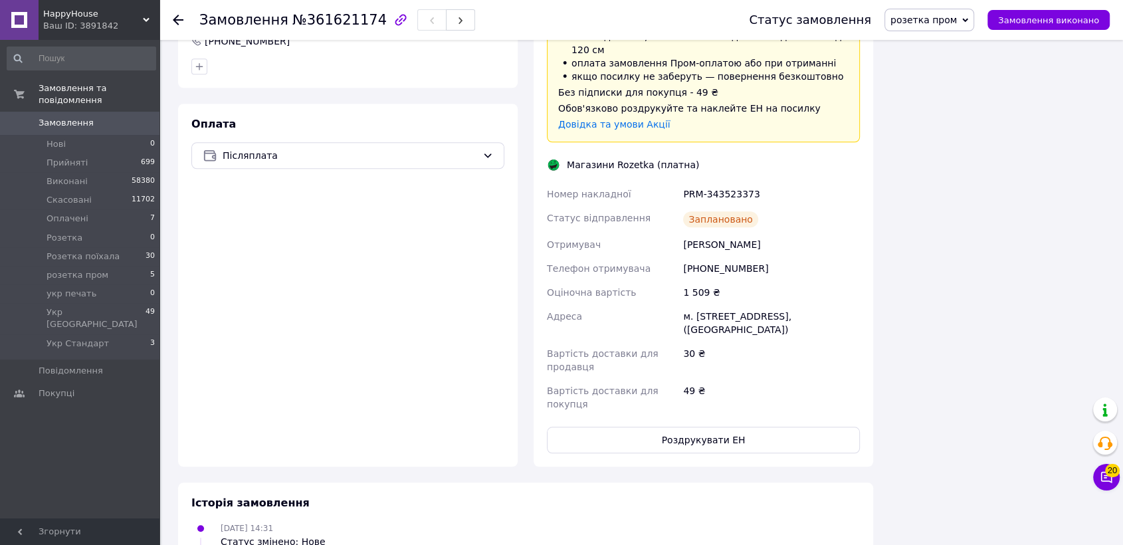
click at [666, 362] on div "Доставка Редагувати Доставка до магазинів Rozetka Для продавця 30 ₴   (згідно з…" at bounding box center [703, 184] width 313 height 537
click at [657, 426] on button "Роздрукувати ЕН" at bounding box center [703, 439] width 313 height 27
click at [446, 17] on button "button" at bounding box center [460, 19] width 29 height 21
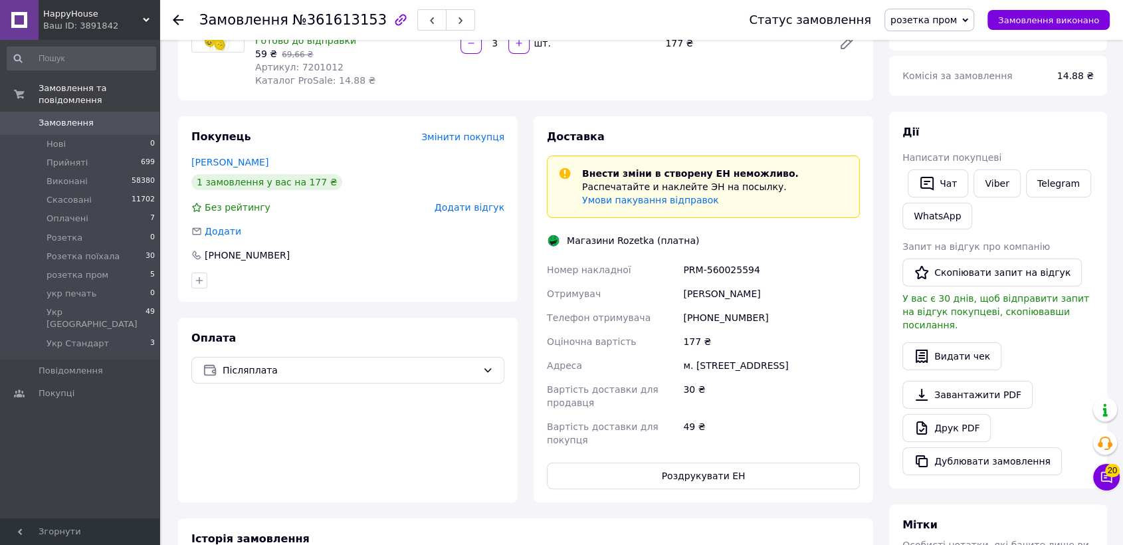
scroll to position [407, 0]
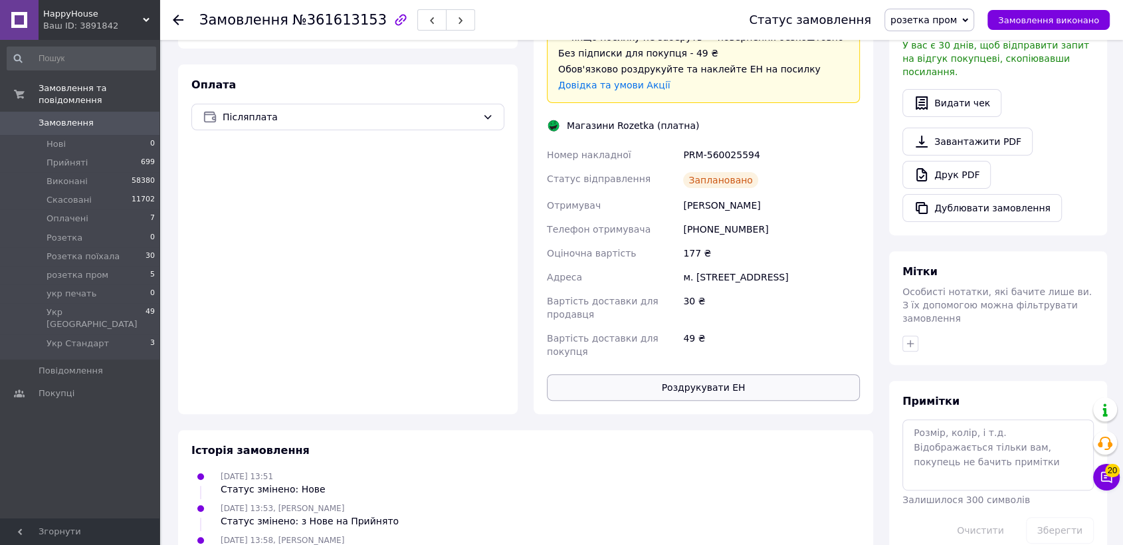
click at [632, 374] on button "Роздрукувати ЕН" at bounding box center [703, 387] width 313 height 27
click at [446, 27] on button "button" at bounding box center [460, 19] width 29 height 21
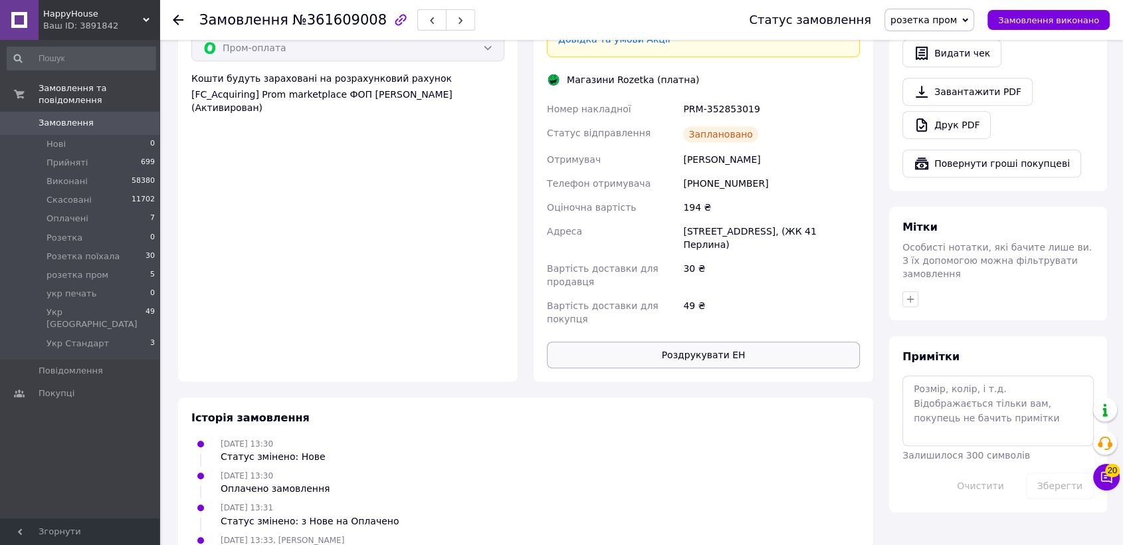
scroll to position [935, 0]
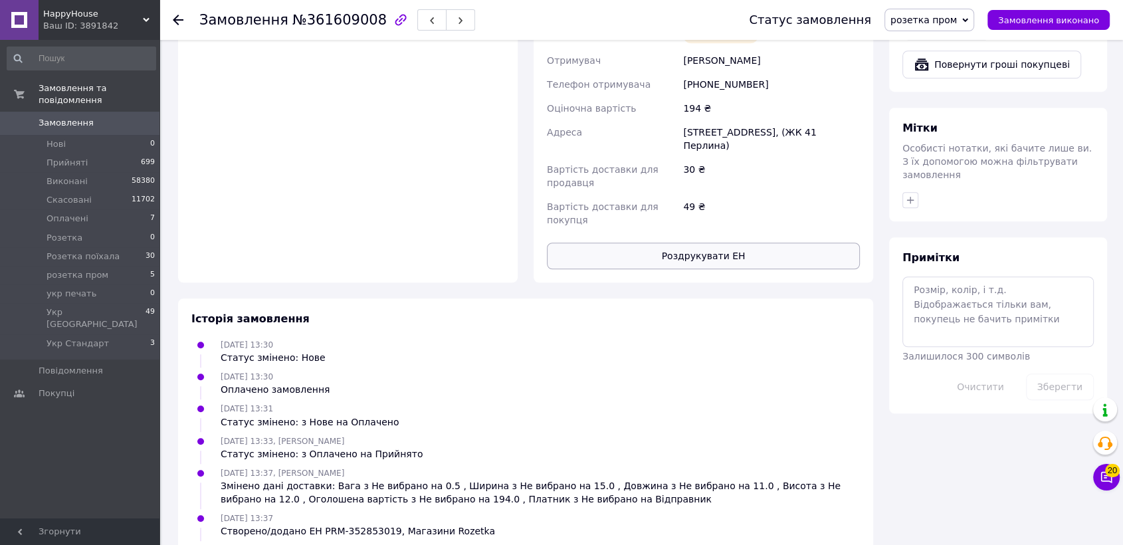
click at [667, 242] on button "Роздрукувати ЕН" at bounding box center [703, 255] width 313 height 27
click at [456, 19] on span "button" at bounding box center [460, 20] width 8 height 10
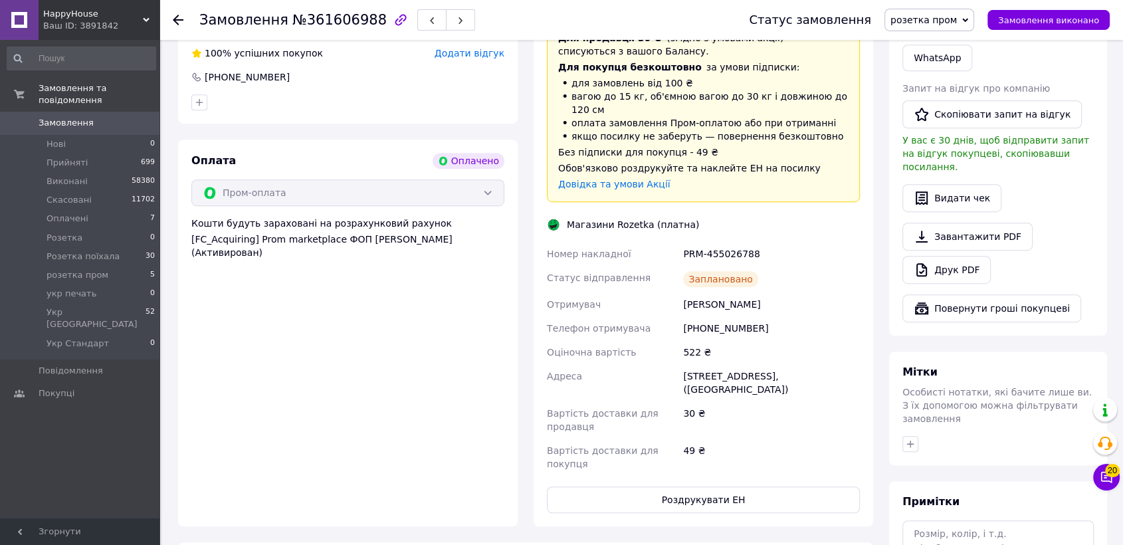
scroll to position [935, 0]
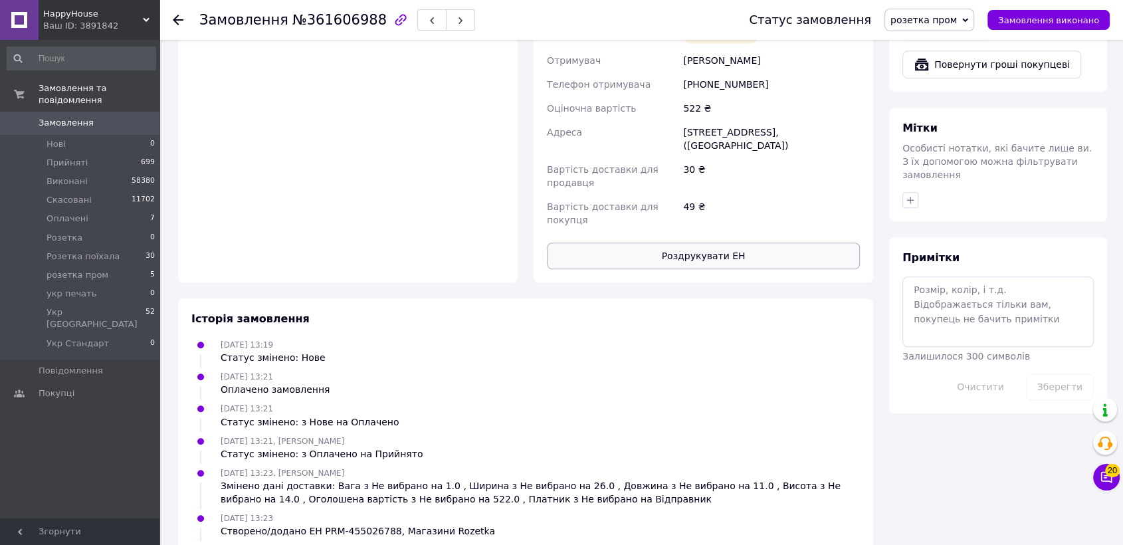
click at [634, 228] on div "Доставка Редагувати Доставка до магазинів Rozetka Для продавця 30 ₴   (згідно з…" at bounding box center [702, 0] width 339 height 564
click at [640, 242] on button "Роздрукувати ЕН" at bounding box center [703, 255] width 313 height 27
click at [446, 14] on button "button" at bounding box center [460, 19] width 29 height 21
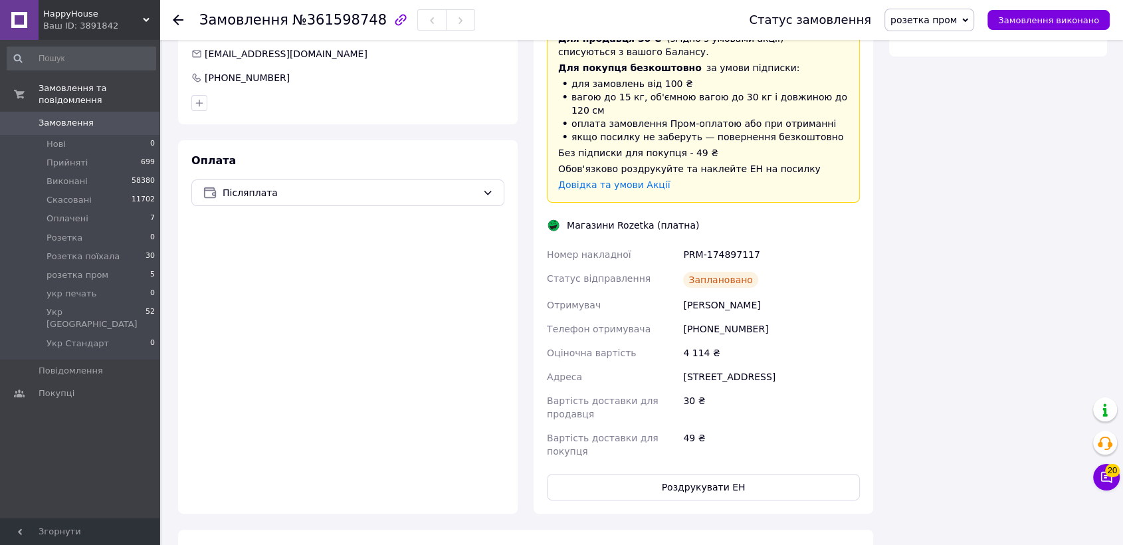
scroll to position [514, 0]
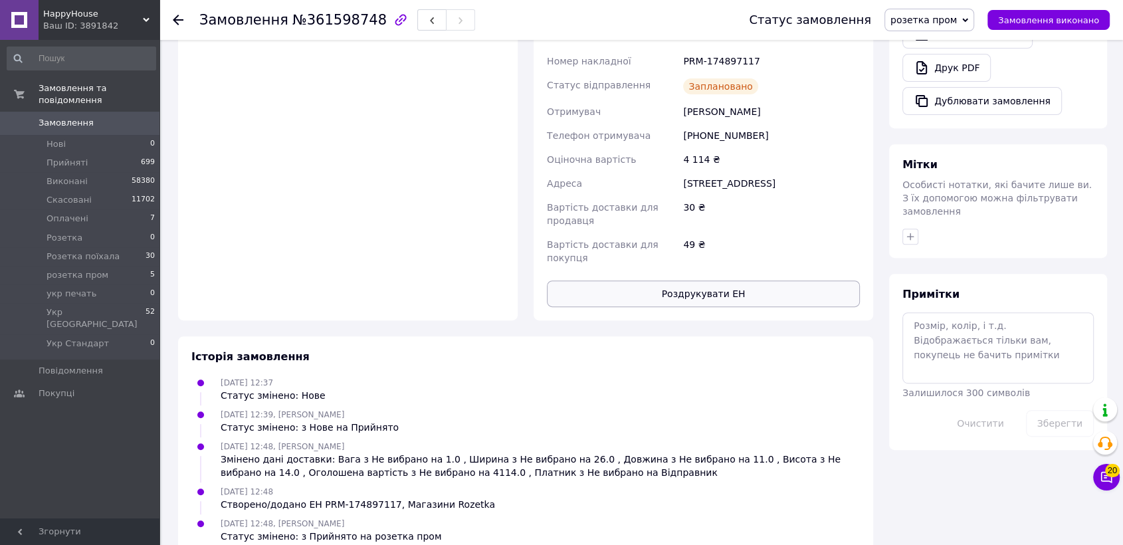
click at [617, 280] on button "Роздрукувати ЕН" at bounding box center [703, 293] width 313 height 27
click at [110, 266] on li "розетка пром 5" at bounding box center [81, 275] width 163 height 19
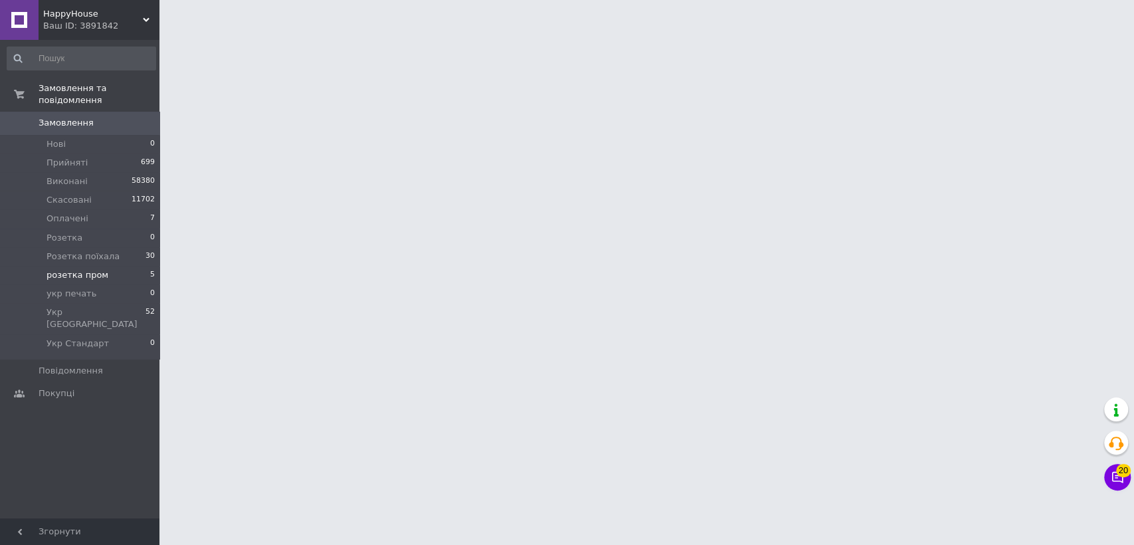
click at [110, 266] on li "розетка пром 5" at bounding box center [81, 275] width 163 height 19
click at [99, 266] on li "розетка пром 5" at bounding box center [81, 275] width 163 height 19
click at [92, 269] on span "розетка пром" at bounding box center [78, 275] width 62 height 12
click at [90, 269] on span "розетка пром" at bounding box center [78, 275] width 62 height 12
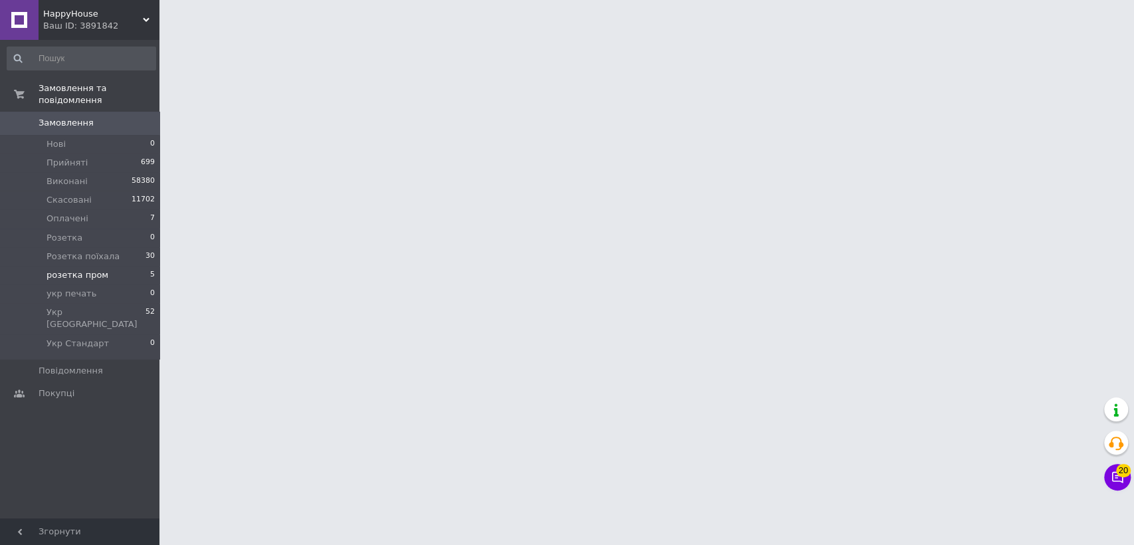
click at [88, 269] on span "розетка пром" at bounding box center [78, 275] width 62 height 12
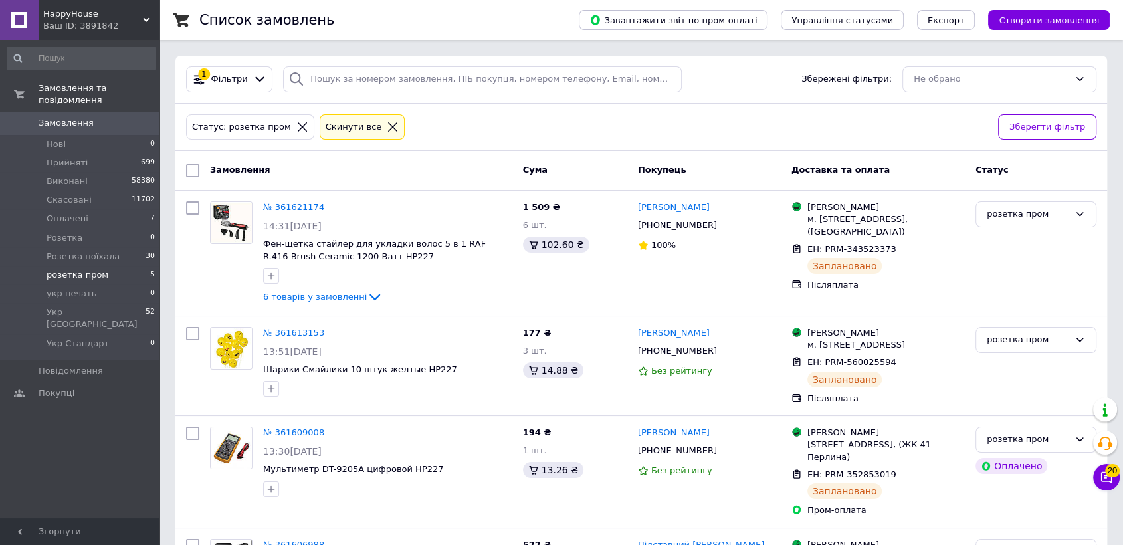
click at [203, 169] on div at bounding box center [193, 171] width 24 height 24
click at [201, 168] on div at bounding box center [193, 171] width 24 height 24
click at [200, 168] on div at bounding box center [193, 171] width 24 height 24
click at [199, 168] on input "checkbox" at bounding box center [192, 170] width 13 height 13
checkbox input "true"
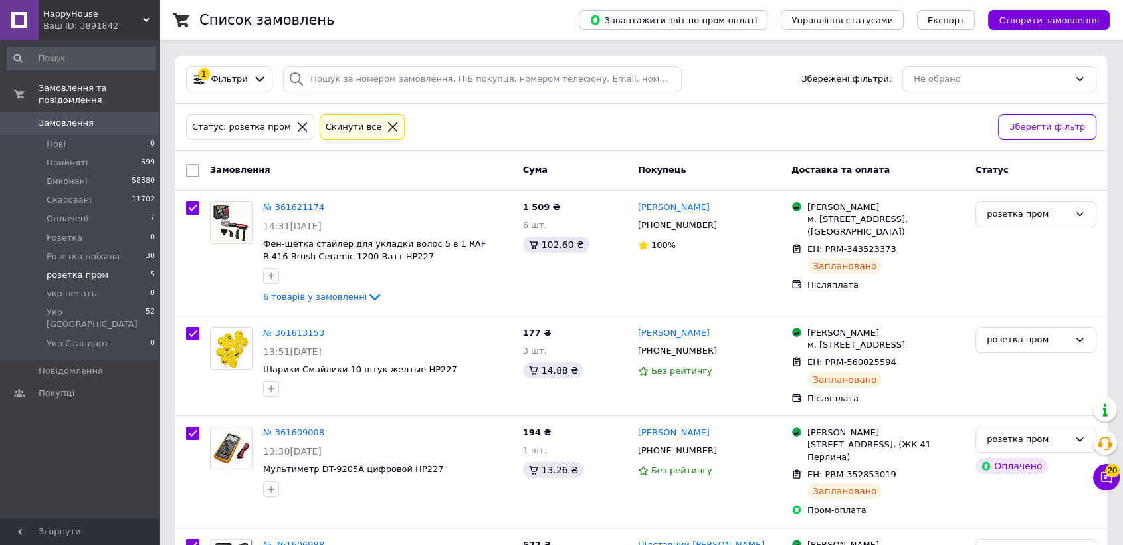
checkbox input "true"
click at [303, 169] on div "Дії для 5 замовлень" at bounding box center [255, 170] width 140 height 21
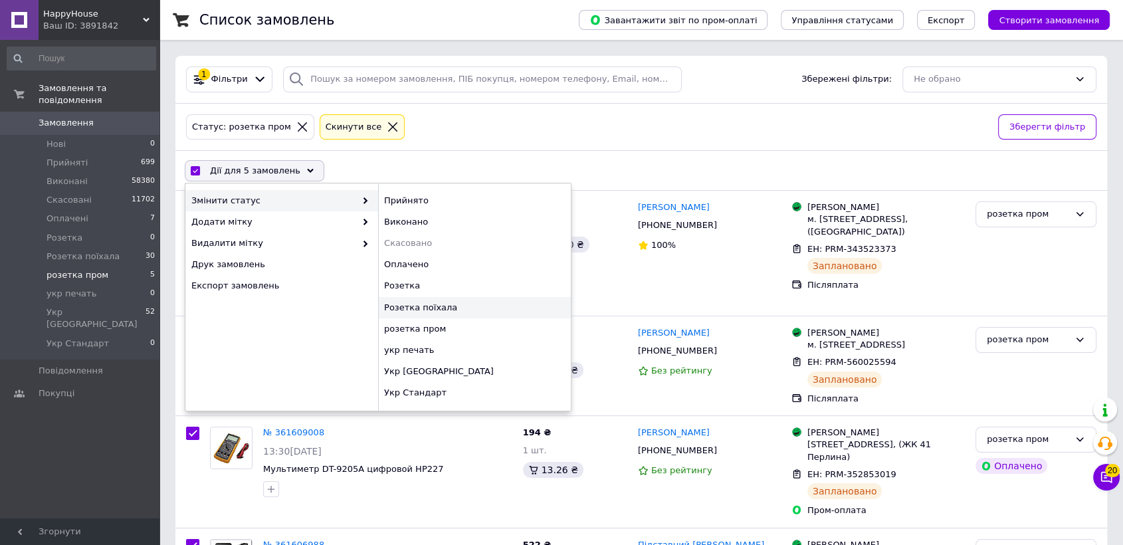
click at [477, 306] on div "Розетка поїхала" at bounding box center [474, 307] width 193 height 21
checkbox input "false"
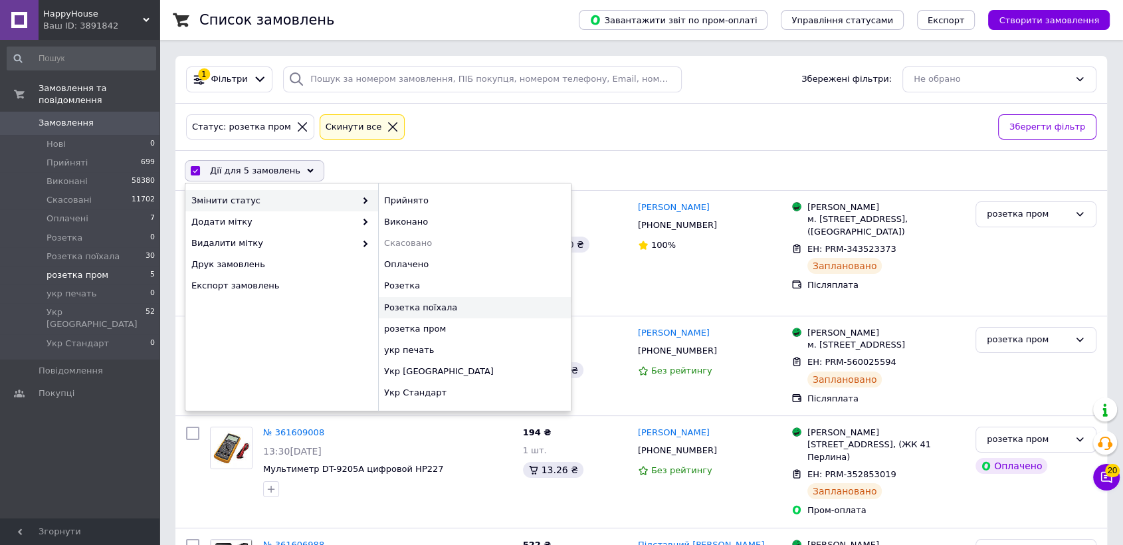
checkbox input "false"
